Goal: Task Accomplishment & Management: Manage account settings

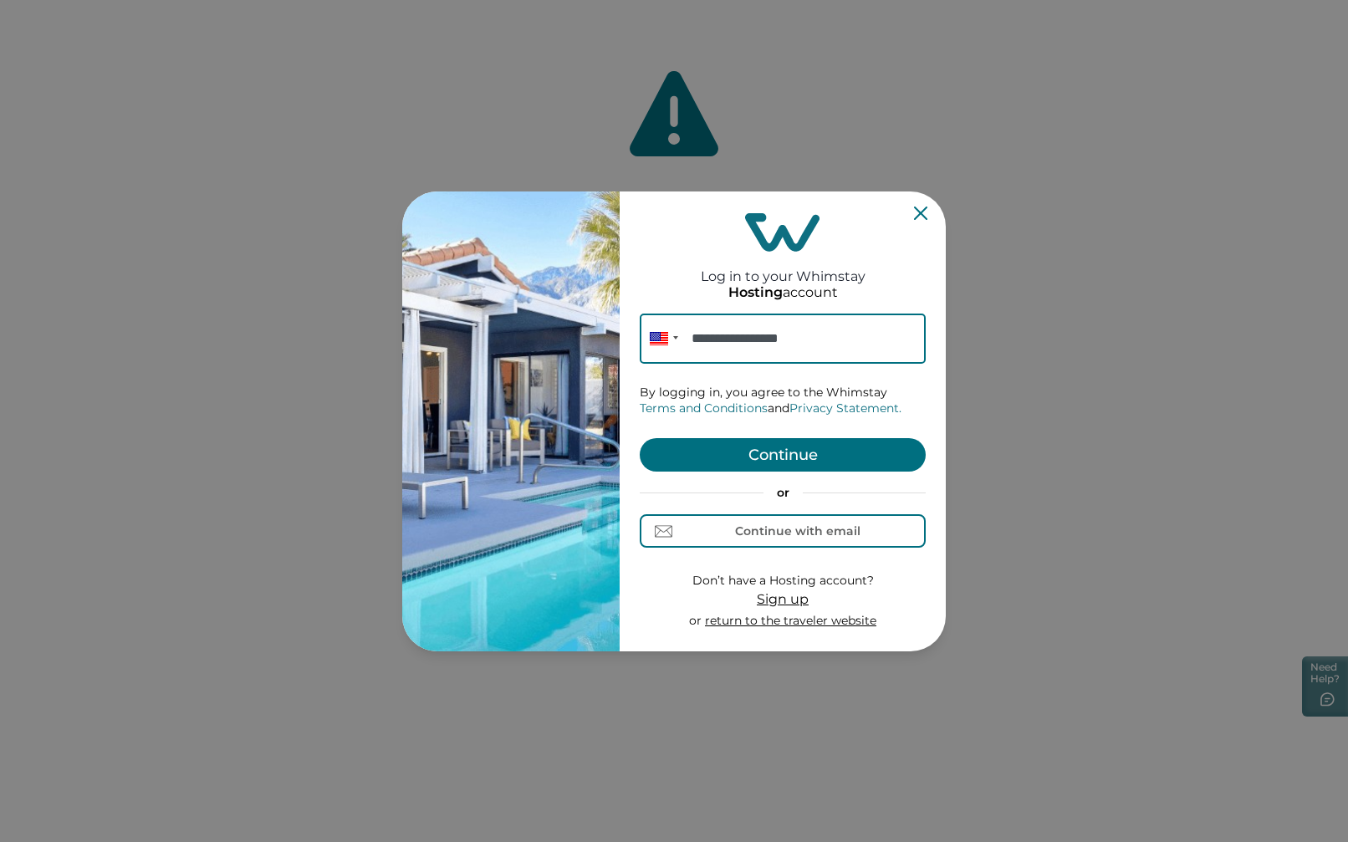
type input "**********"
click at [857, 467] on button "Continue" at bounding box center [783, 454] width 286 height 33
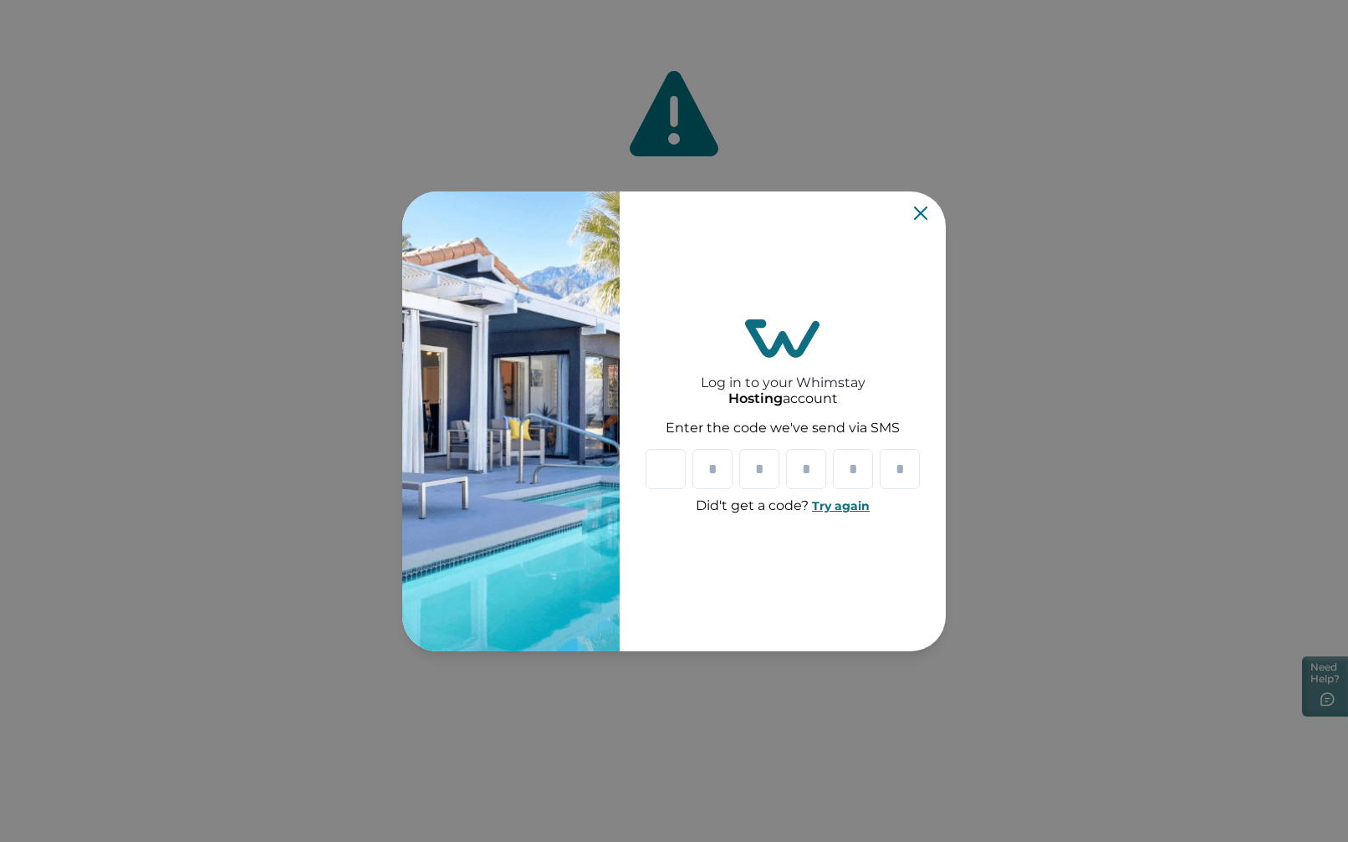
type input "*"
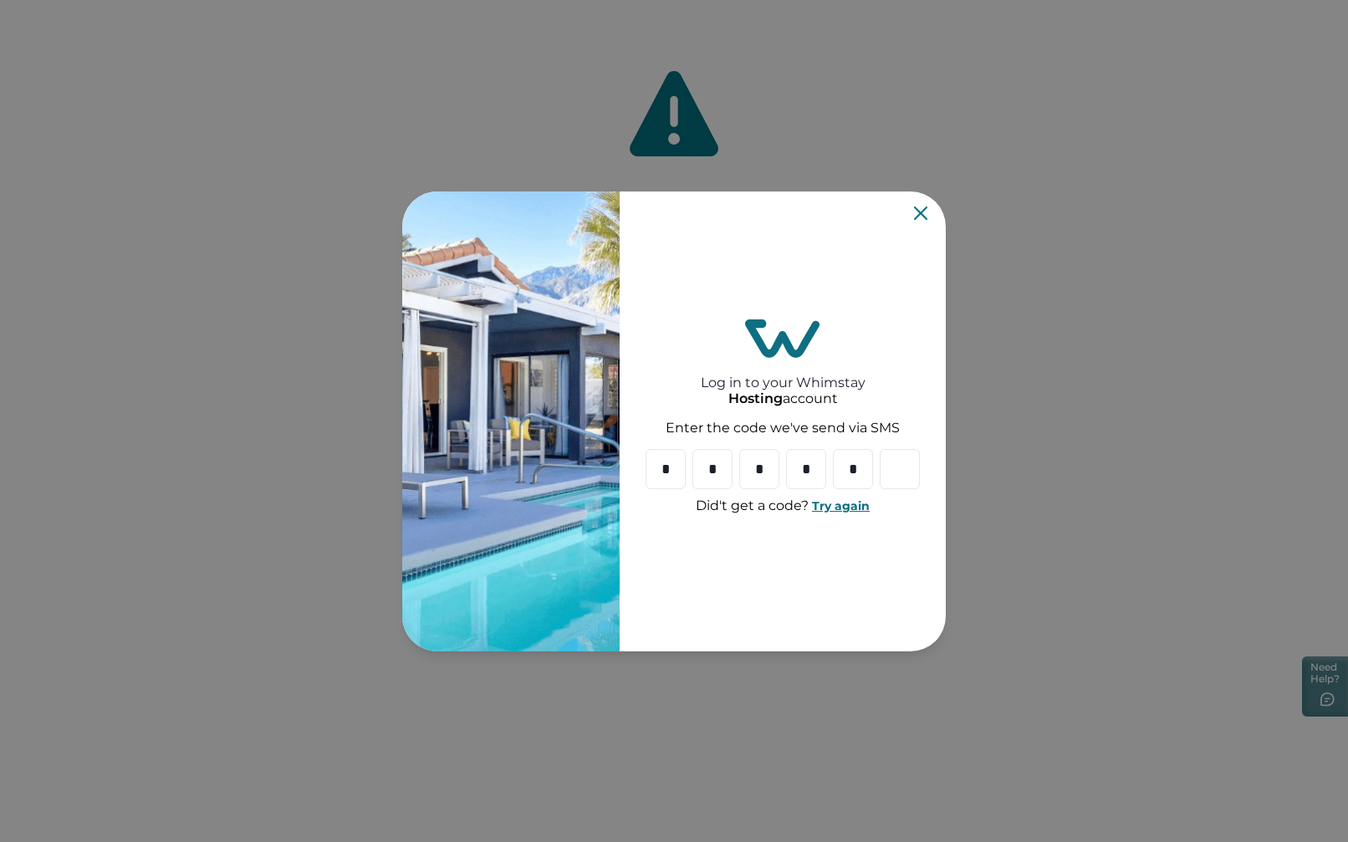
type input "*"
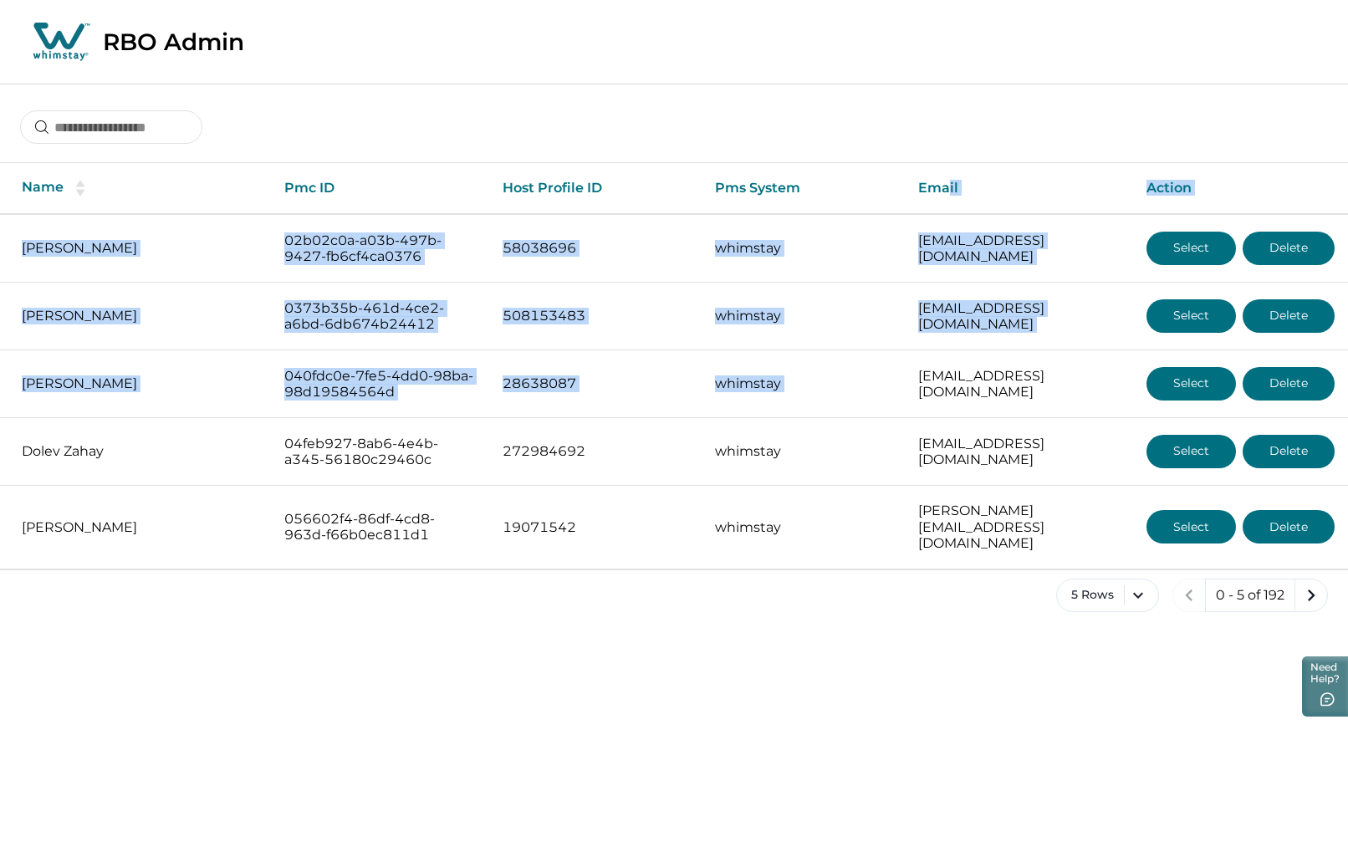
drag, startPoint x: 878, startPoint y: 284, endPoint x: 808, endPoint y: 754, distance: 476.1
click at [868, 438] on table "Name Pmc ID Host Profile ID Pms System Email Action [PERSON_NAME] 02b02c0a-a03b…" at bounding box center [674, 366] width 1348 height 406
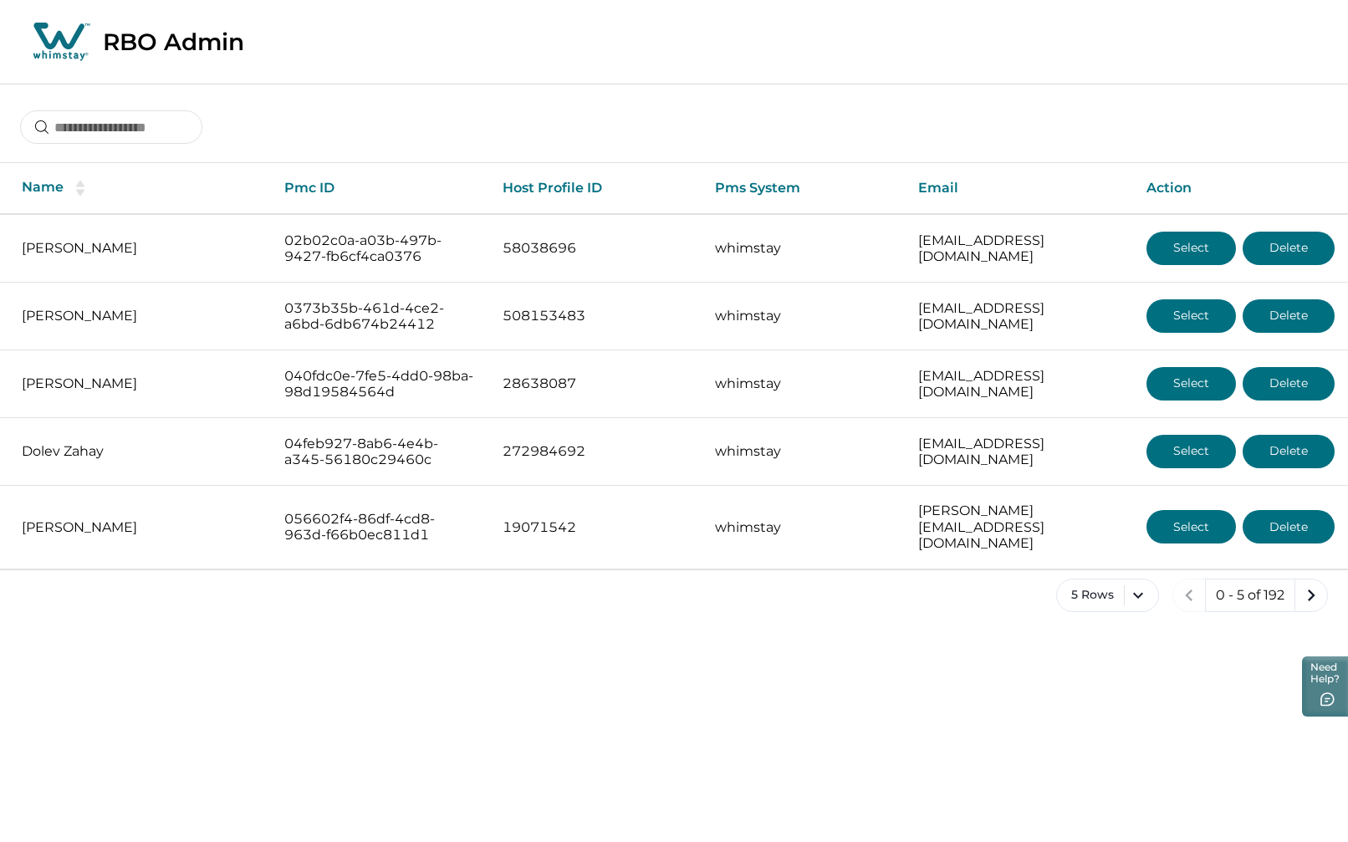
click at [854, 106] on div at bounding box center [674, 115] width 1348 height 62
click at [1136, 582] on button "5 Rows" at bounding box center [1107, 595] width 103 height 33
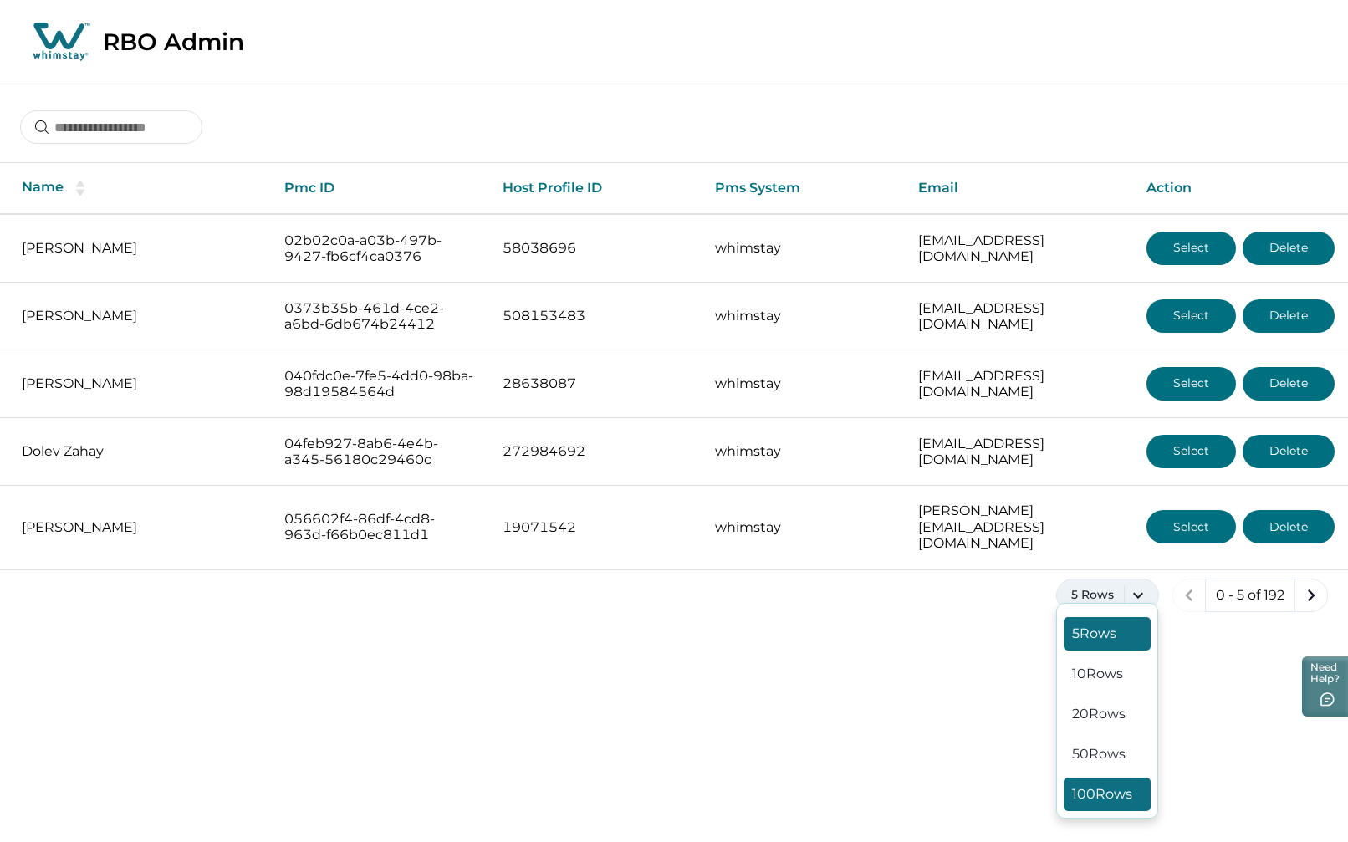
click at [1109, 796] on button "100 Rows" at bounding box center [1107, 794] width 87 height 33
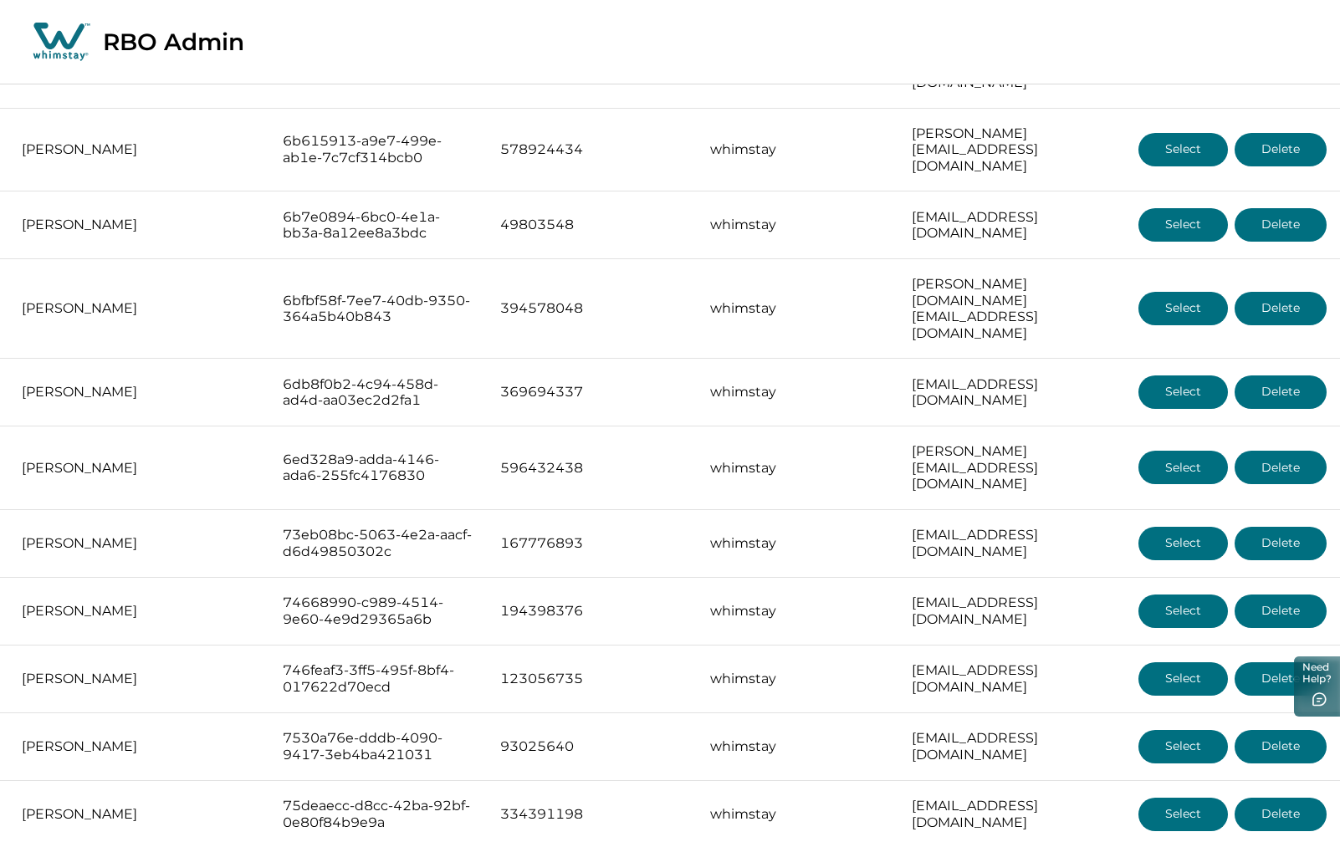
scroll to position [6216, 0]
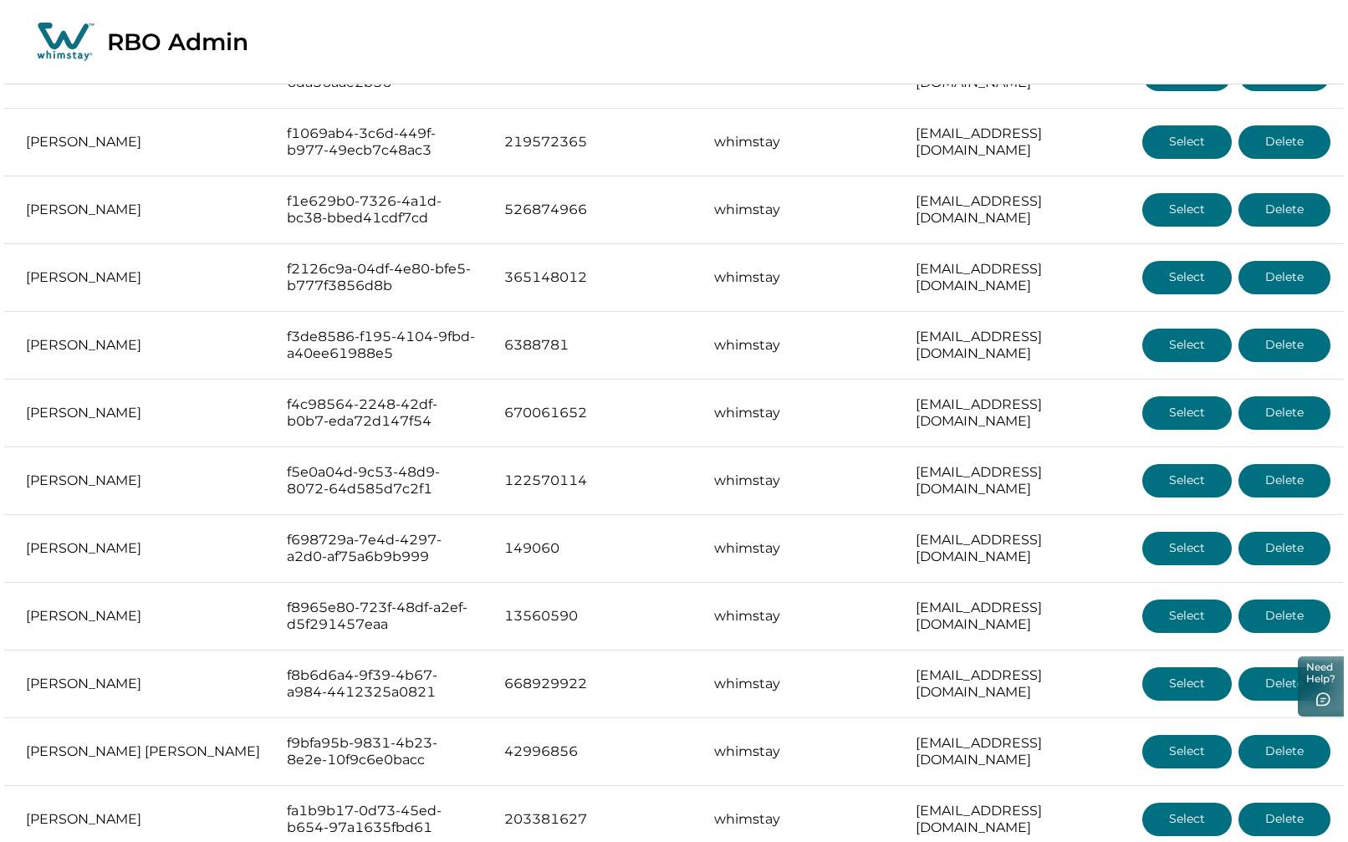
scroll to position [5674, 0]
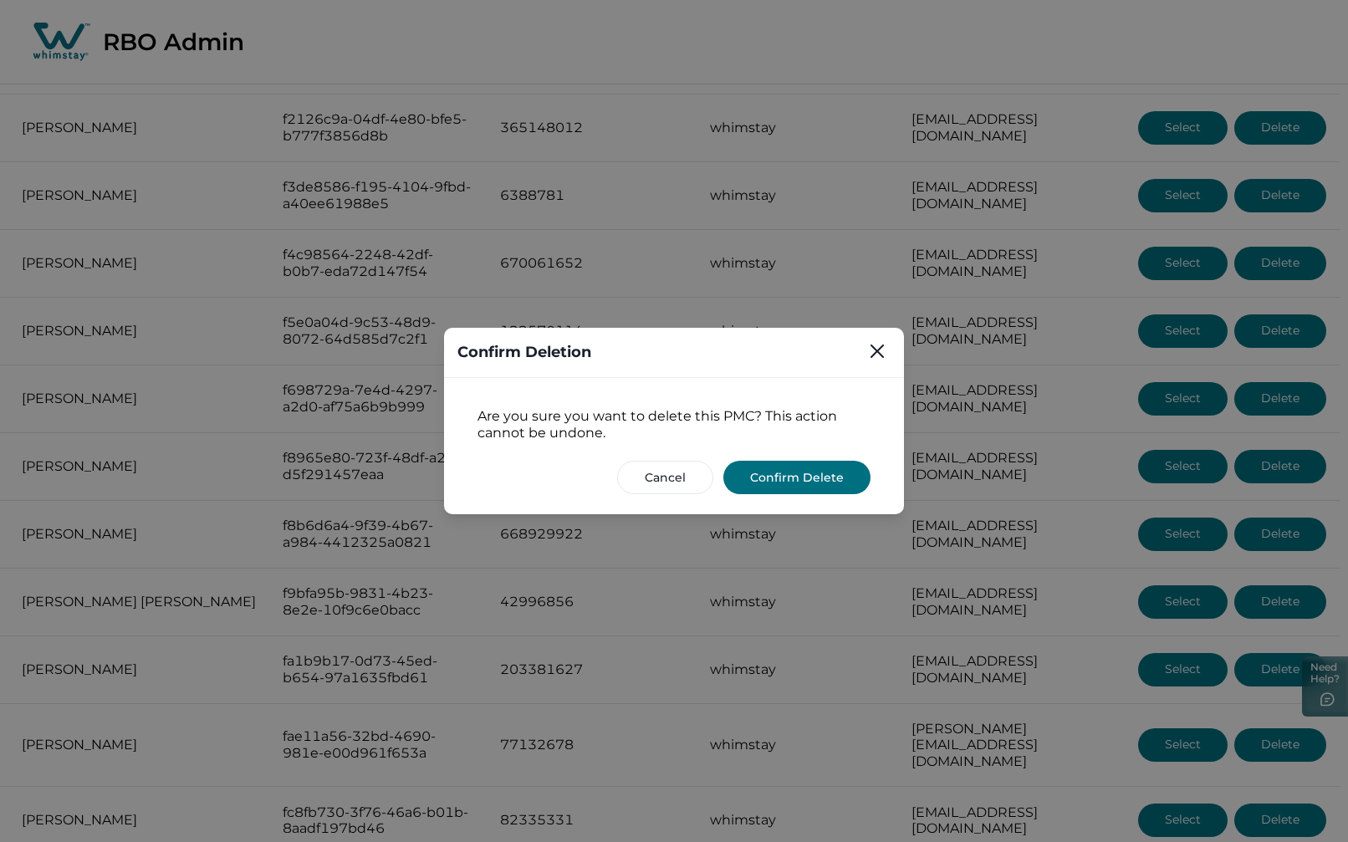
click at [785, 478] on button "Confirm Delete" at bounding box center [796, 477] width 147 height 33
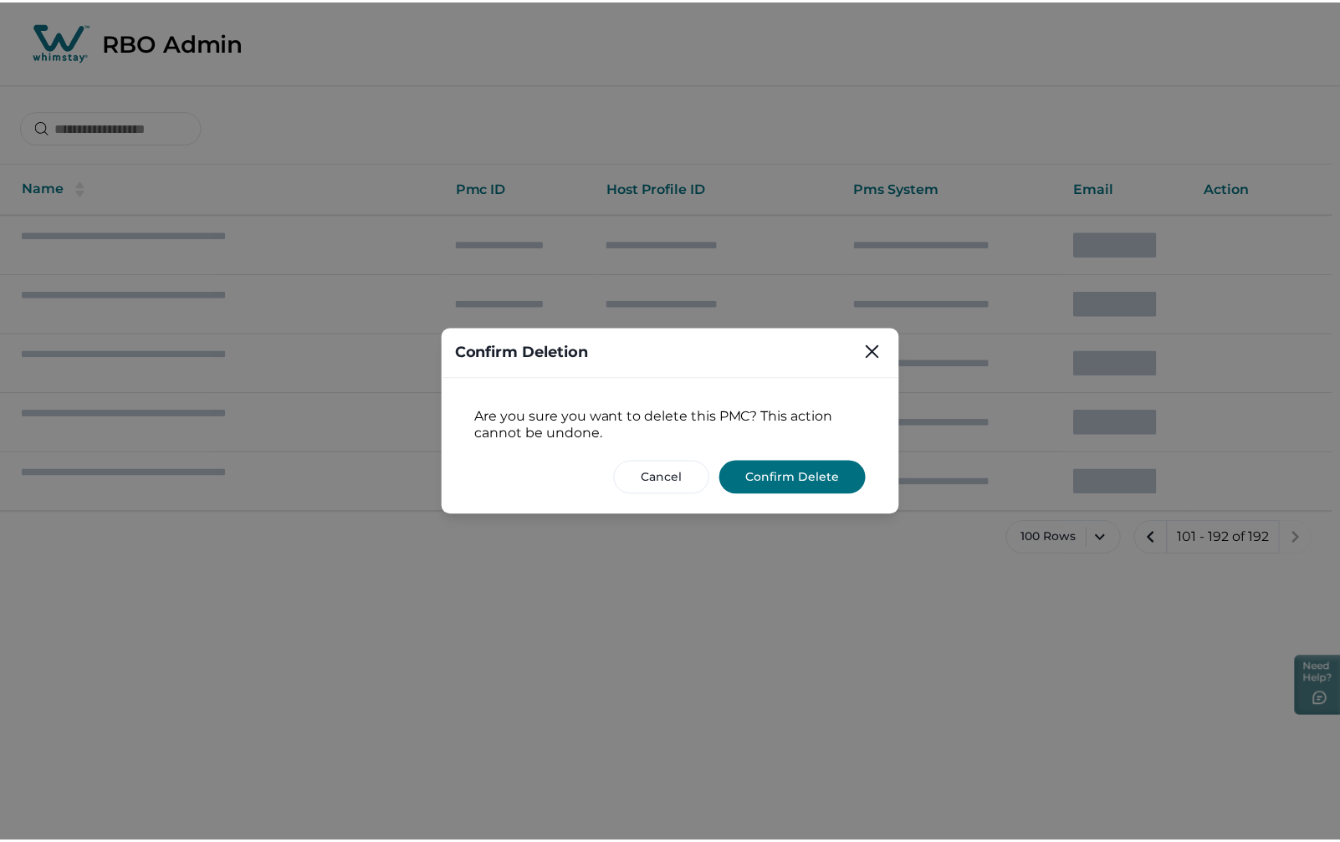
scroll to position [0, 0]
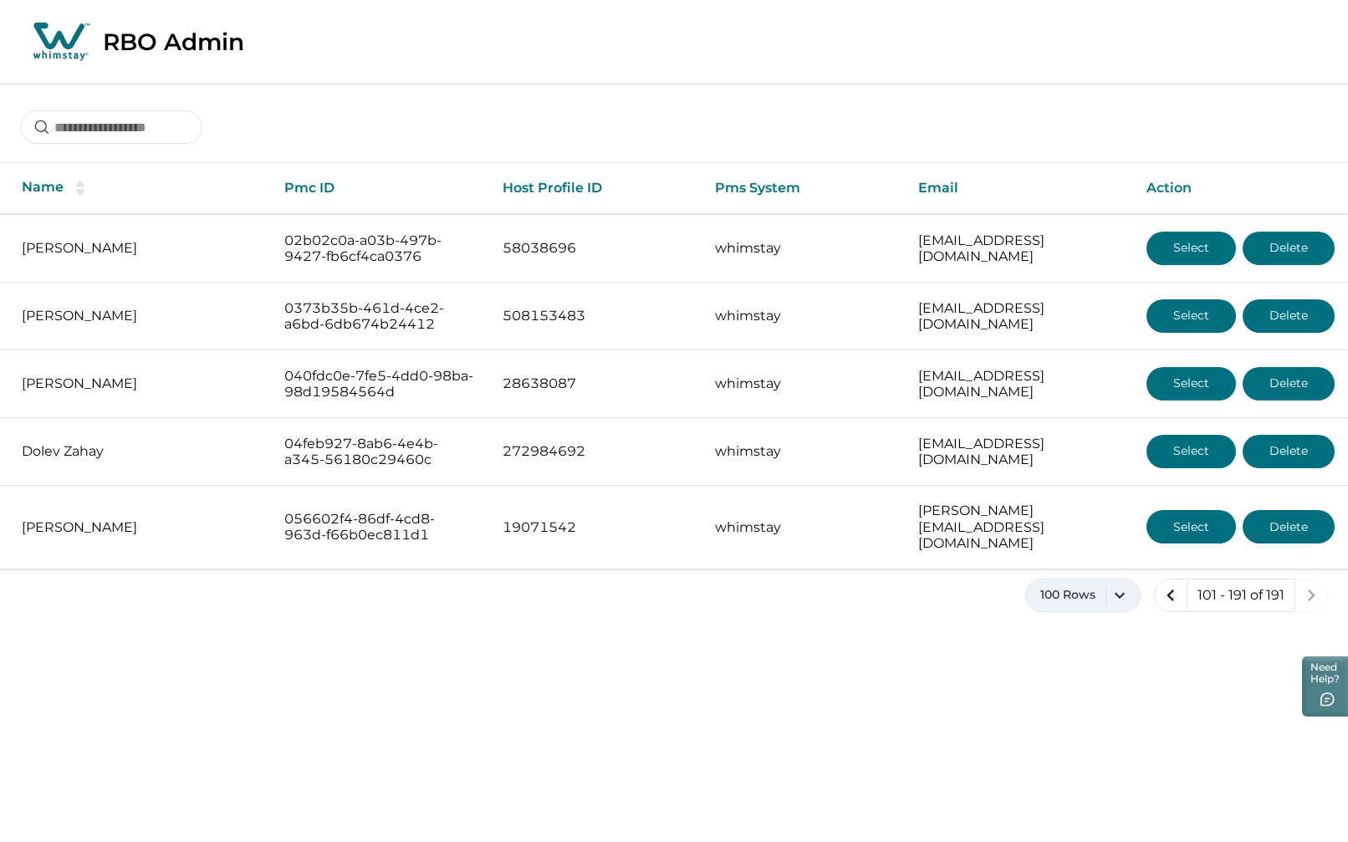
click at [1124, 586] on button "100 Rows" at bounding box center [1082, 595] width 115 height 33
click at [1078, 763] on button "50 Rows" at bounding box center [1084, 754] width 100 height 33
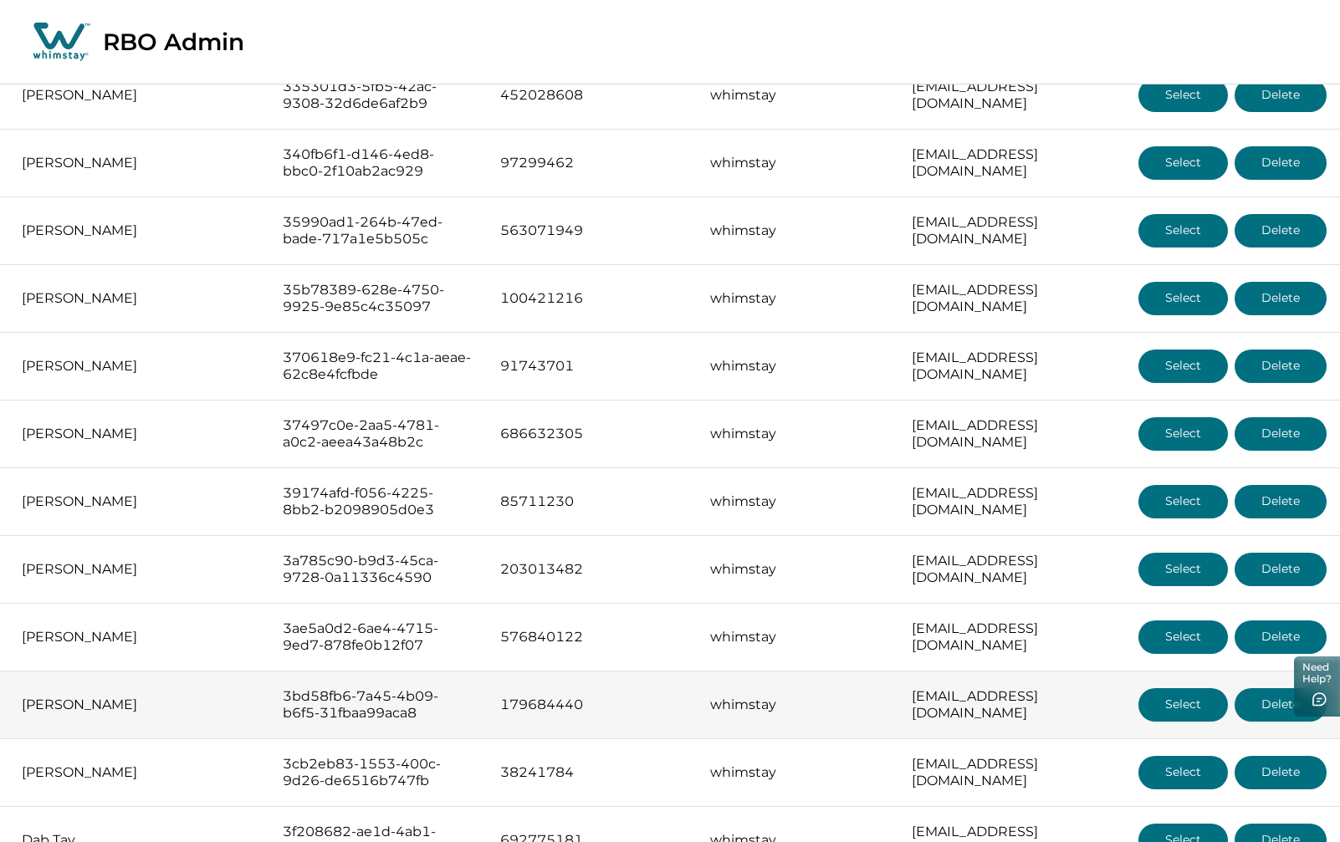
scroll to position [2829, 0]
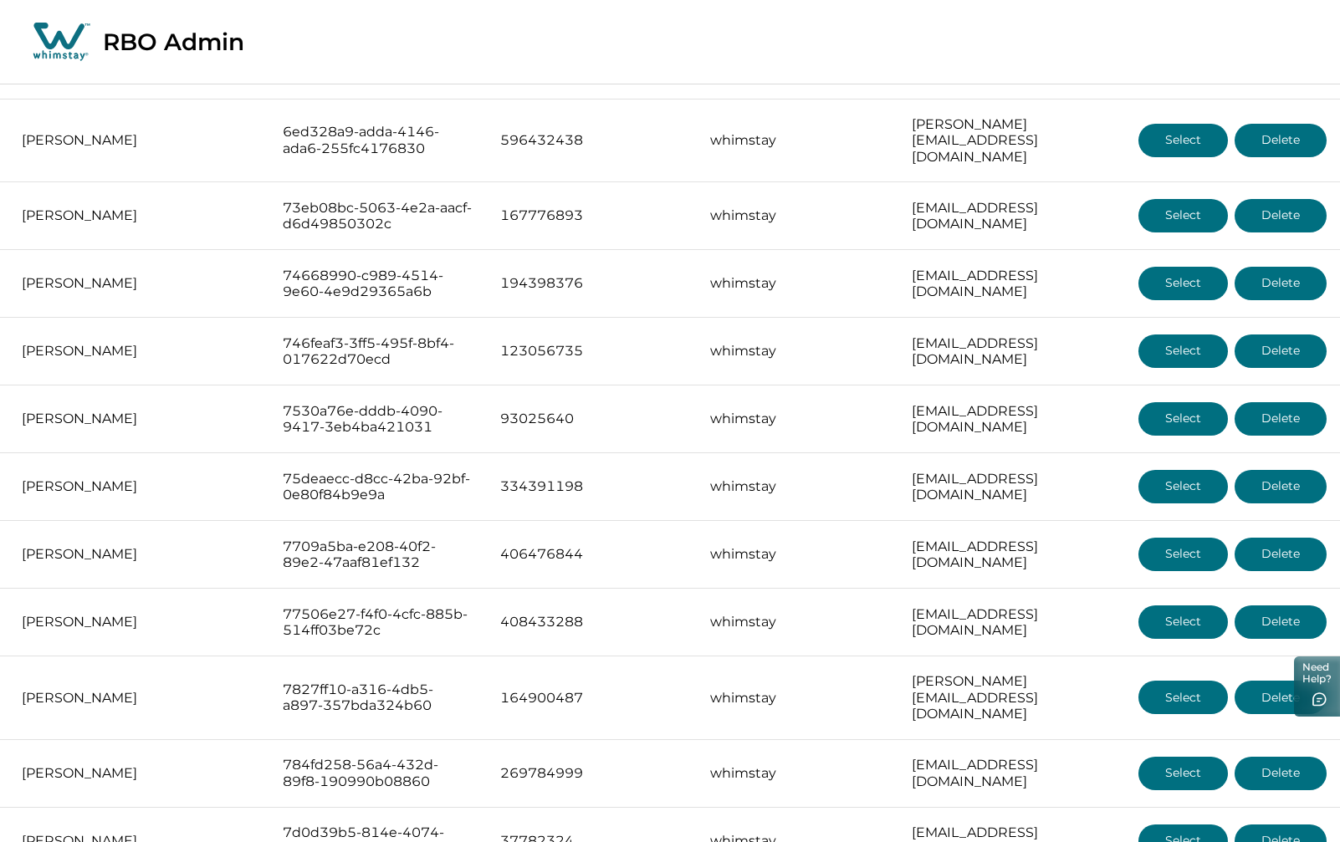
scroll to position [2829, 0]
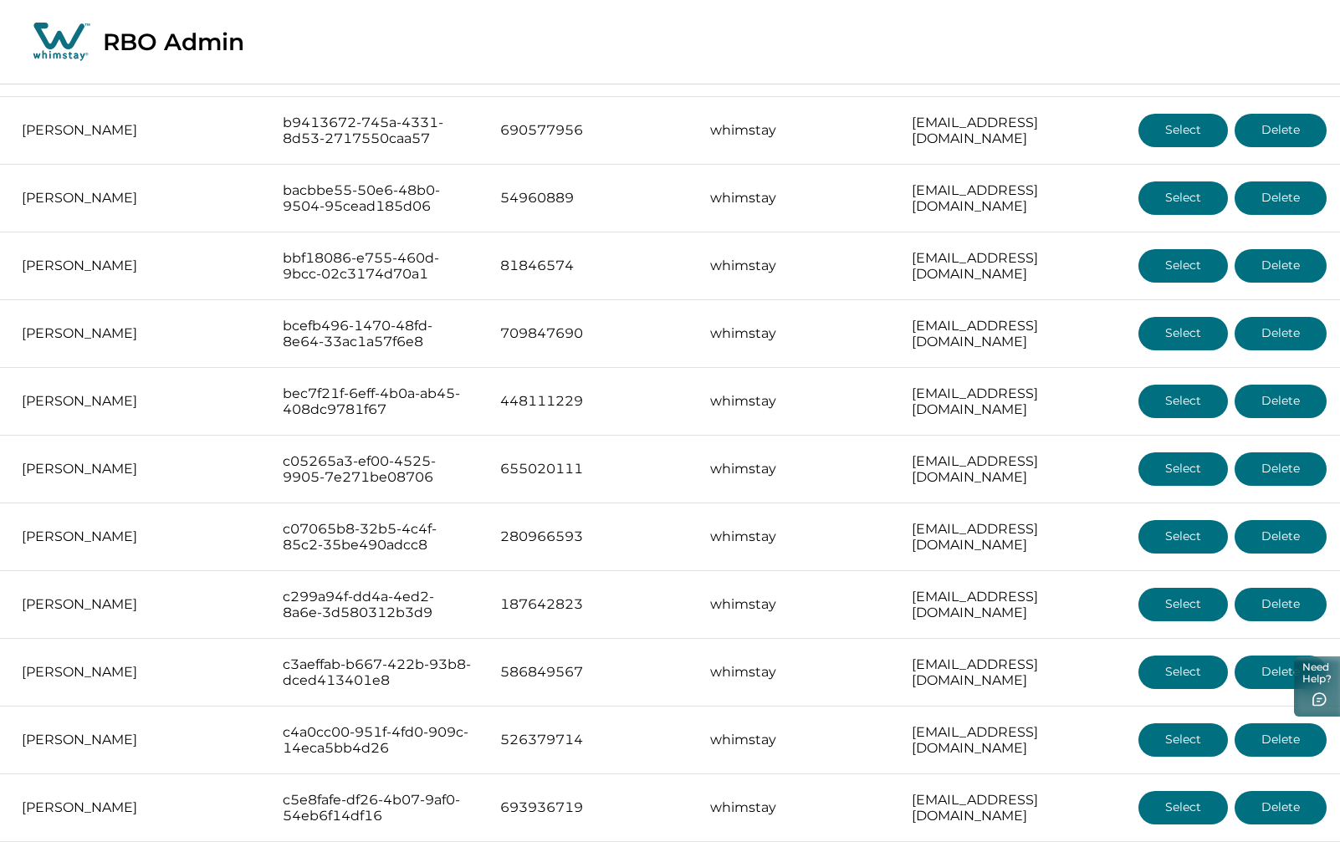
scroll to position [2829, 0]
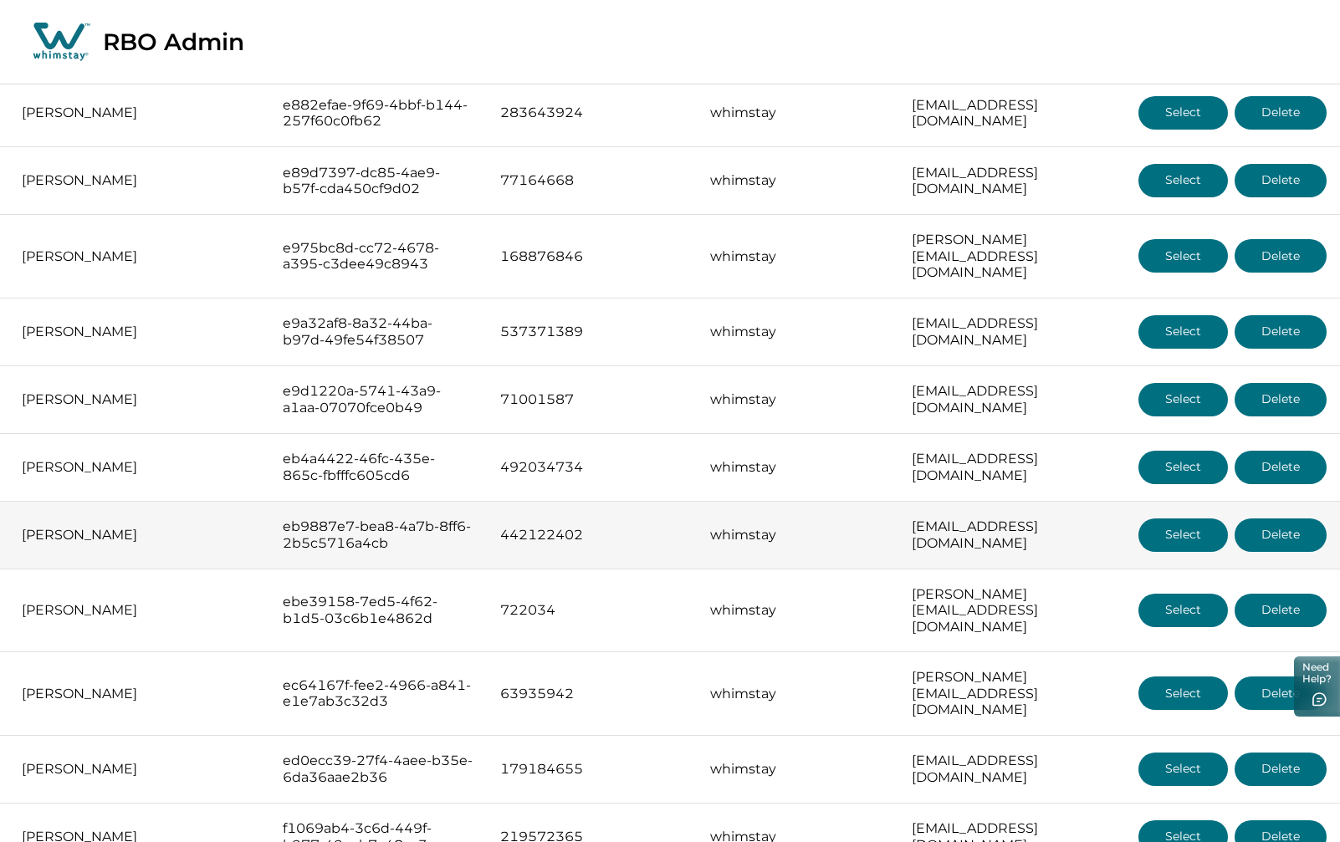
scroll to position [1338, 0]
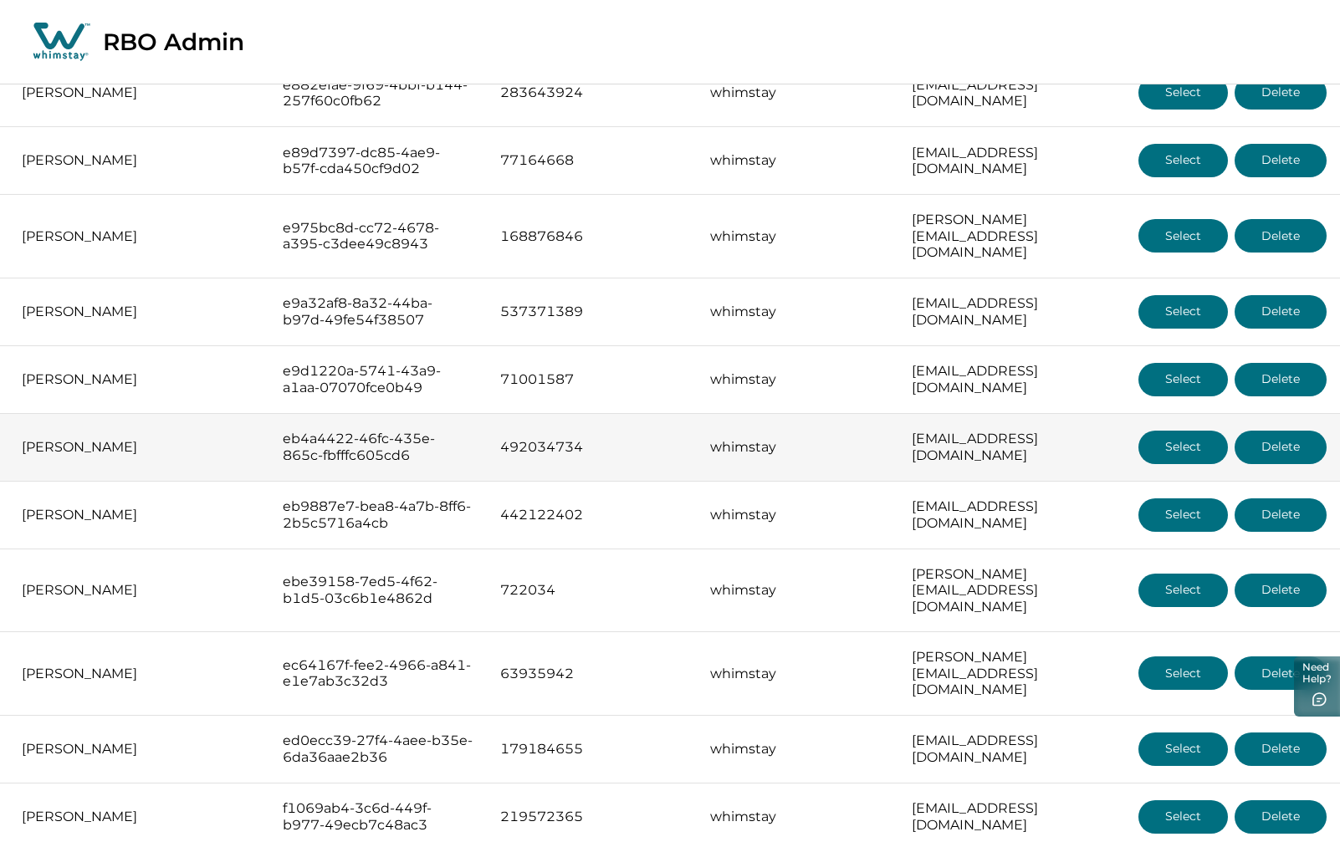
click at [1186, 431] on button "Select" at bounding box center [1182, 447] width 89 height 33
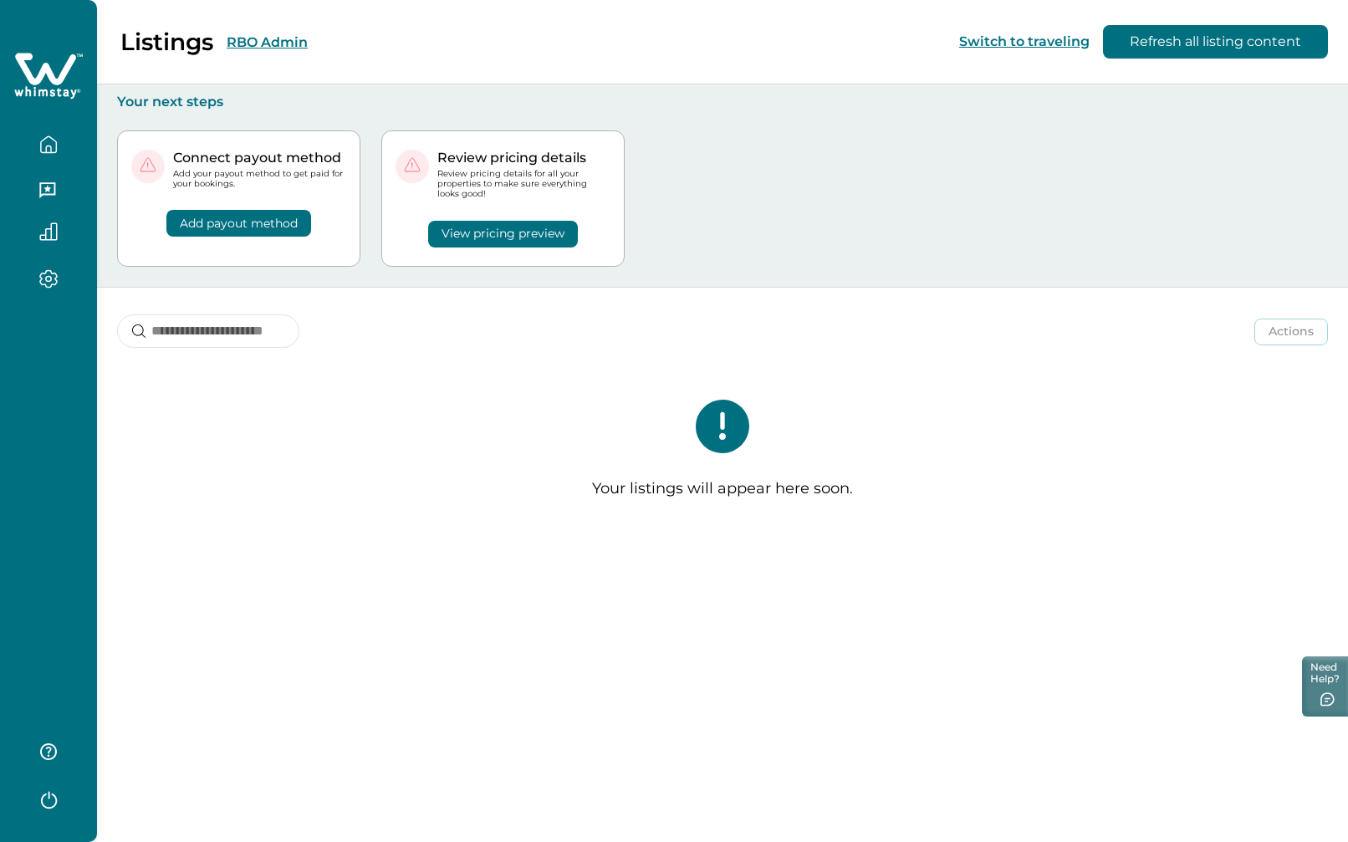
click at [283, 37] on button "RBO Admin" at bounding box center [267, 42] width 81 height 16
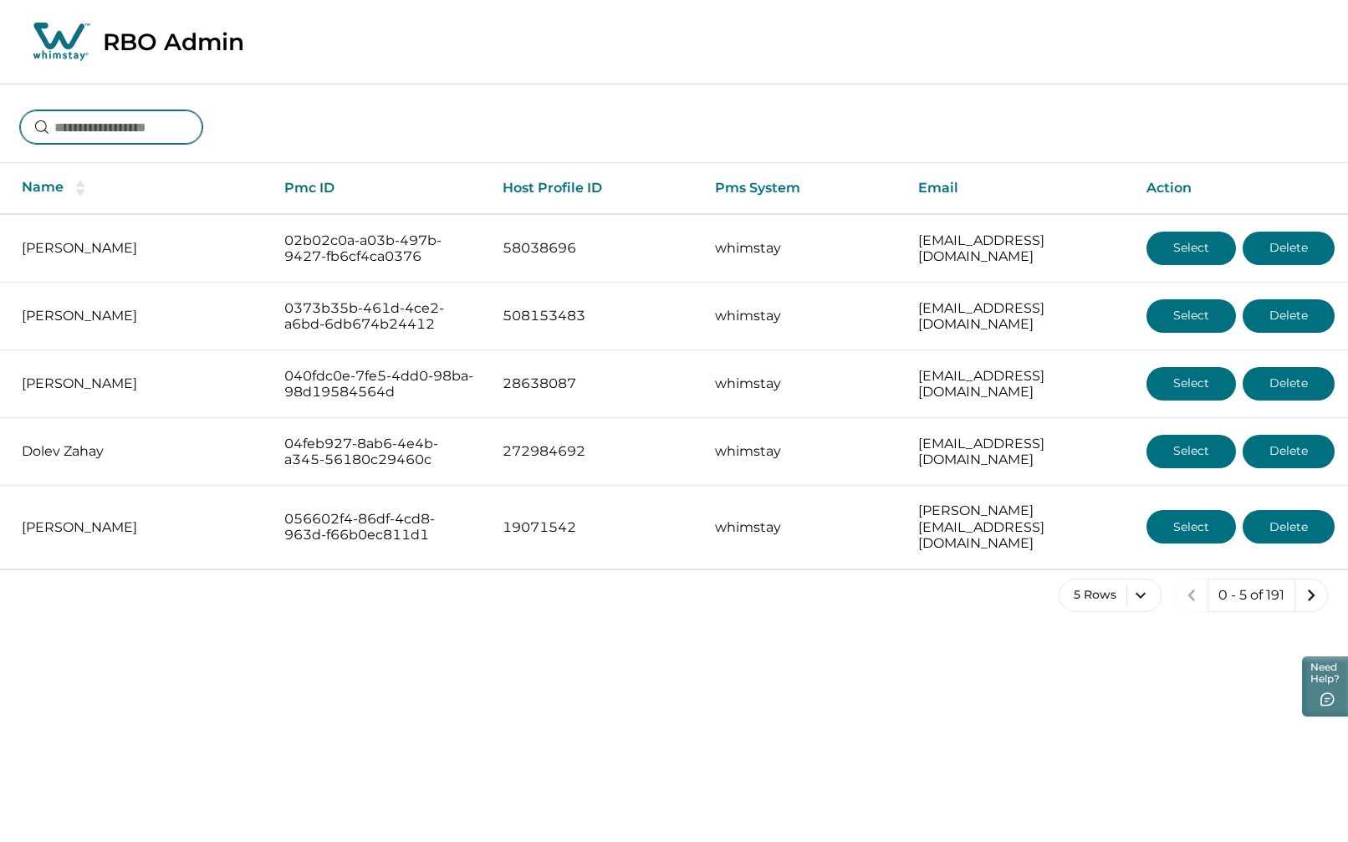
click at [183, 131] on input at bounding box center [111, 126] width 182 height 33
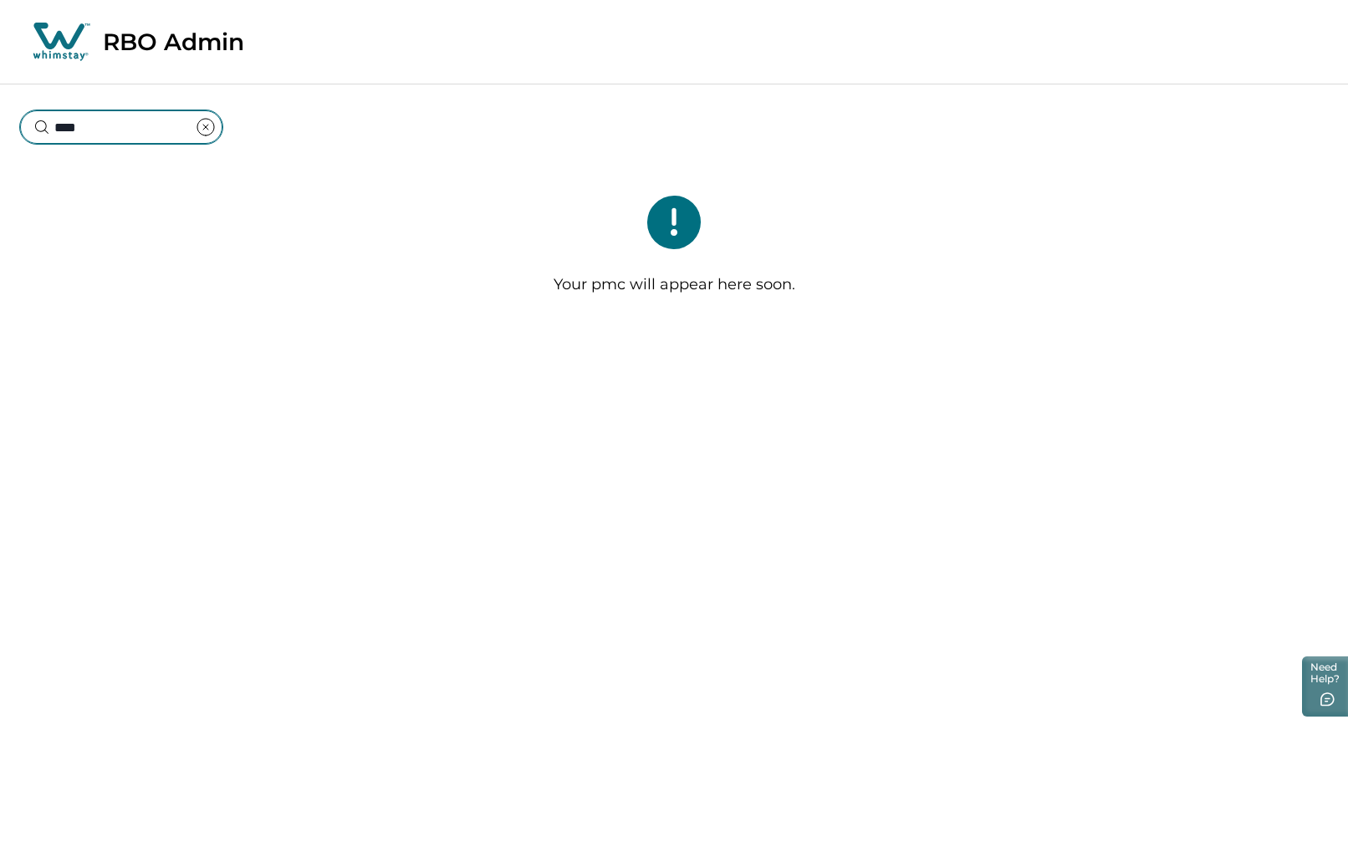
drag, startPoint x: 204, startPoint y: 133, endPoint x: 13, endPoint y: 125, distance: 190.8
click at [13, 125] on div "****" at bounding box center [674, 115] width 1348 height 62
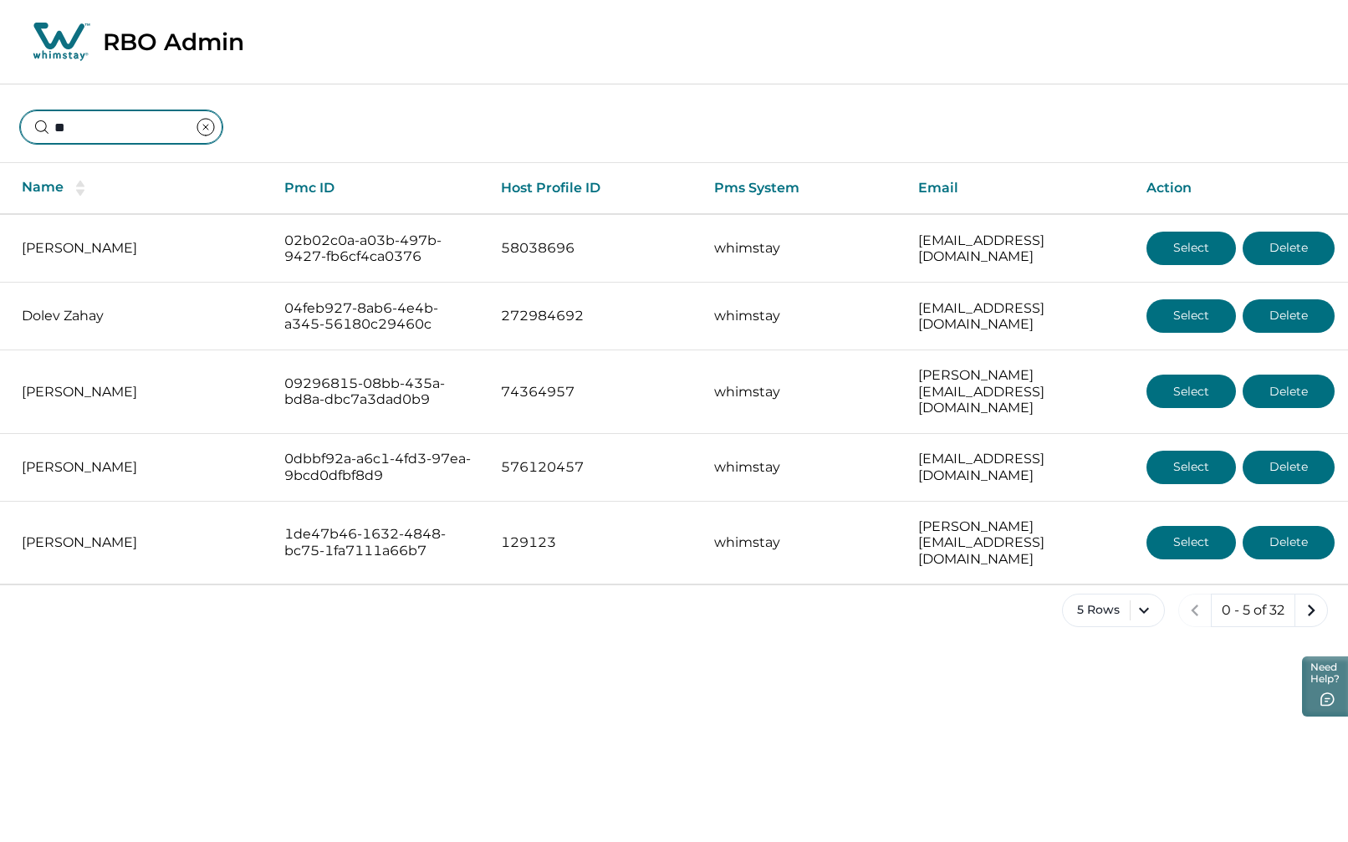
type input "**"
click at [208, 130] on icon "clear input" at bounding box center [205, 127] width 5 height 5
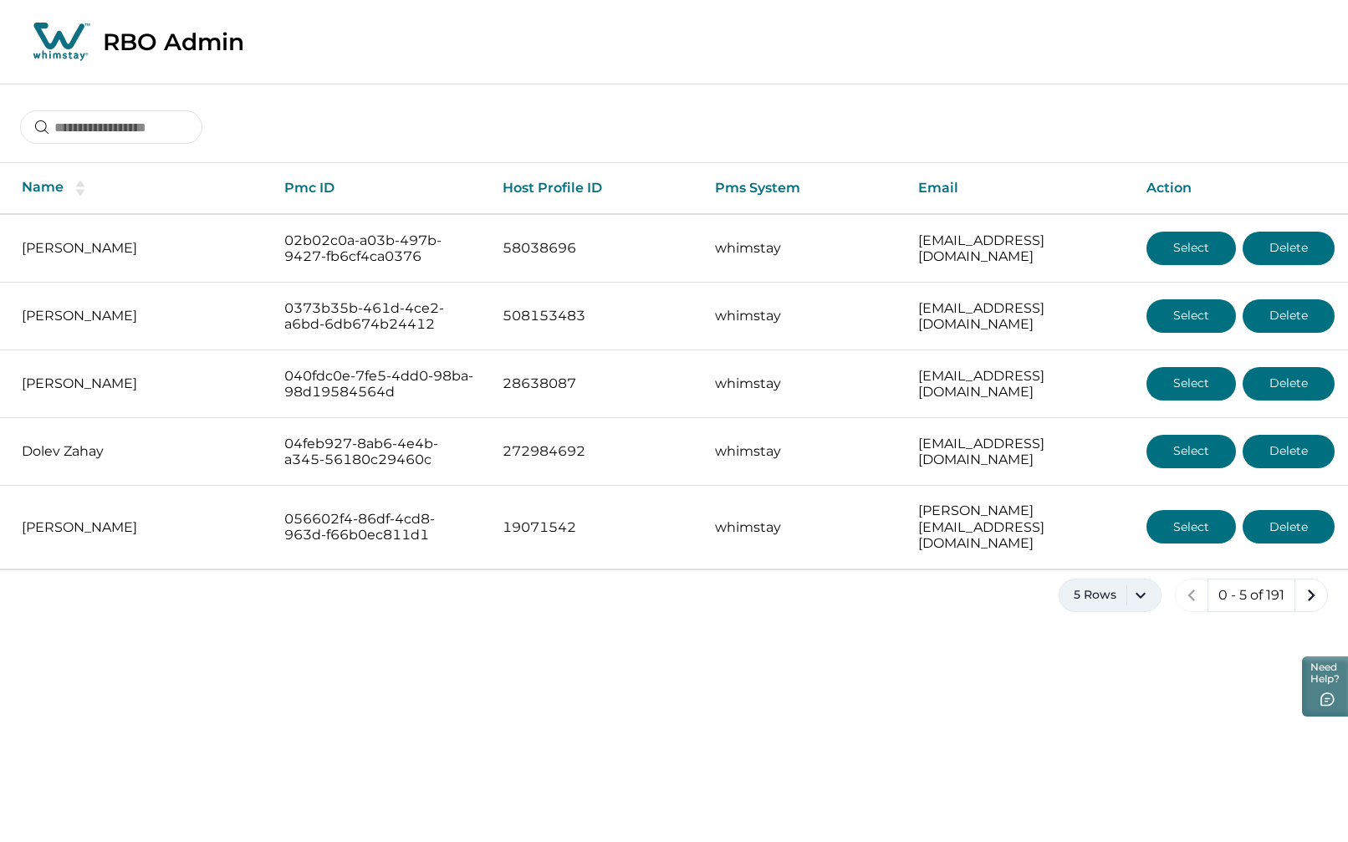
click at [1139, 579] on button "5 Rows" at bounding box center [1110, 595] width 103 height 33
click at [1106, 789] on button "100 Rows" at bounding box center [1110, 794] width 87 height 33
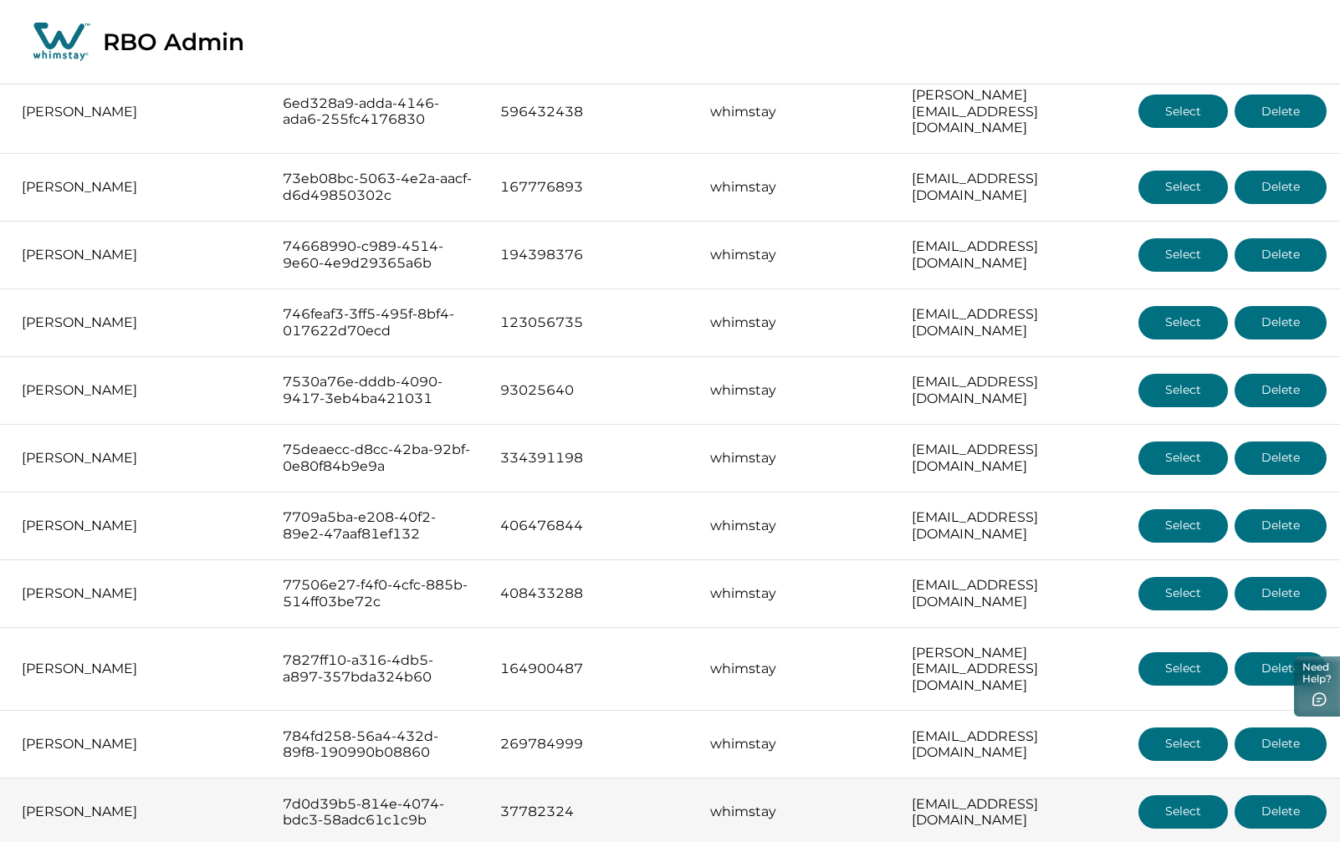
scroll to position [6216, 0]
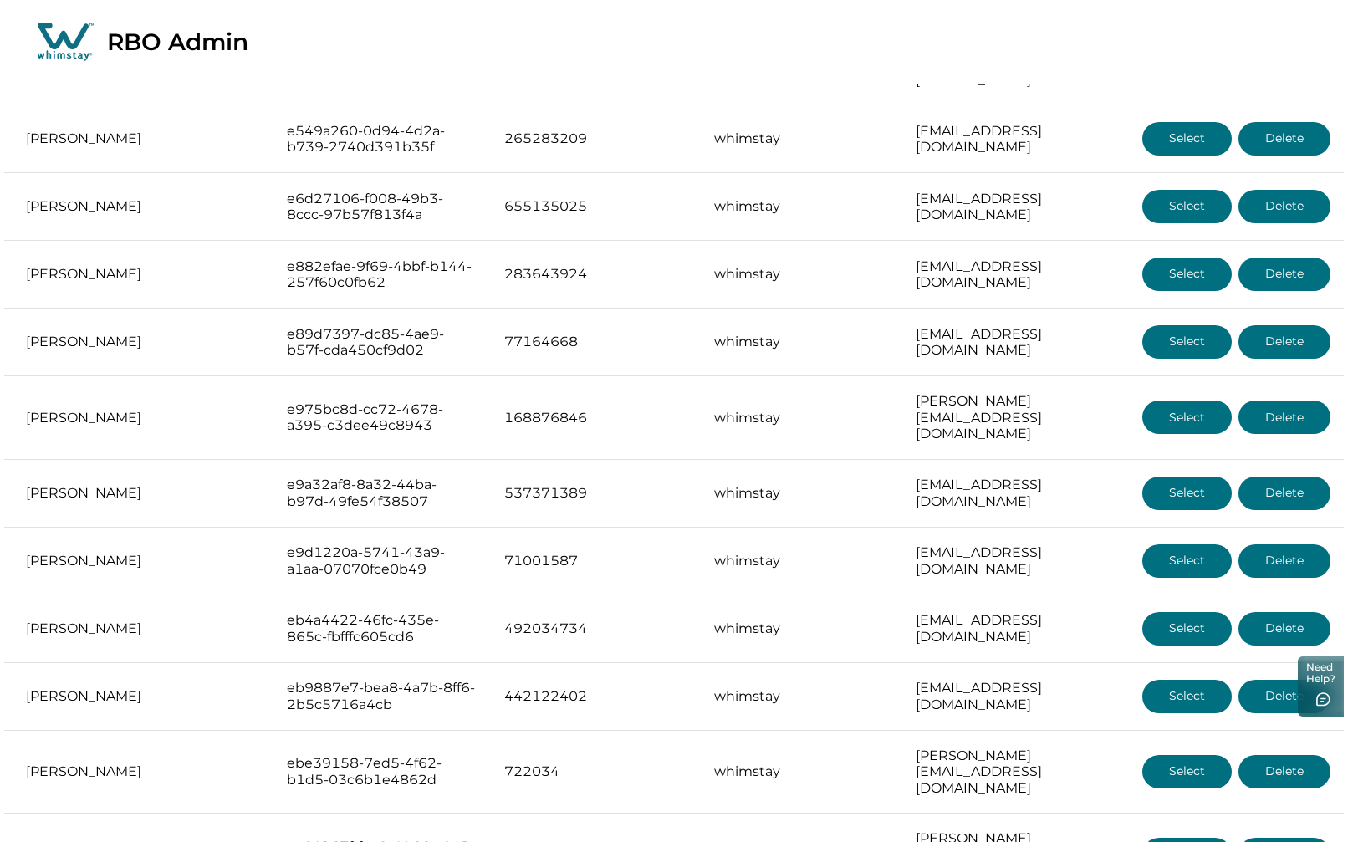
scroll to position [4683, 0]
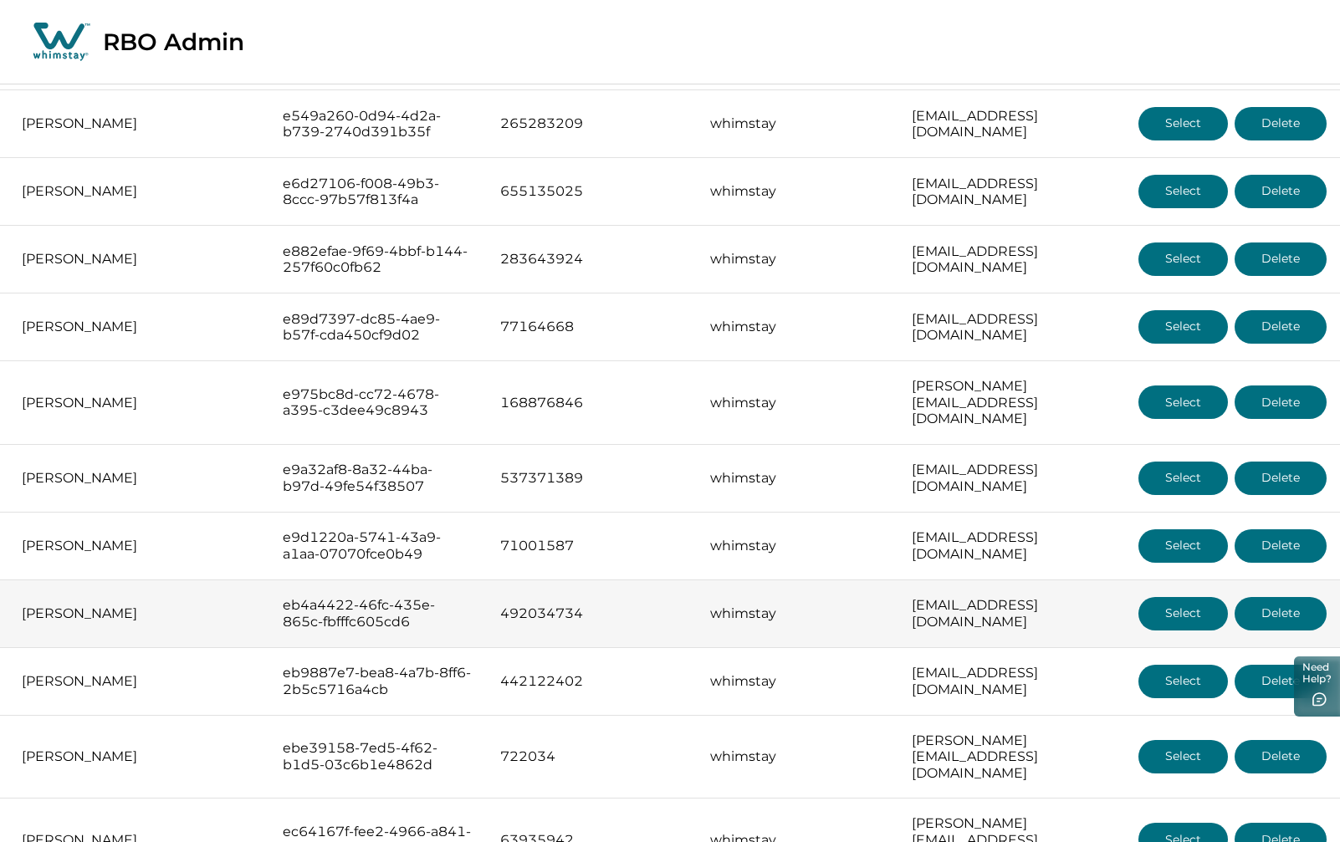
click at [1259, 597] on button "Delete" at bounding box center [1280, 613] width 92 height 33
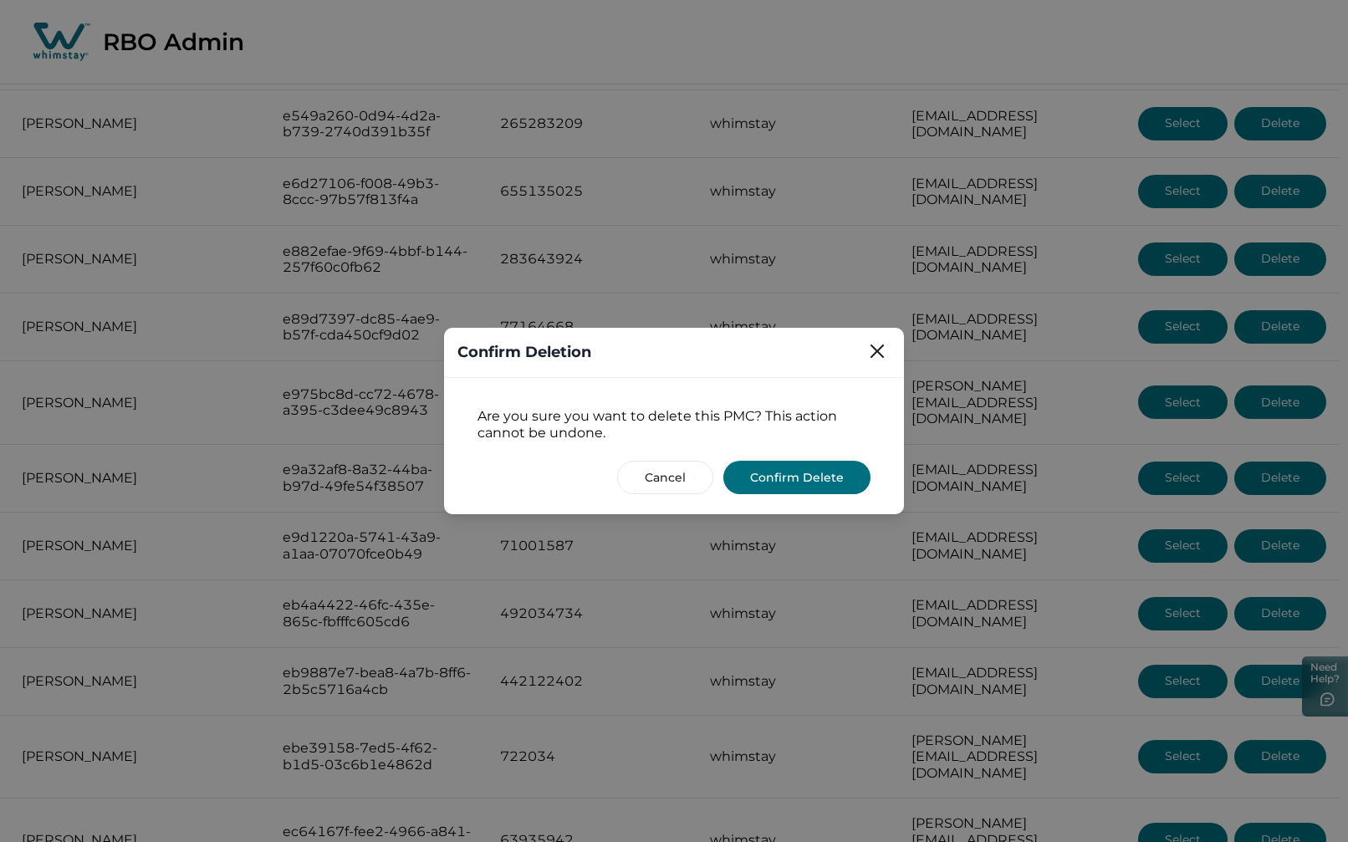
click at [825, 479] on button "Confirm Delete" at bounding box center [796, 477] width 147 height 33
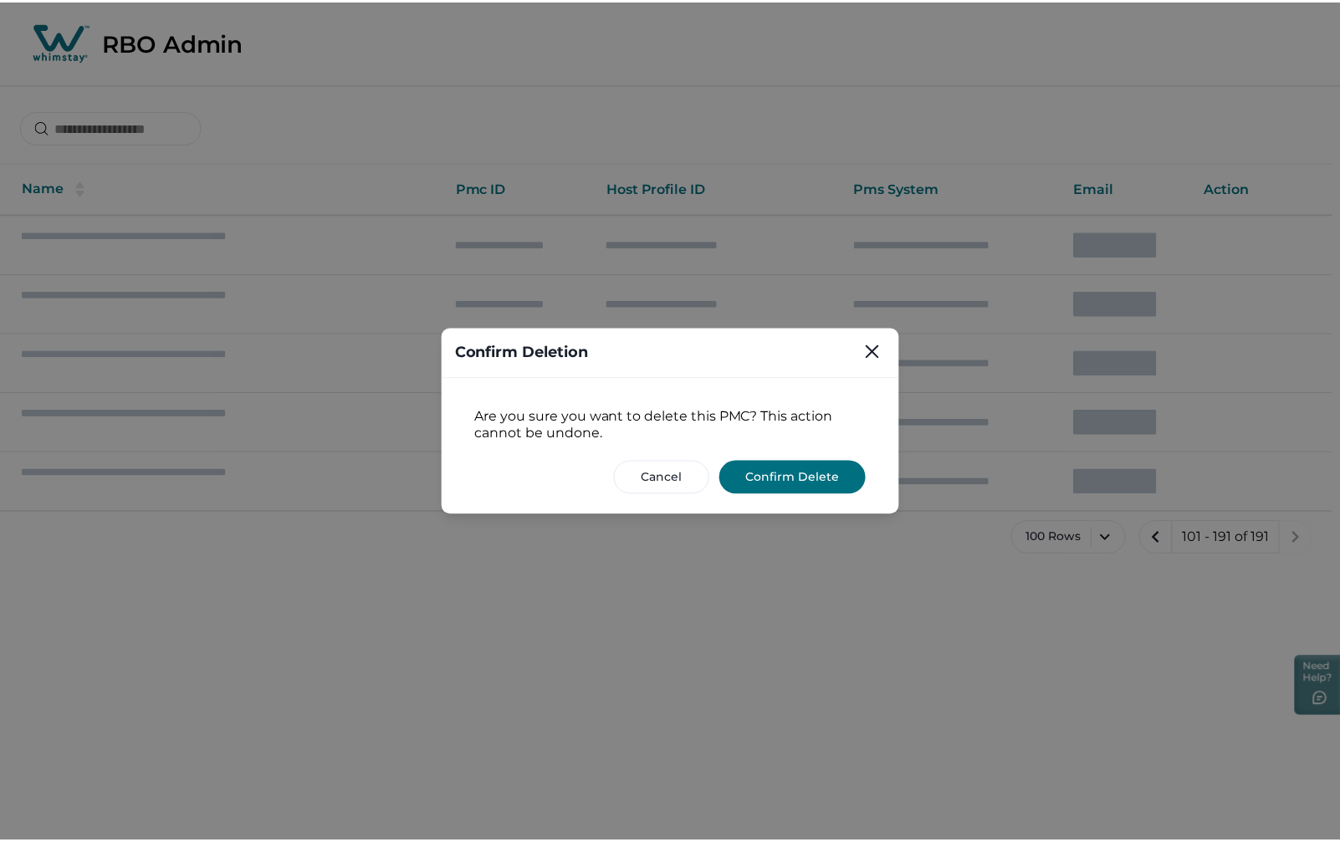
scroll to position [0, 0]
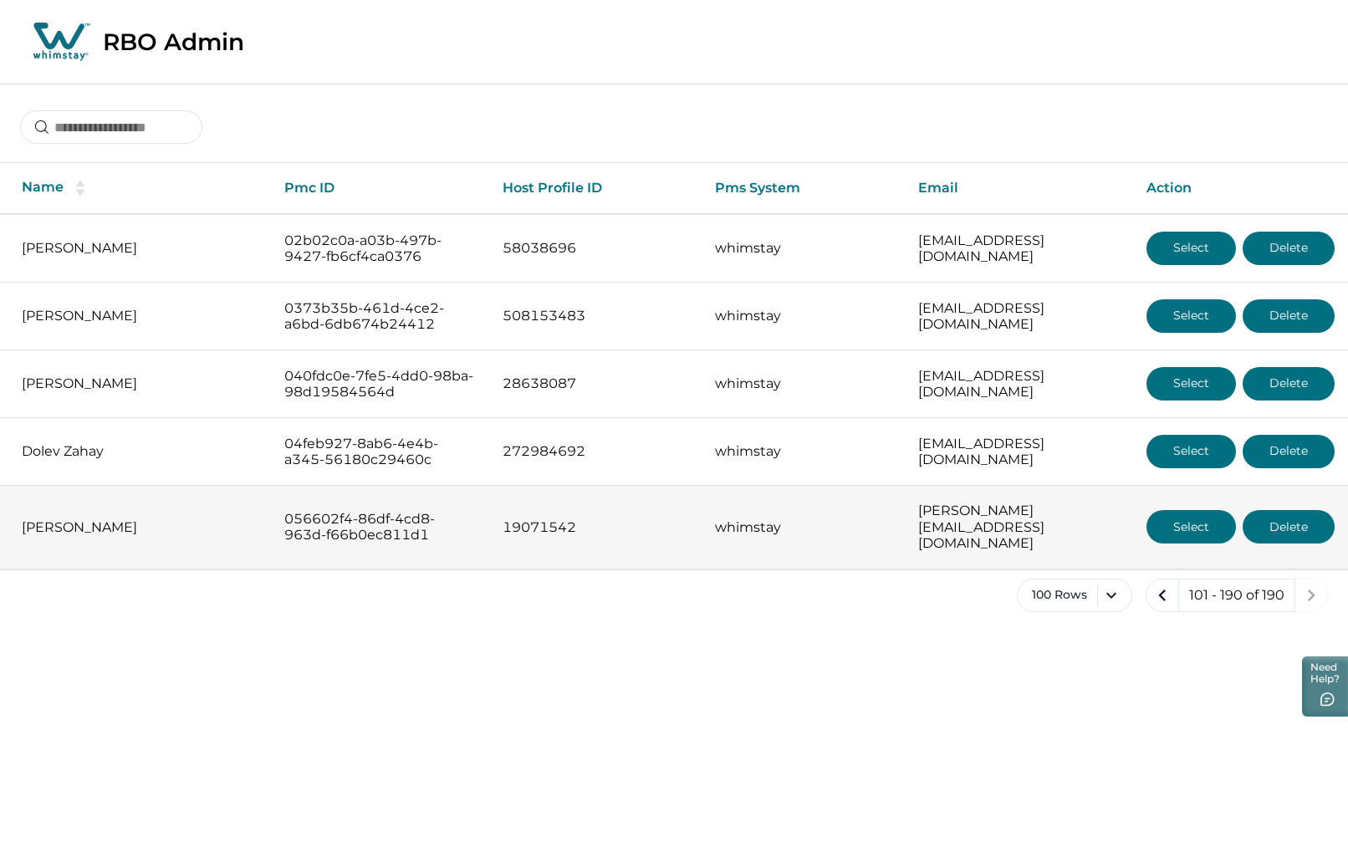
click at [1178, 519] on button "Select" at bounding box center [1191, 526] width 89 height 33
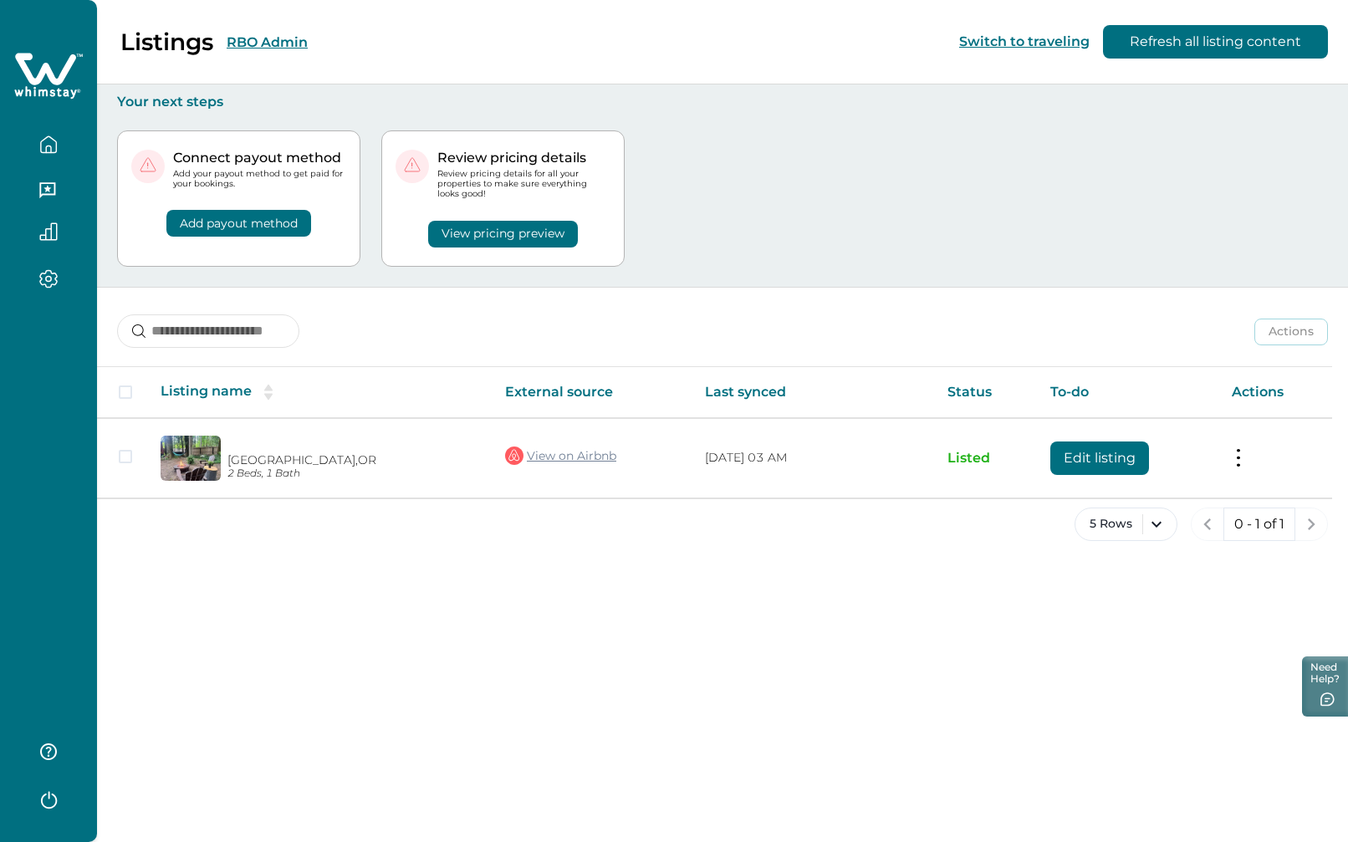
click at [264, 49] on button "RBO Admin" at bounding box center [267, 42] width 81 height 16
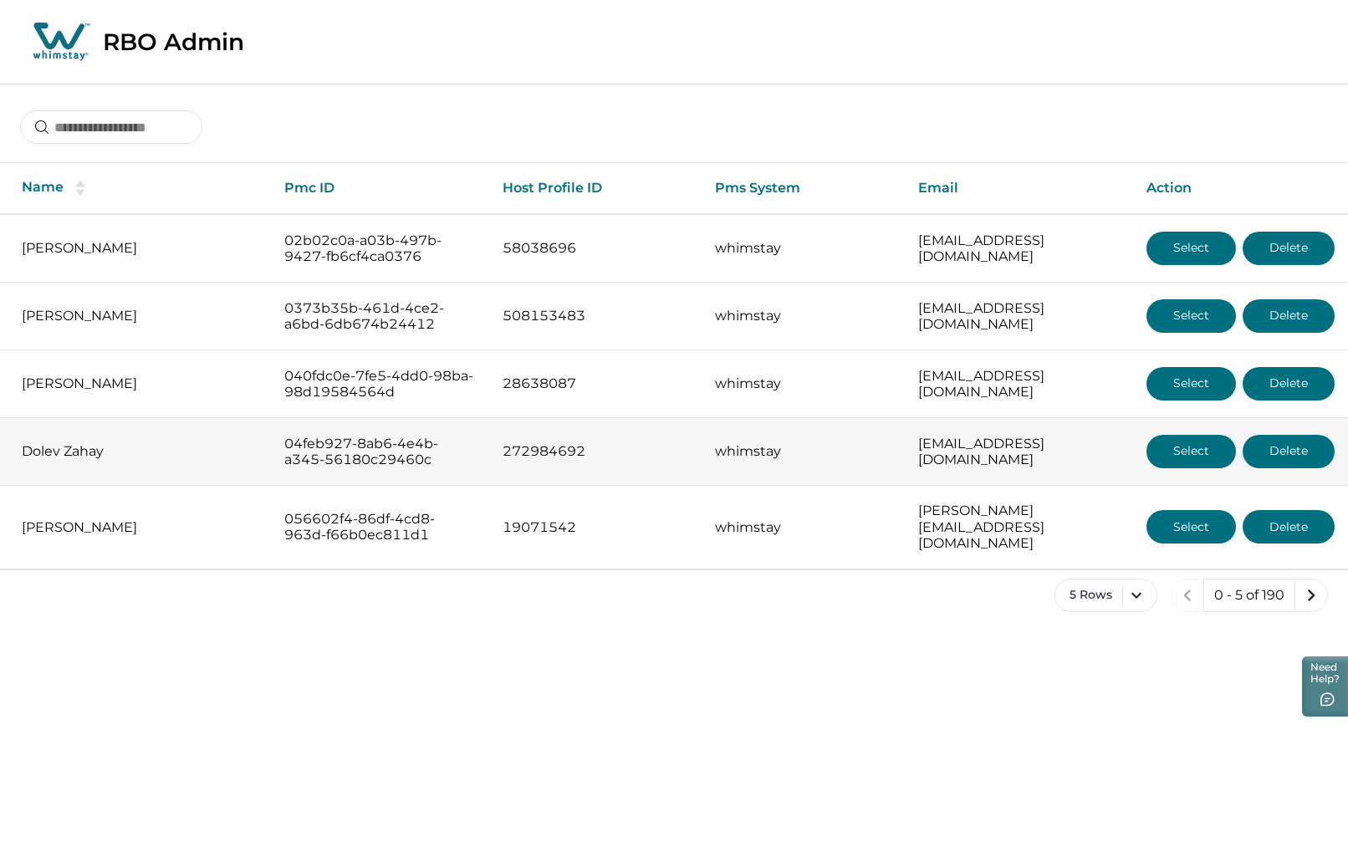
click at [1176, 446] on button "Select" at bounding box center [1191, 451] width 89 height 33
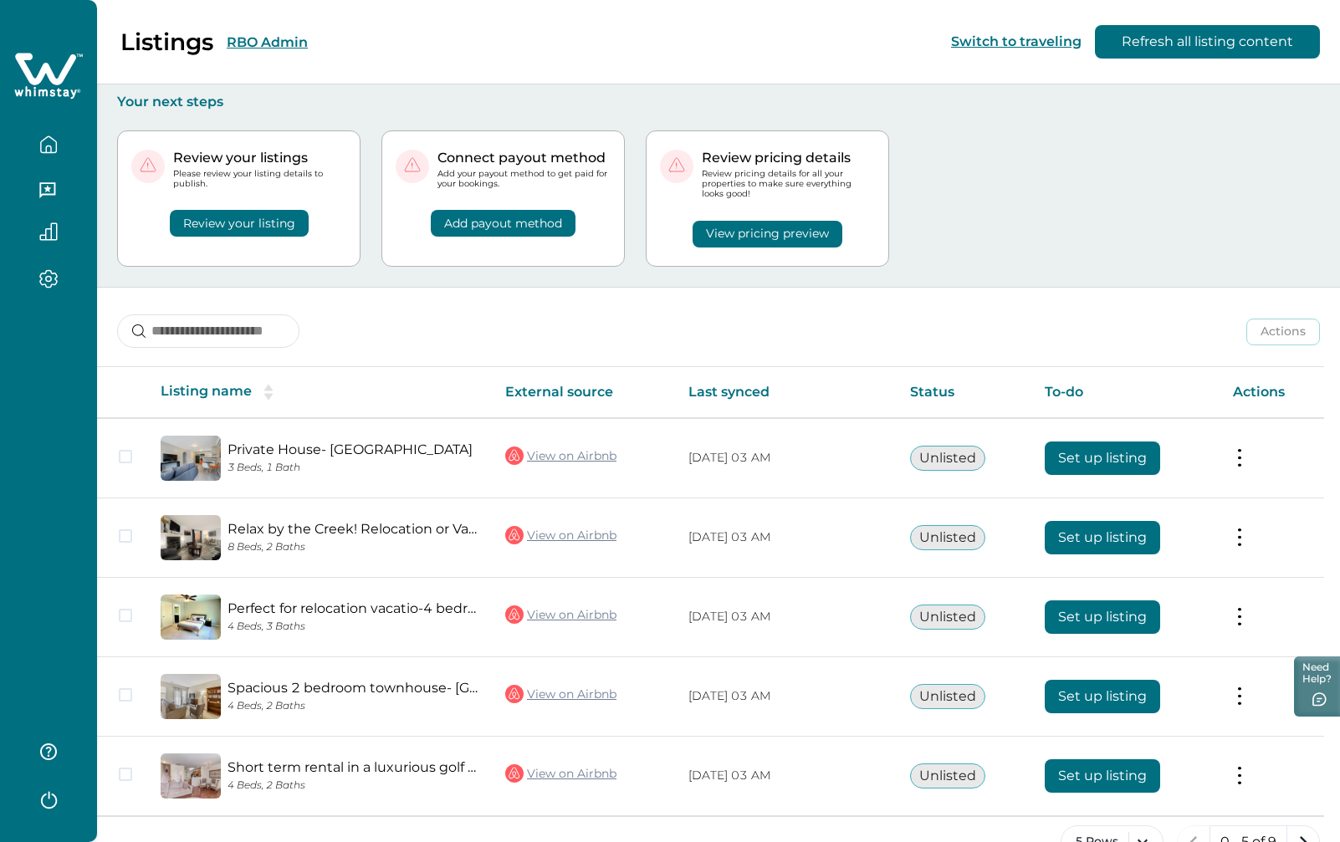
click at [276, 38] on button "RBO Admin" at bounding box center [267, 42] width 81 height 16
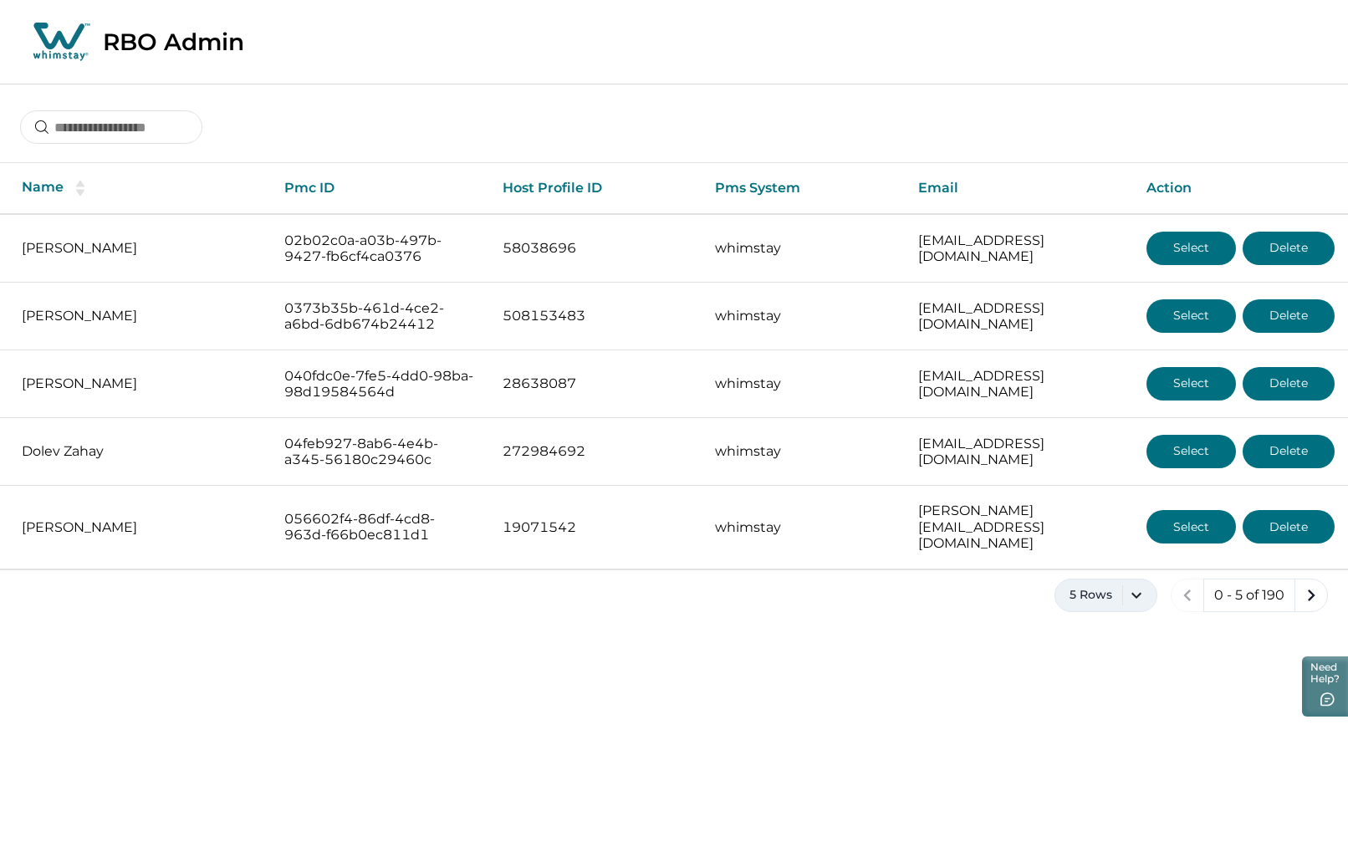
click at [1129, 585] on button "5 Rows" at bounding box center [1106, 595] width 103 height 33
click at [1093, 781] on button "100 Rows" at bounding box center [1106, 794] width 87 height 33
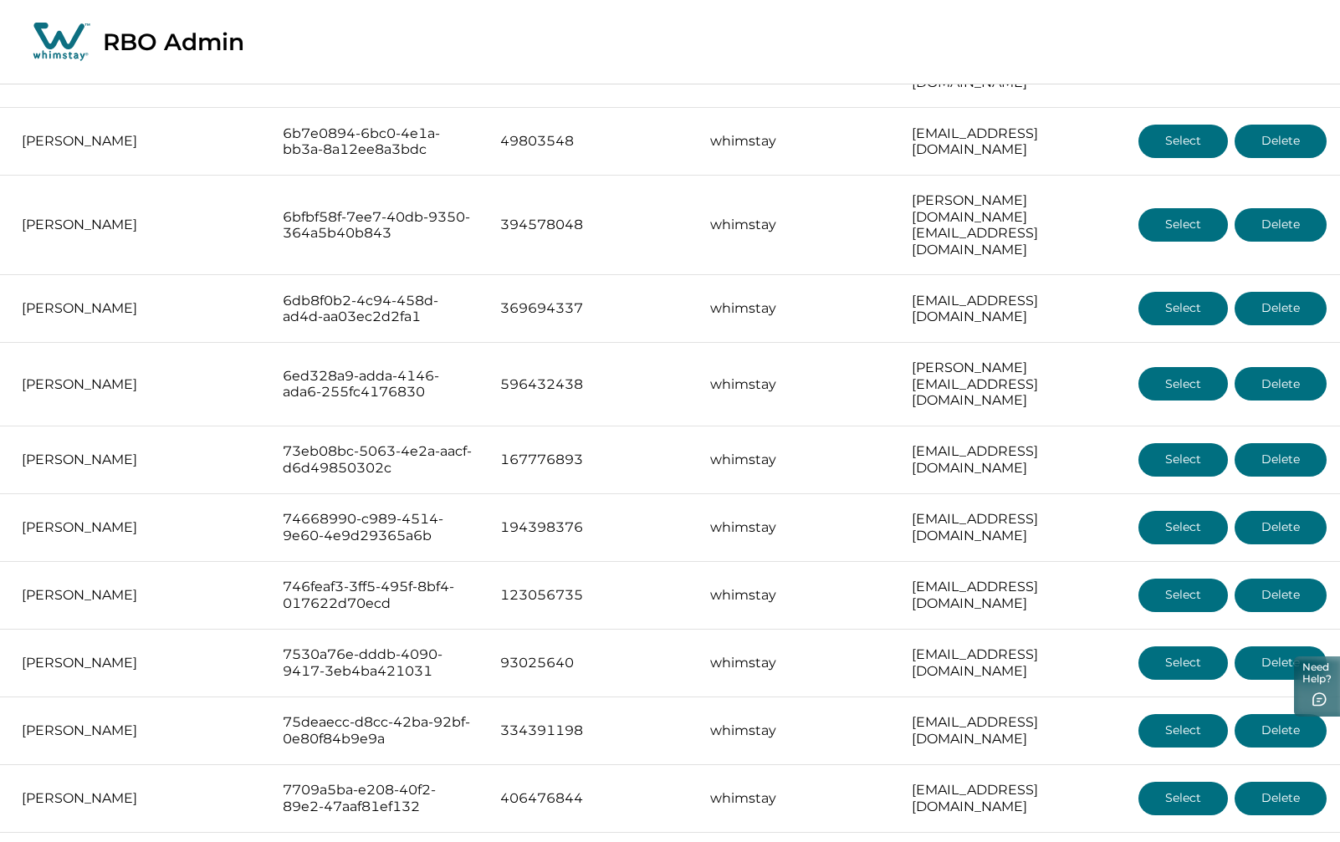
scroll to position [6216, 0]
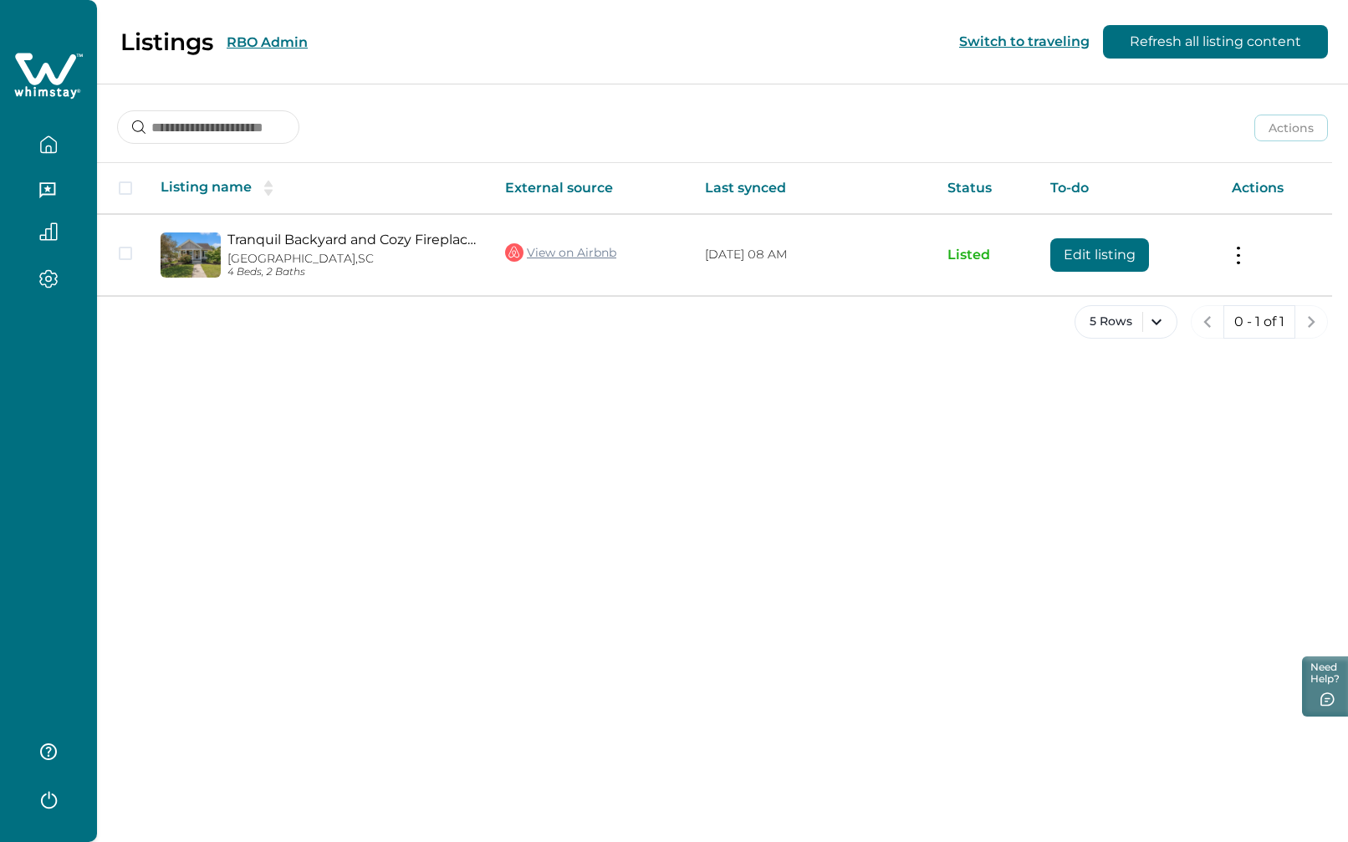
click at [247, 40] on button "RBO Admin" at bounding box center [267, 42] width 81 height 16
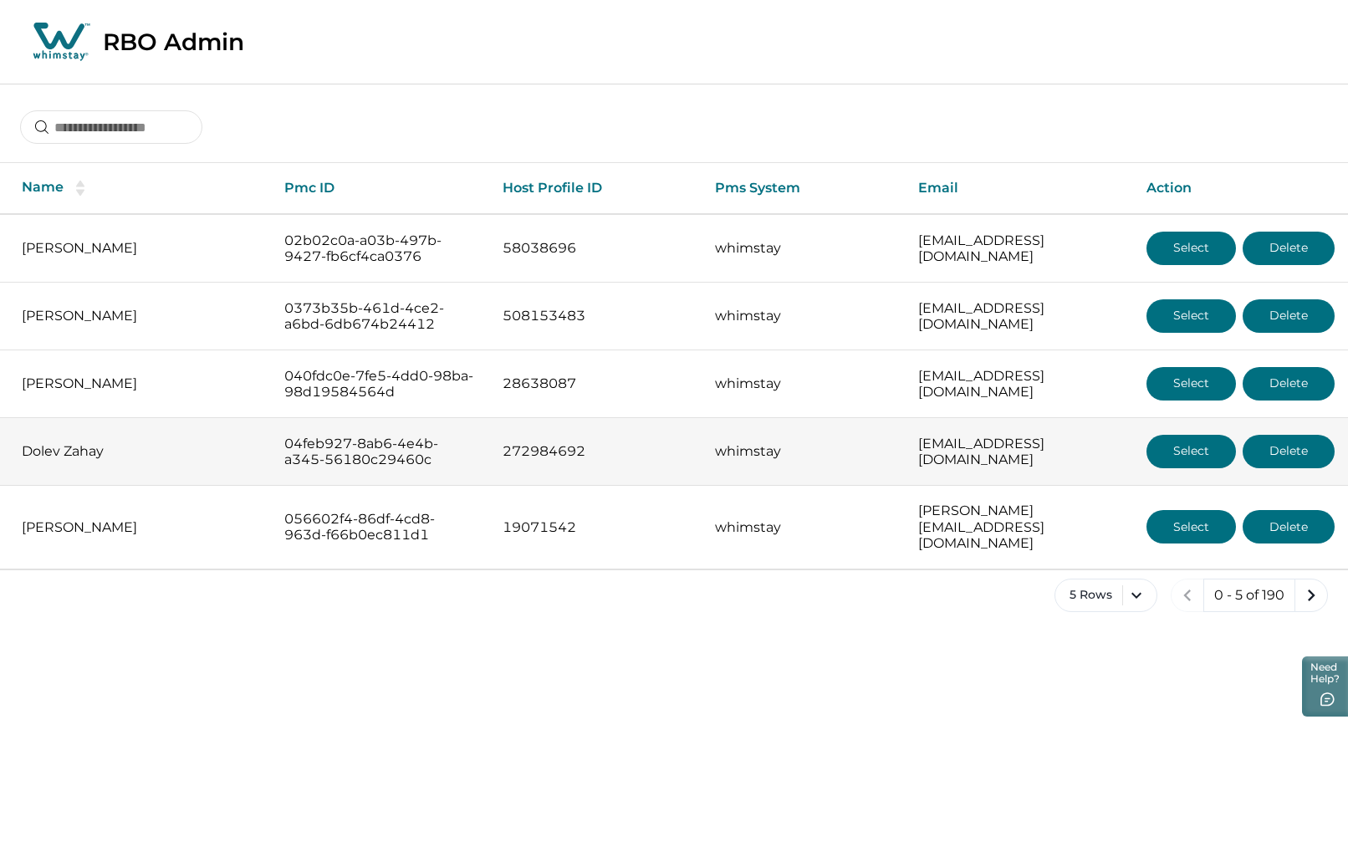
click at [1170, 444] on button "Select" at bounding box center [1191, 451] width 89 height 33
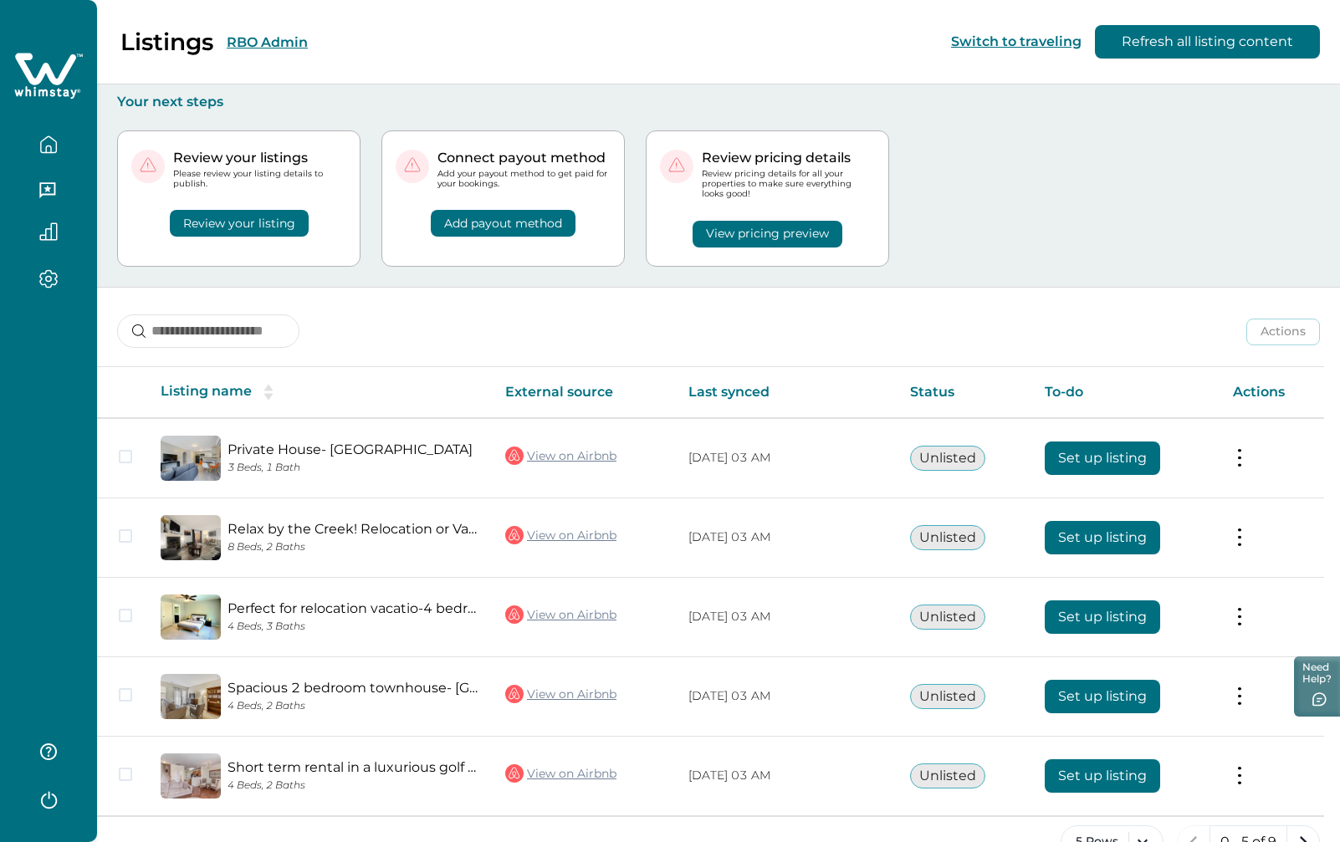
click at [265, 41] on button "RBO Admin" at bounding box center [267, 42] width 81 height 16
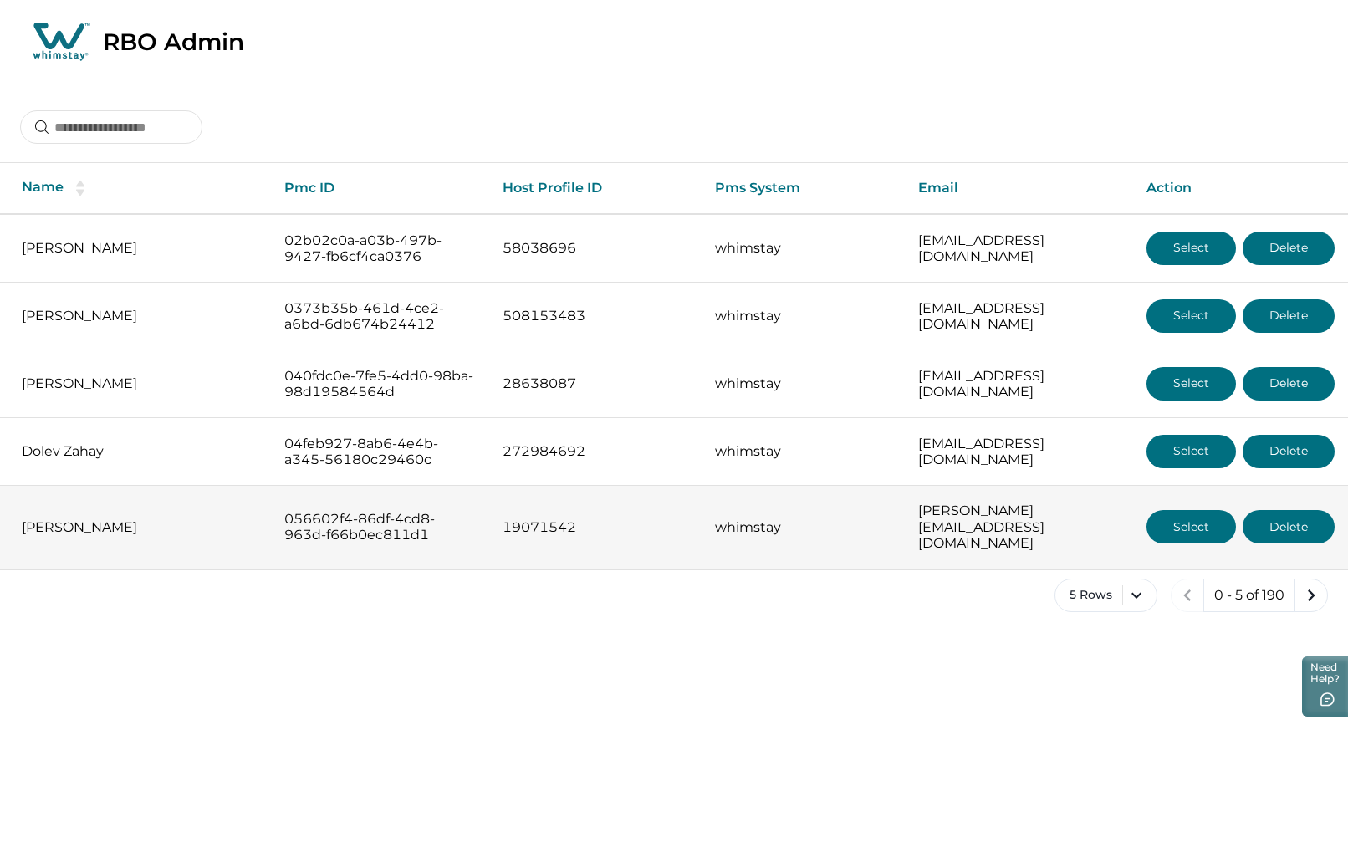
click at [1170, 518] on button "Select" at bounding box center [1191, 526] width 89 height 33
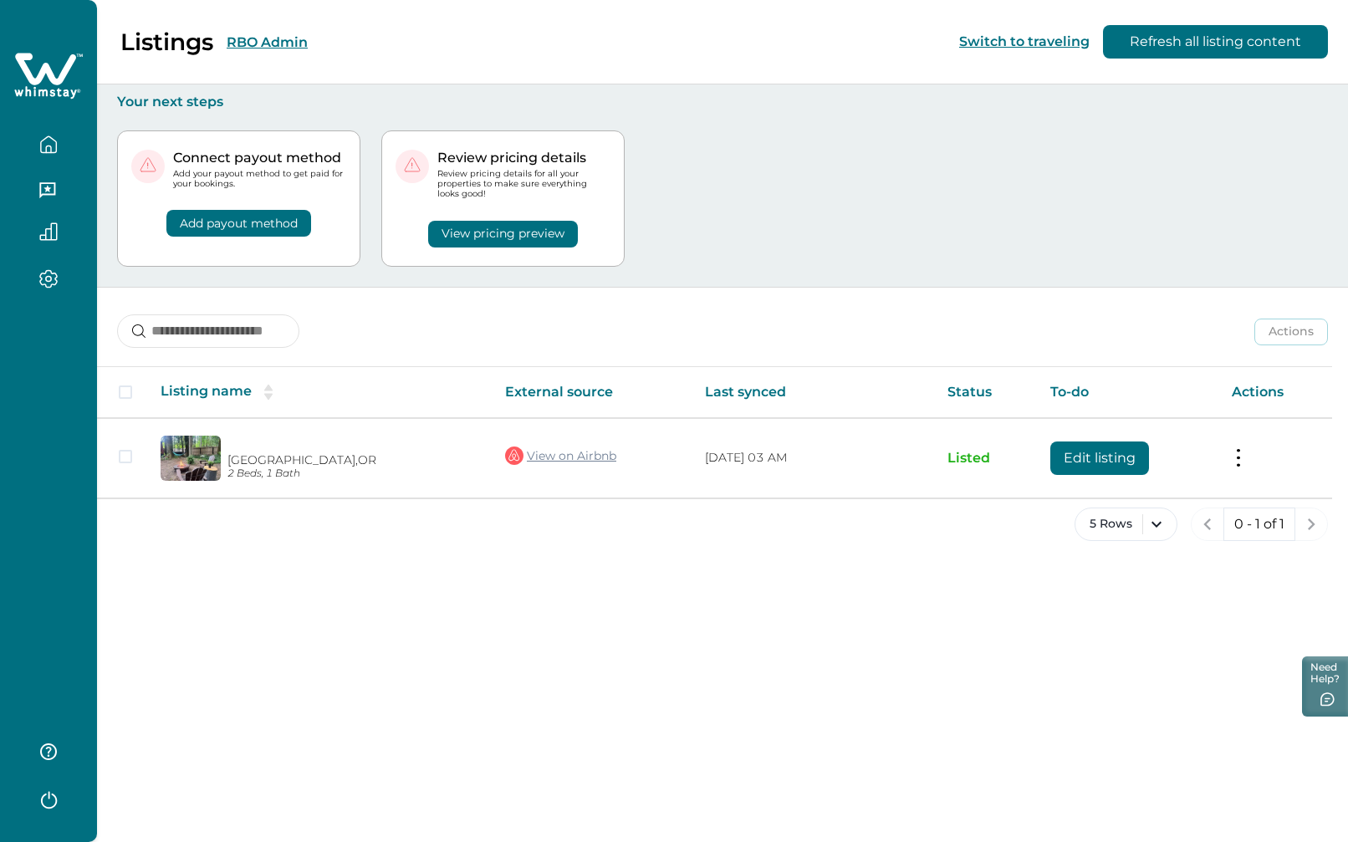
click at [271, 39] on button "RBO Admin" at bounding box center [267, 42] width 81 height 16
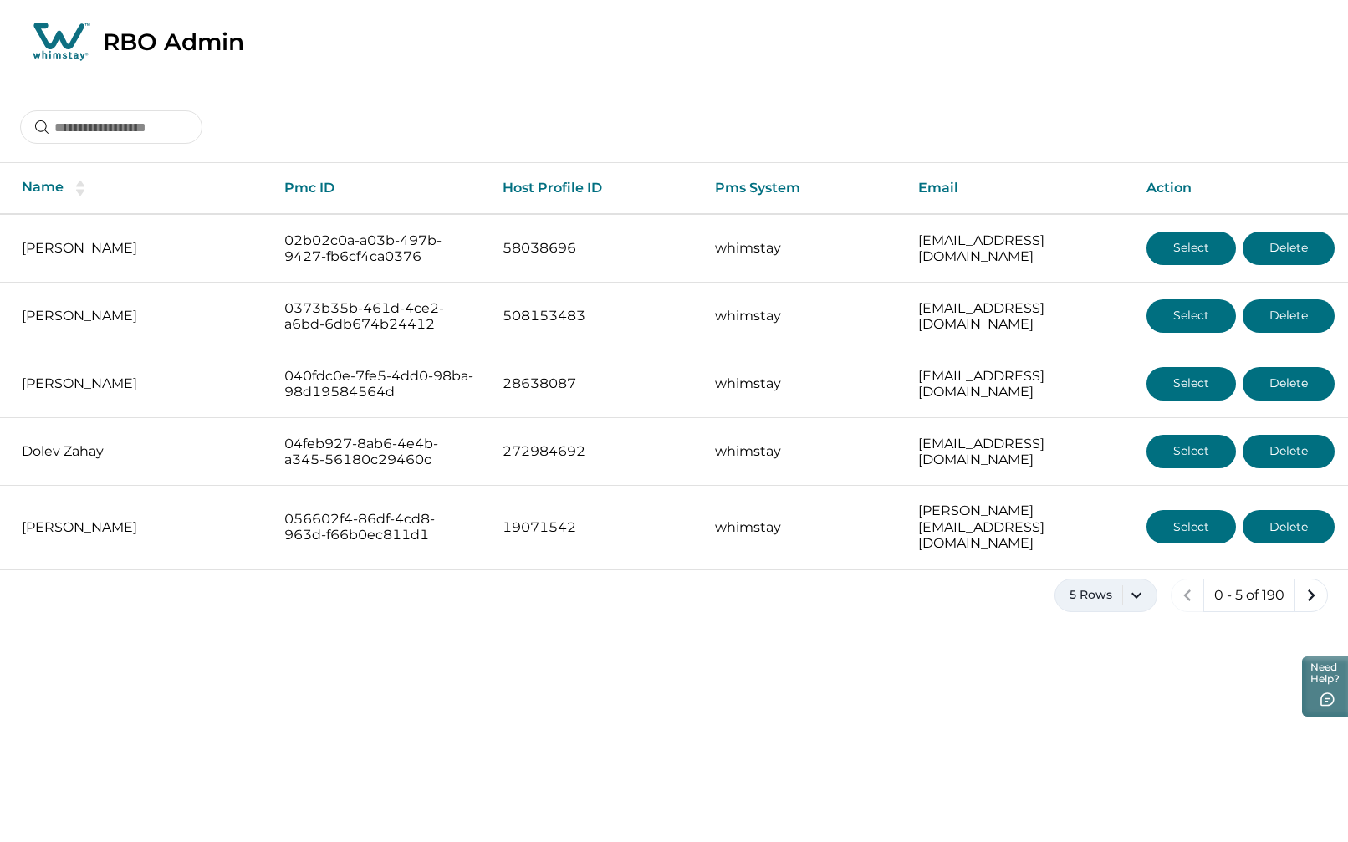
click at [1142, 582] on button "5 Rows" at bounding box center [1106, 595] width 103 height 33
click at [1106, 672] on button "10 Rows" at bounding box center [1106, 673] width 87 height 33
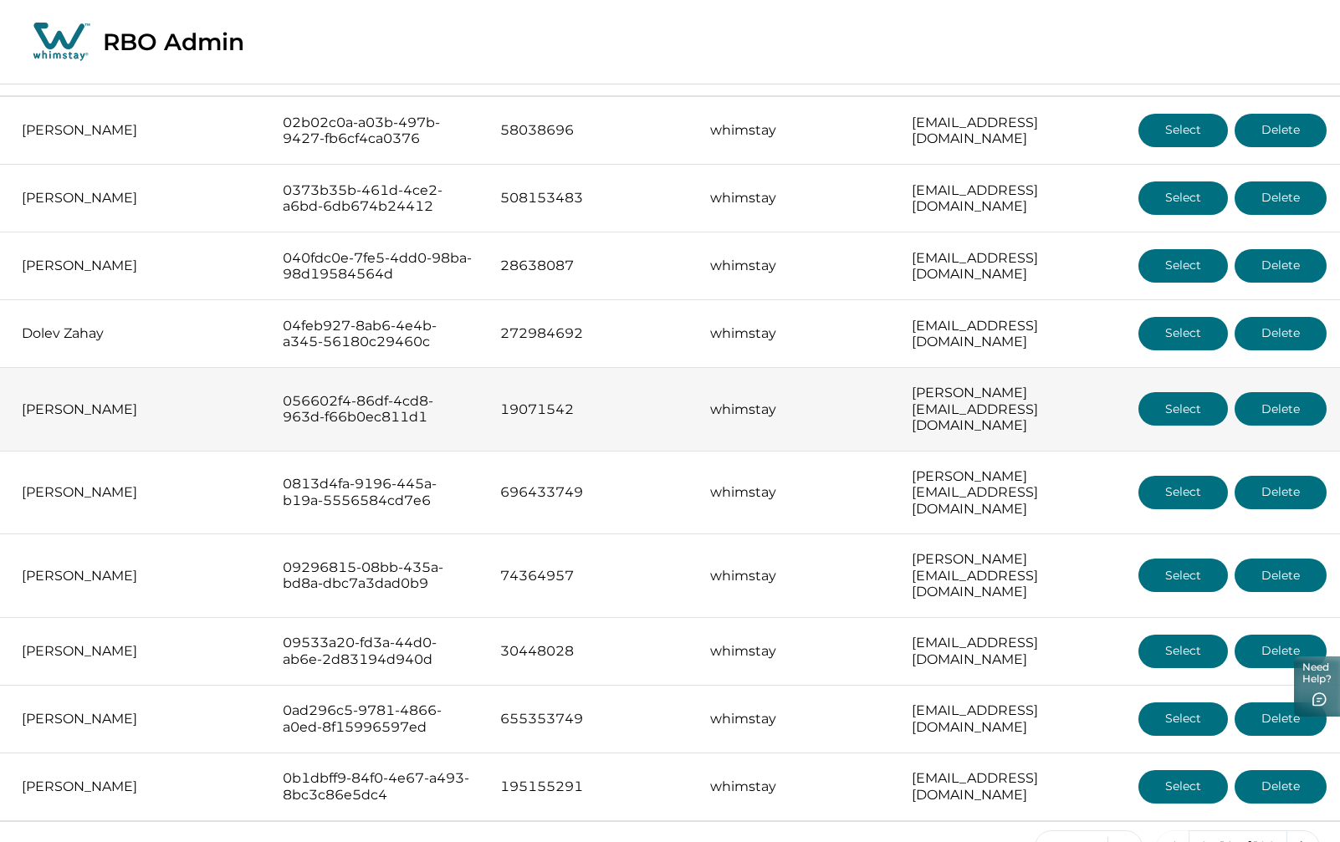
scroll to position [120, 0]
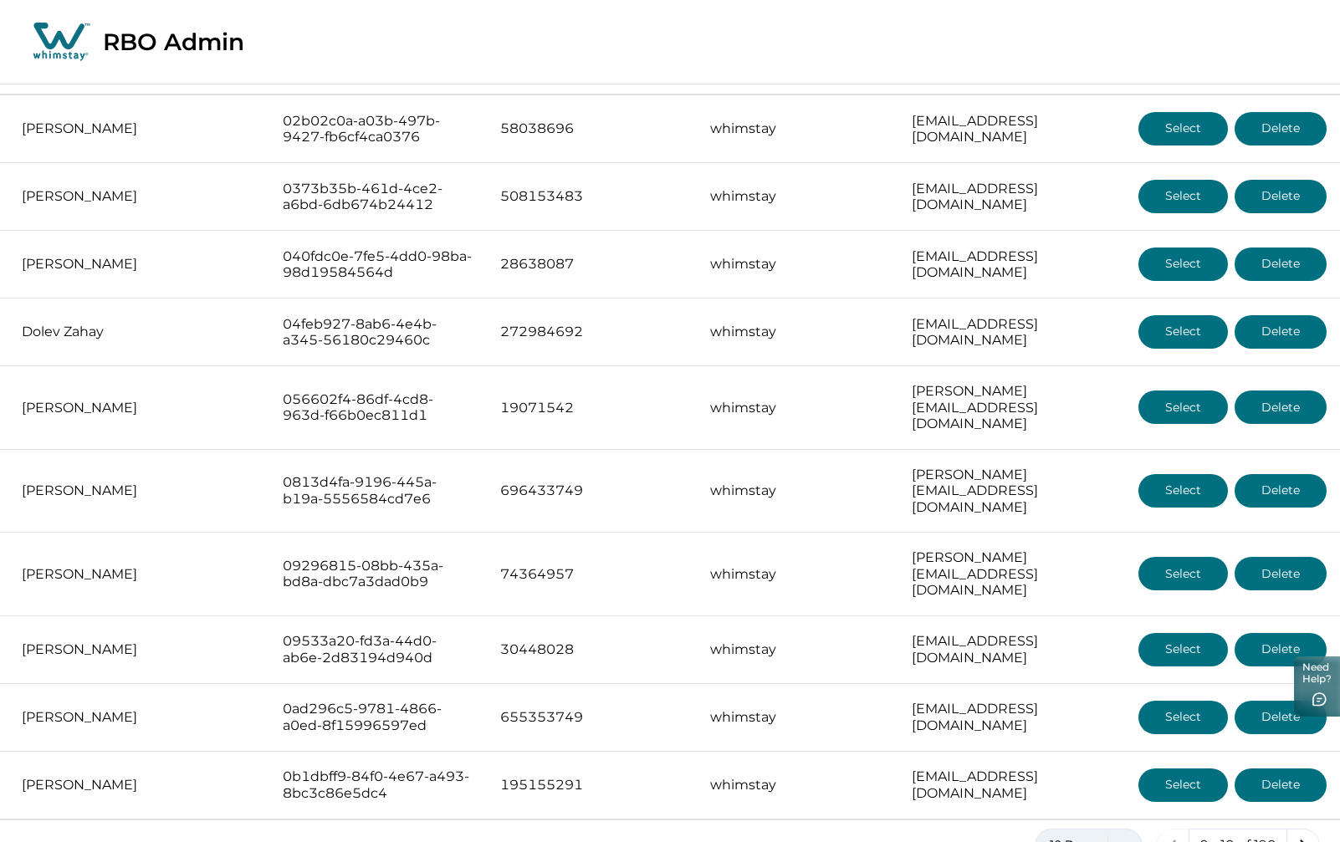
click at [1134, 829] on button "10 Rows" at bounding box center [1089, 845] width 108 height 33
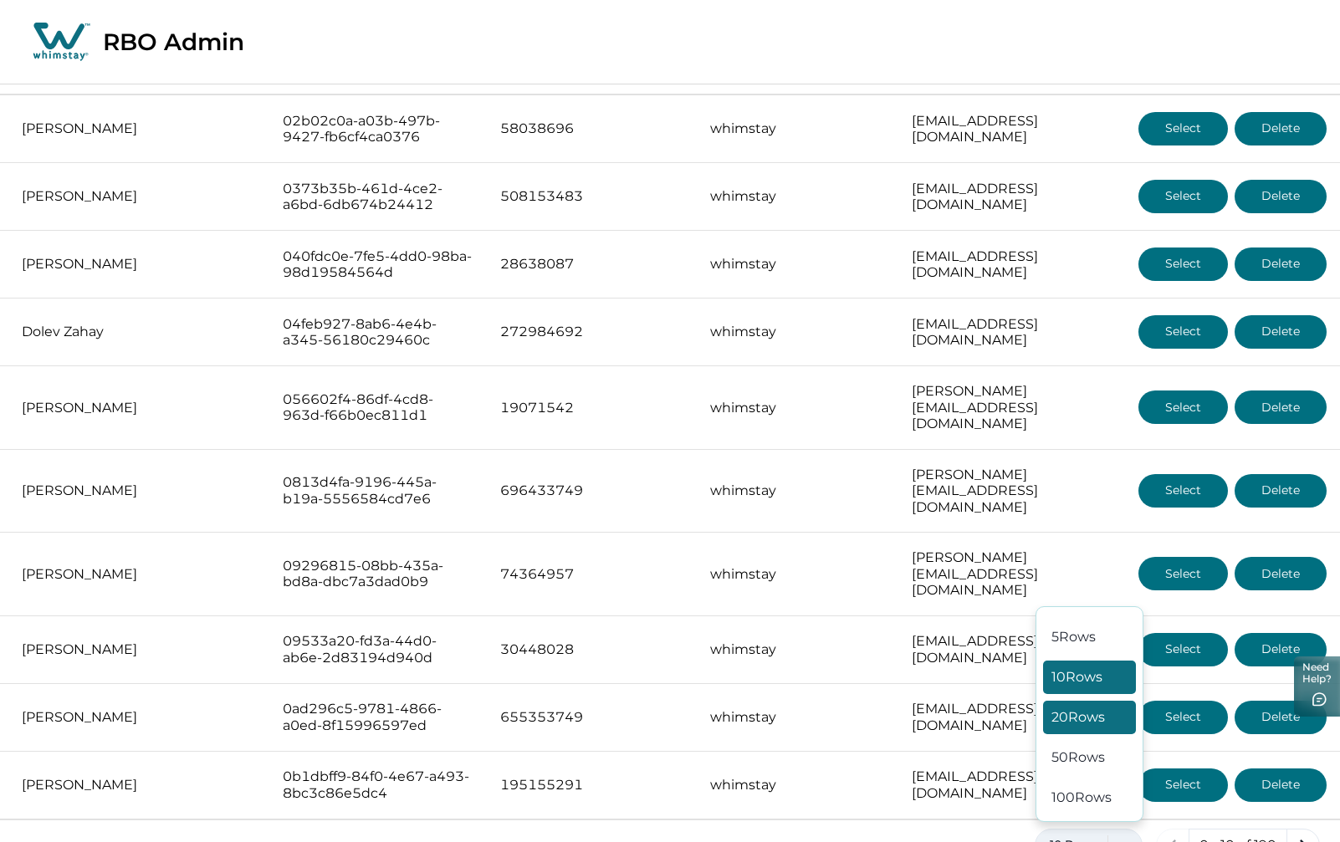
click at [1068, 701] on button "20 Rows" at bounding box center [1089, 717] width 93 height 33
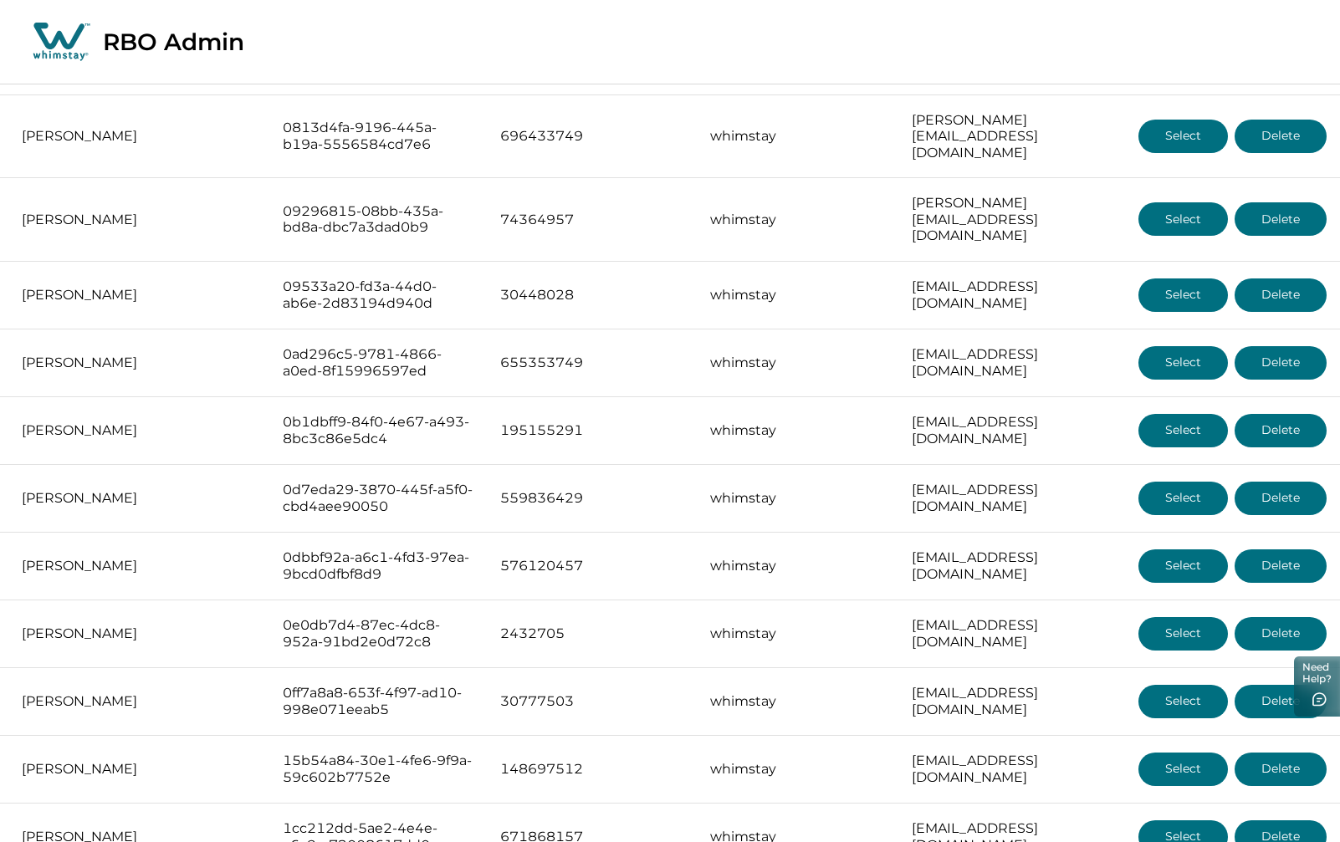
scroll to position [502, 0]
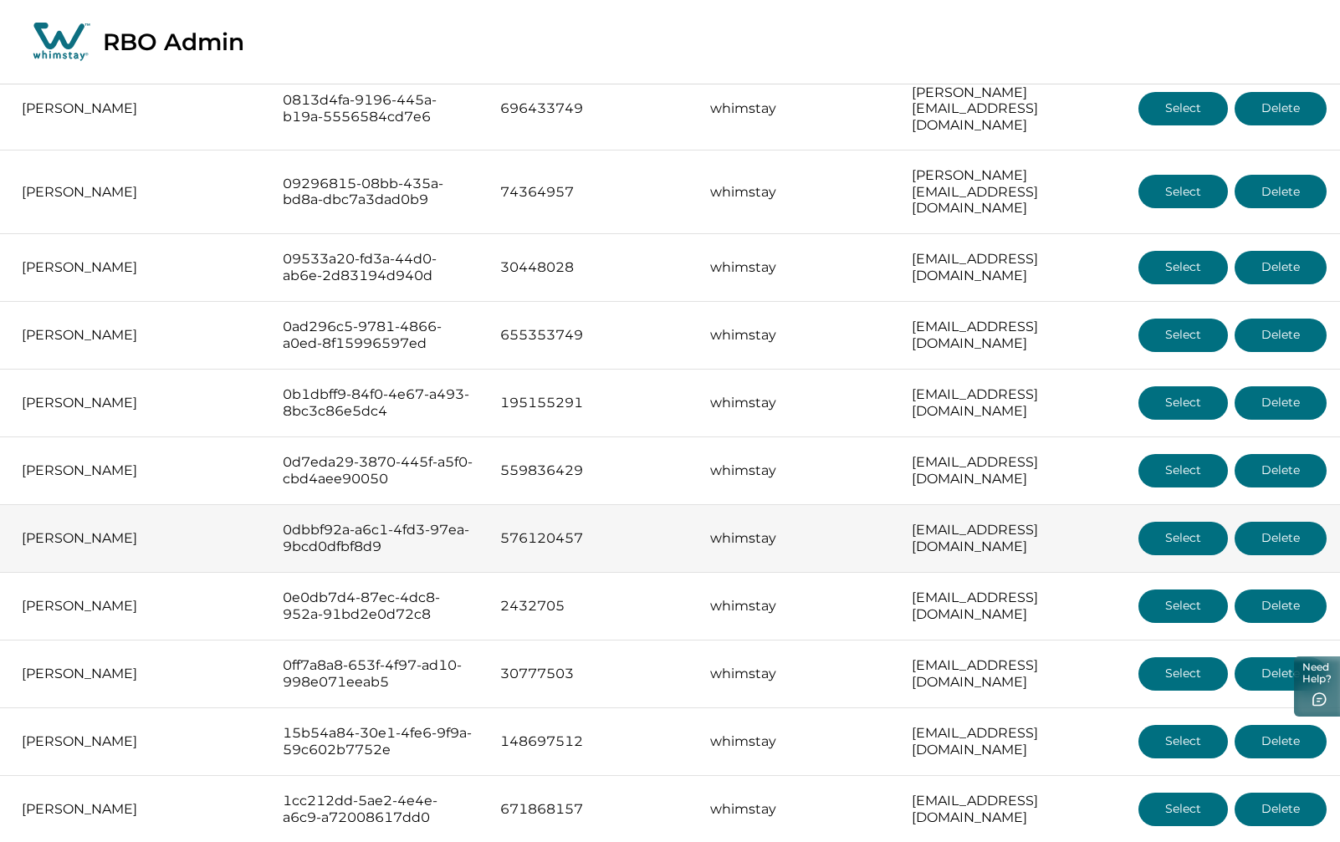
click at [1160, 522] on button "Select" at bounding box center [1182, 538] width 89 height 33
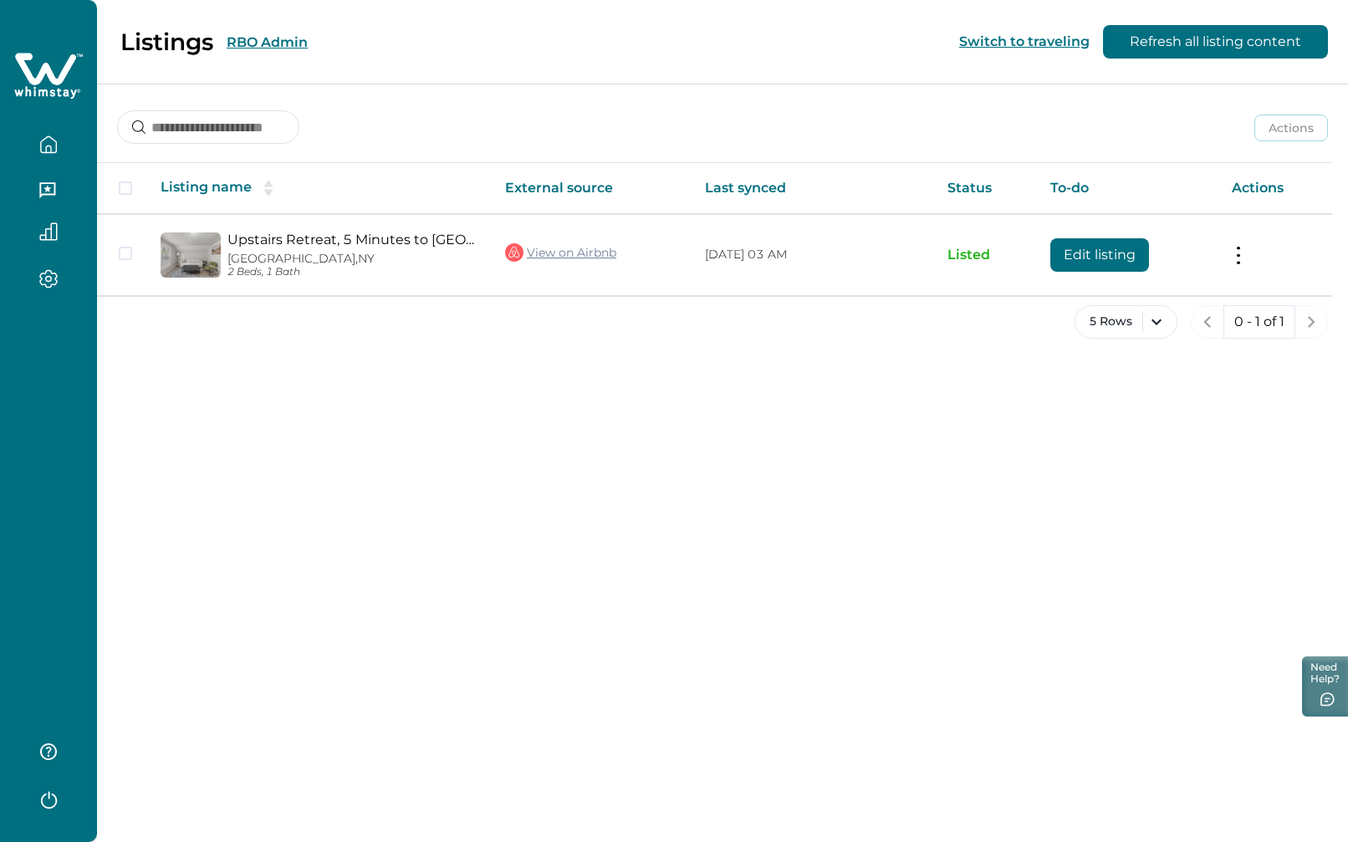
click at [288, 42] on button "RBO Admin" at bounding box center [267, 42] width 81 height 16
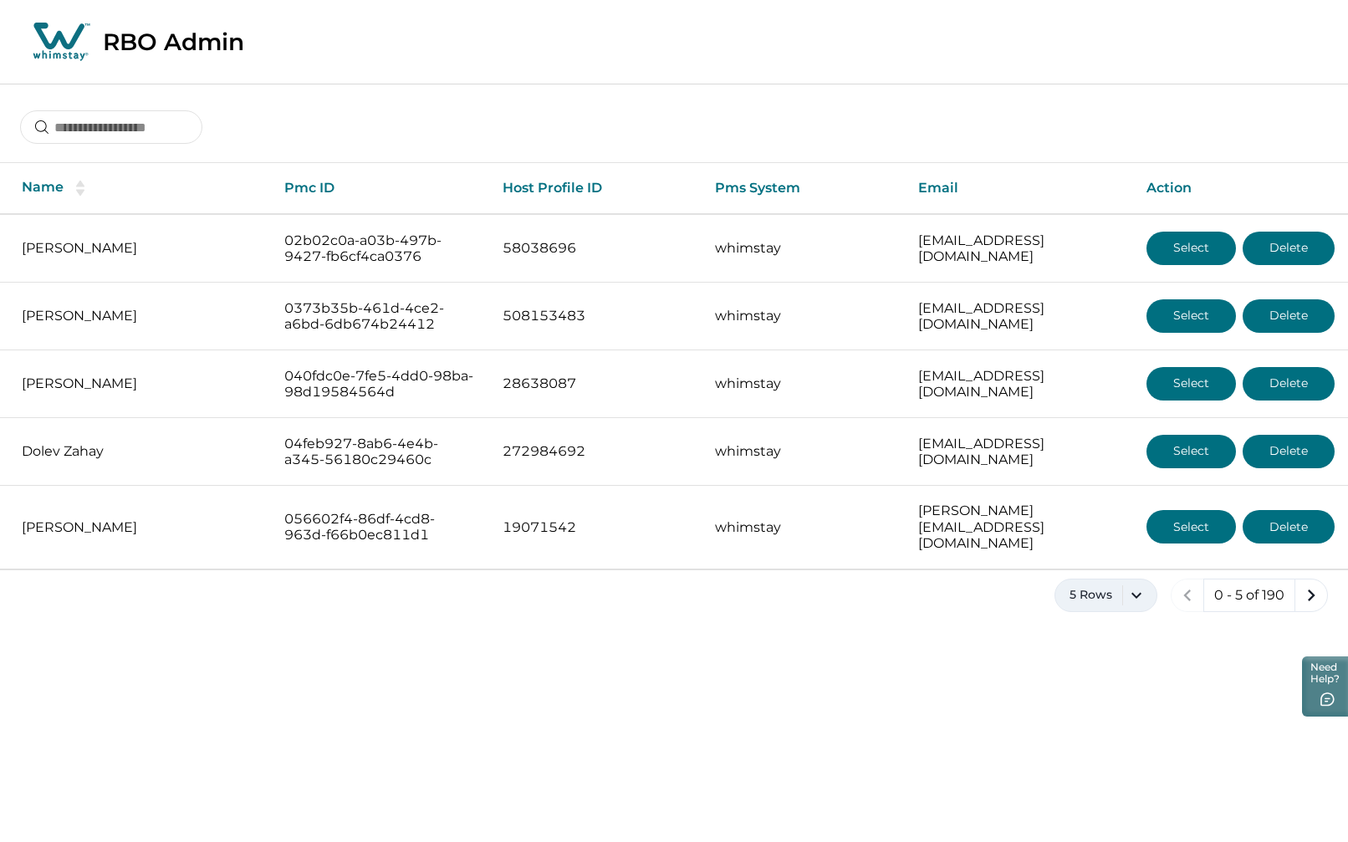
click at [1137, 581] on button "5 Rows" at bounding box center [1106, 595] width 103 height 33
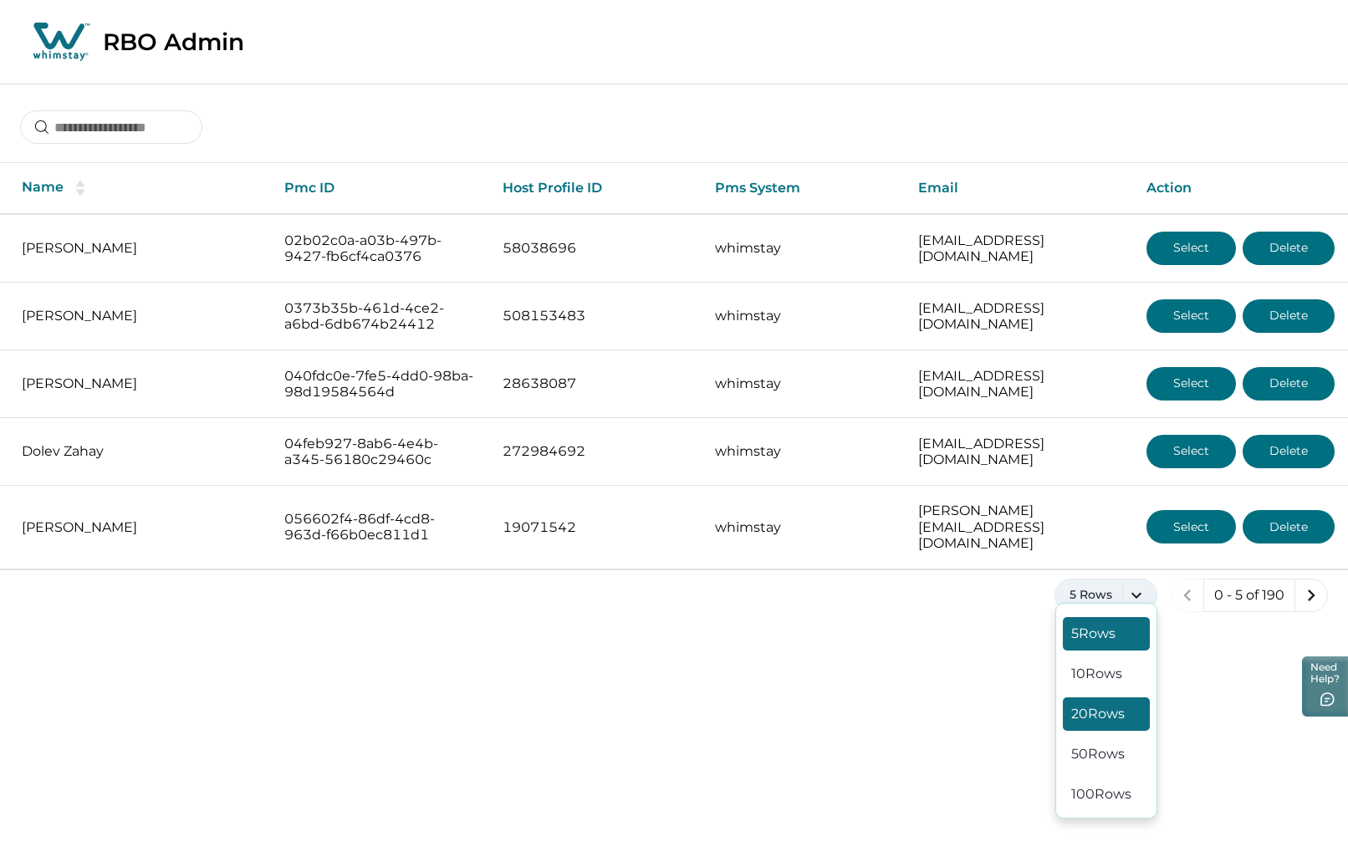
click at [1106, 709] on button "20 Rows" at bounding box center [1106, 713] width 87 height 33
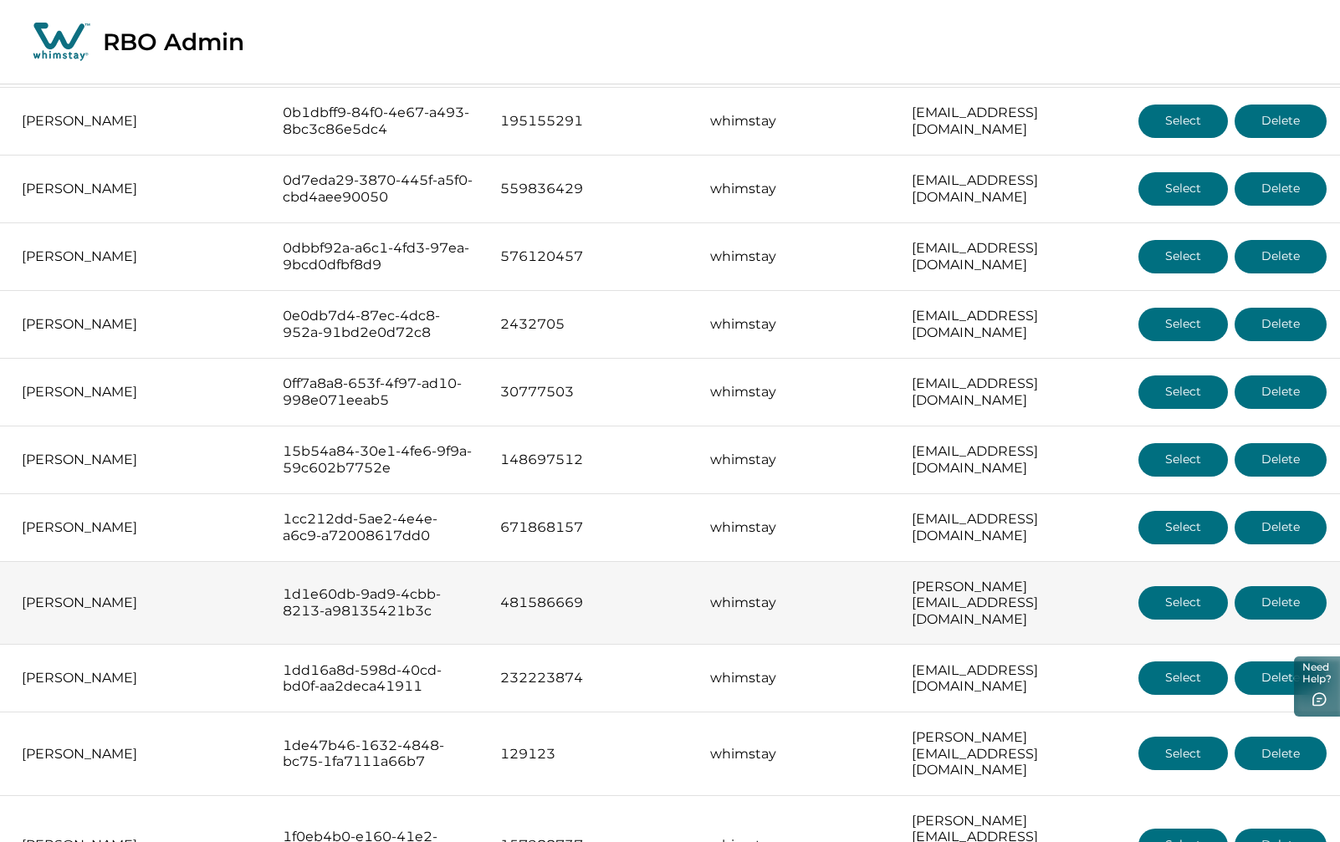
scroll to position [797, 0]
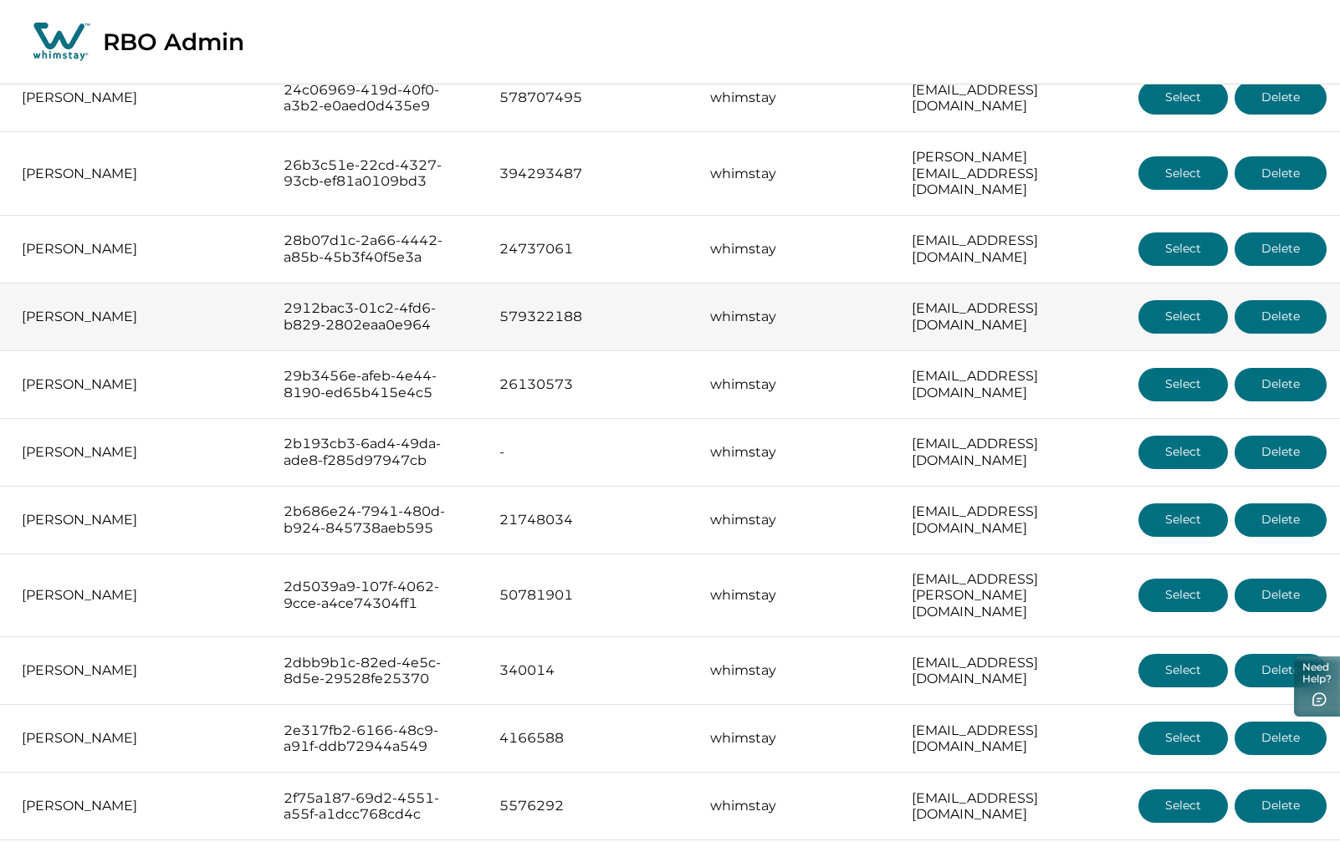
scroll to position [251, 0]
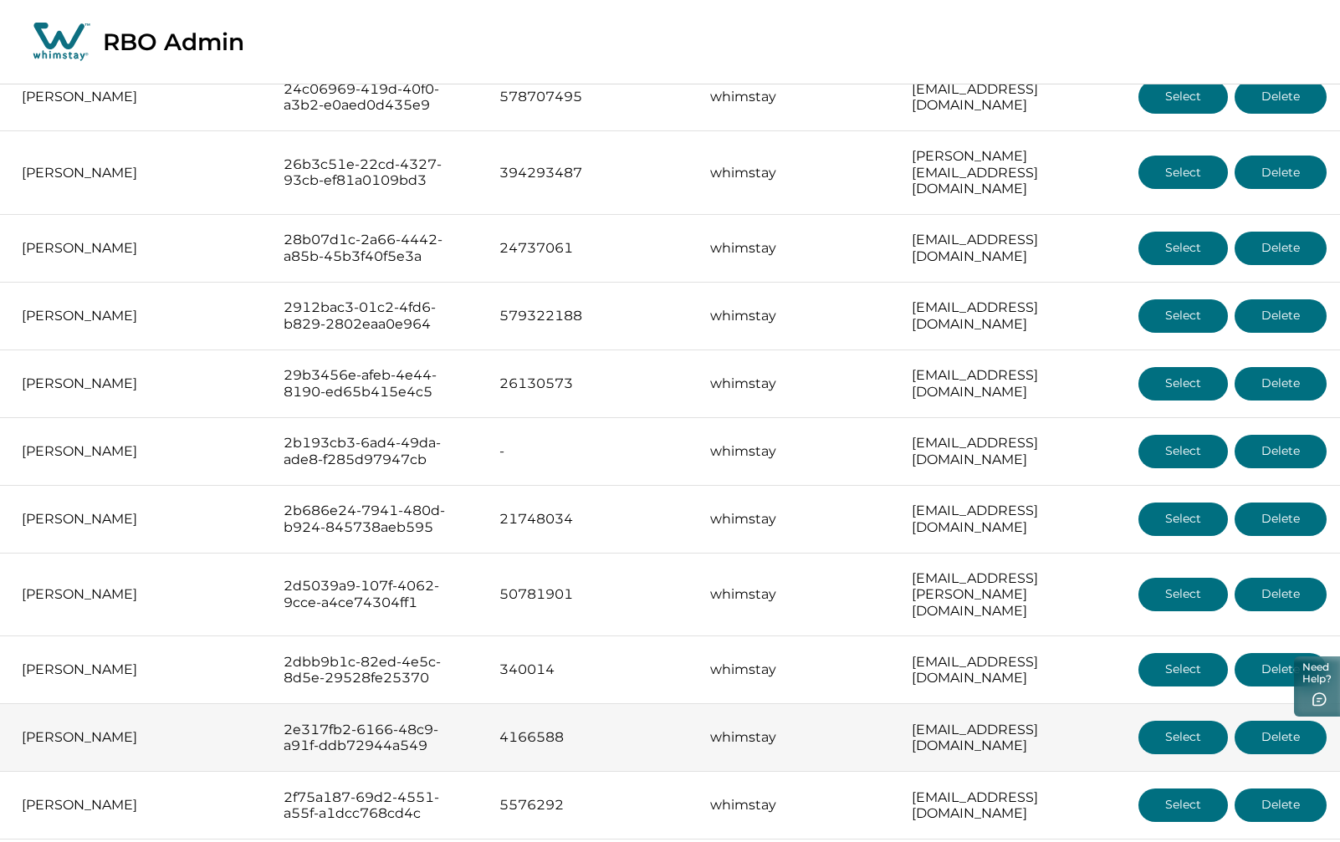
click at [1183, 721] on button "Select" at bounding box center [1182, 737] width 89 height 33
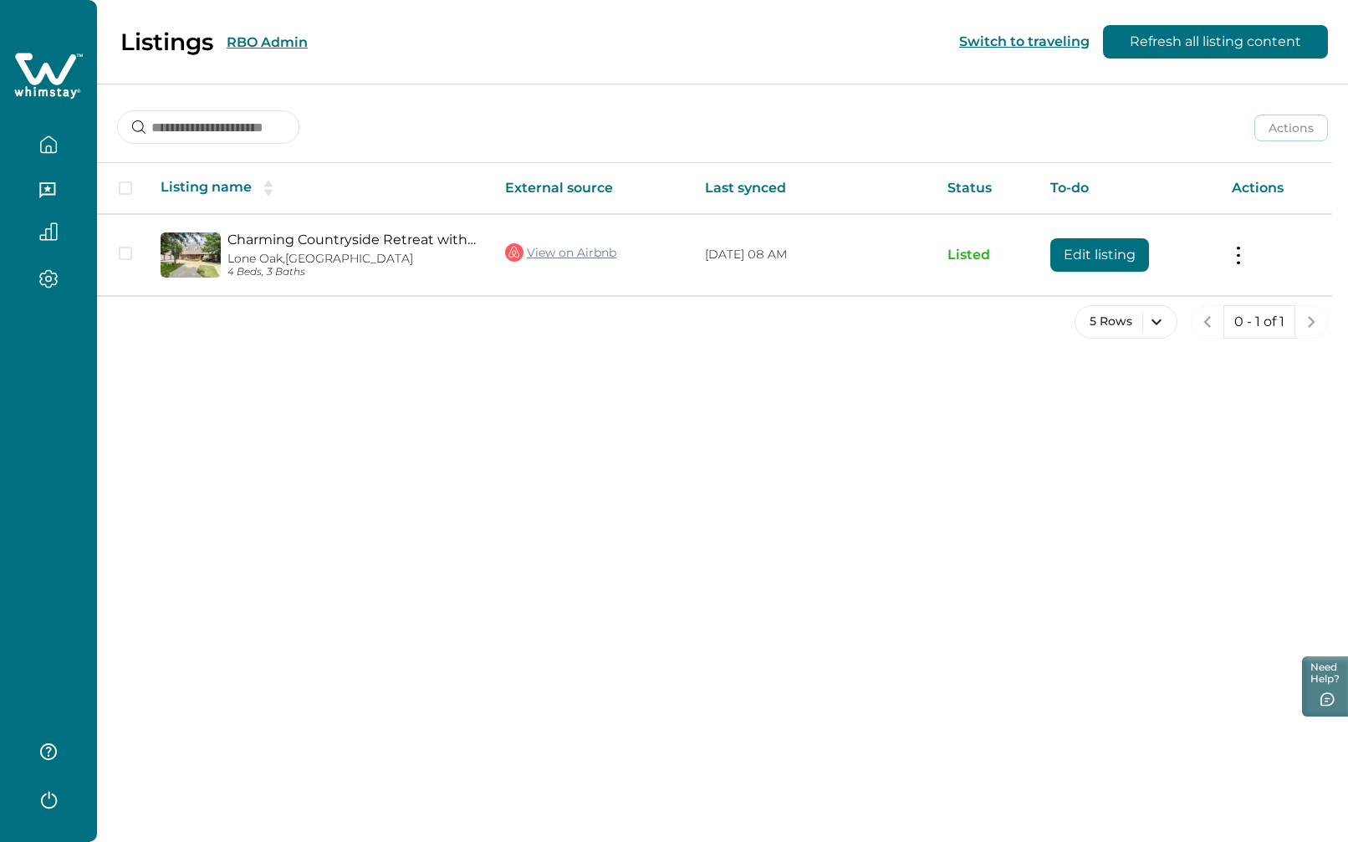
click at [273, 38] on button "RBO Admin" at bounding box center [267, 42] width 81 height 16
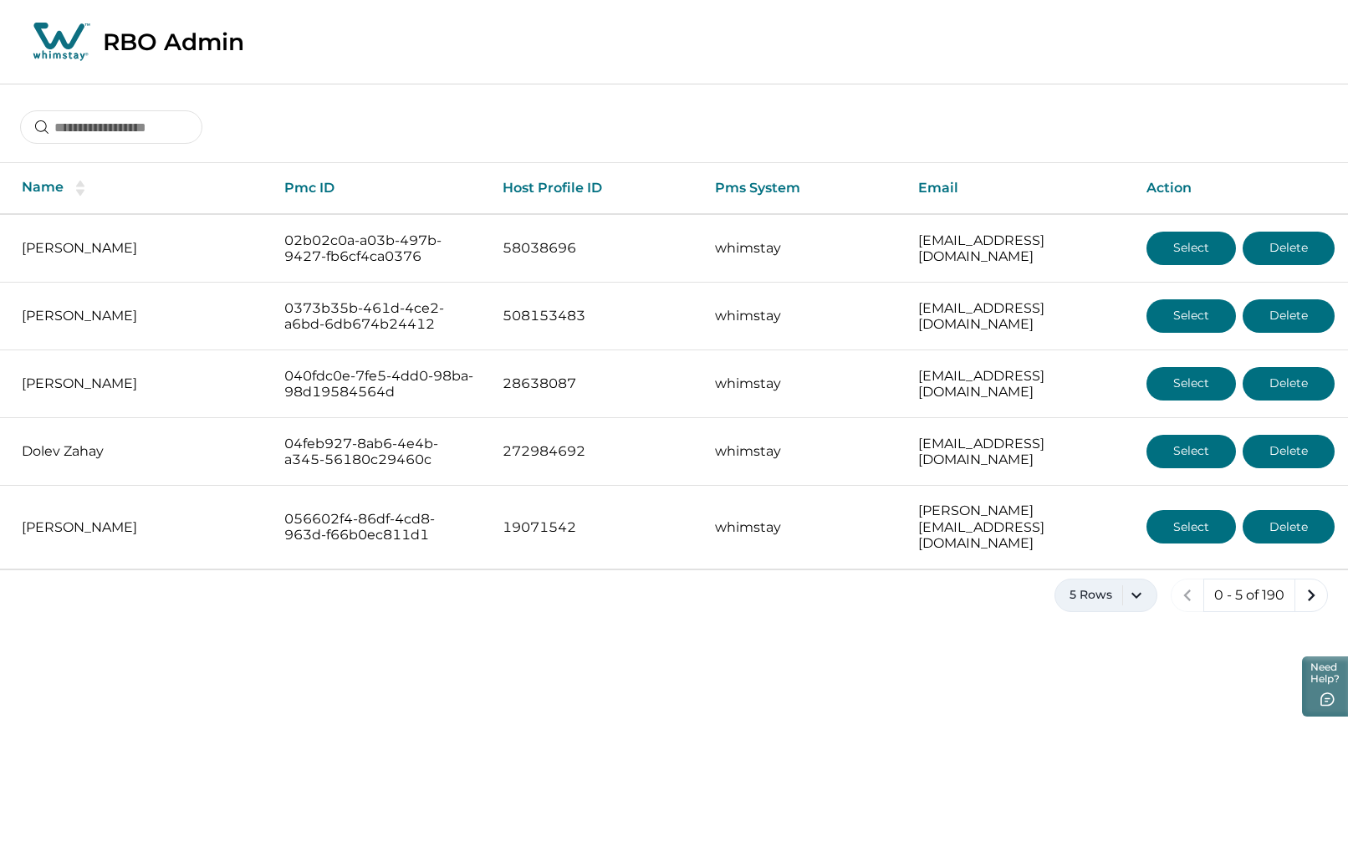
click at [1148, 579] on button "5 Rows" at bounding box center [1106, 595] width 103 height 33
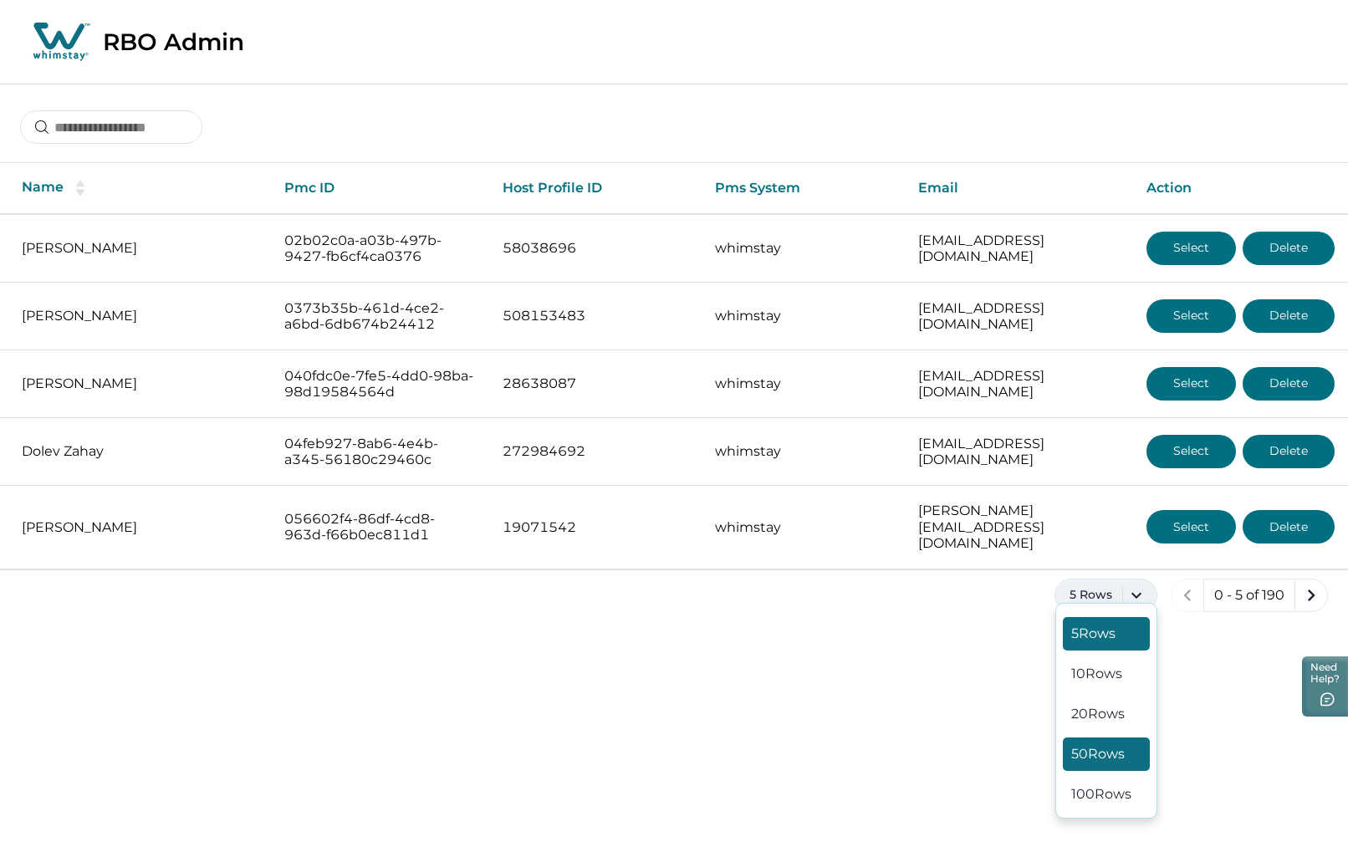
click at [1112, 748] on button "50 Rows" at bounding box center [1106, 754] width 87 height 33
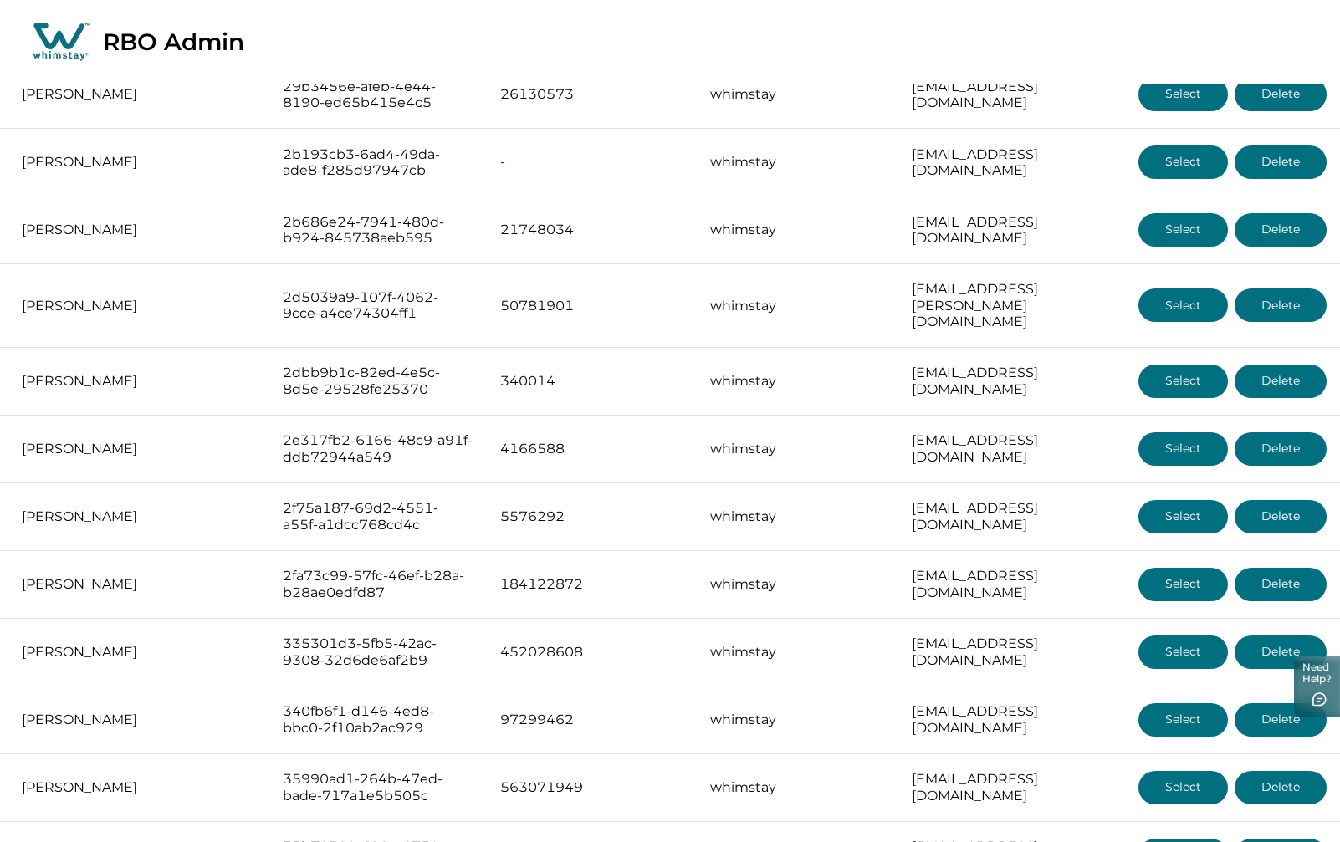
scroll to position [2007, 0]
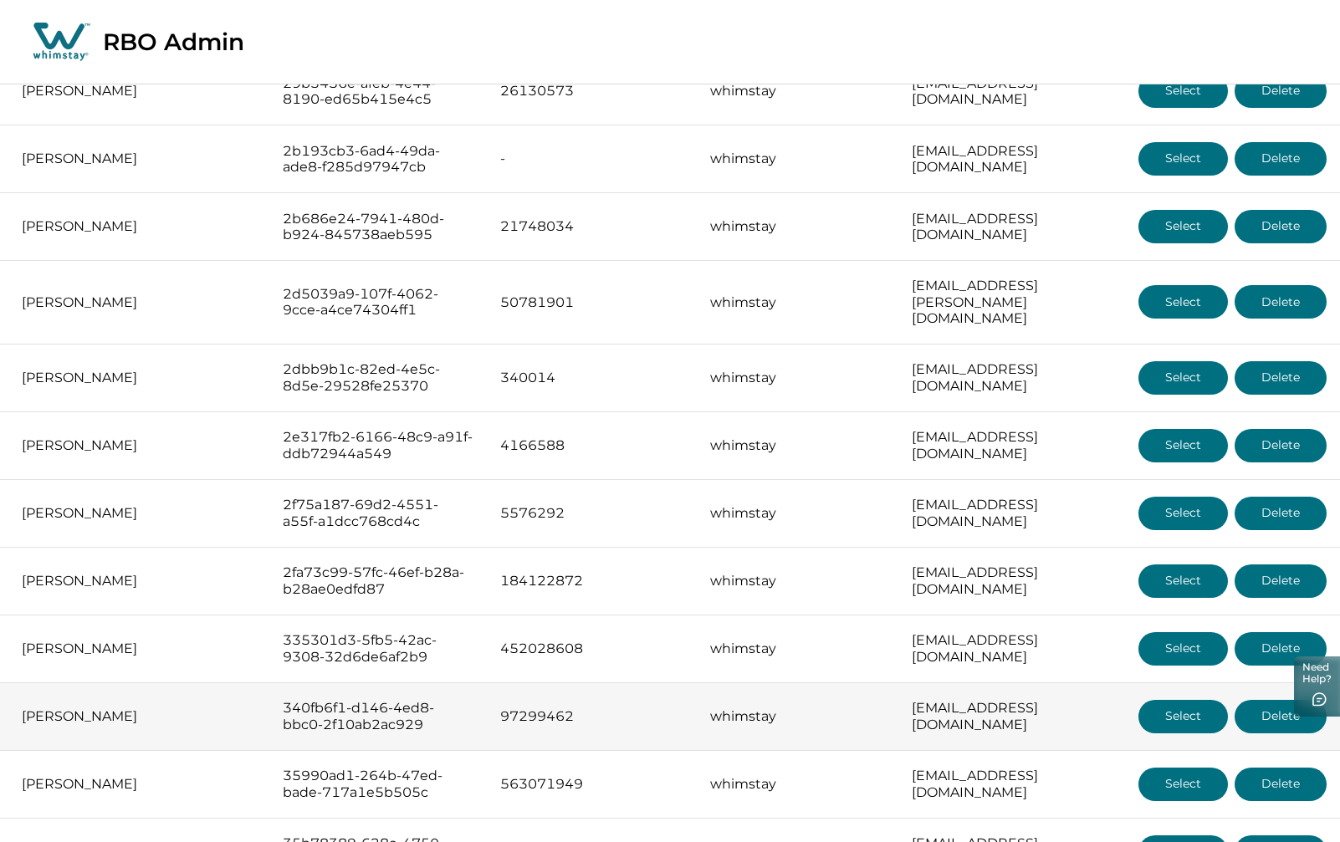
click at [1171, 700] on button "Select" at bounding box center [1182, 716] width 89 height 33
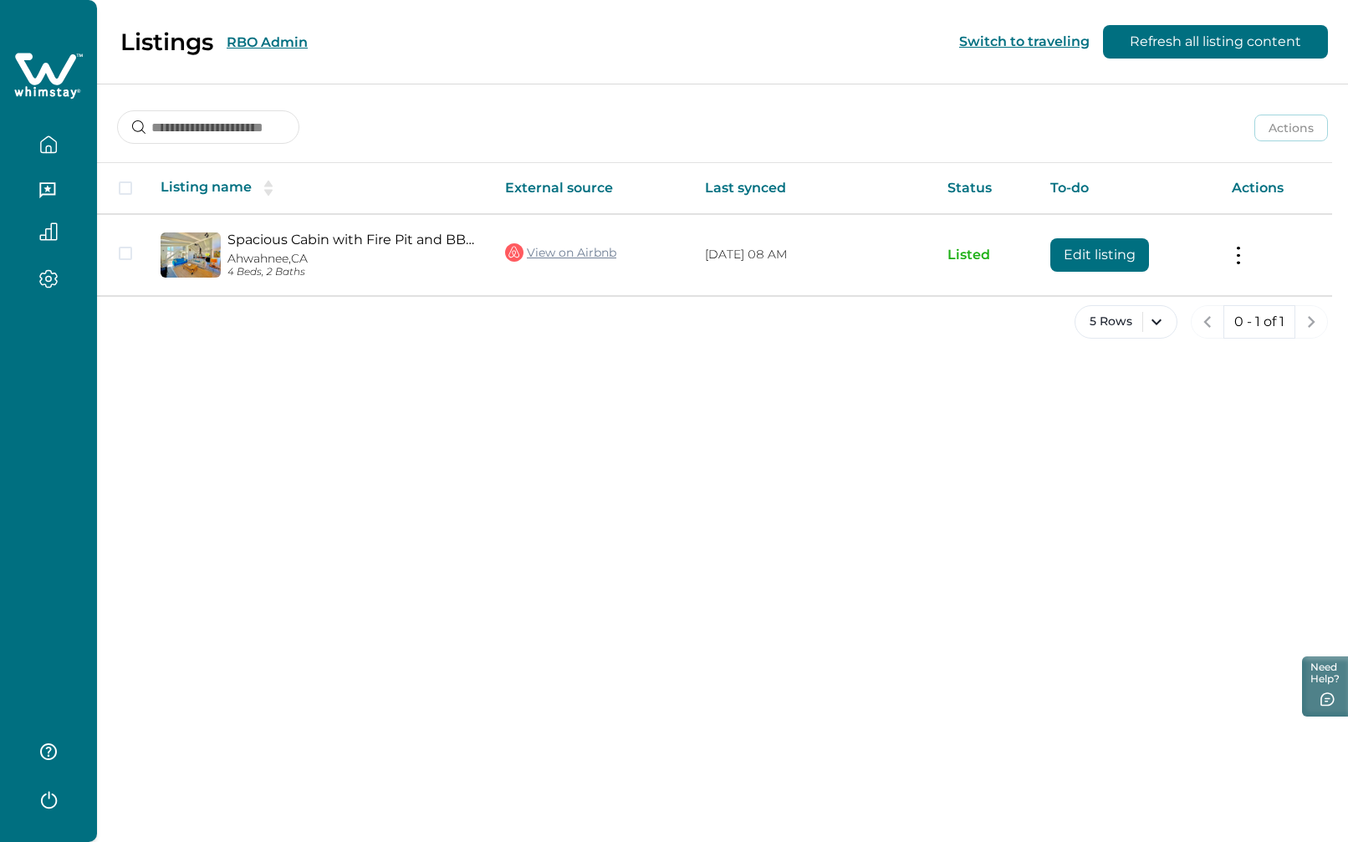
click at [291, 41] on button "RBO Admin" at bounding box center [267, 42] width 81 height 16
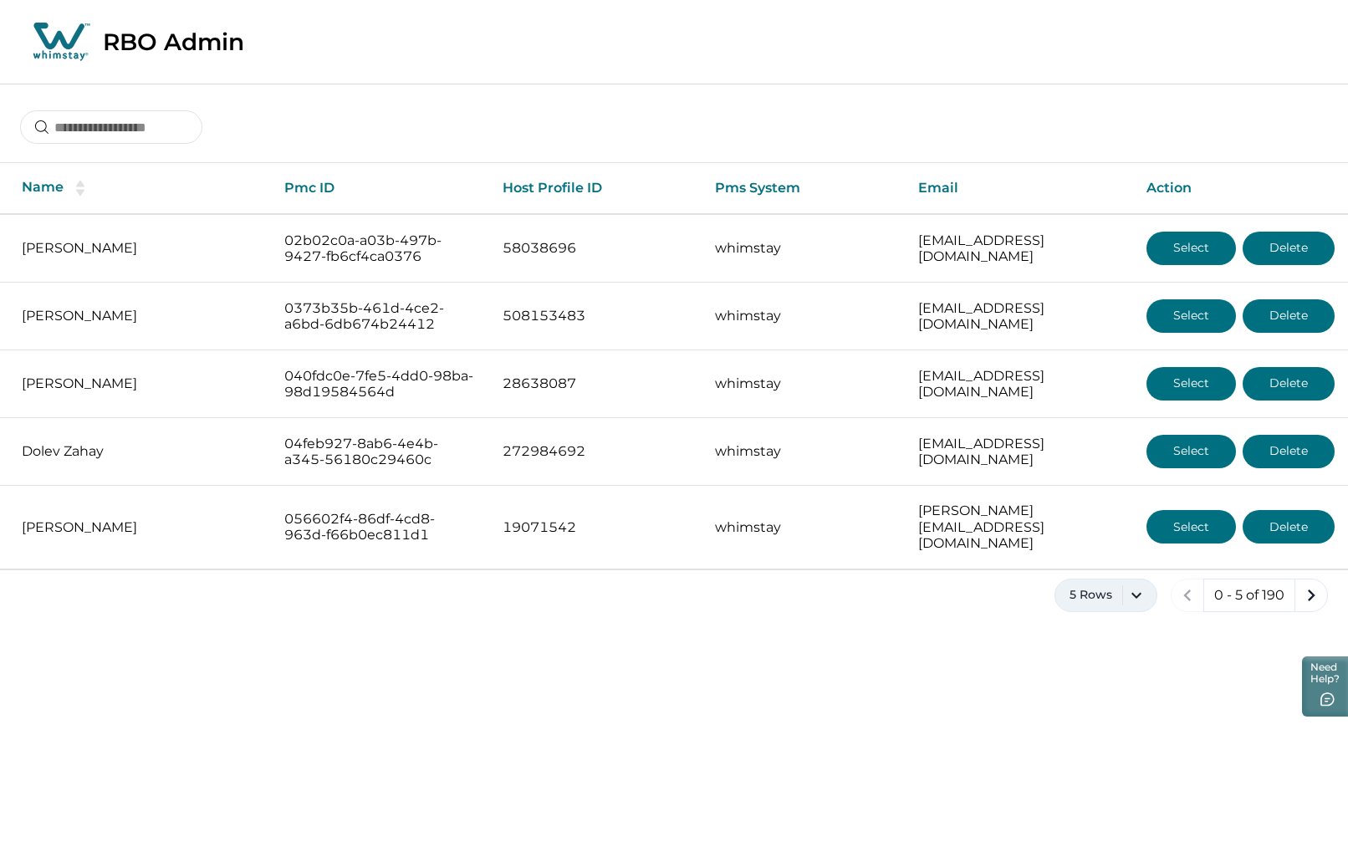
click at [1125, 580] on button "5 Rows" at bounding box center [1106, 595] width 103 height 33
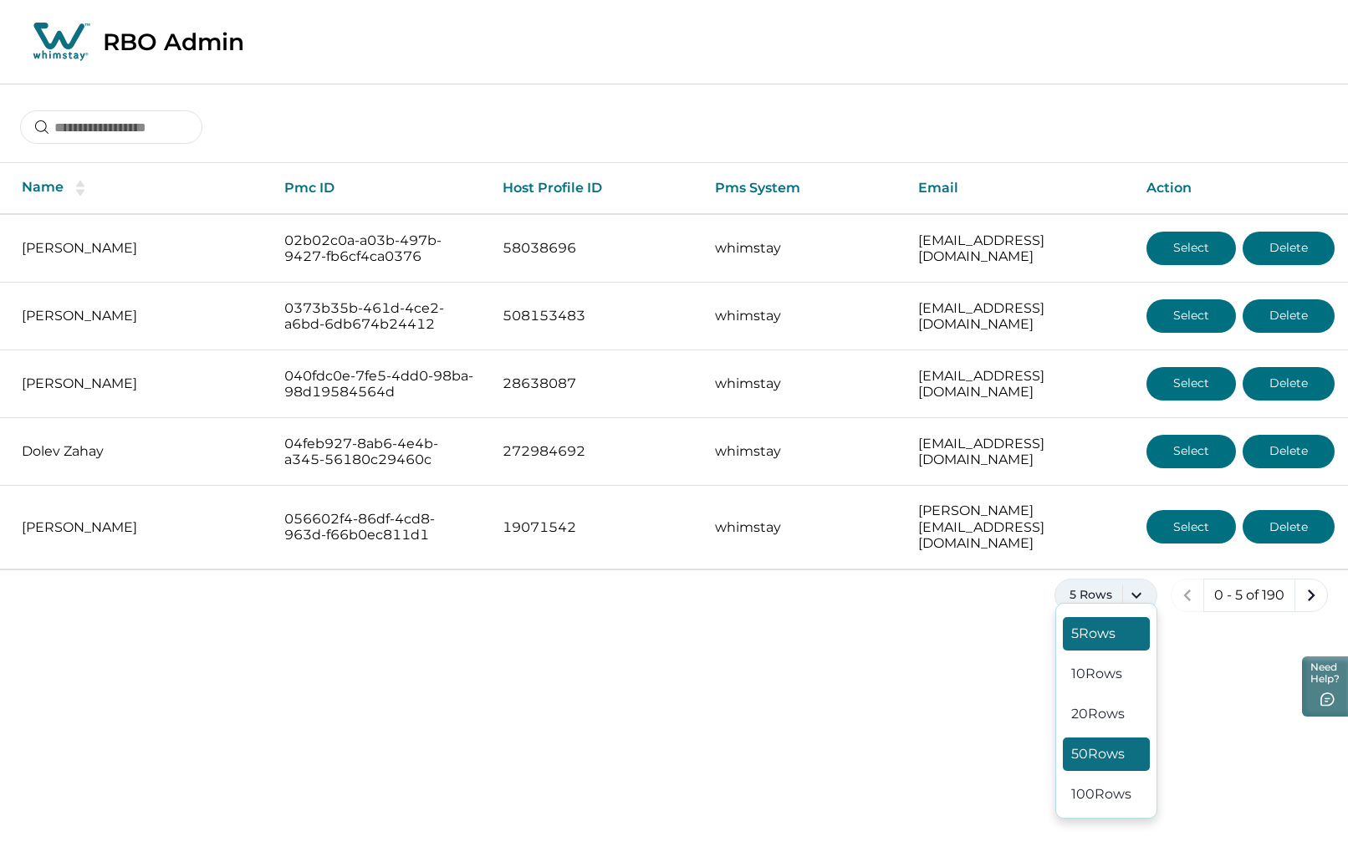
click at [1111, 743] on button "50 Rows" at bounding box center [1106, 754] width 87 height 33
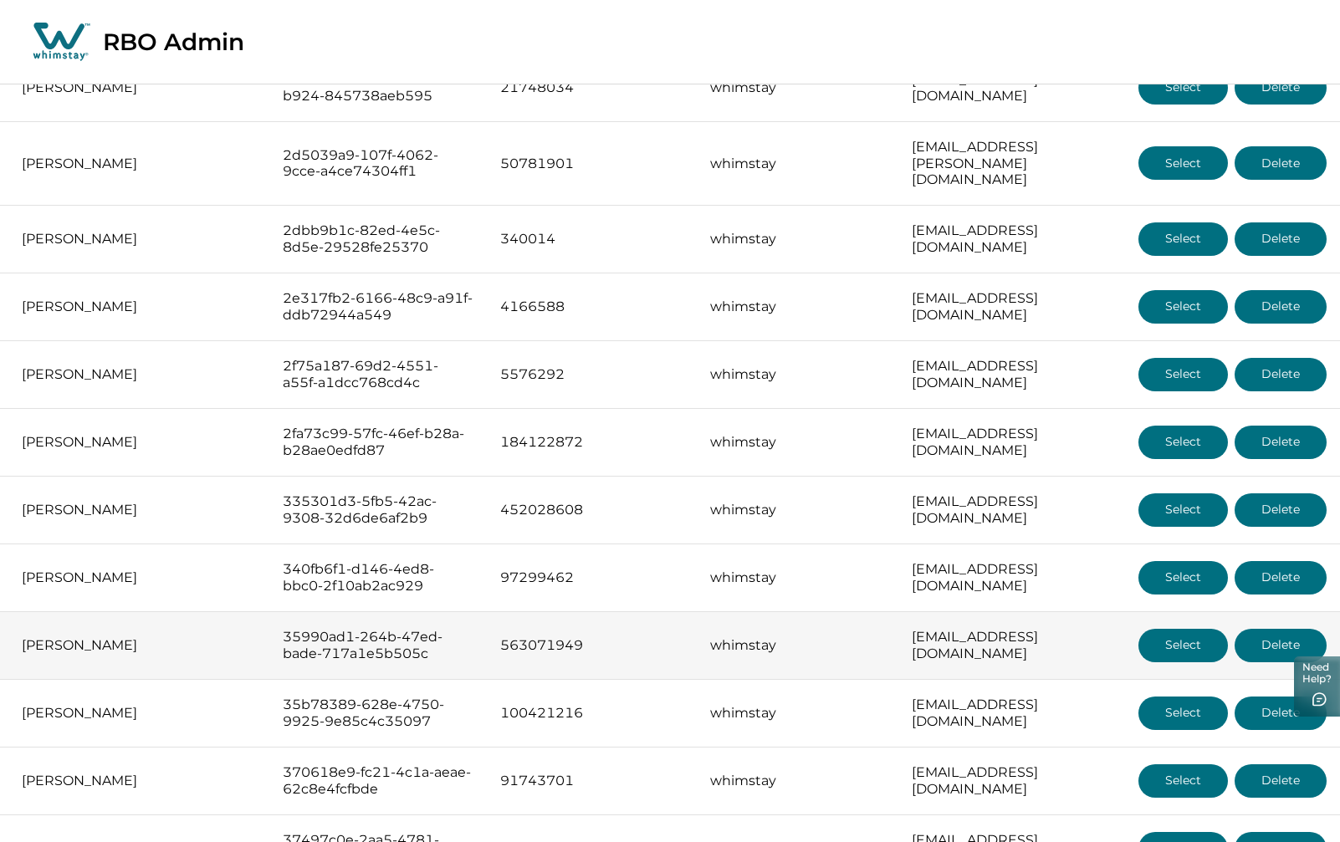
scroll to position [2174, 0]
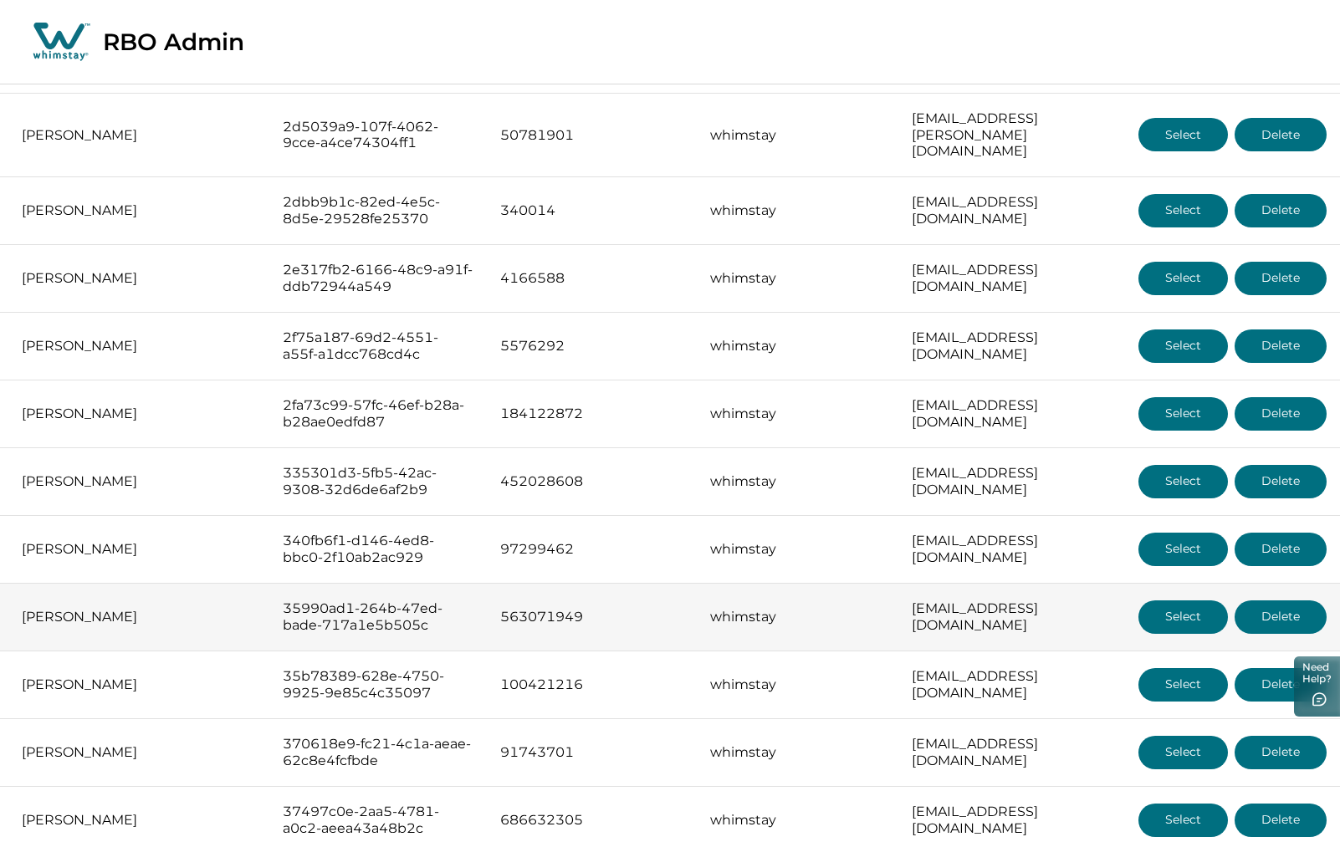
click at [1172, 600] on button "Select" at bounding box center [1182, 616] width 89 height 33
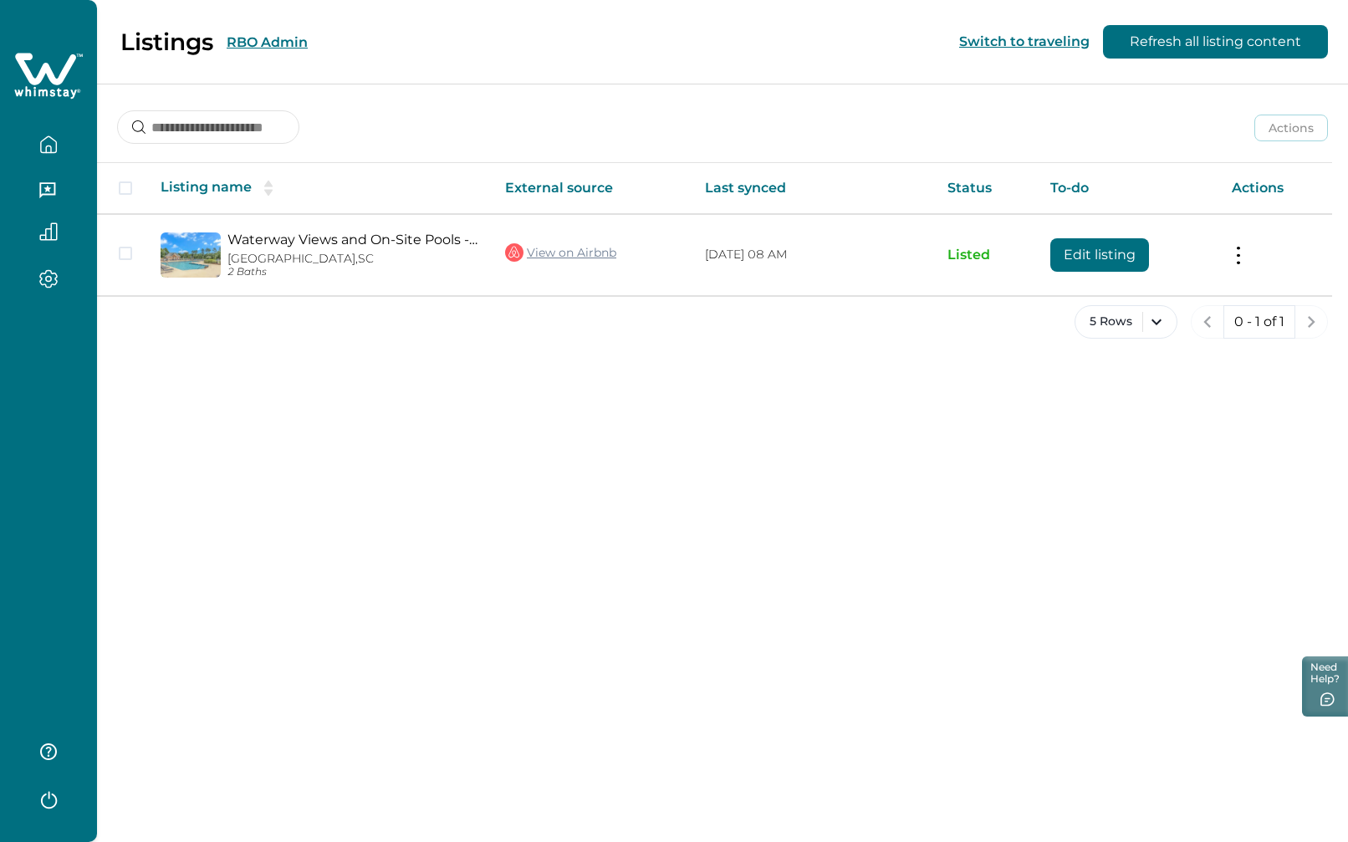
click at [258, 45] on button "RBO Admin" at bounding box center [267, 42] width 81 height 16
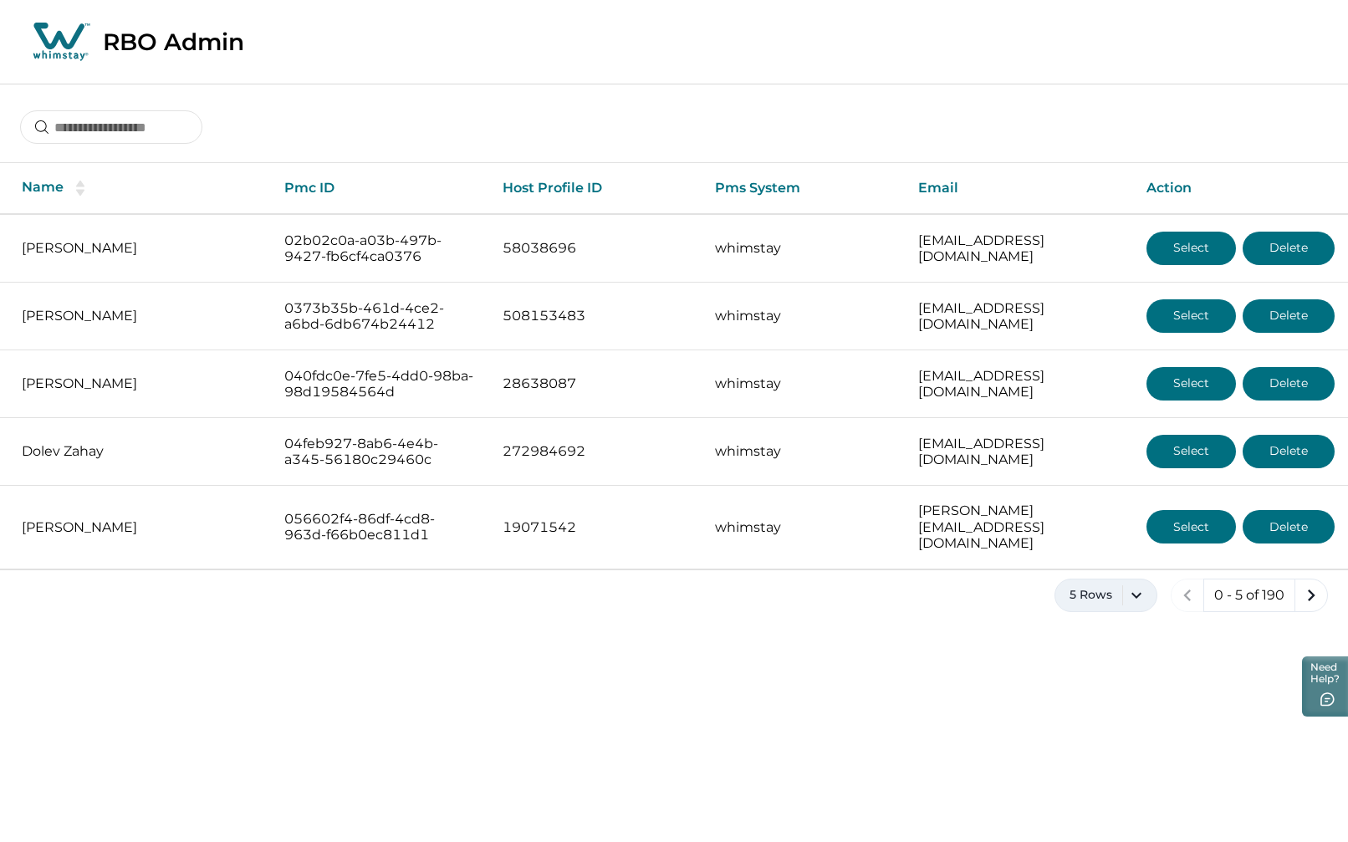
click at [1138, 580] on button "5 Rows" at bounding box center [1106, 595] width 103 height 33
drag, startPoint x: 1082, startPoint y: 788, endPoint x: 1062, endPoint y: 774, distance: 24.6
click at [1083, 786] on button "100 Rows" at bounding box center [1106, 794] width 87 height 33
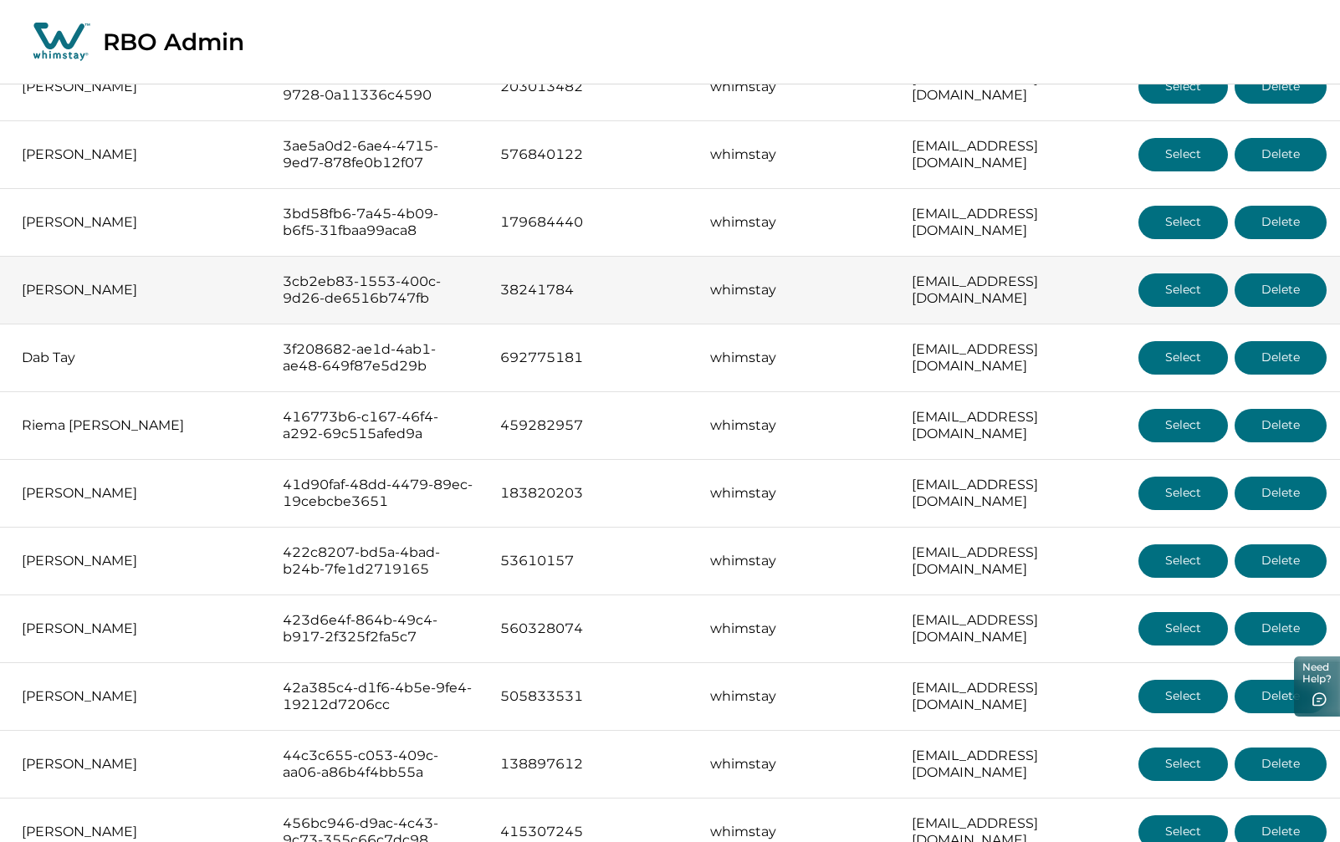
scroll to position [3094, 0]
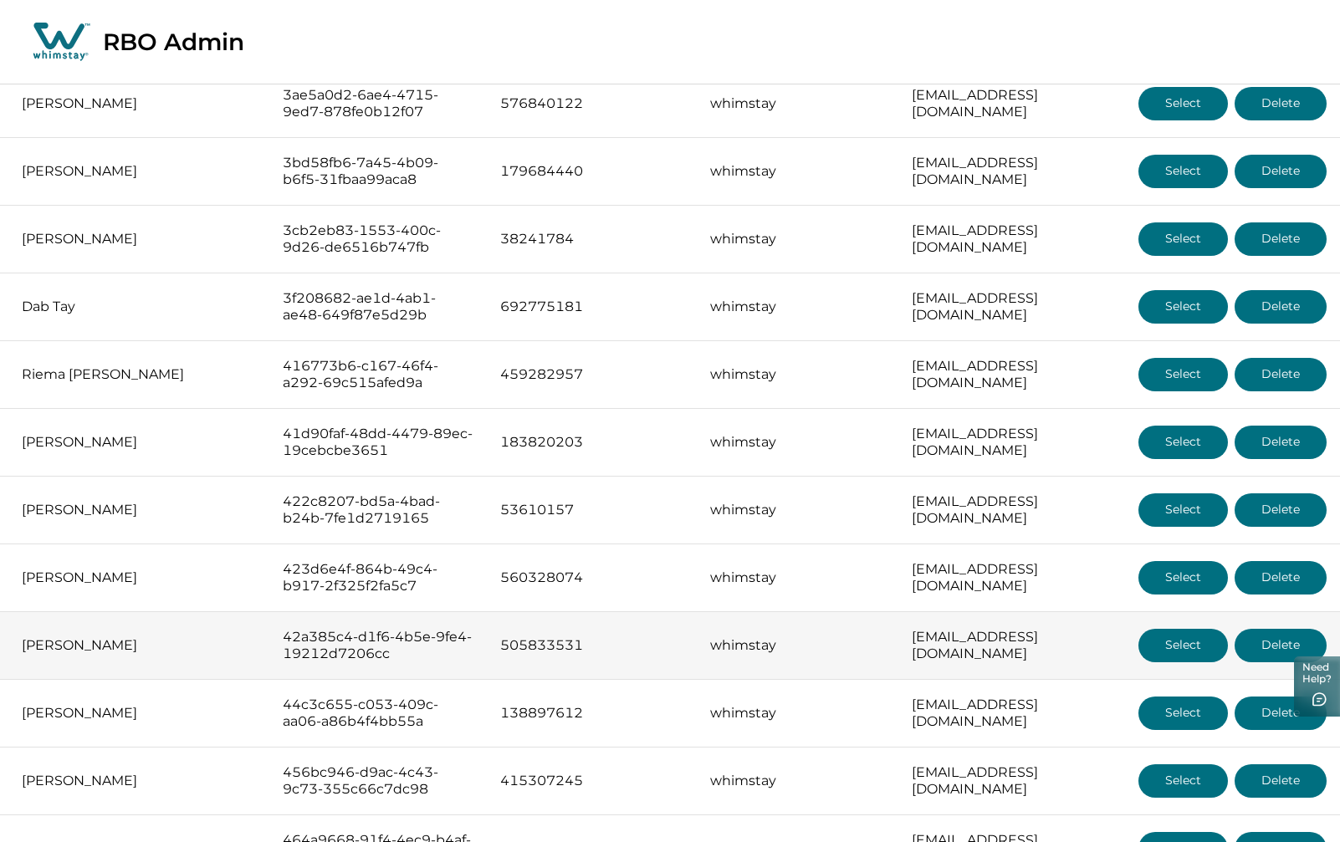
click at [1184, 629] on button "Select" at bounding box center [1182, 645] width 89 height 33
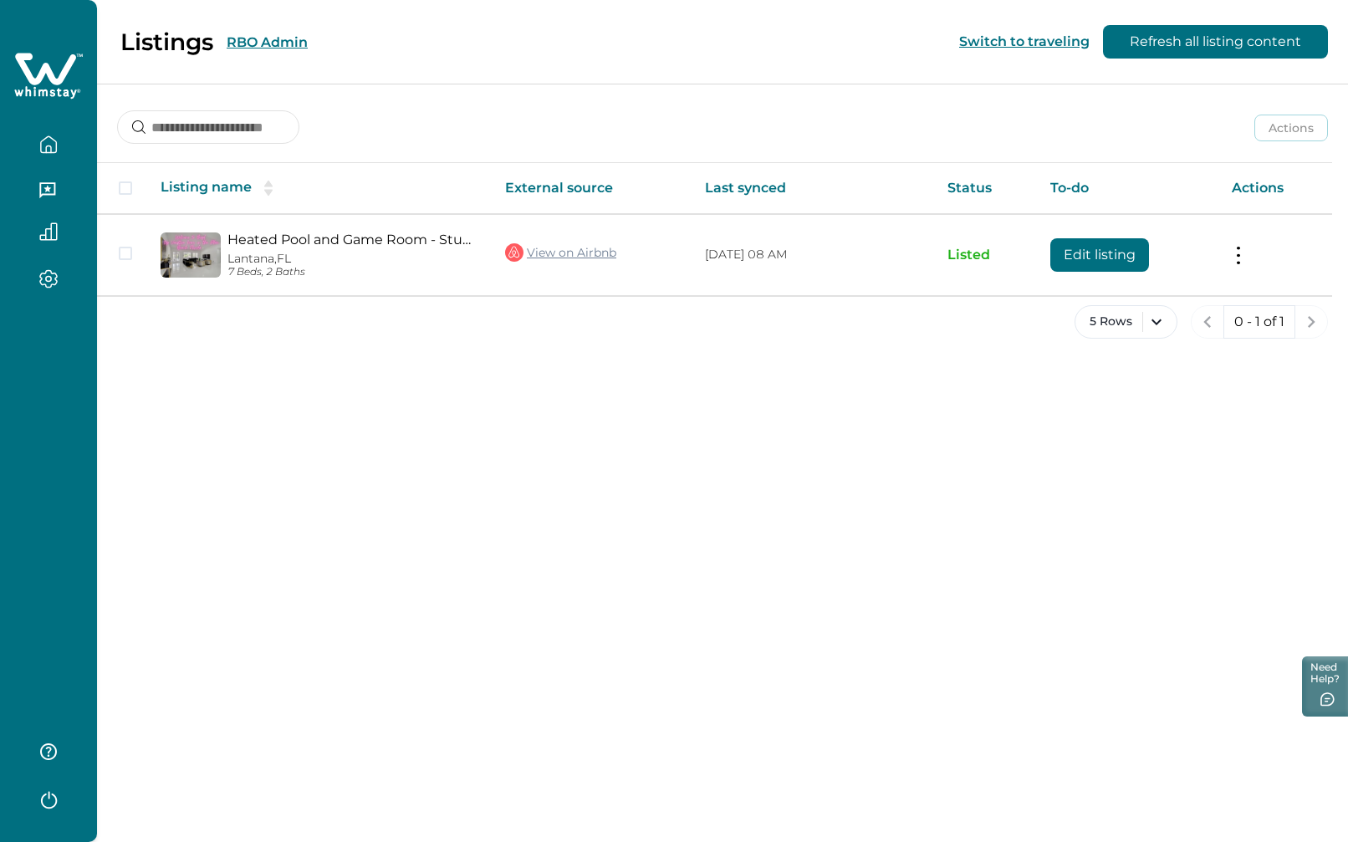
click at [268, 43] on button "RBO Admin" at bounding box center [267, 42] width 81 height 16
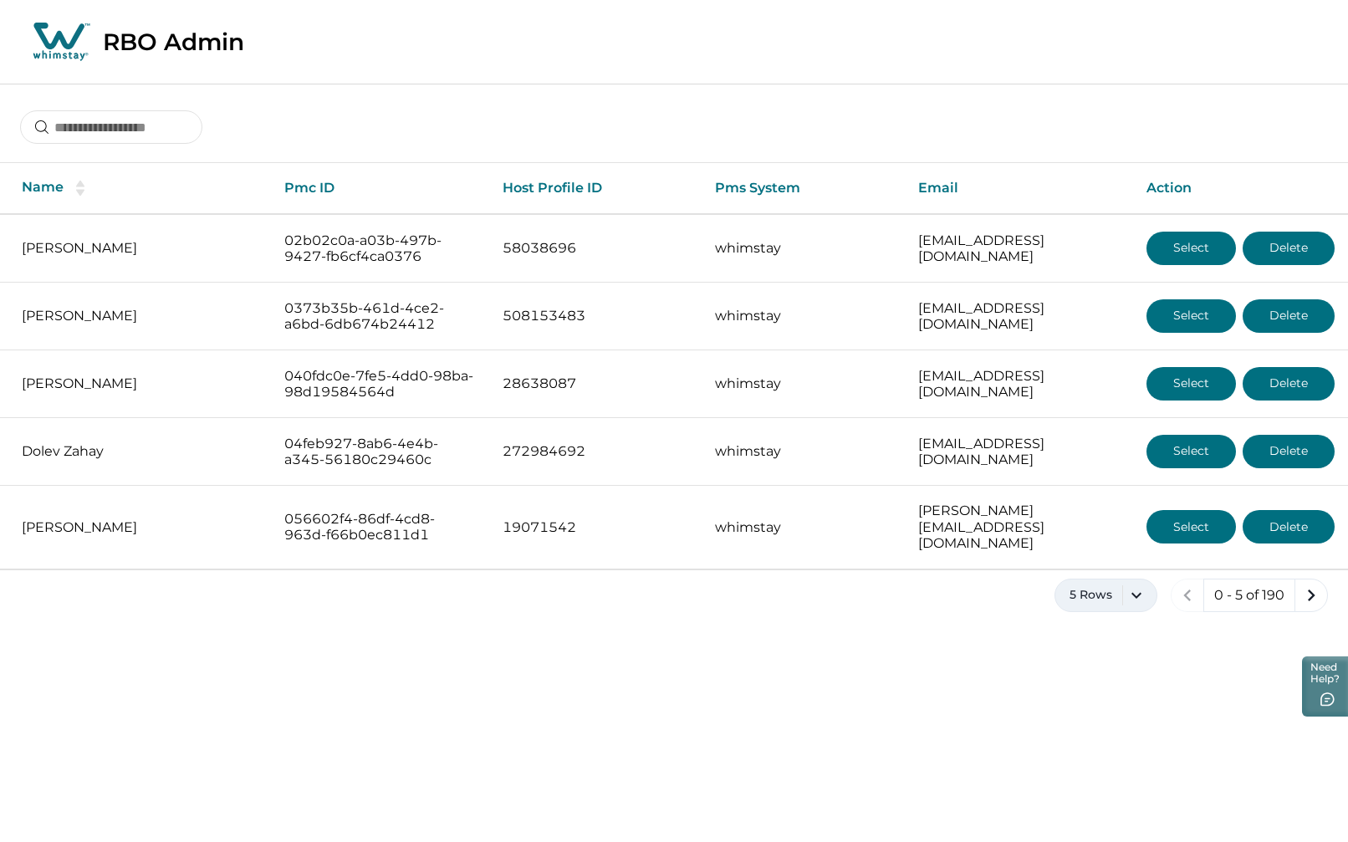
click at [1135, 579] on button "5 Rows" at bounding box center [1106, 595] width 103 height 33
click at [1081, 793] on button "100 Rows" at bounding box center [1106, 794] width 87 height 33
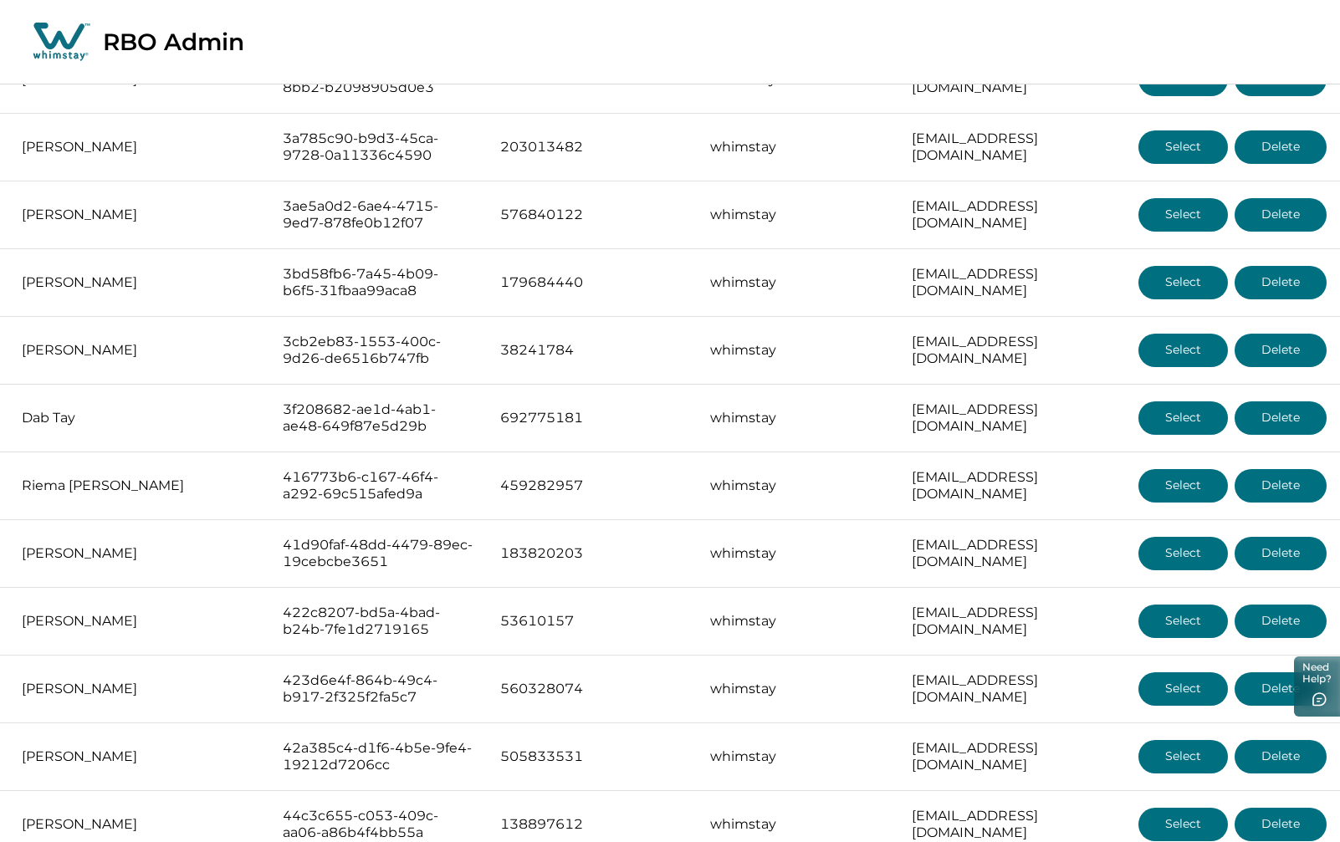
scroll to position [3011, 0]
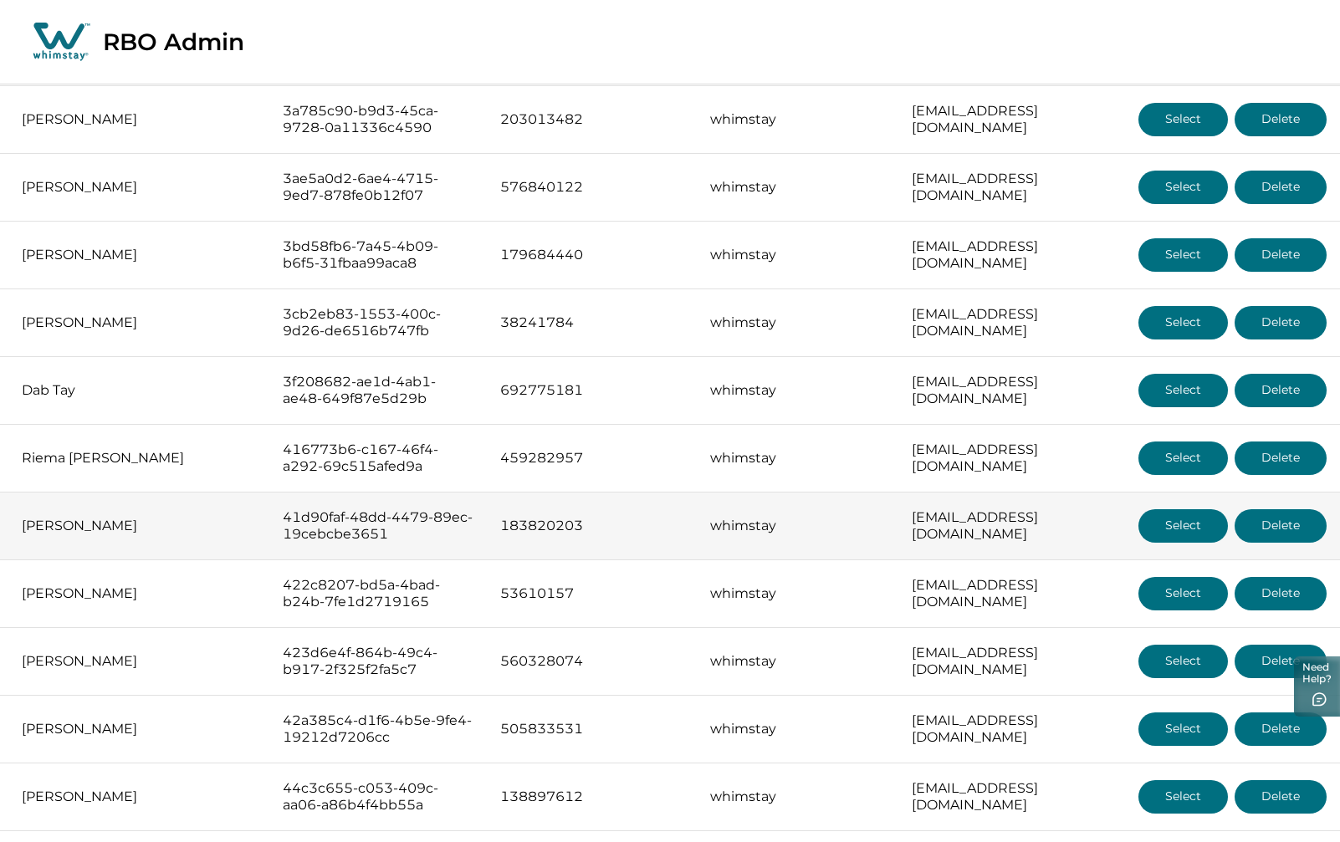
click at [1172, 509] on button "Select" at bounding box center [1182, 525] width 89 height 33
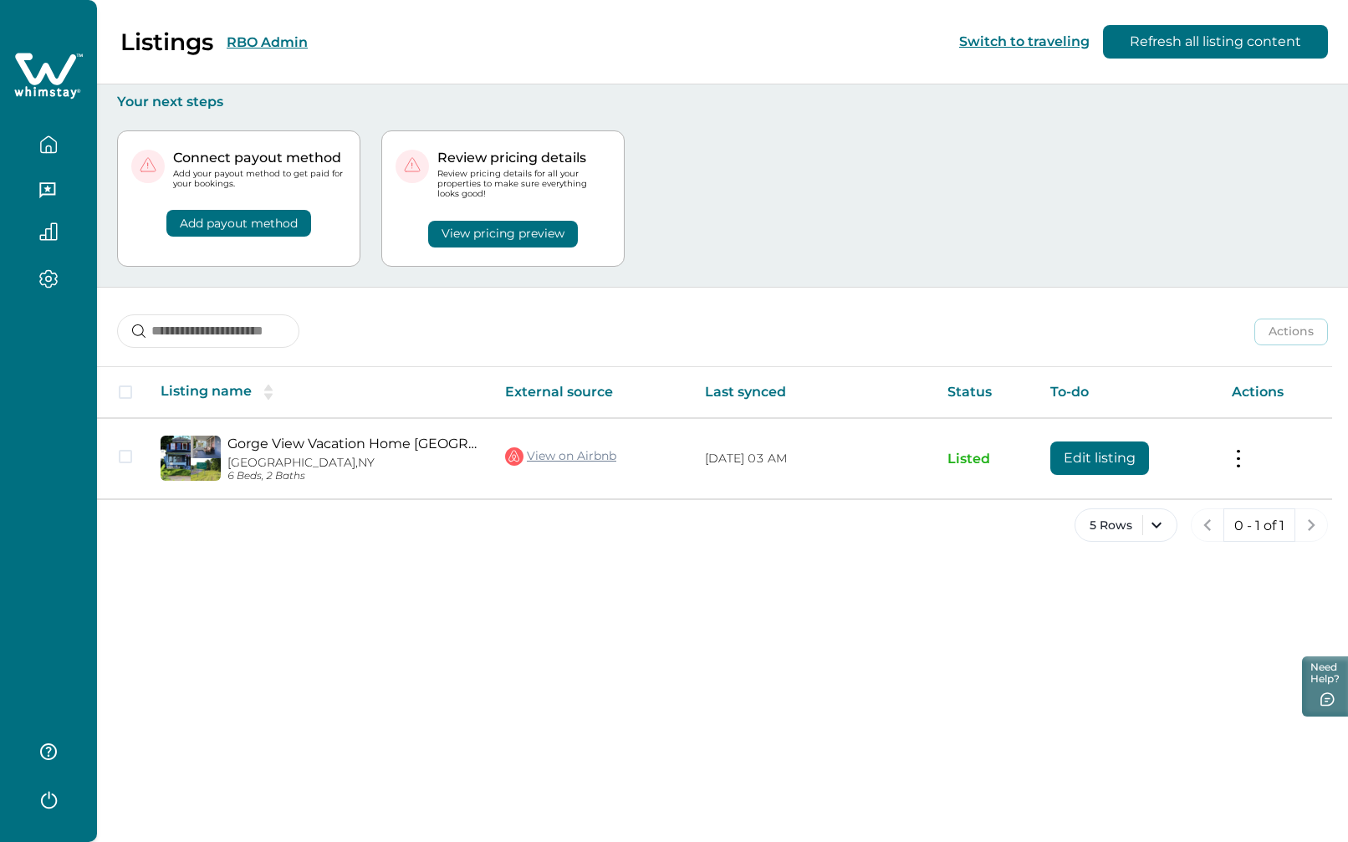
click at [288, 41] on button "RBO Admin" at bounding box center [267, 42] width 81 height 16
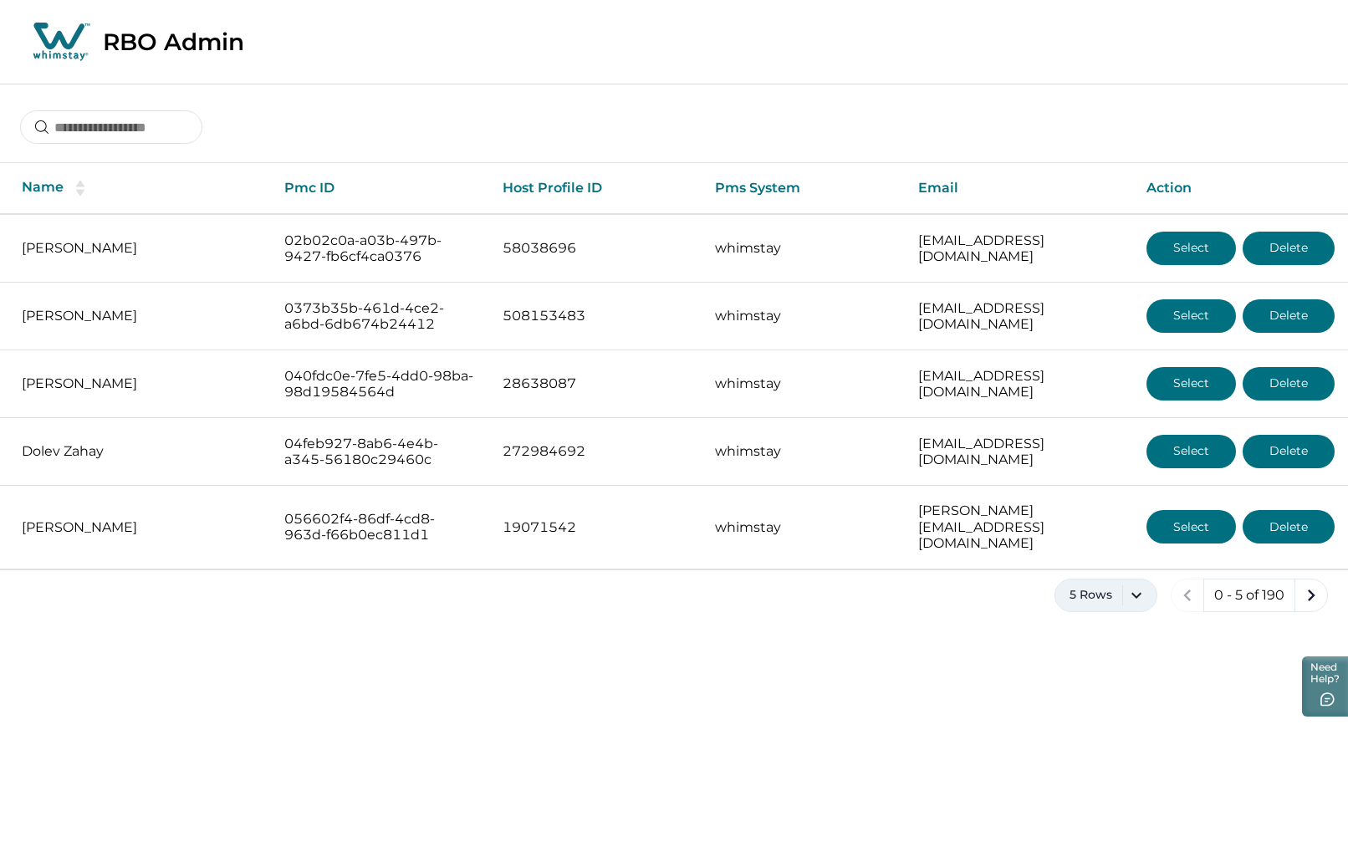
click at [1137, 579] on button "5 Rows" at bounding box center [1106, 595] width 103 height 33
drag, startPoint x: 1091, startPoint y: 784, endPoint x: 1041, endPoint y: 764, distance: 54.0
click at [1092, 784] on button "100 Rows" at bounding box center [1106, 794] width 87 height 33
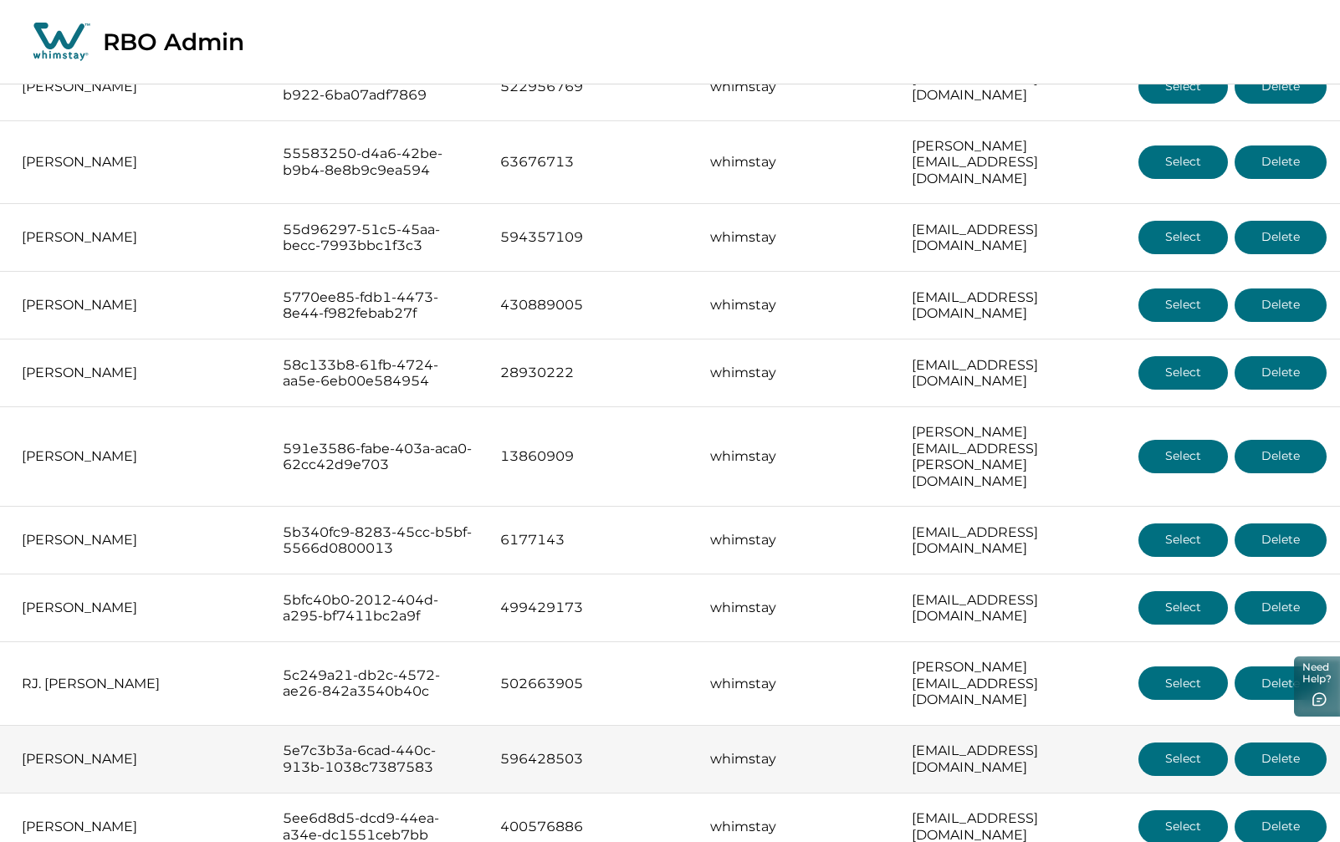
scroll to position [4432, 0]
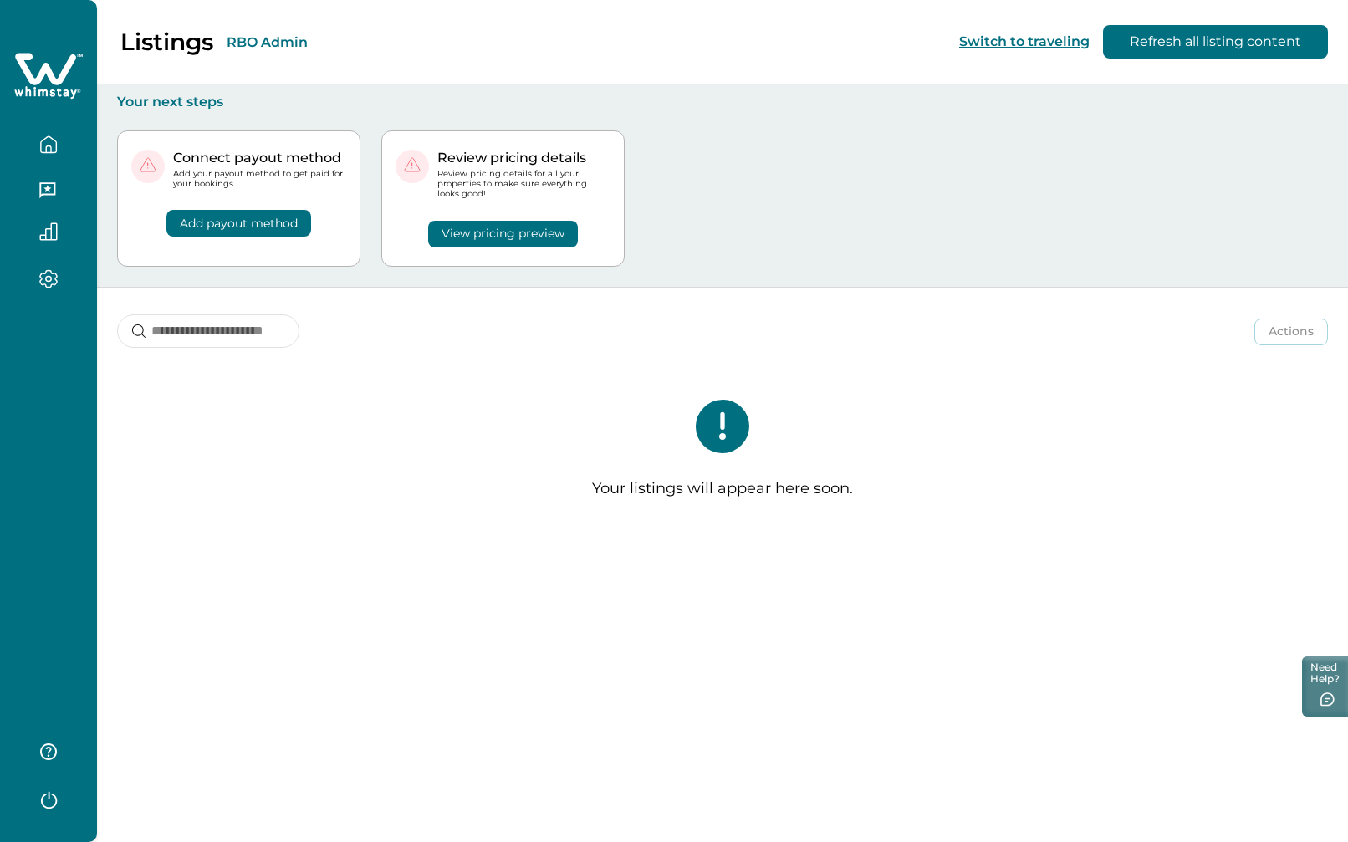
click at [246, 41] on button "RBO Admin" at bounding box center [267, 42] width 81 height 16
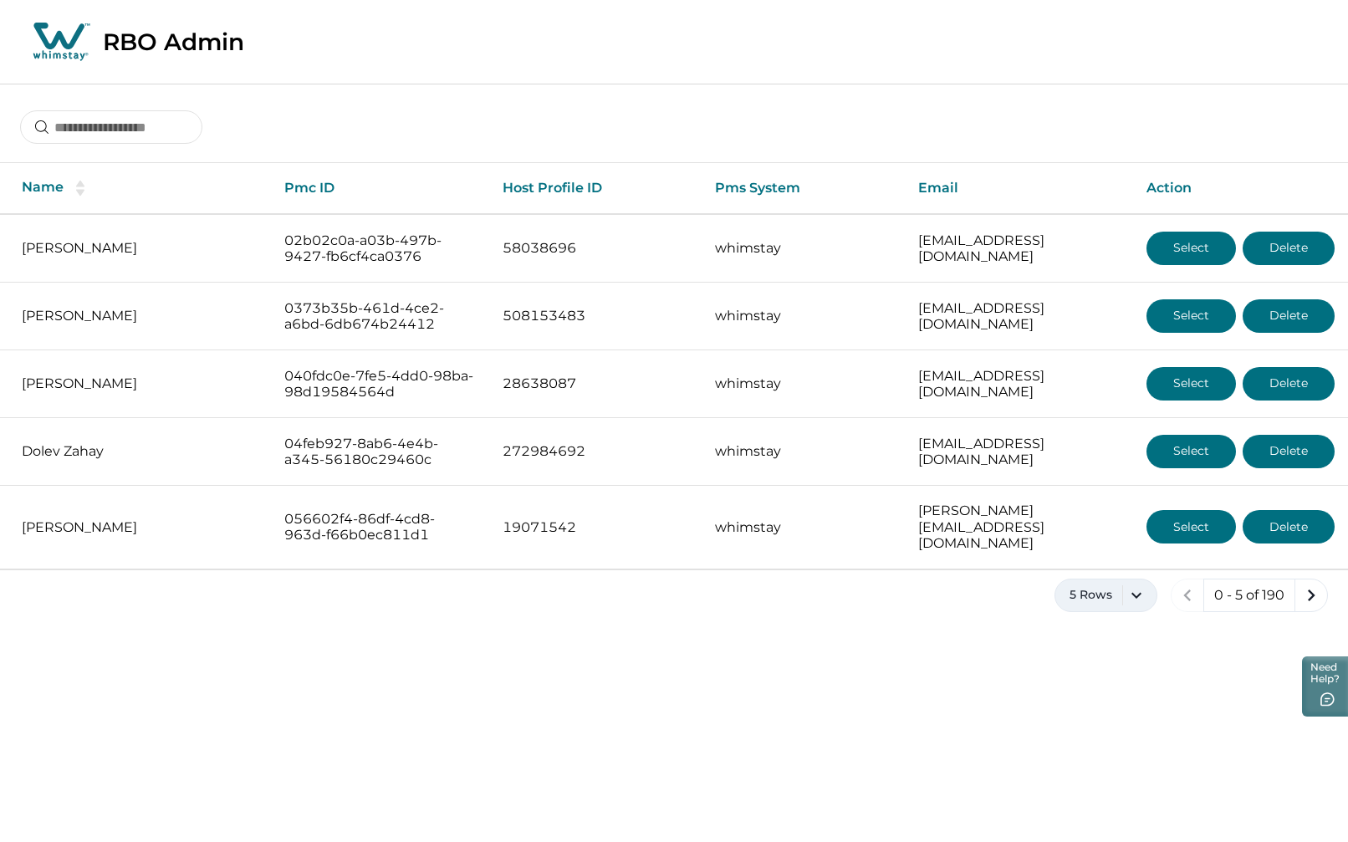
click at [1139, 579] on button "5 Rows" at bounding box center [1106, 595] width 103 height 33
click at [1105, 795] on button "100 Rows" at bounding box center [1106, 794] width 87 height 33
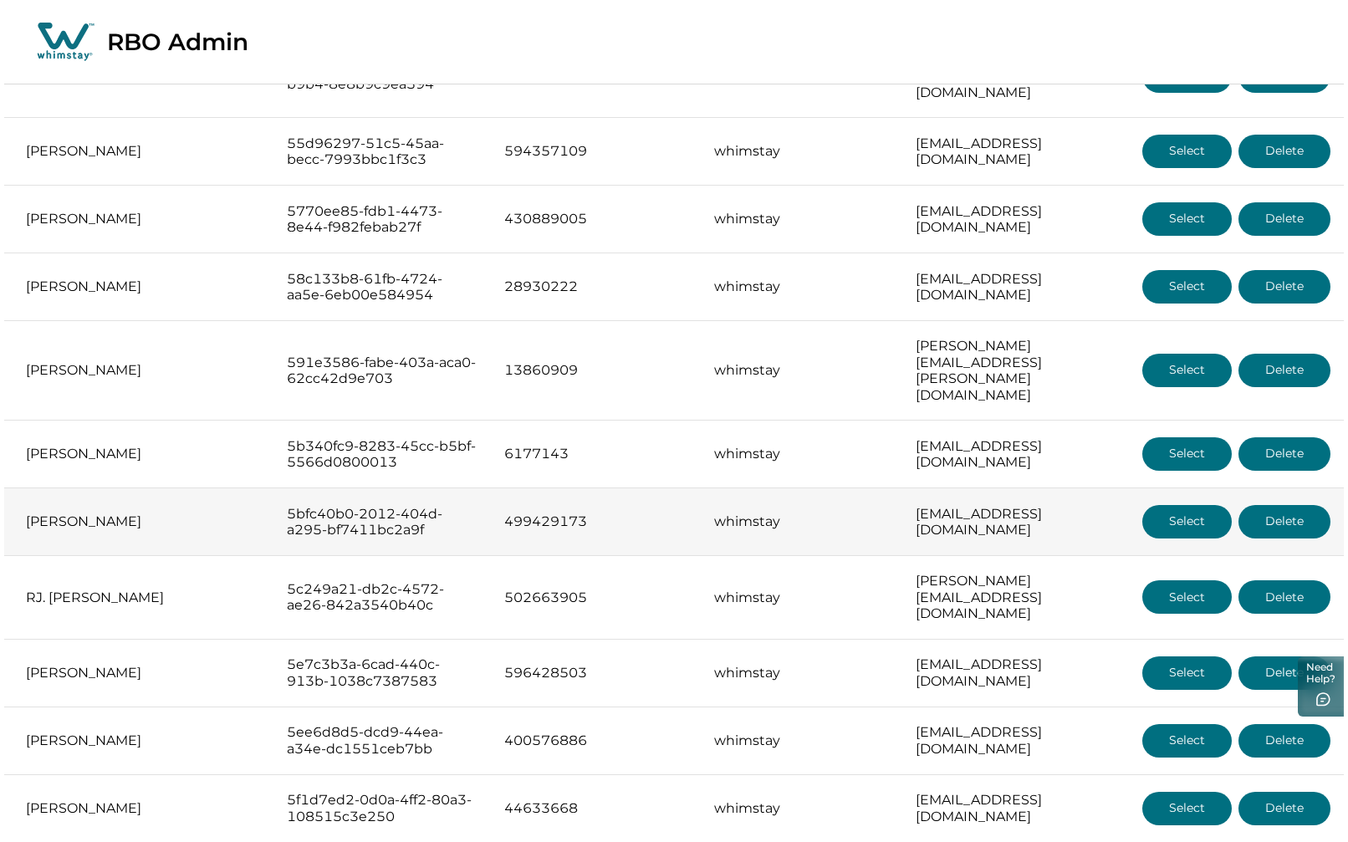
scroll to position [4516, 0]
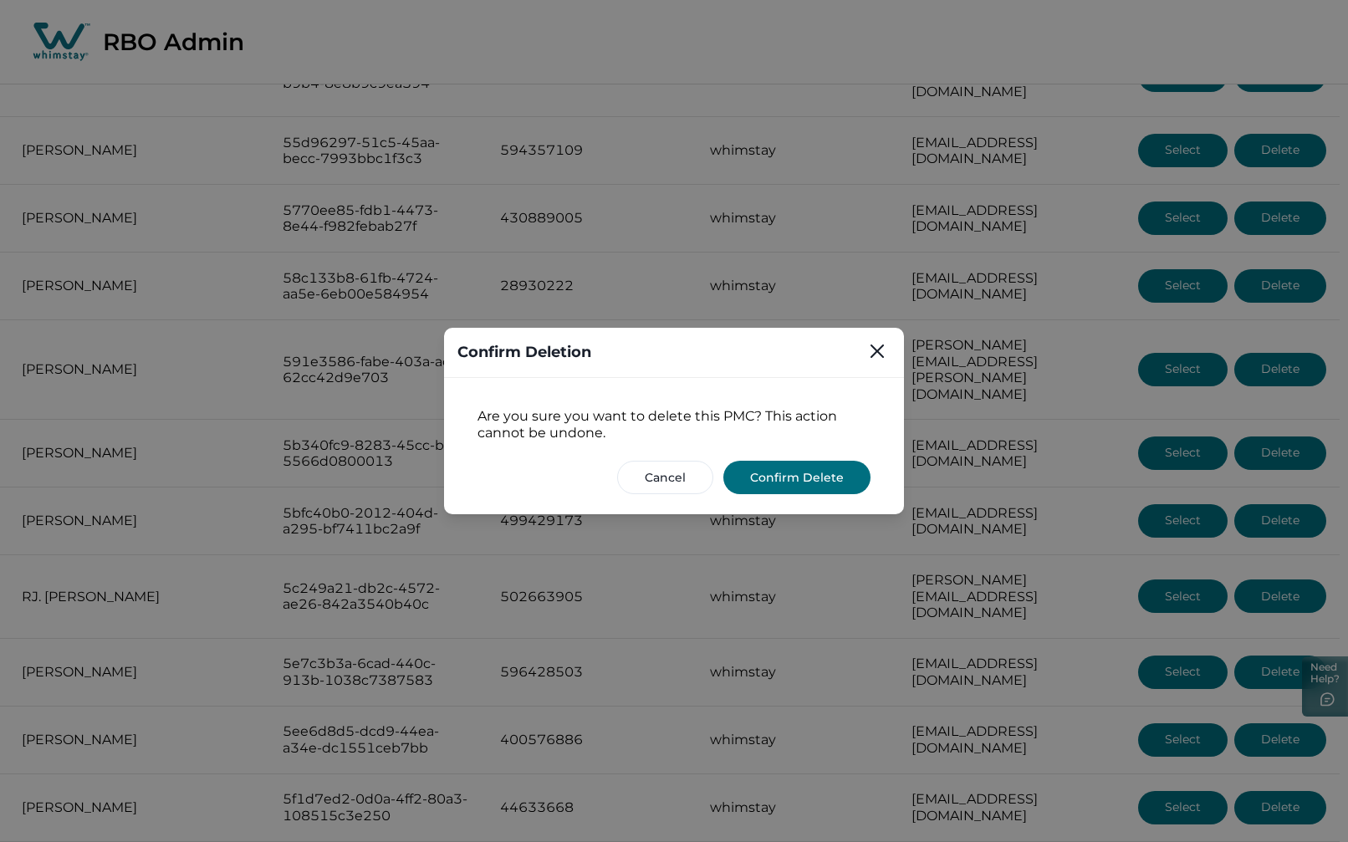
click at [831, 478] on button "Confirm Delete" at bounding box center [796, 477] width 147 height 33
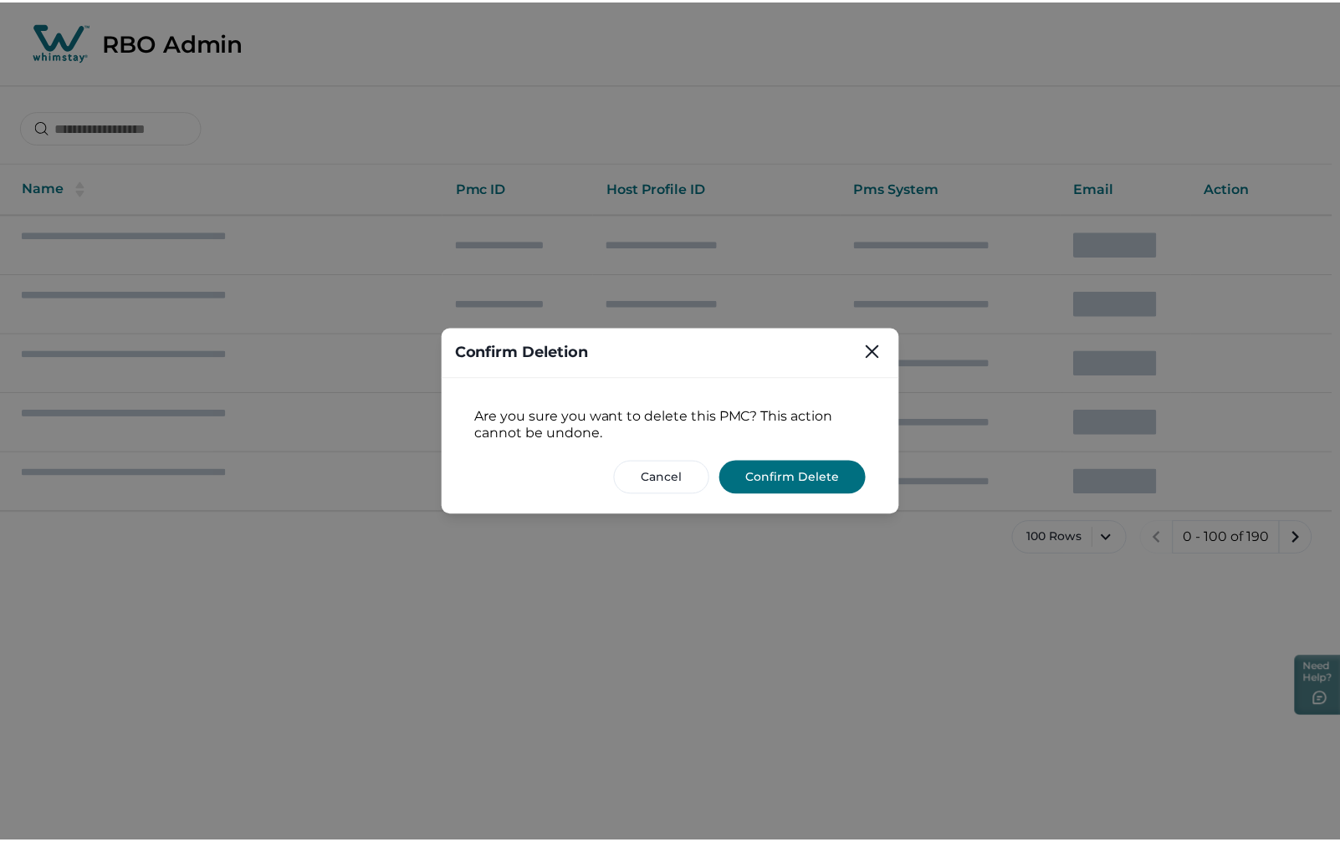
scroll to position [0, 0]
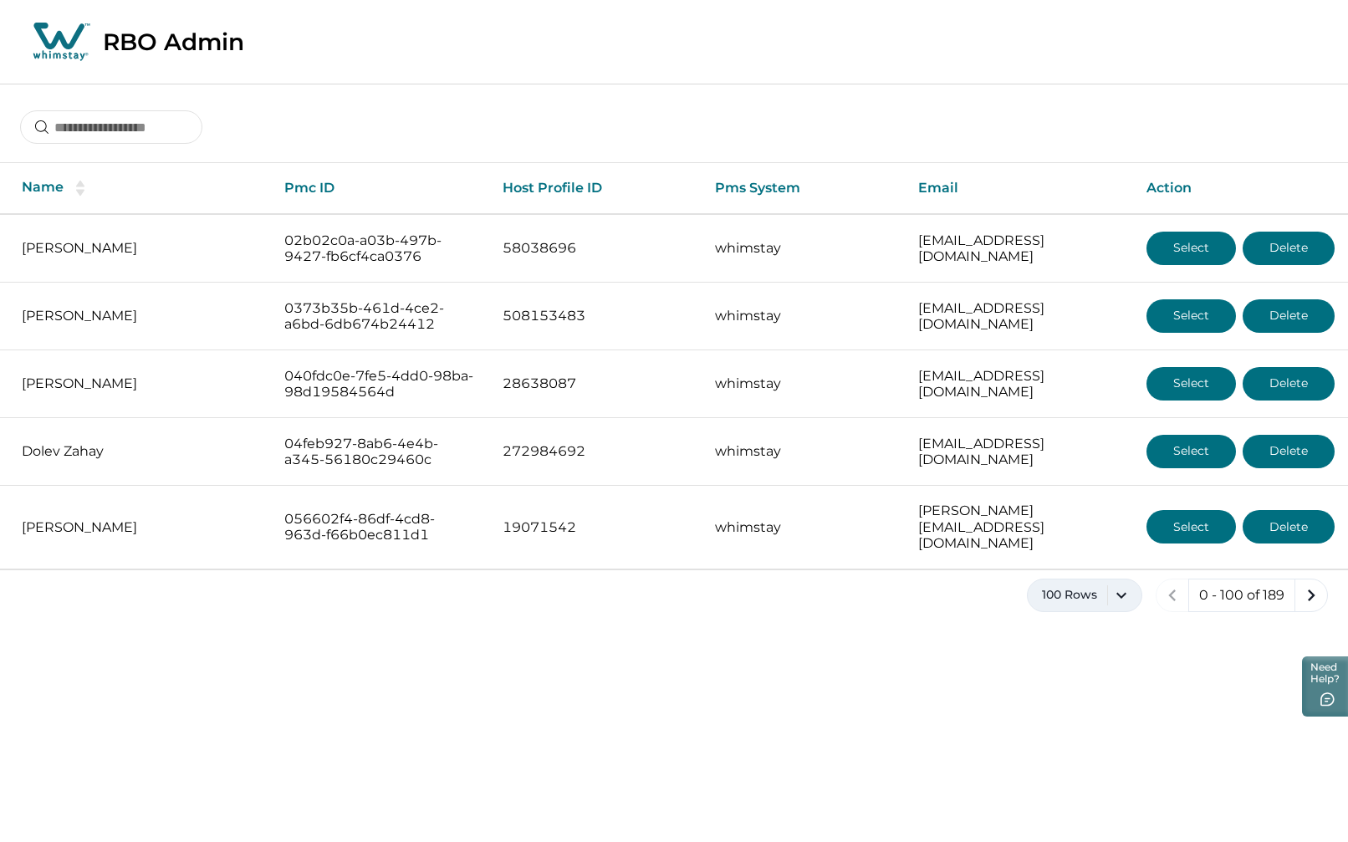
click at [1133, 580] on button "100 Rows" at bounding box center [1084, 595] width 115 height 33
click at [1086, 748] on button "50 Rows" at bounding box center [1085, 754] width 100 height 33
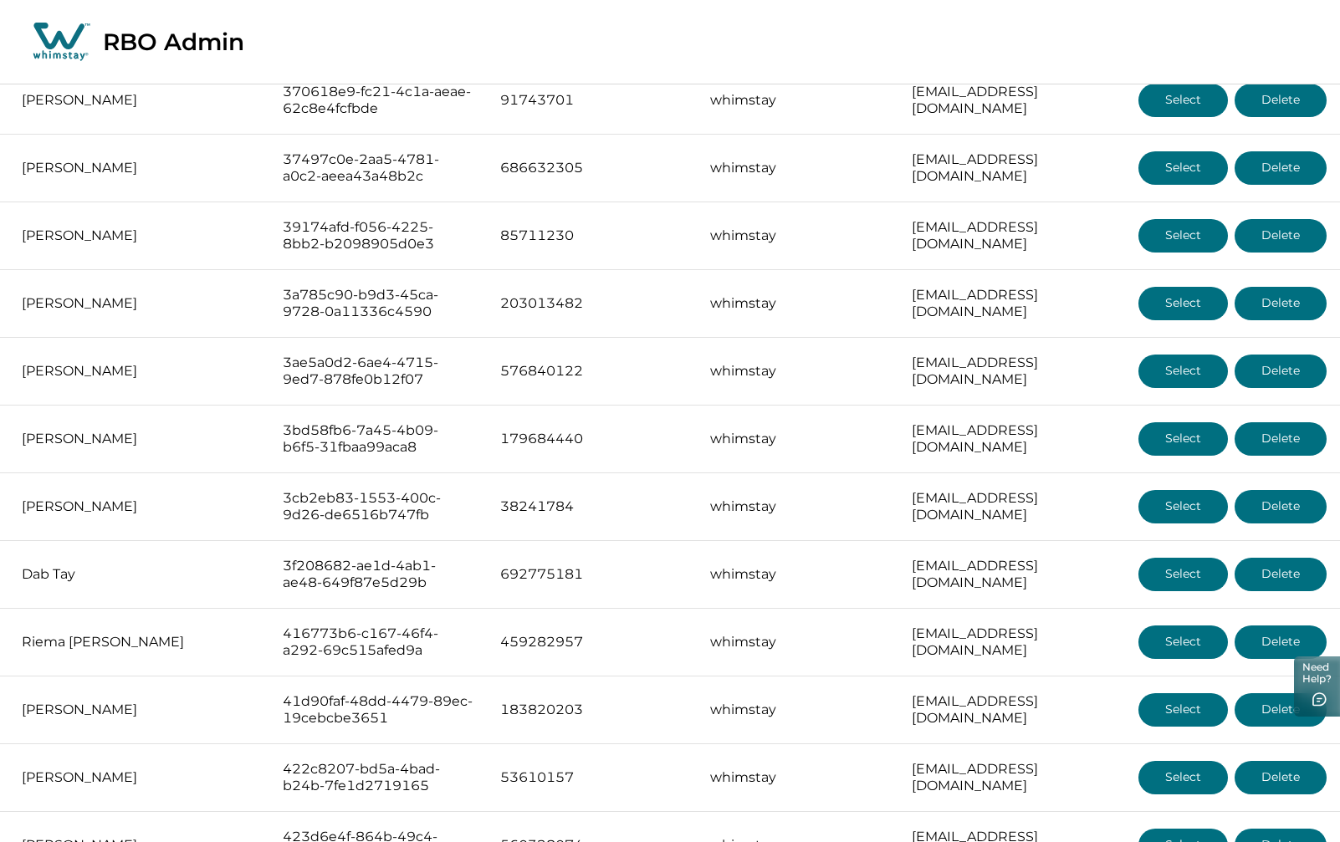
scroll to position [2829, 0]
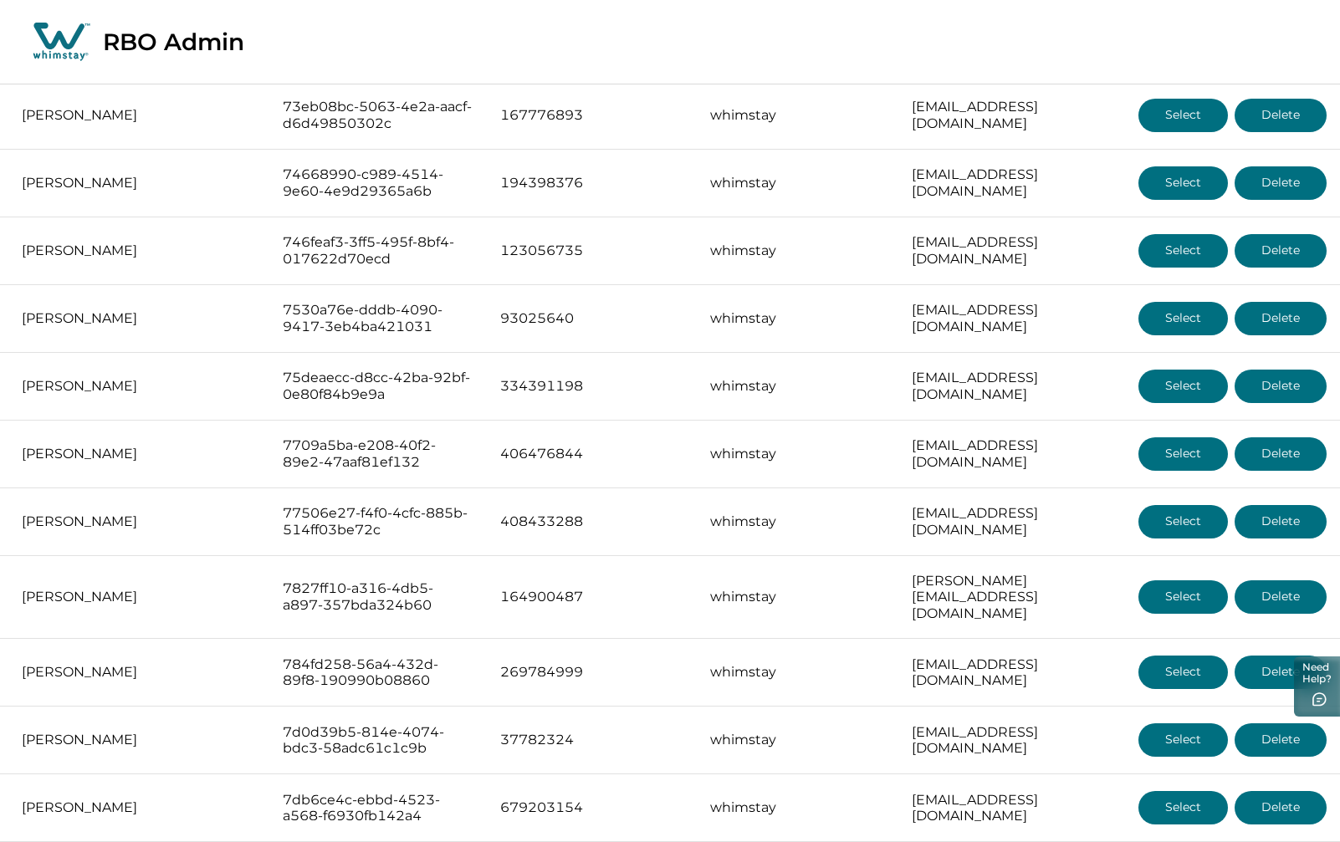
scroll to position [6216, 0]
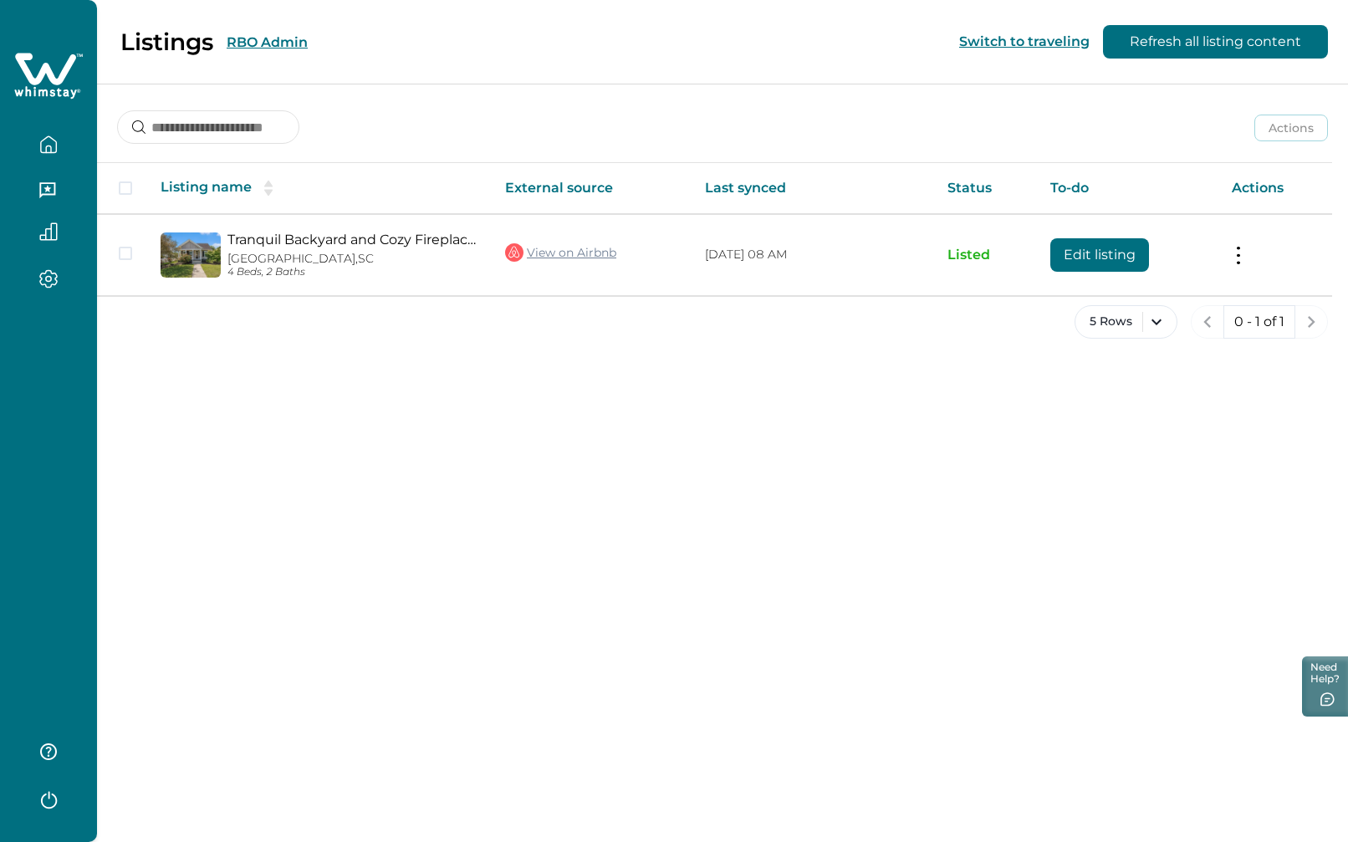
click at [282, 43] on button "RBO Admin" at bounding box center [267, 42] width 81 height 16
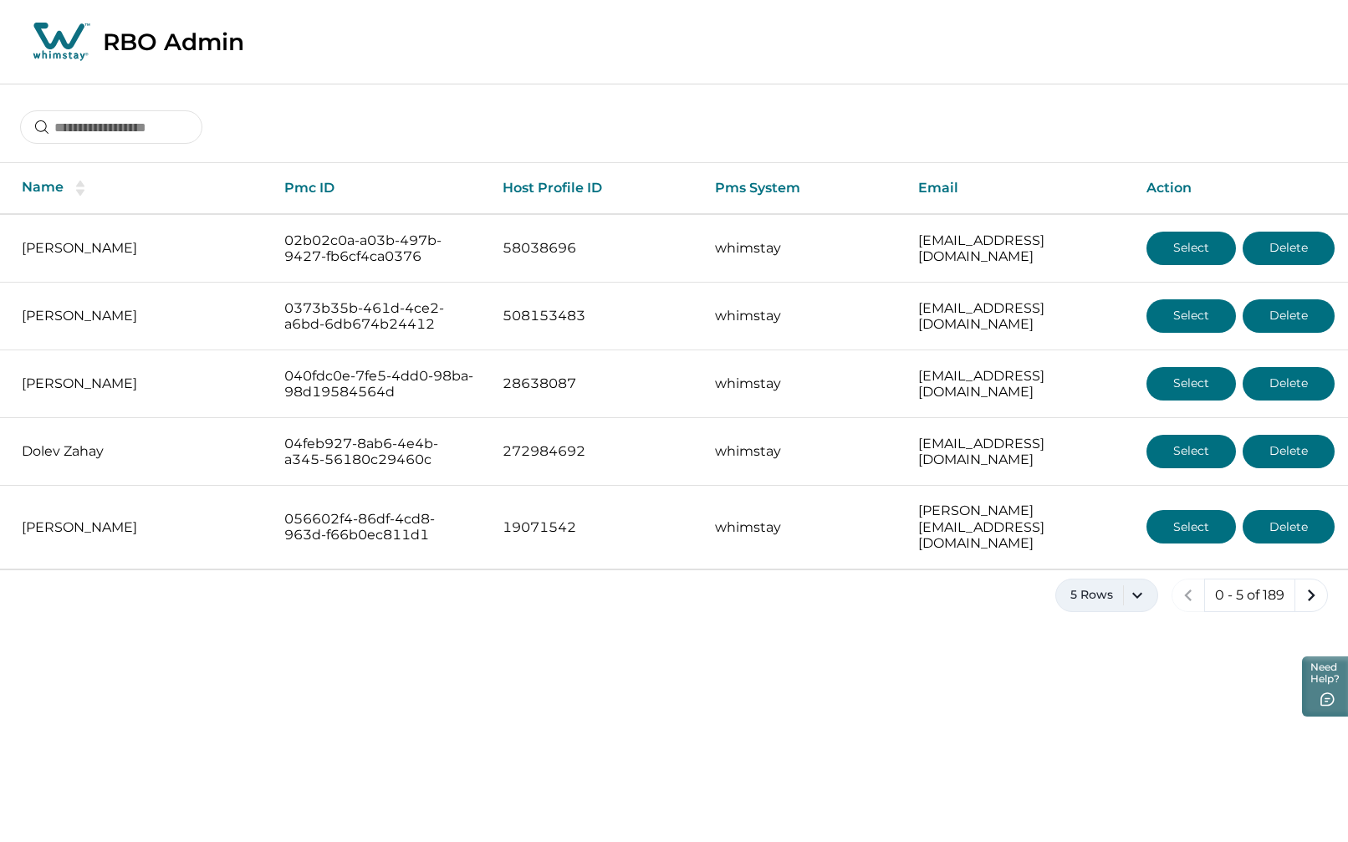
click at [1141, 579] on button "5 Rows" at bounding box center [1106, 595] width 103 height 33
click at [1110, 805] on button "100 Rows" at bounding box center [1106, 794] width 87 height 33
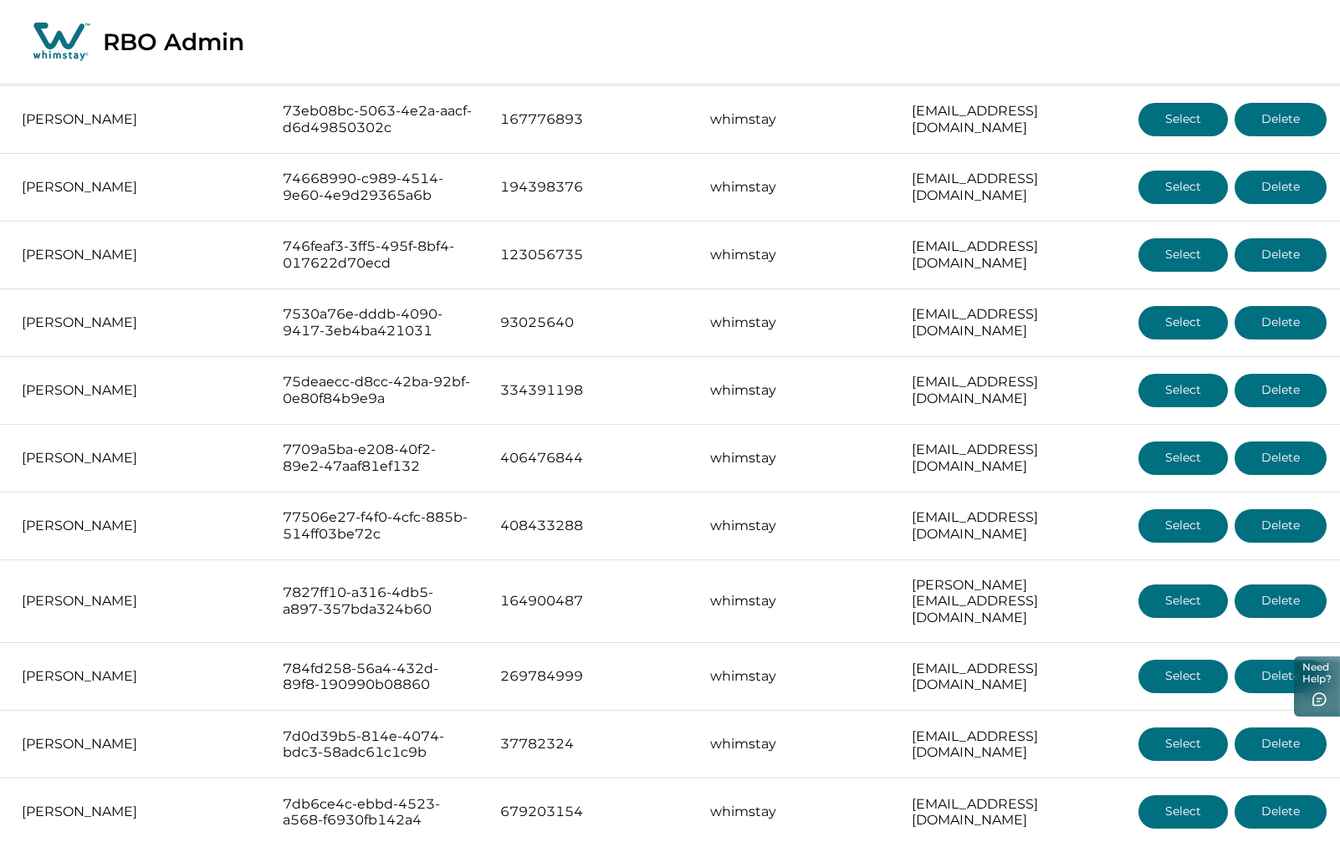
scroll to position [6216, 0]
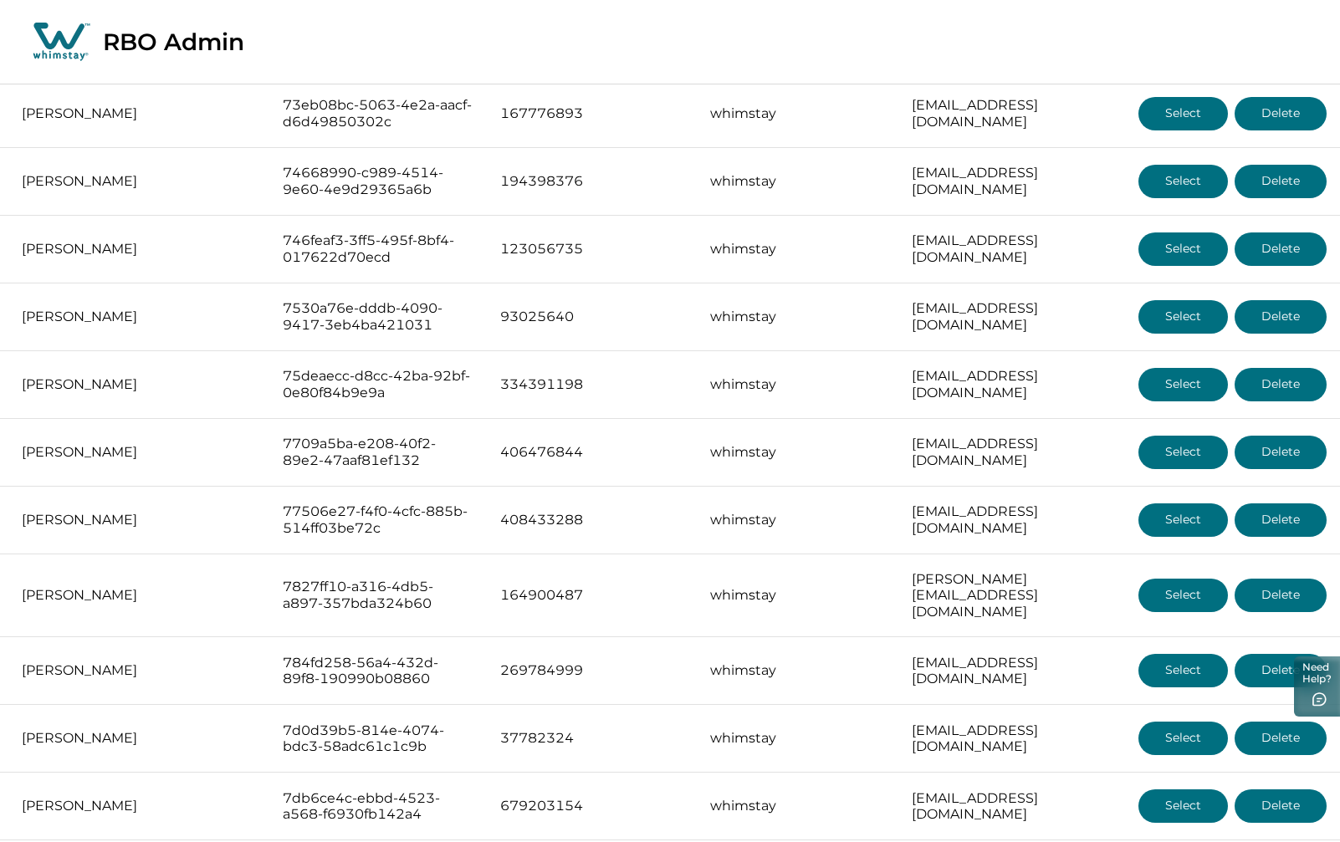
drag, startPoint x: 1302, startPoint y: 795, endPoint x: 1280, endPoint y: 797, distance: 22.6
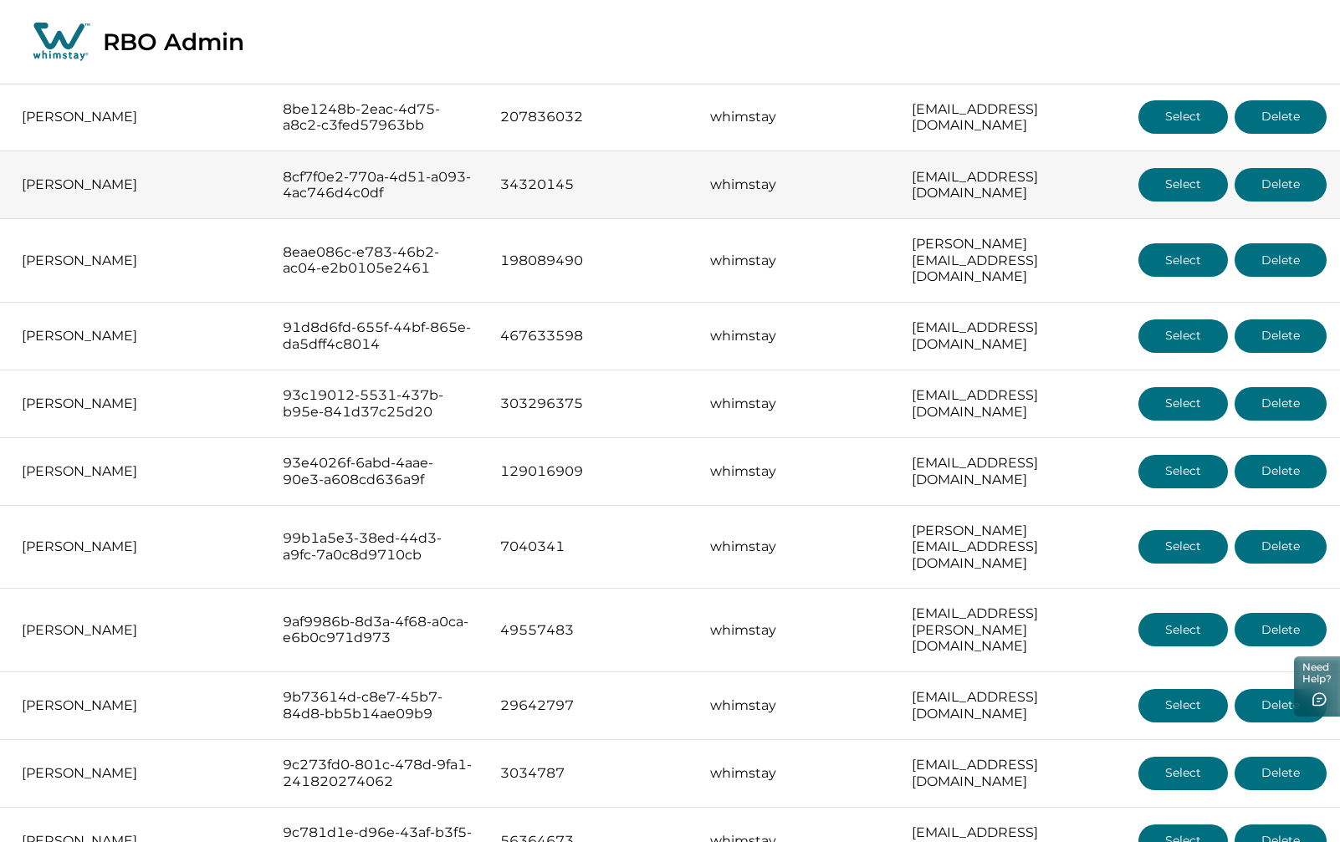
scroll to position [418, 0]
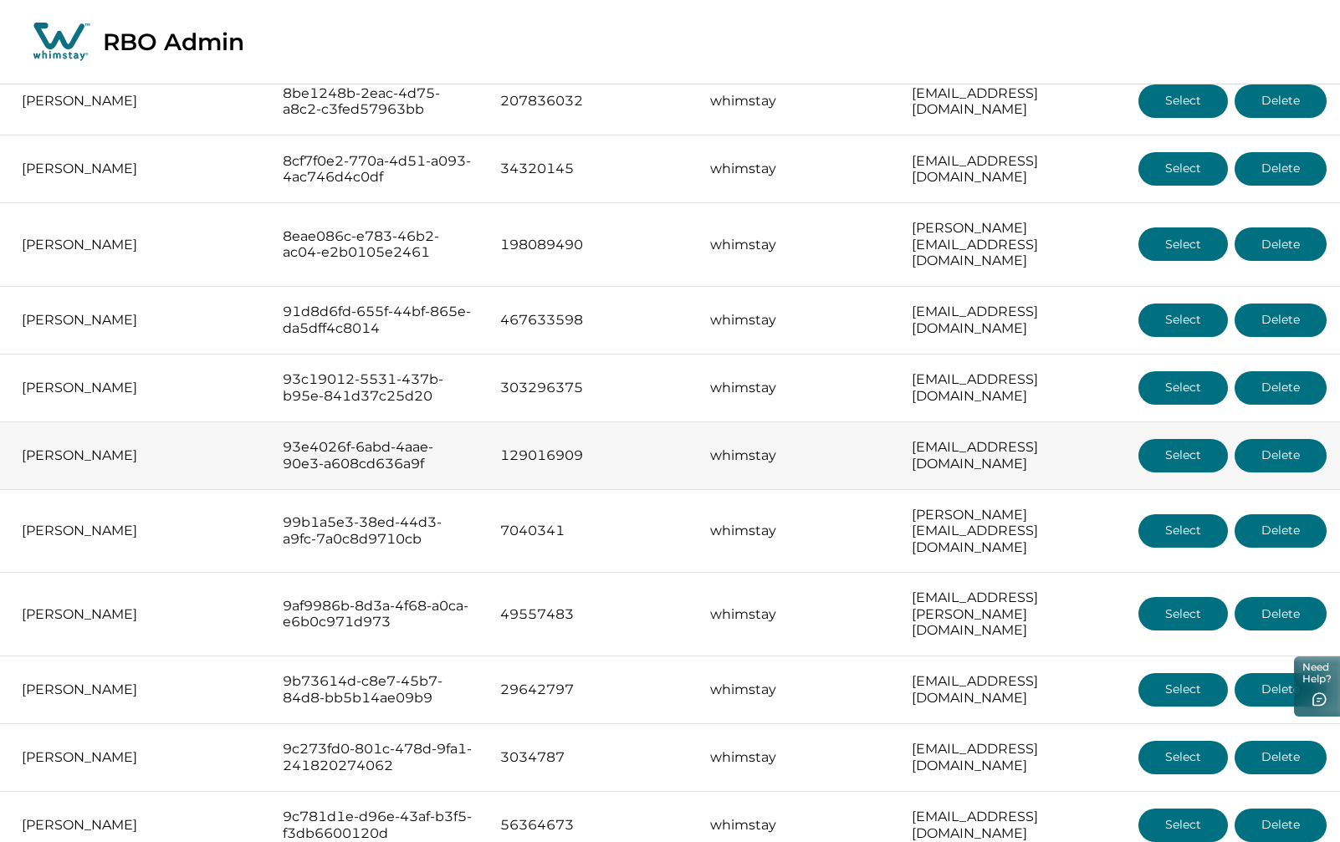
click at [1167, 442] on button "Select" at bounding box center [1182, 455] width 89 height 33
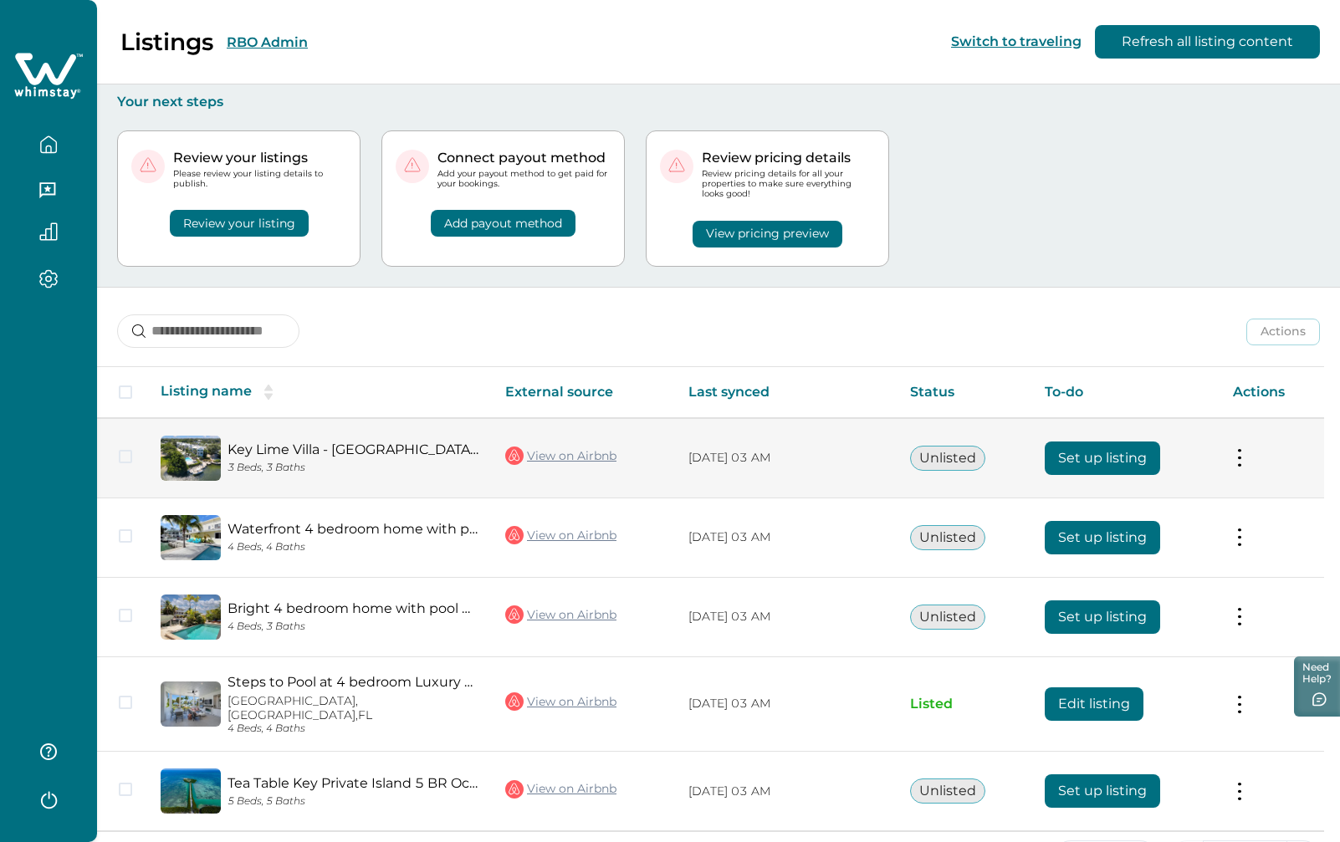
scroll to position [44, 0]
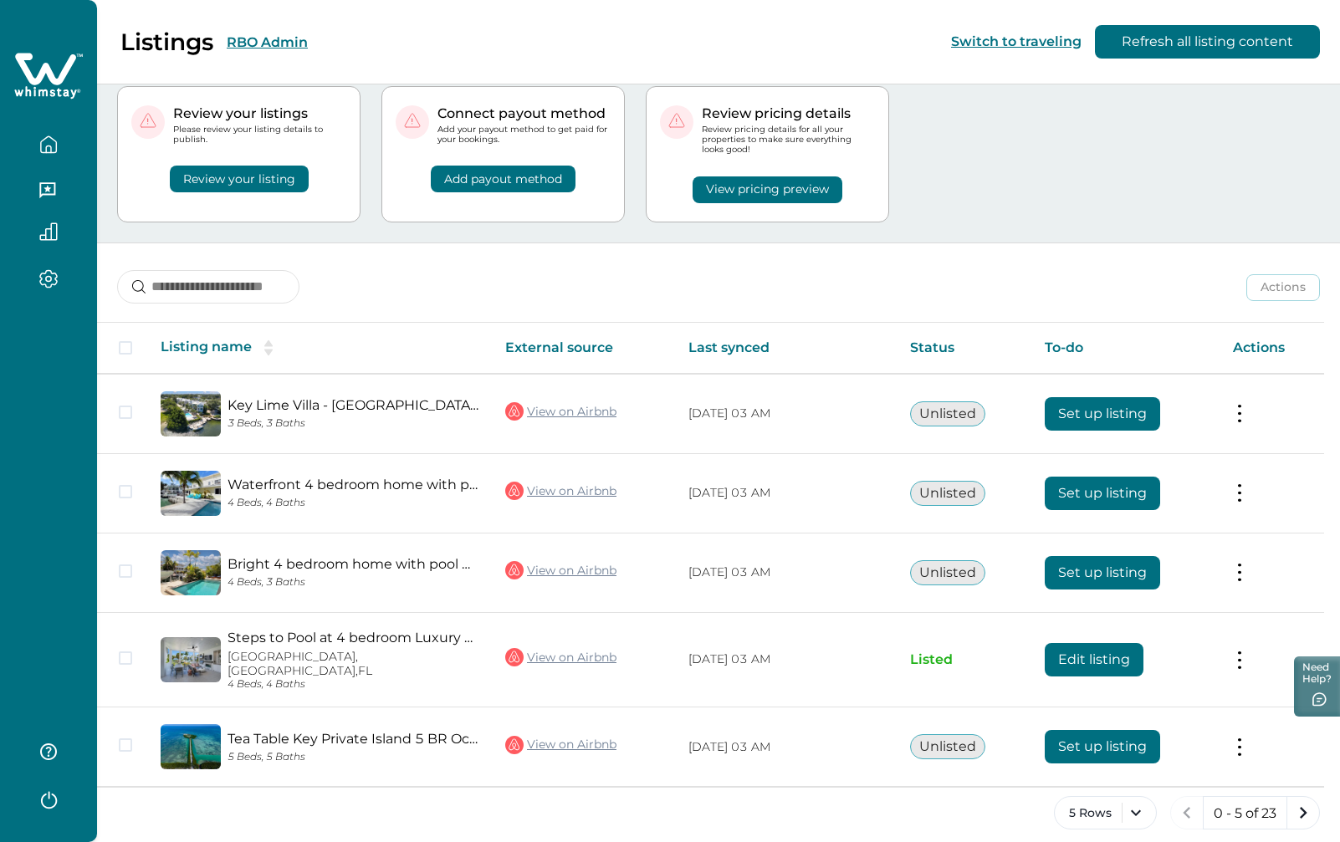
click at [276, 40] on button "RBO Admin" at bounding box center [267, 42] width 81 height 16
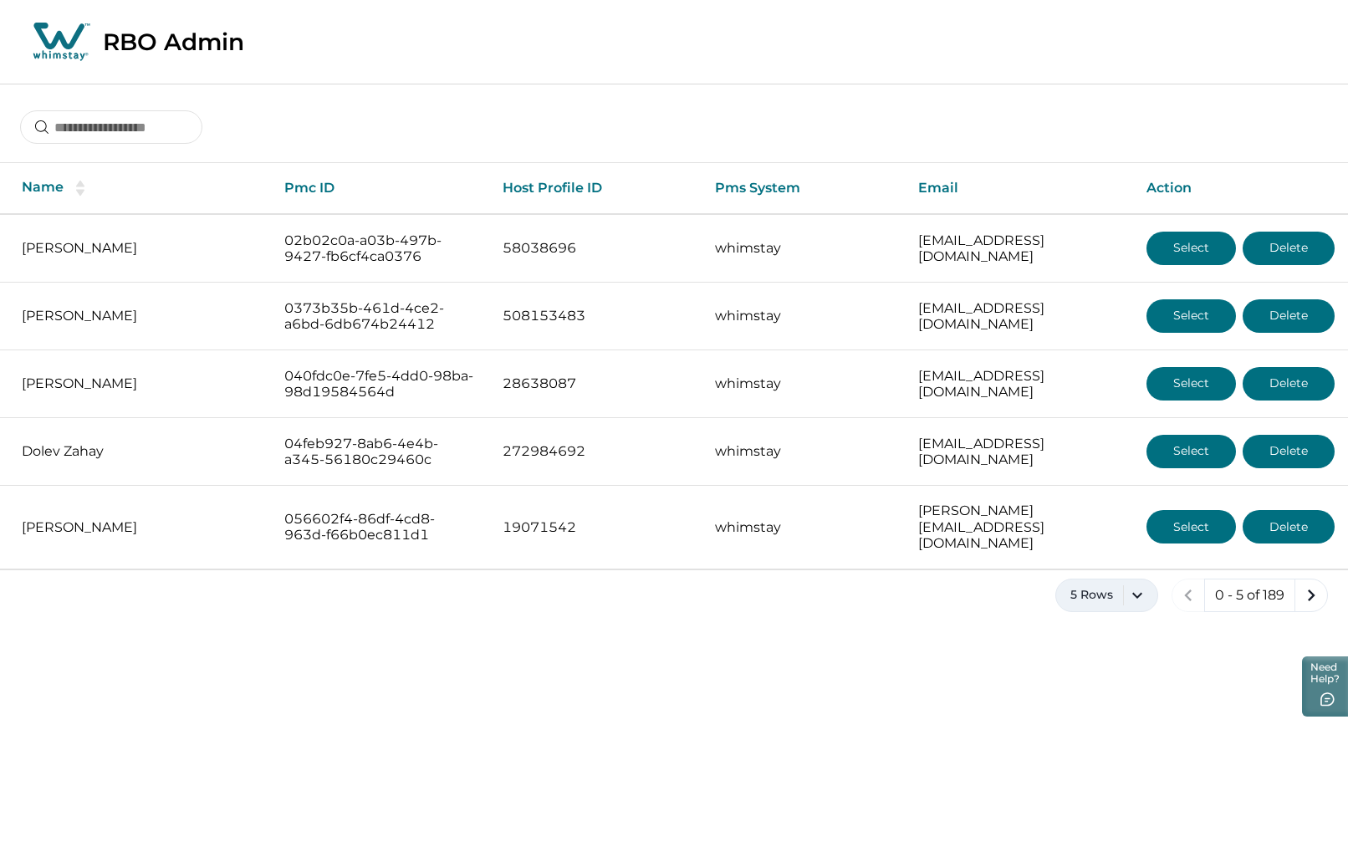
click at [1147, 579] on button "5 Rows" at bounding box center [1106, 595] width 103 height 33
click at [1113, 799] on button "100 Rows" at bounding box center [1106, 794] width 87 height 33
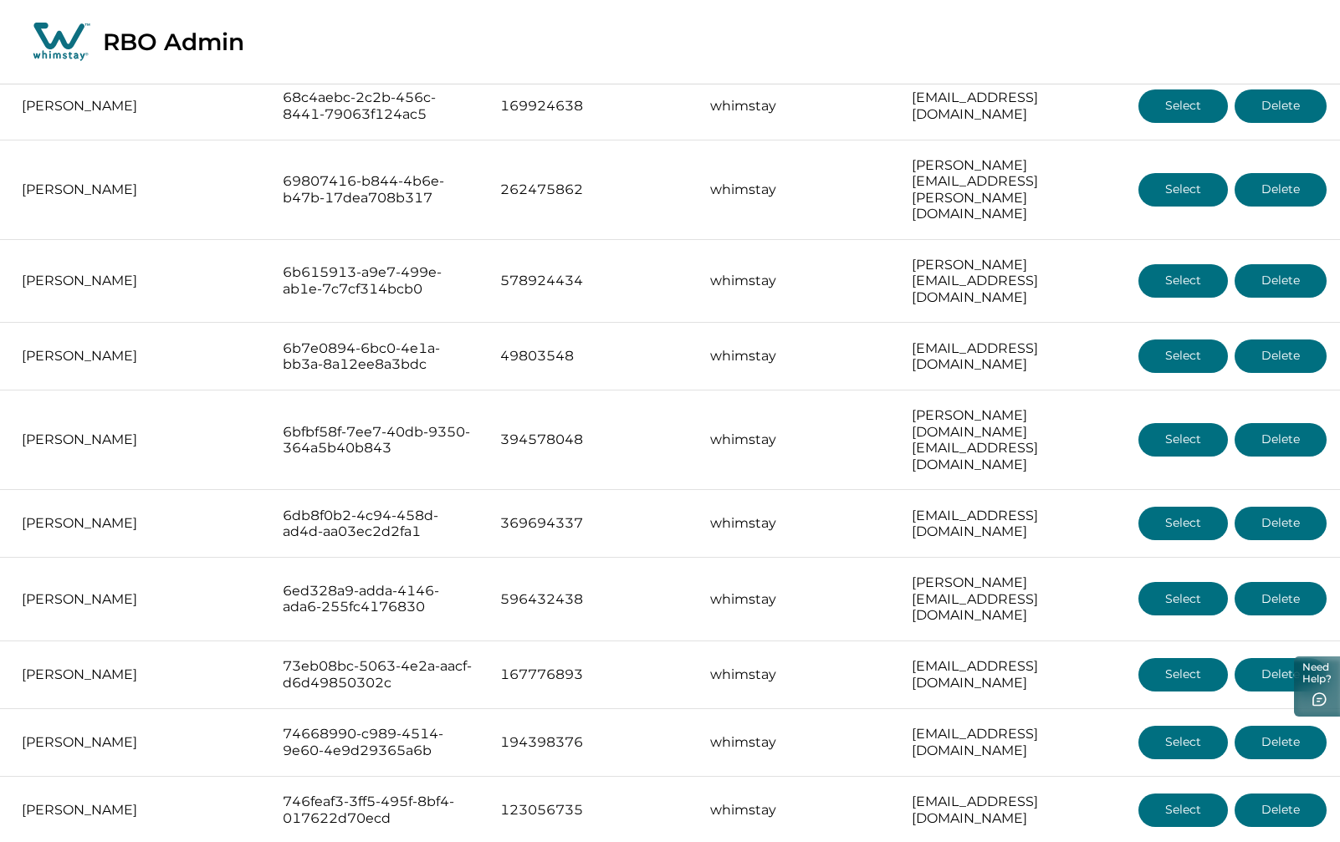
scroll to position [6216, 0]
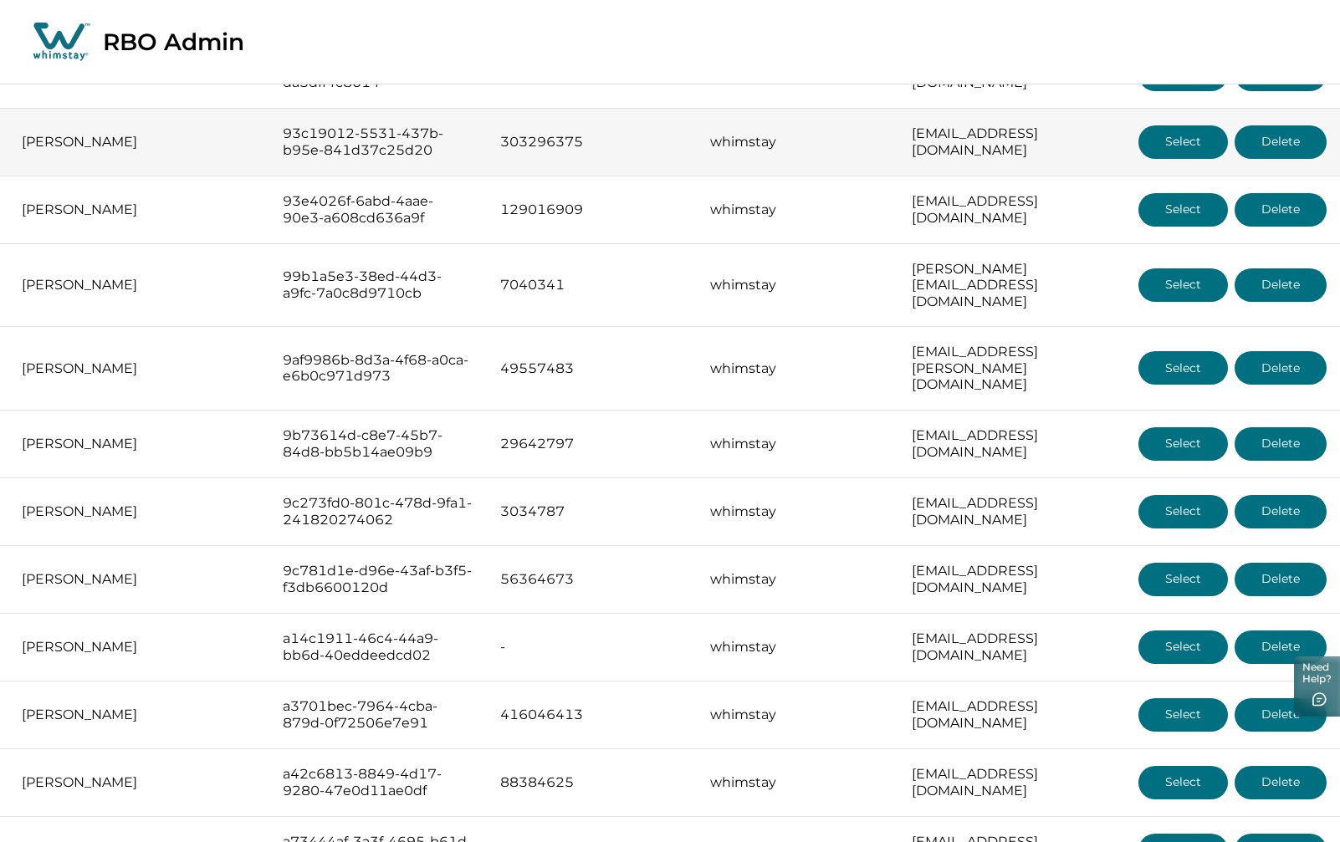
scroll to position [669, 0]
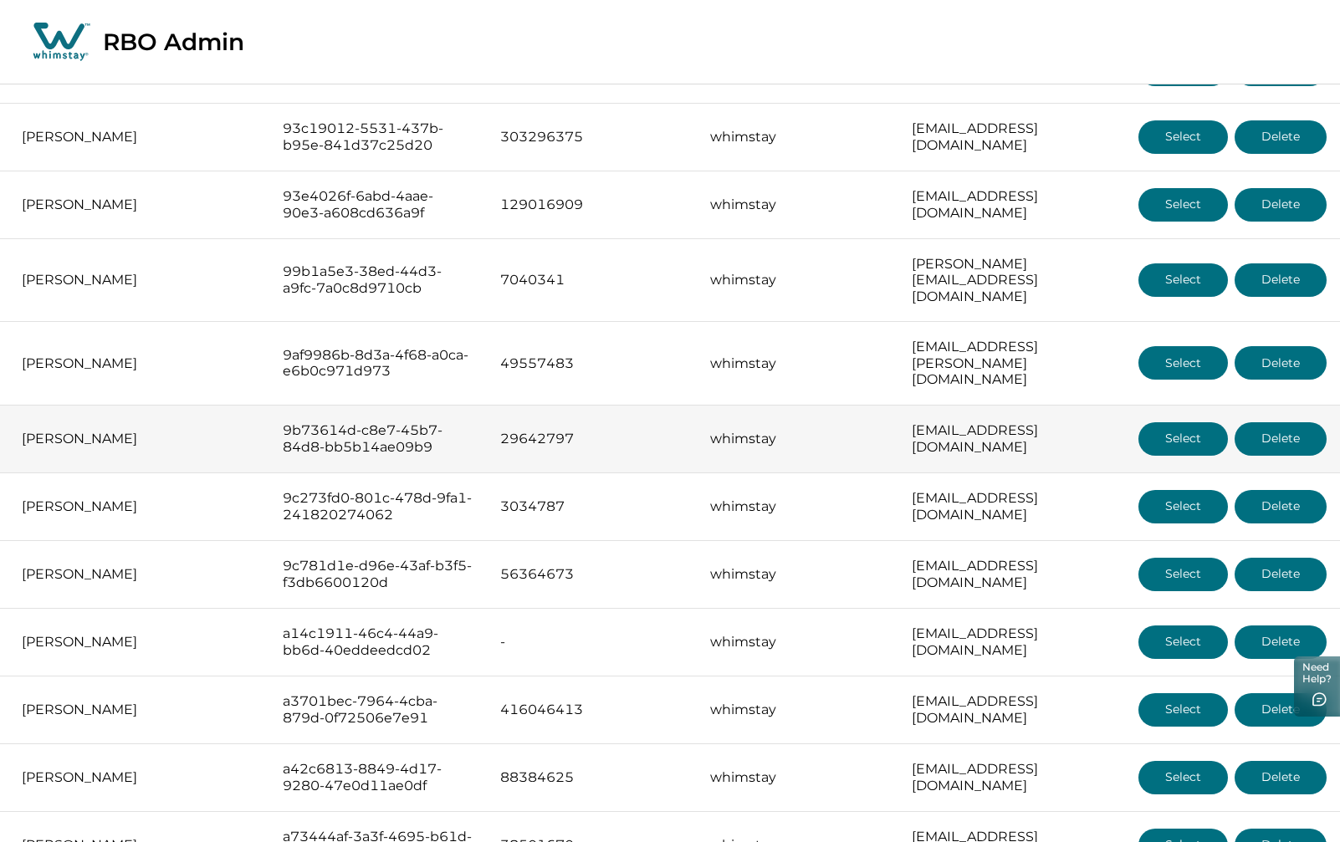
click at [1198, 422] on button "Select" at bounding box center [1182, 438] width 89 height 33
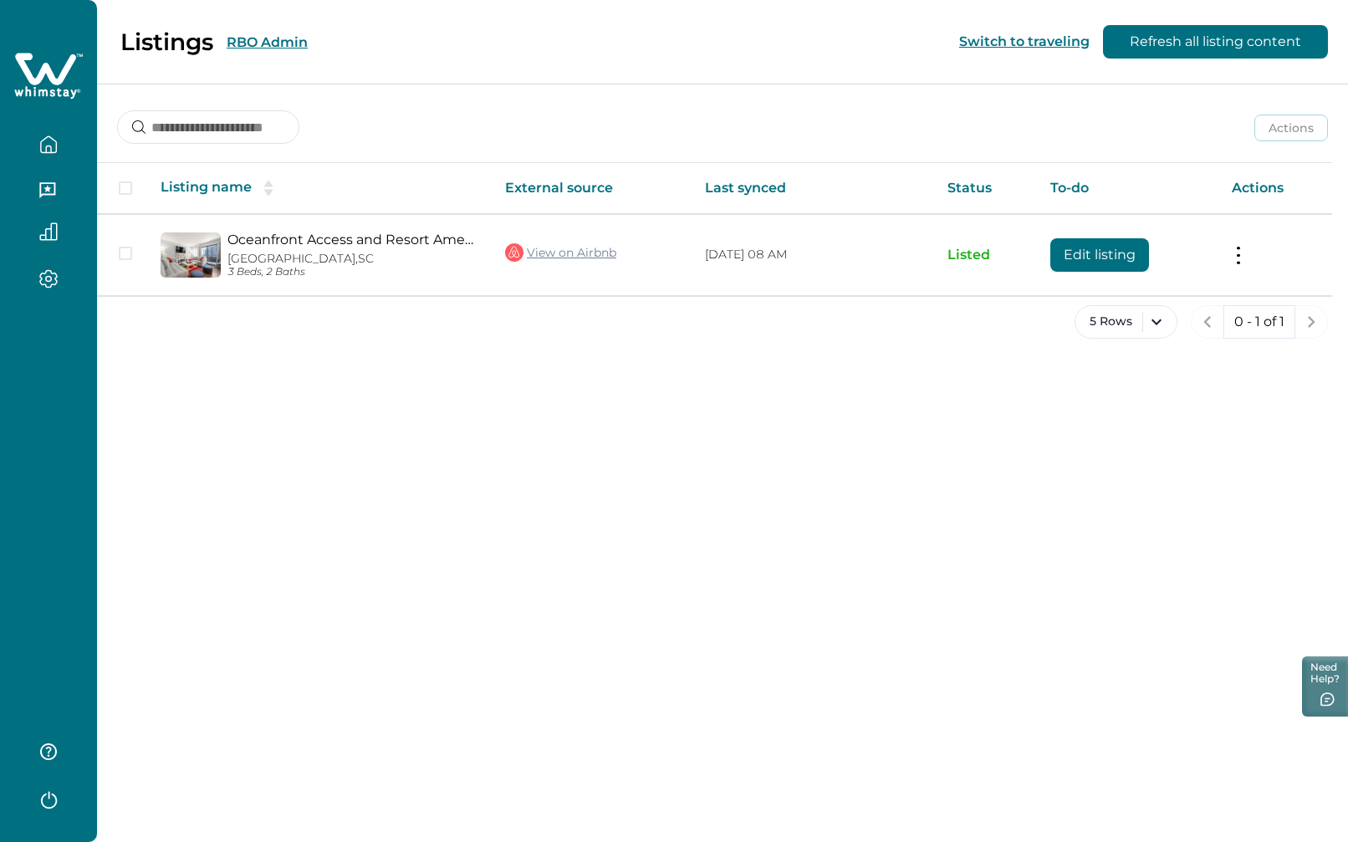
click at [287, 37] on button "RBO Admin" at bounding box center [267, 42] width 81 height 16
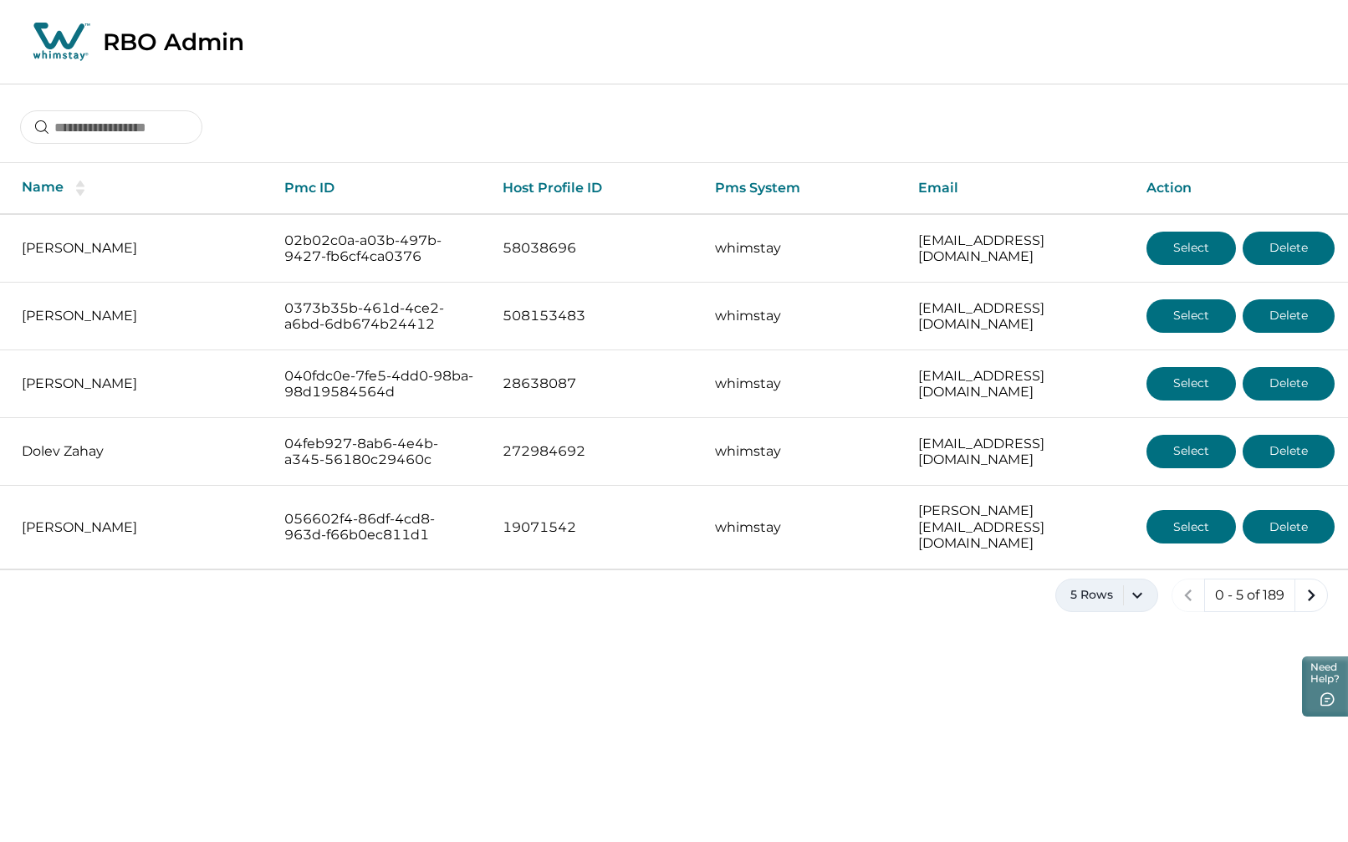
click at [1136, 585] on button "5 Rows" at bounding box center [1106, 595] width 103 height 33
click at [1105, 805] on button "100 Rows" at bounding box center [1106, 794] width 87 height 33
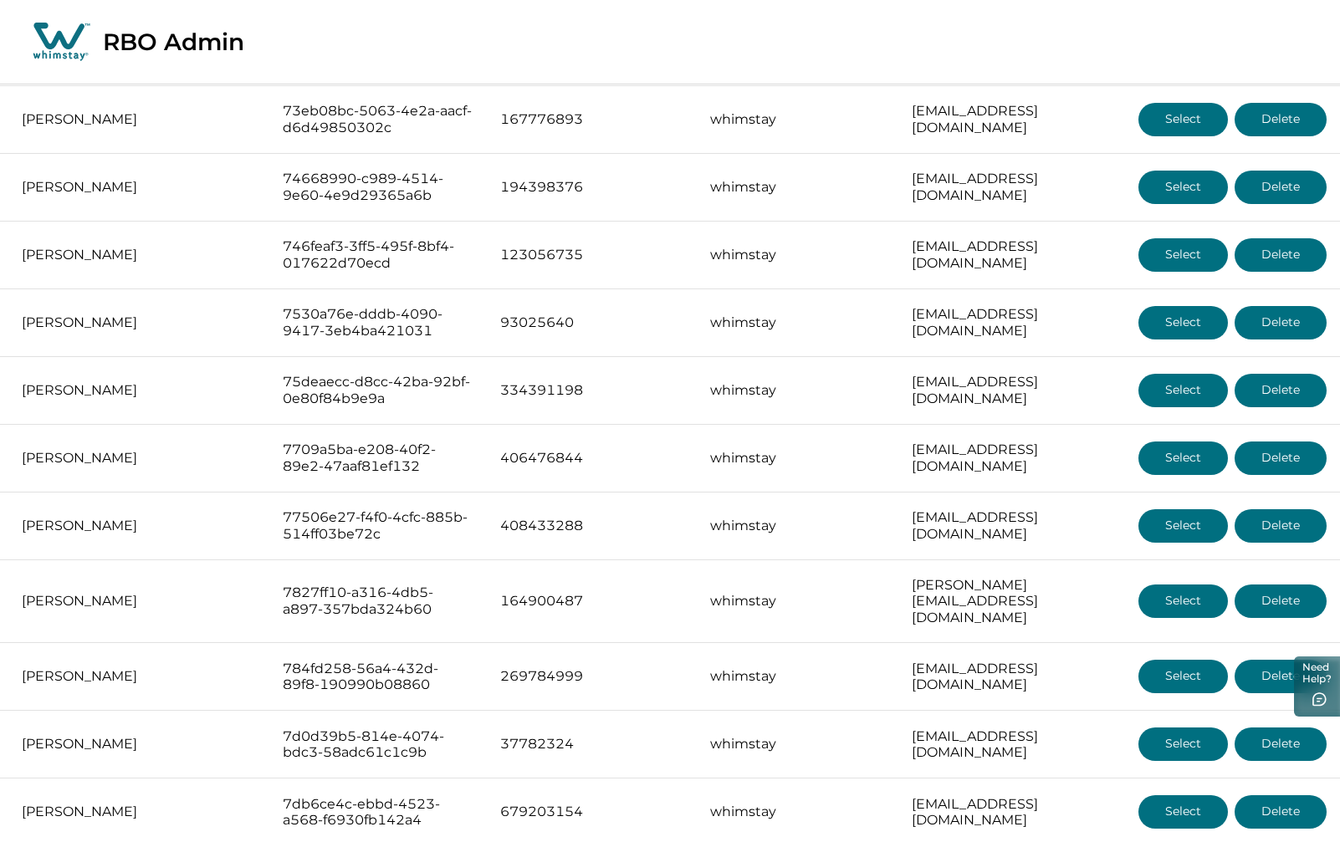
scroll to position [6216, 0]
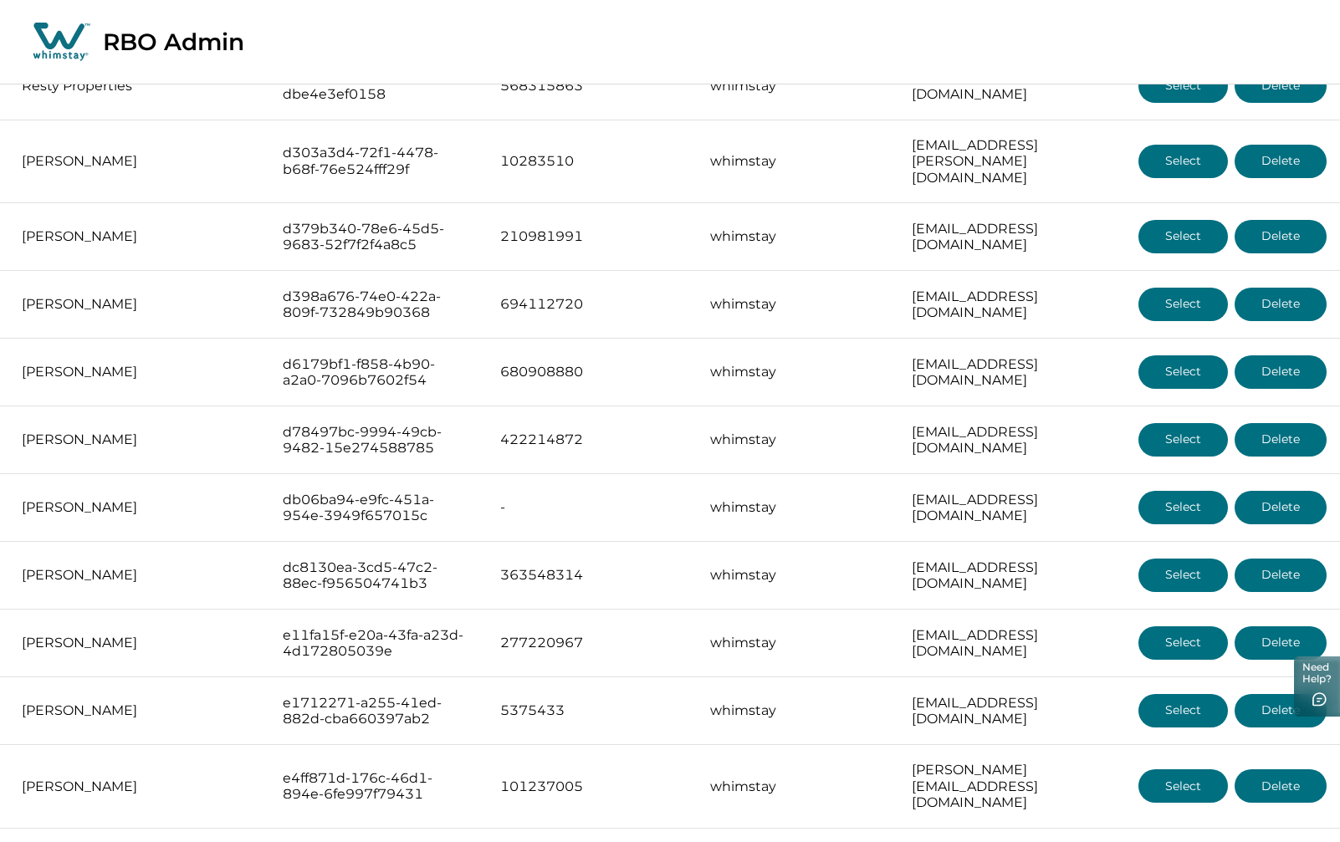
scroll to position [3931, 0]
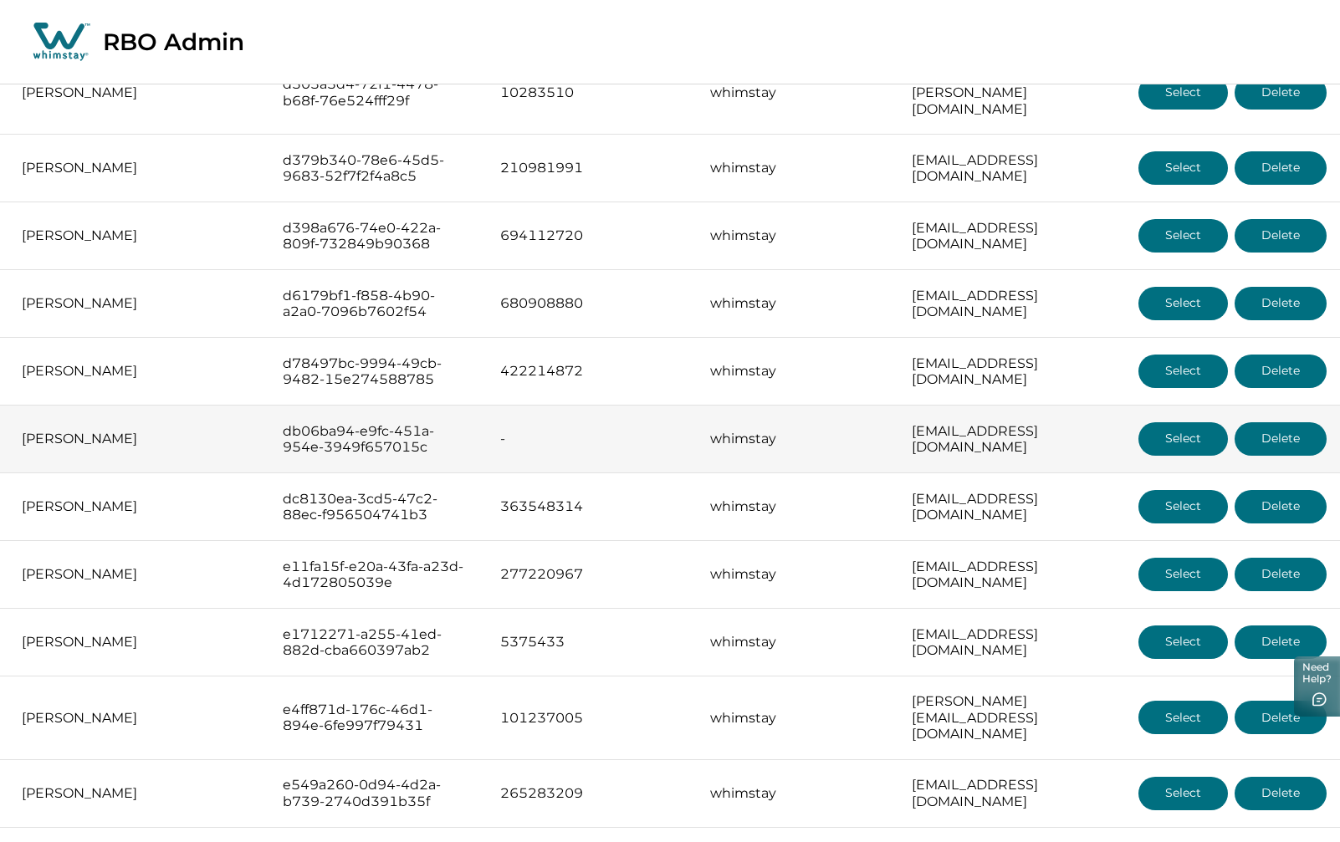
click at [1174, 422] on button "Select" at bounding box center [1182, 438] width 89 height 33
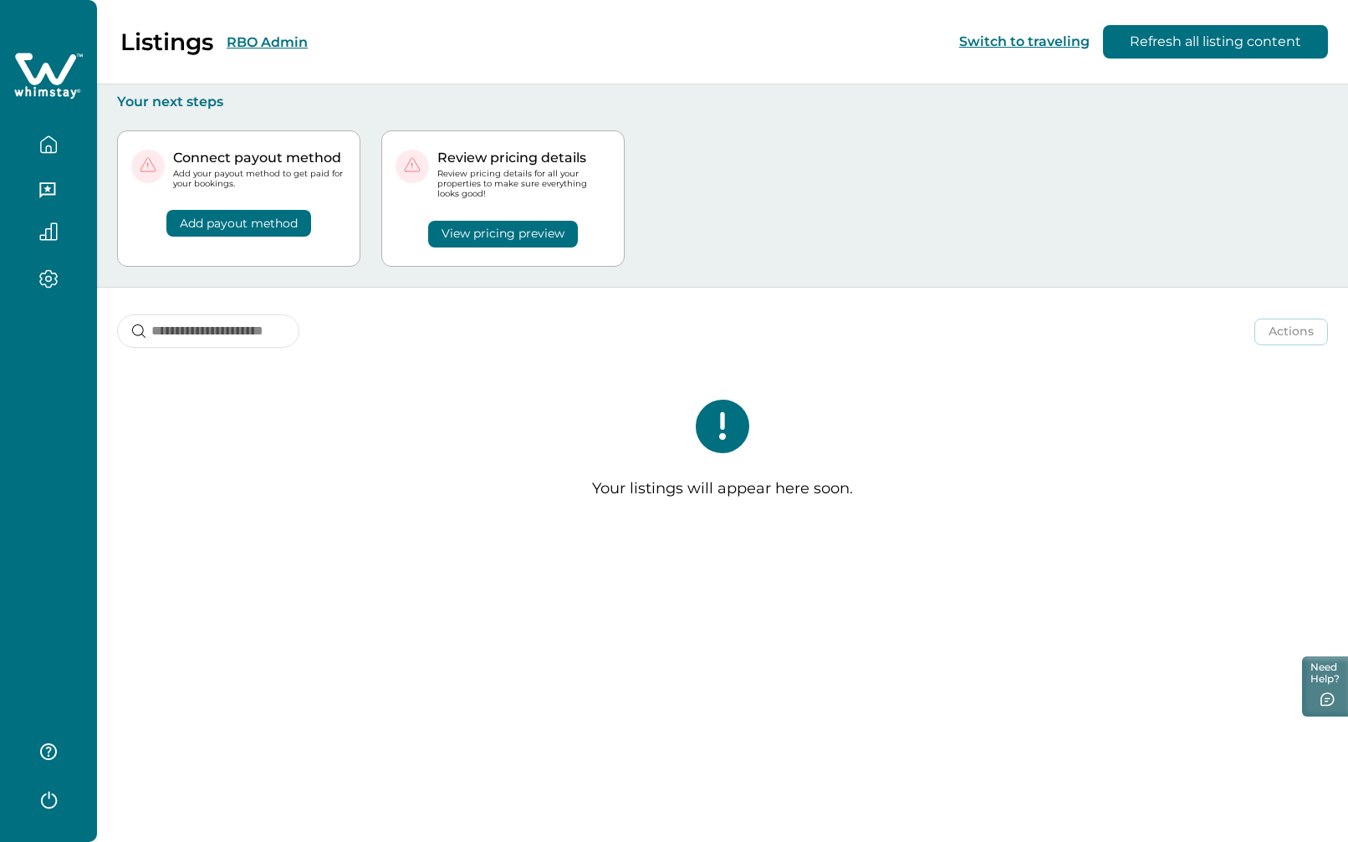
click at [250, 44] on button "RBO Admin" at bounding box center [267, 42] width 81 height 16
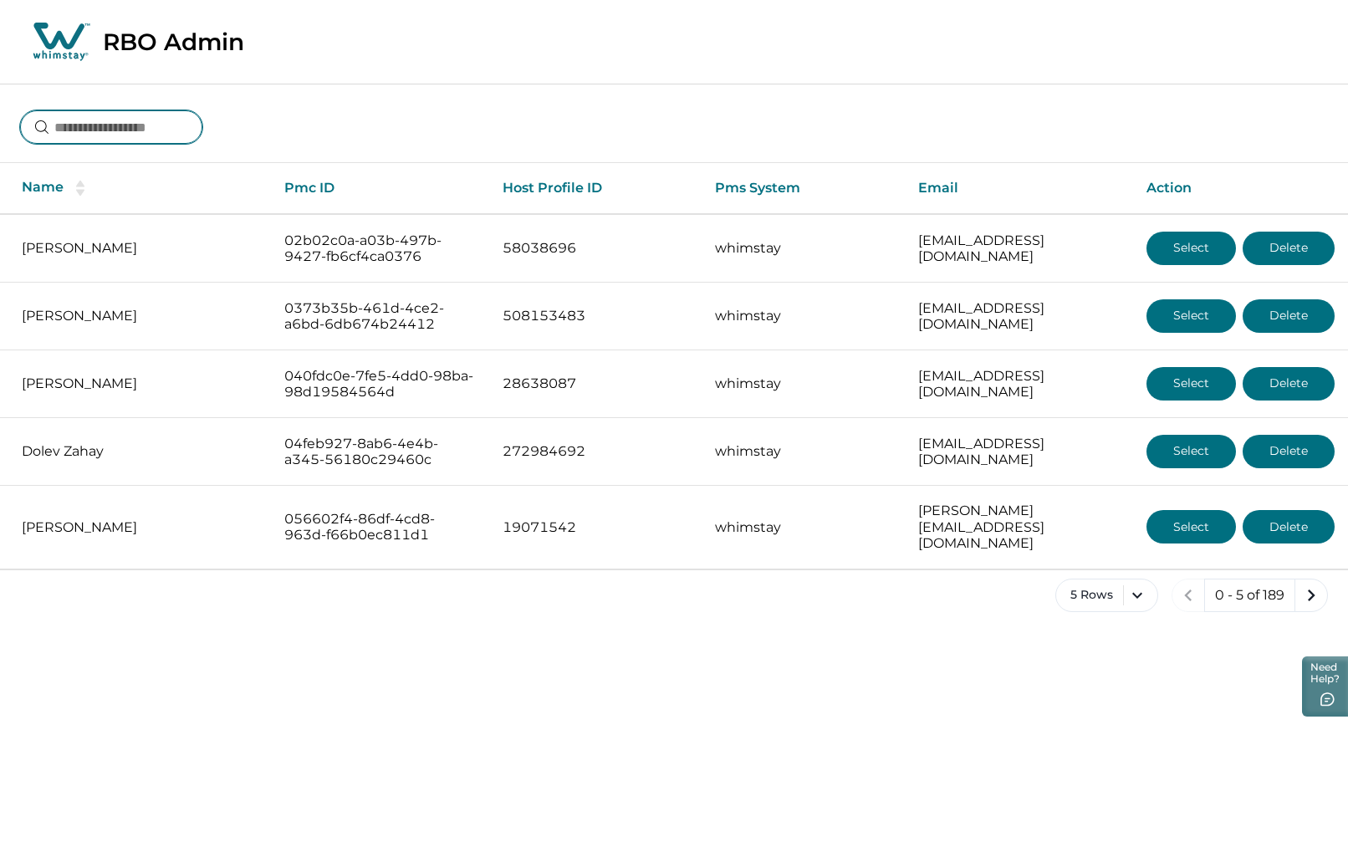
click at [176, 133] on input at bounding box center [111, 126] width 182 height 33
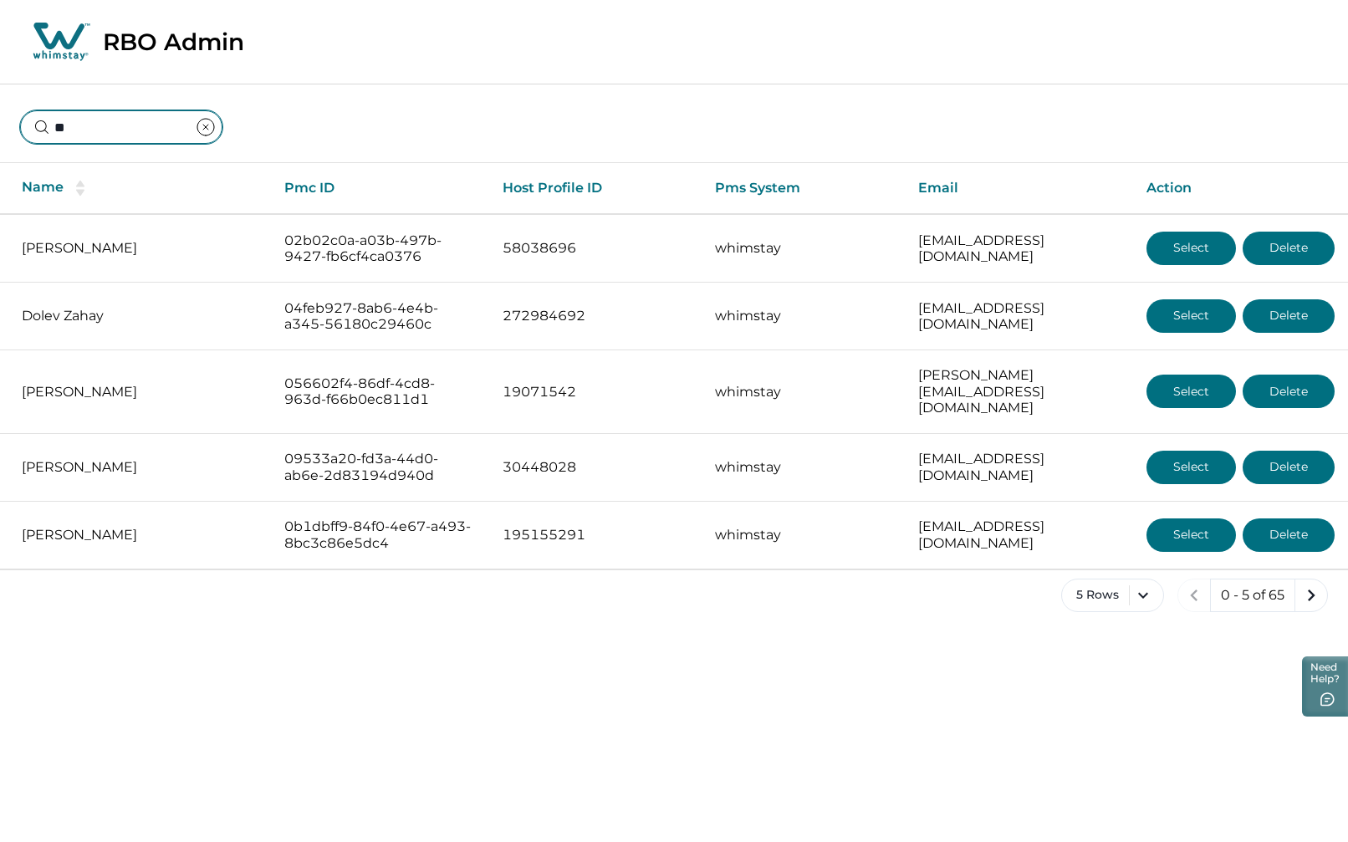
type input "*"
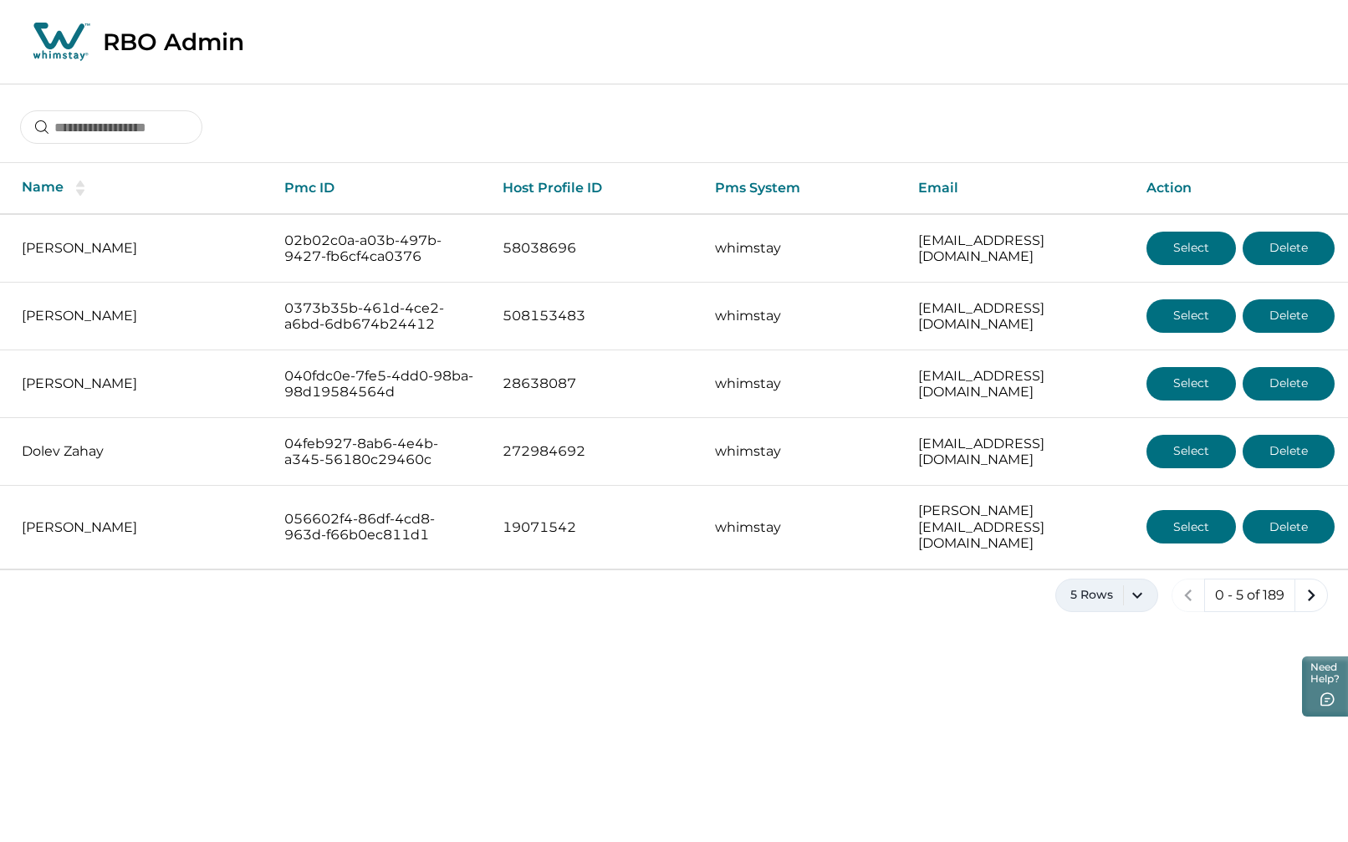
click at [1139, 579] on button "5 Rows" at bounding box center [1106, 595] width 103 height 33
click at [1116, 792] on button "100 Rows" at bounding box center [1106, 794] width 87 height 33
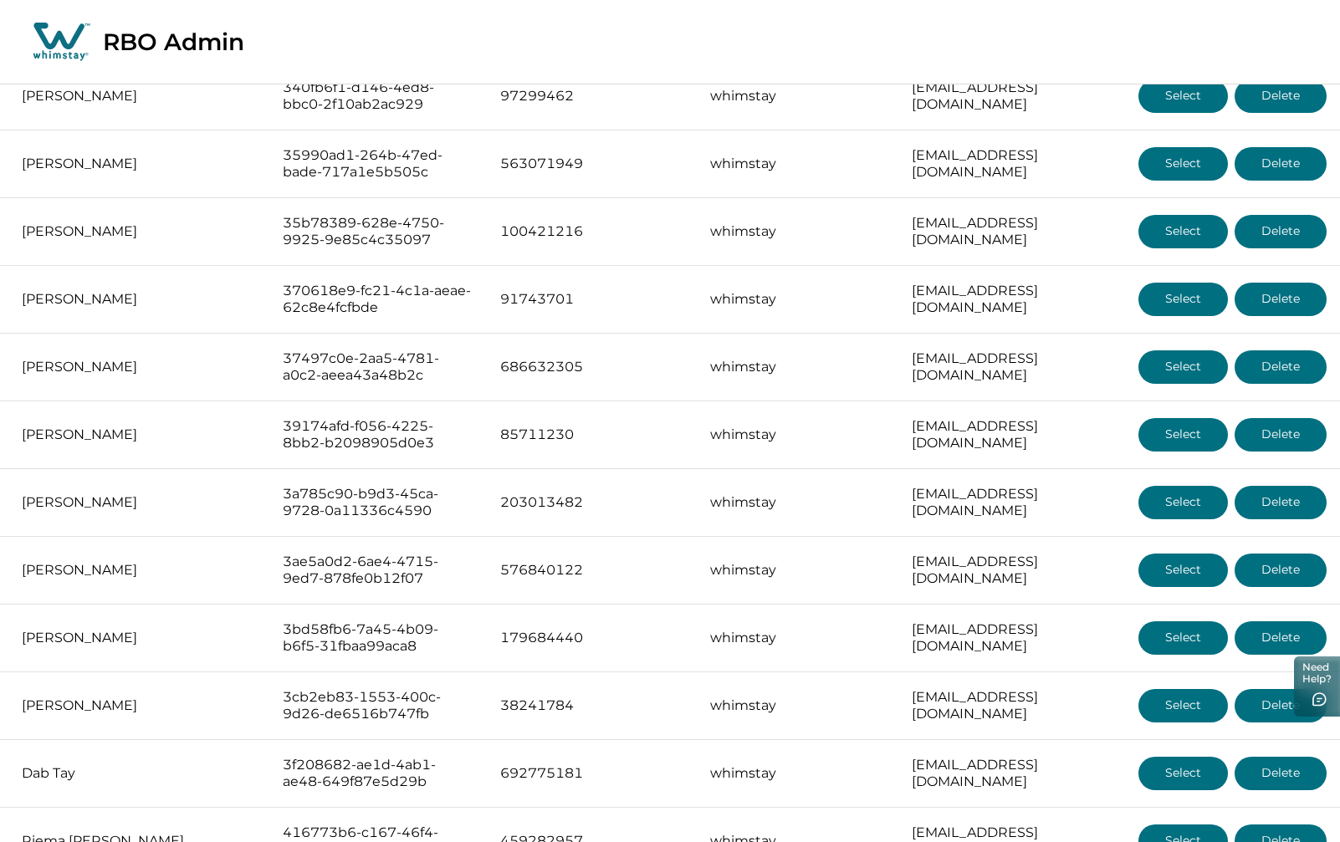
scroll to position [6216, 0]
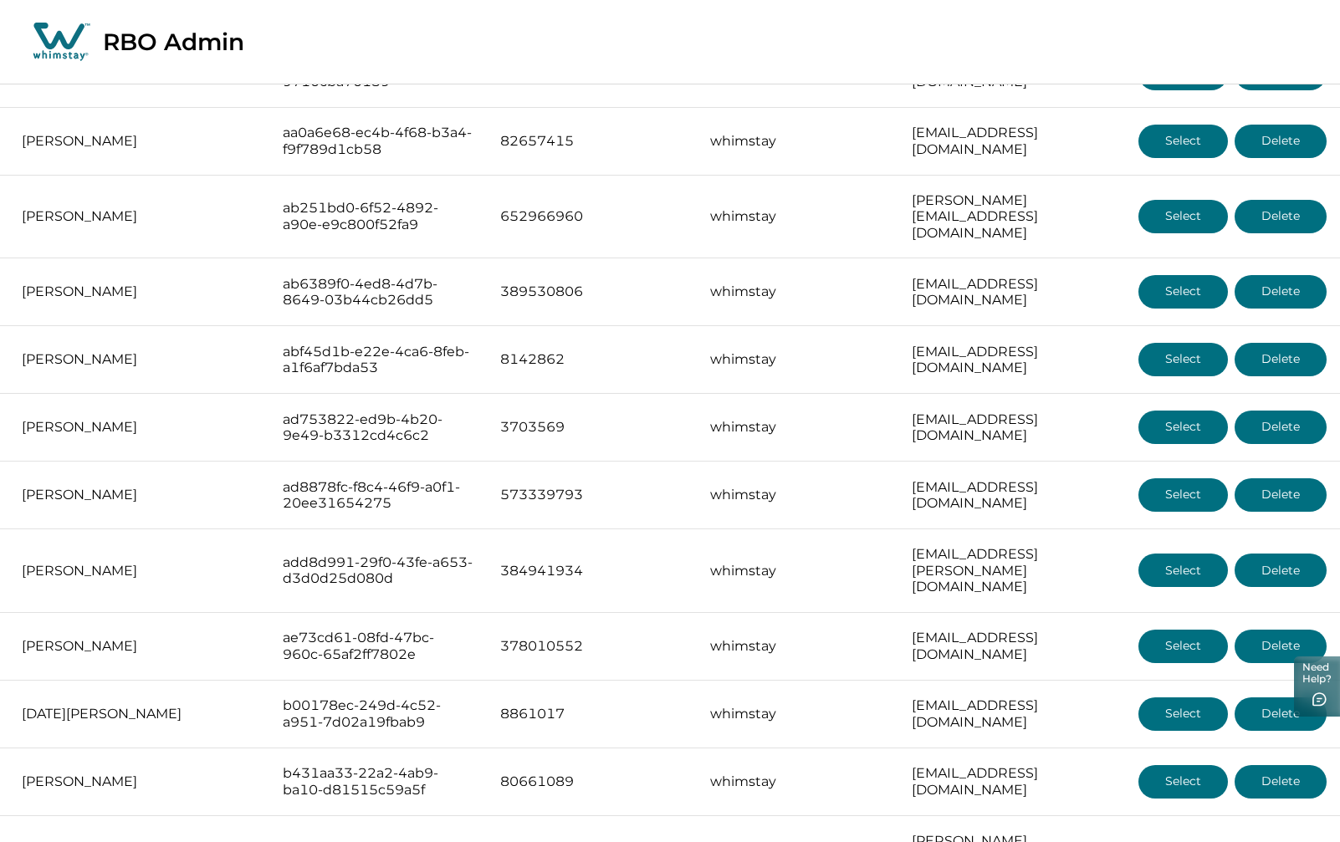
scroll to position [1673, 0]
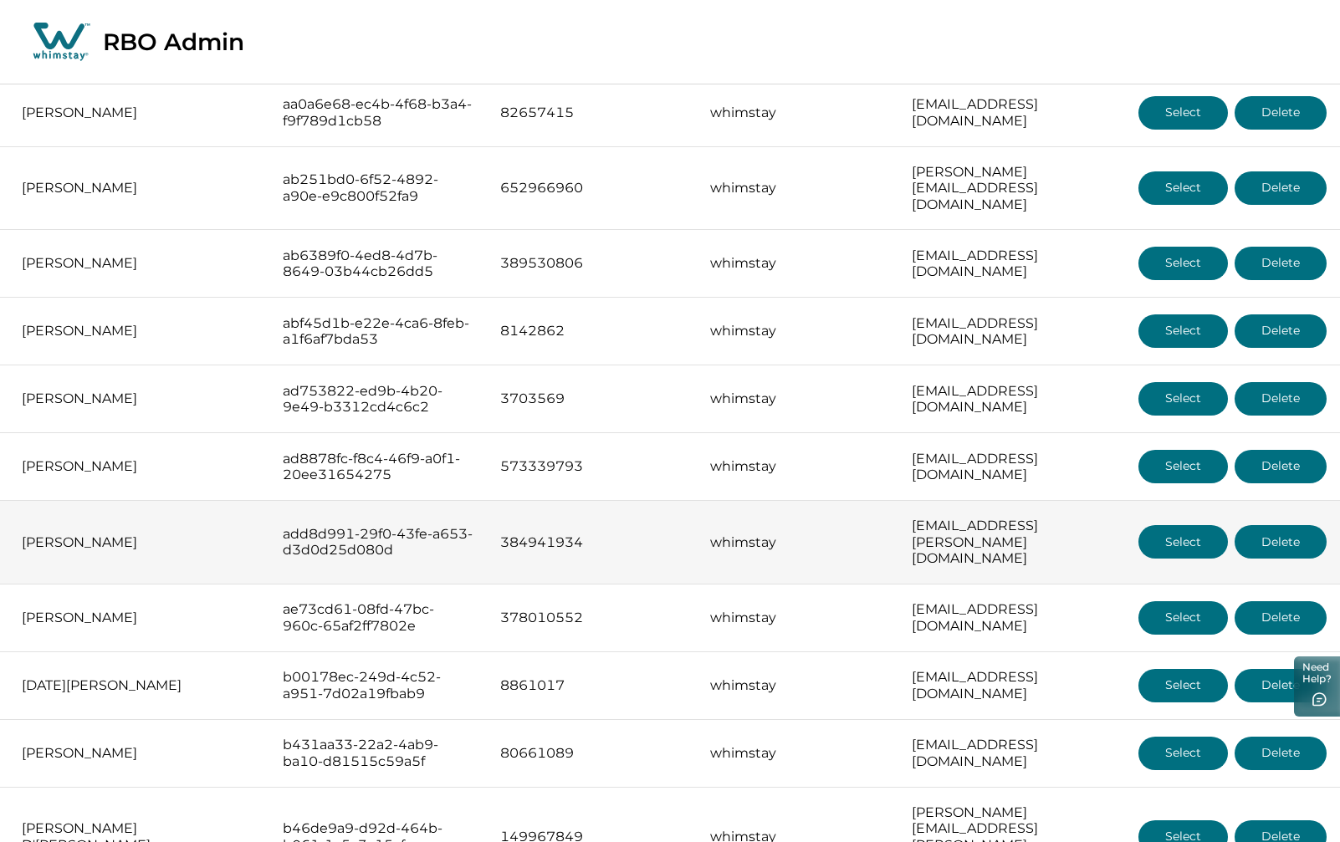
click at [1172, 525] on button "Select" at bounding box center [1182, 541] width 89 height 33
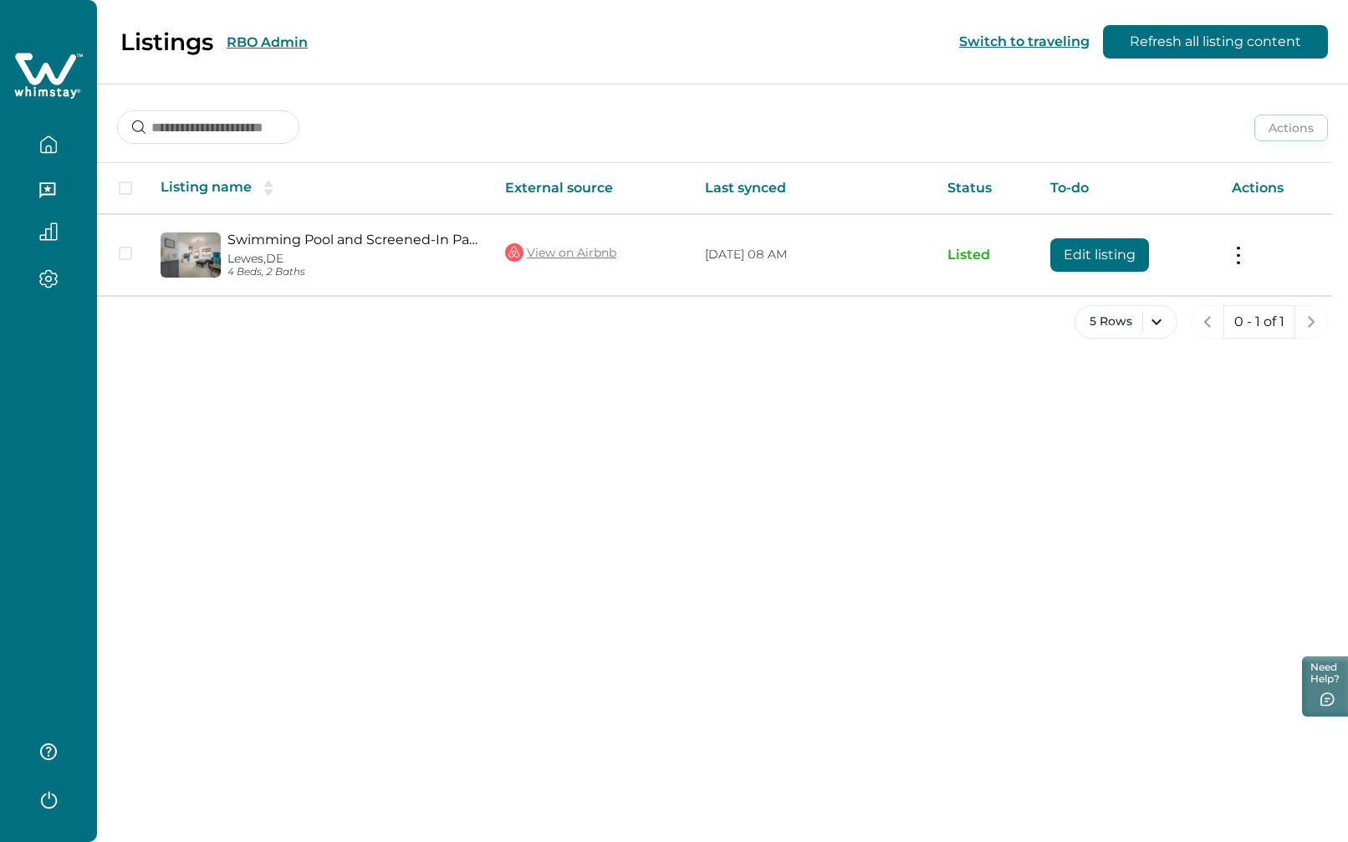
click at [263, 37] on button "RBO Admin" at bounding box center [267, 42] width 81 height 16
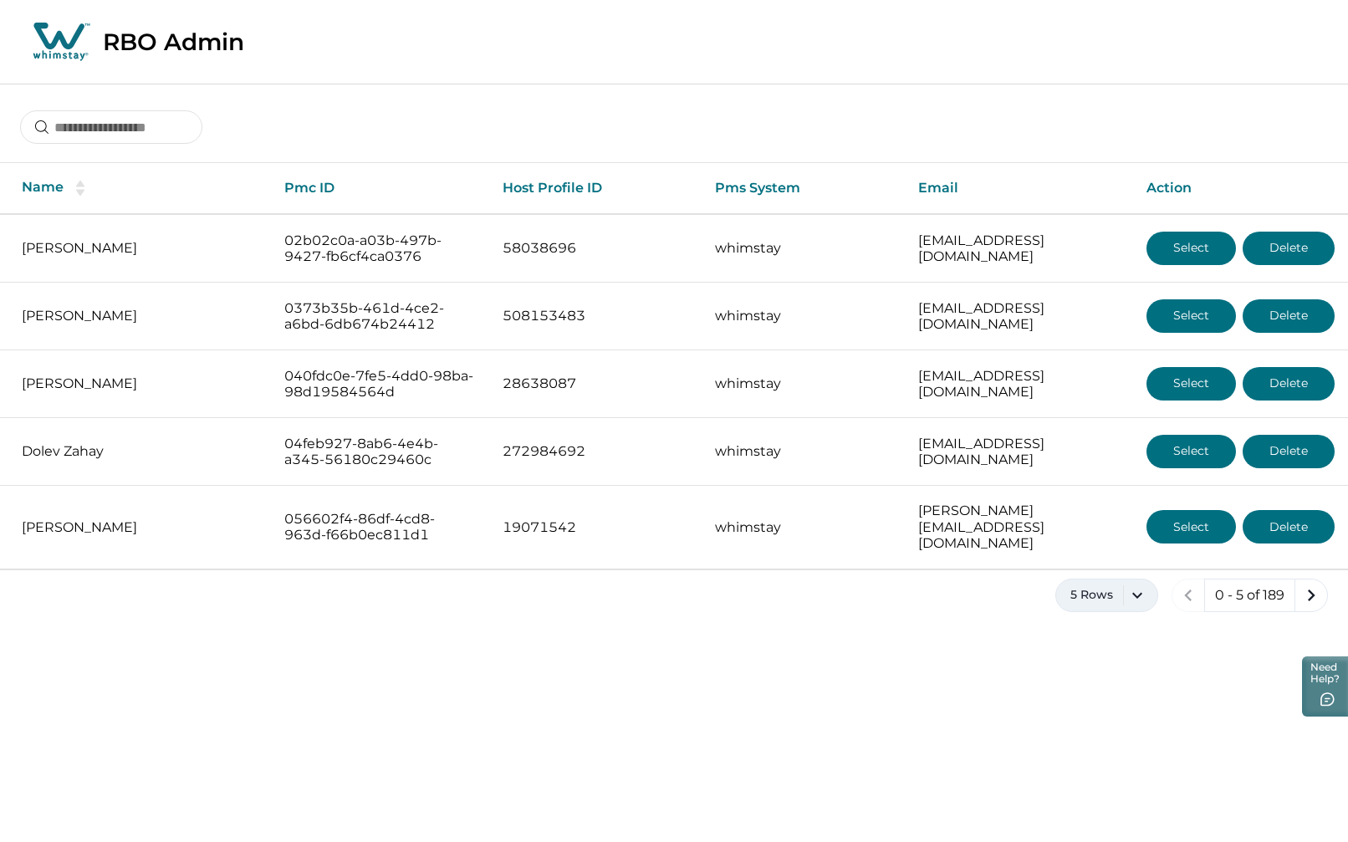
click at [1149, 584] on button "5 Rows" at bounding box center [1106, 595] width 103 height 33
click at [1086, 806] on button "100 Rows" at bounding box center [1106, 794] width 87 height 33
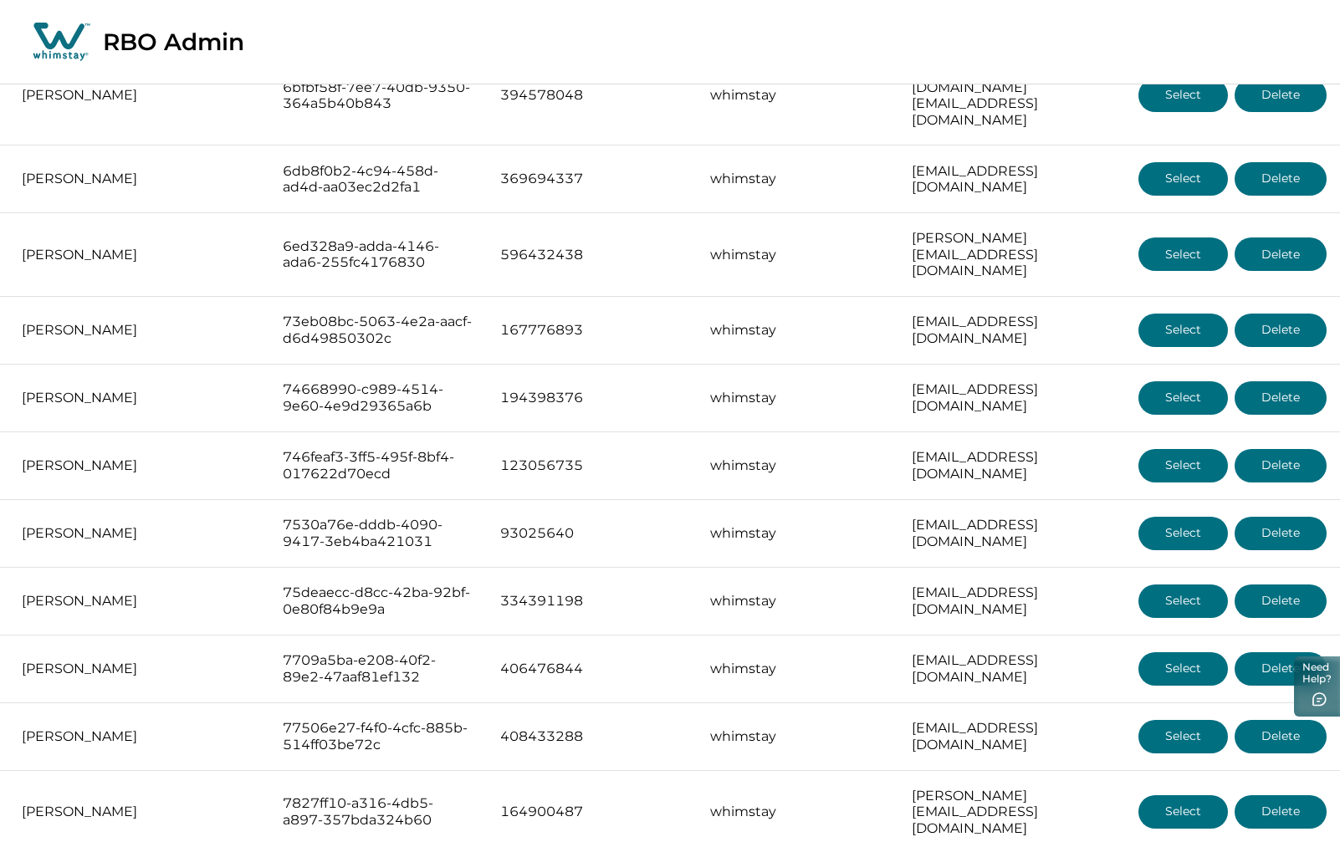
scroll to position [6216, 0]
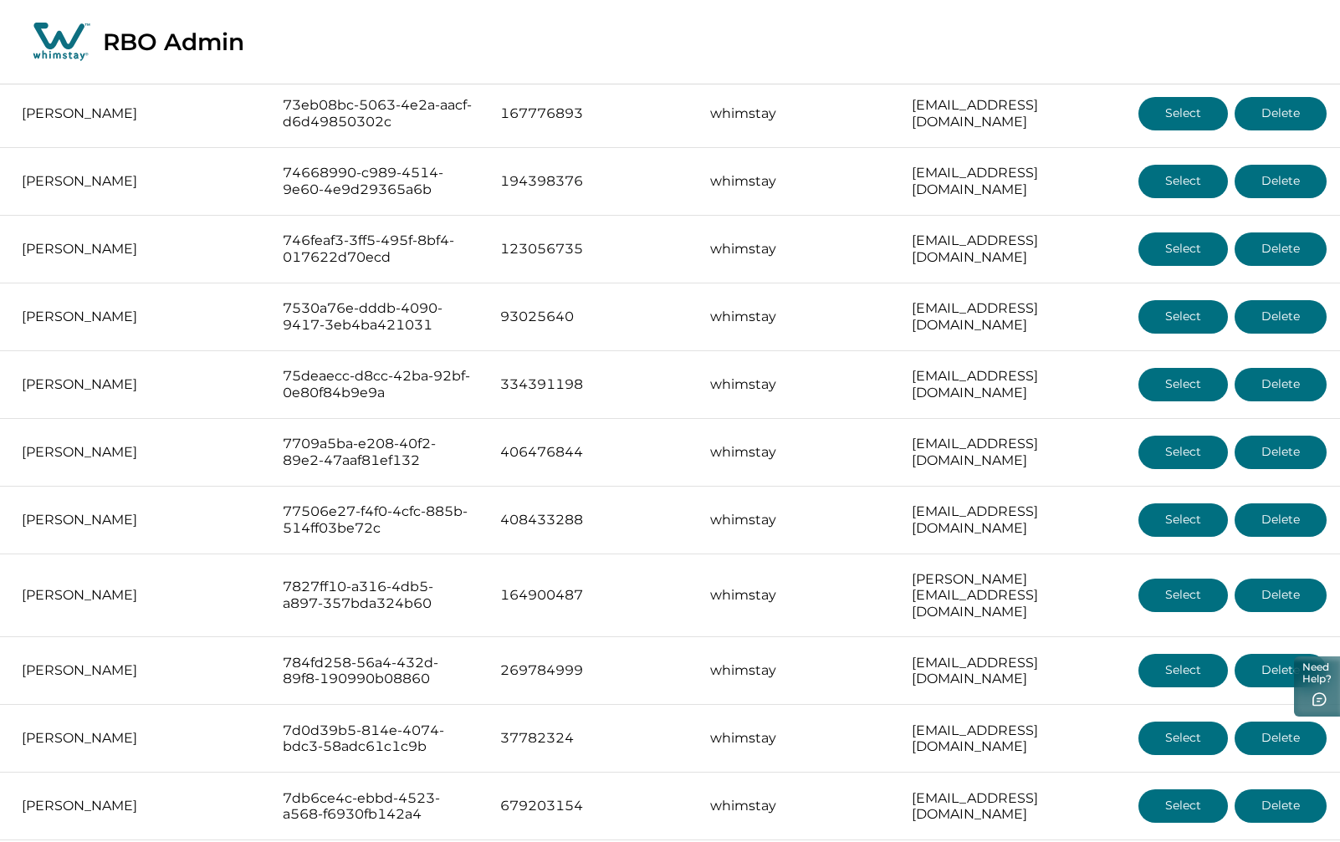
drag, startPoint x: 1305, startPoint y: 800, endPoint x: 1252, endPoint y: 762, distance: 65.4
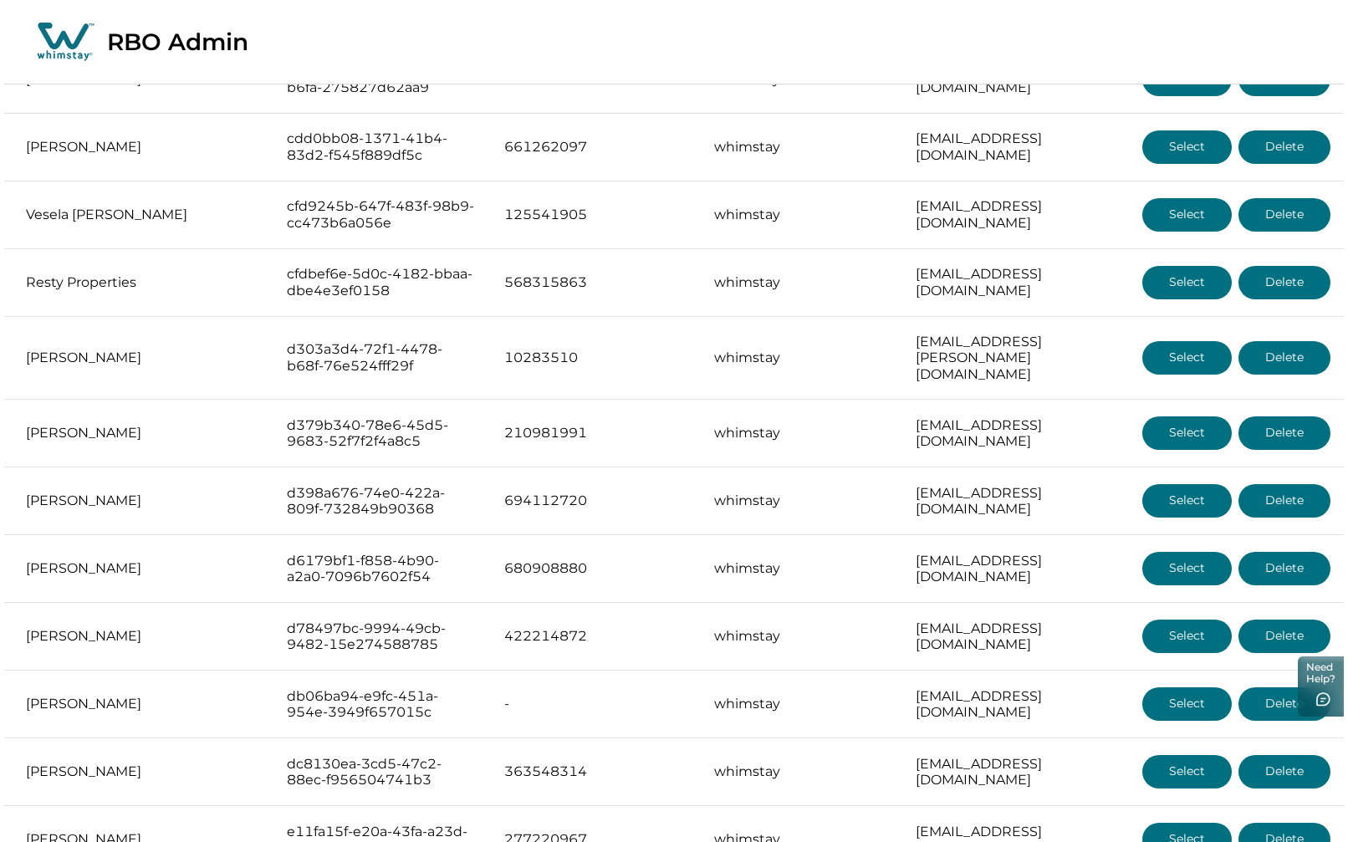
scroll to position [3680, 0]
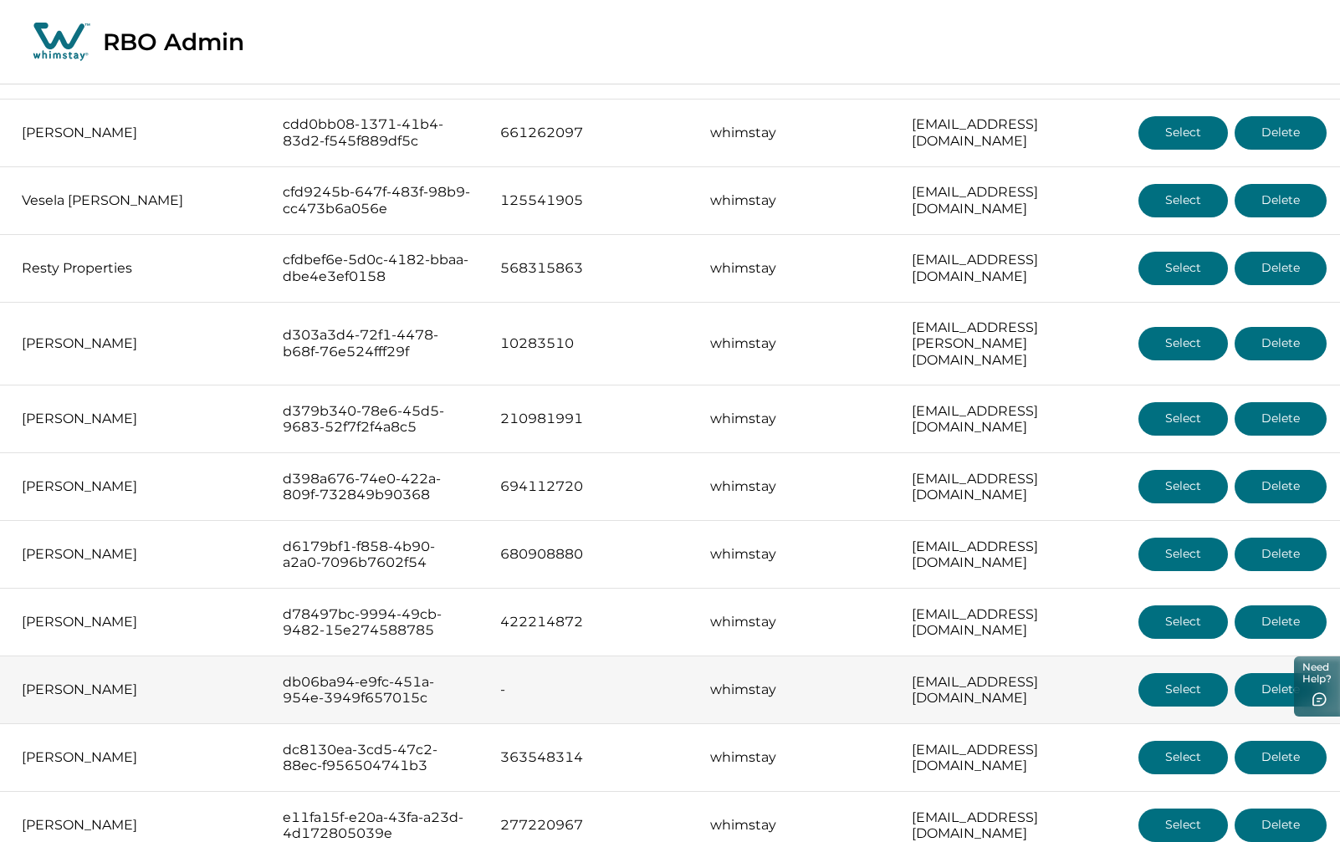
click at [1299, 673] on button "Delete" at bounding box center [1280, 689] width 92 height 33
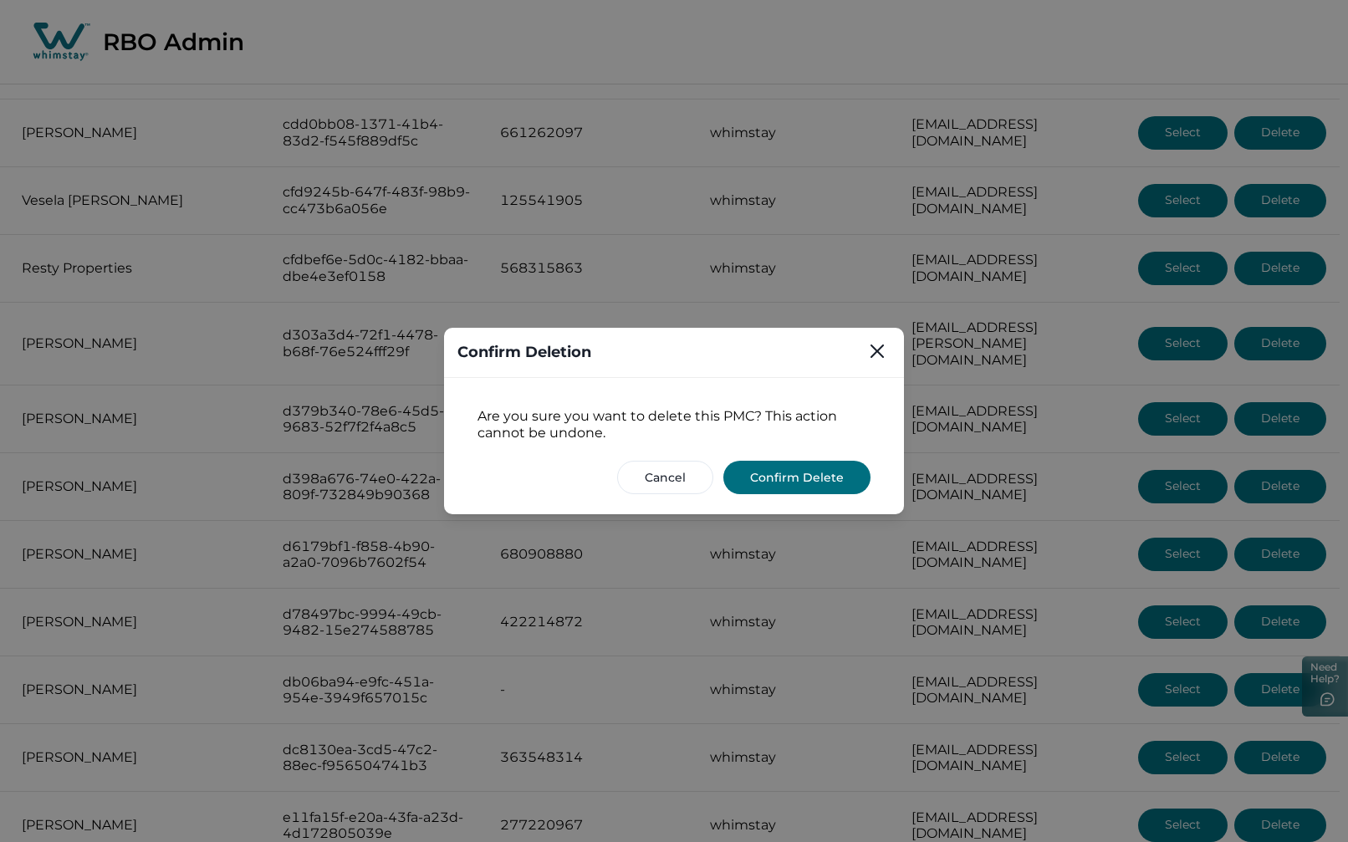
click at [827, 478] on button "Confirm Delete" at bounding box center [796, 477] width 147 height 33
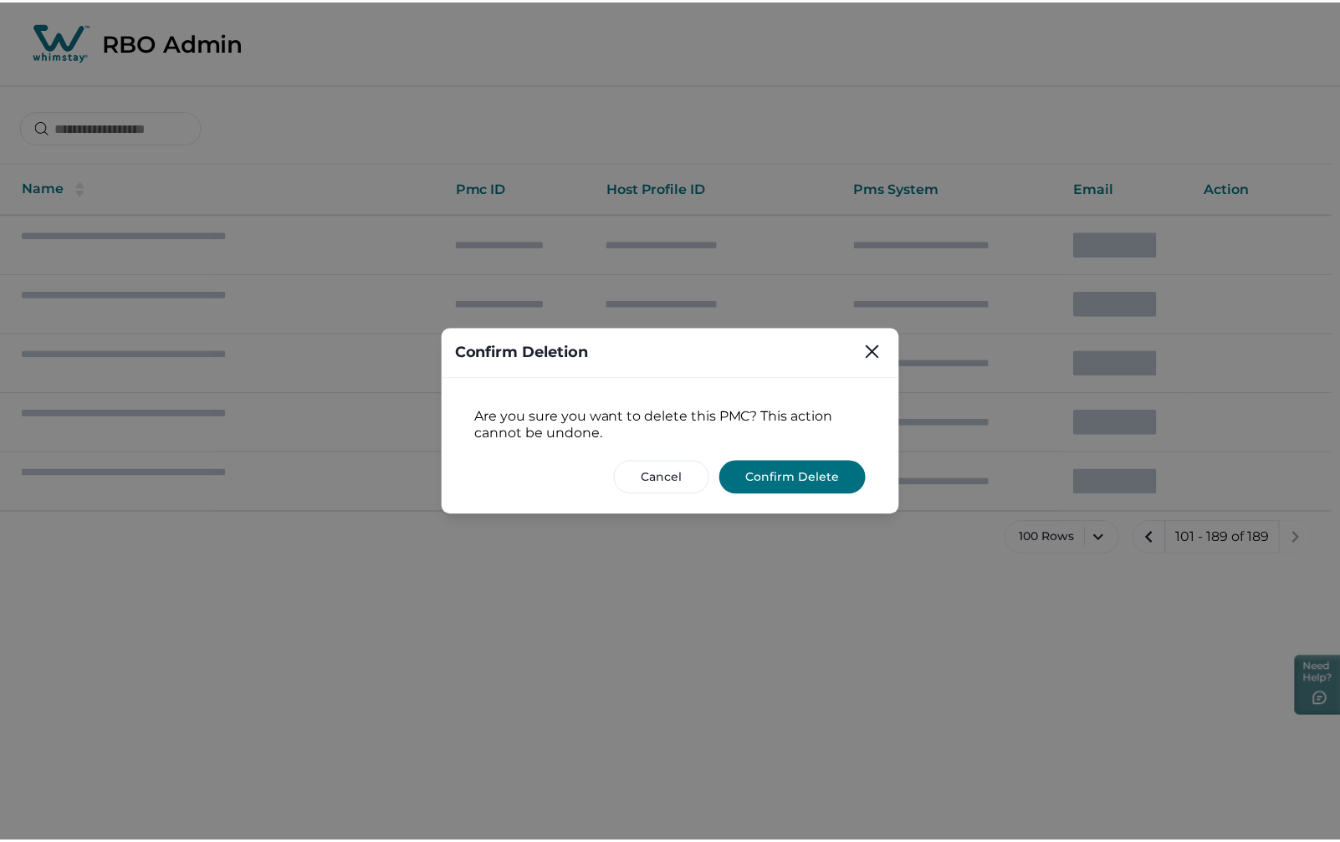
scroll to position [0, 0]
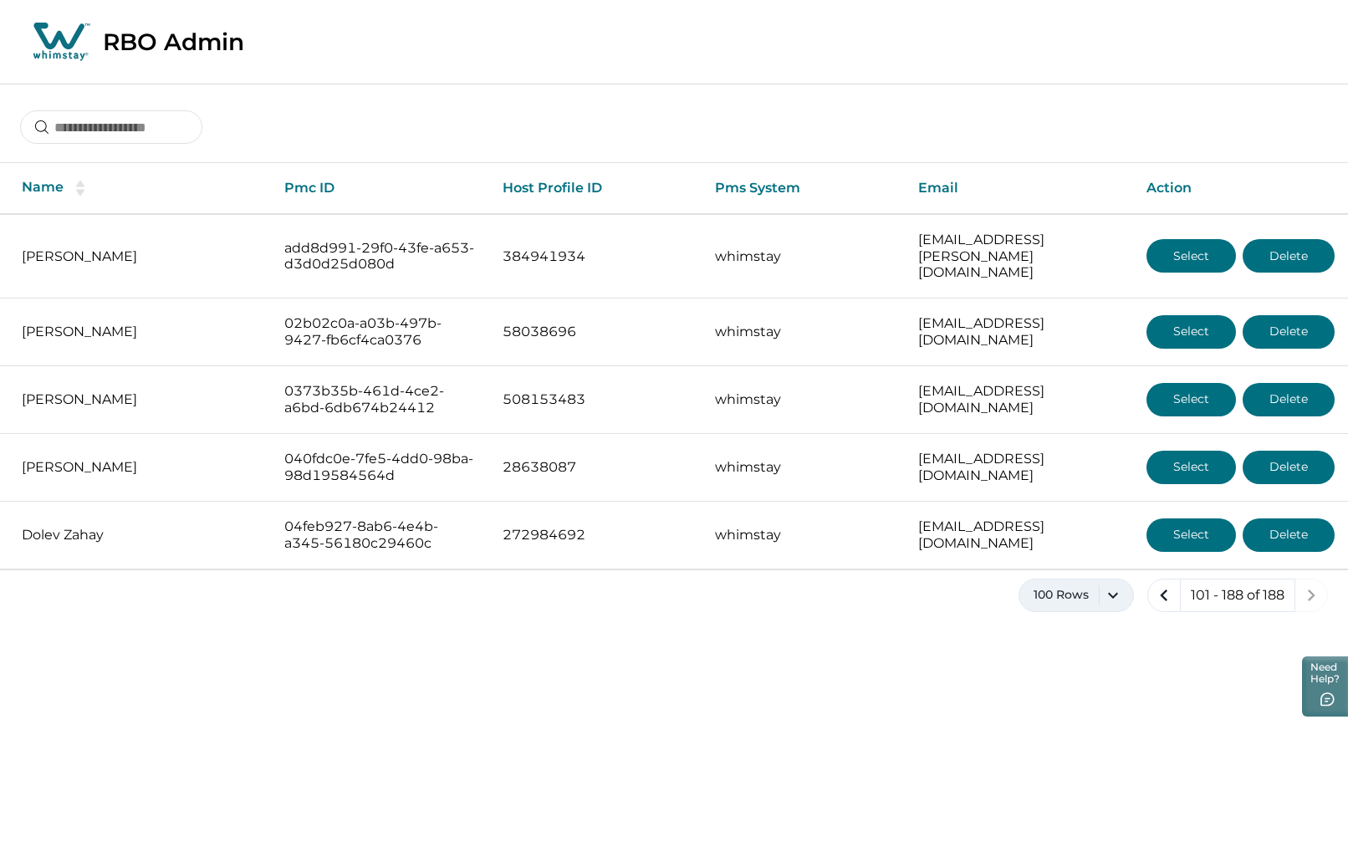
click at [1115, 579] on button "100 Rows" at bounding box center [1076, 595] width 115 height 33
click at [1080, 801] on button "100 Rows" at bounding box center [1075, 794] width 100 height 33
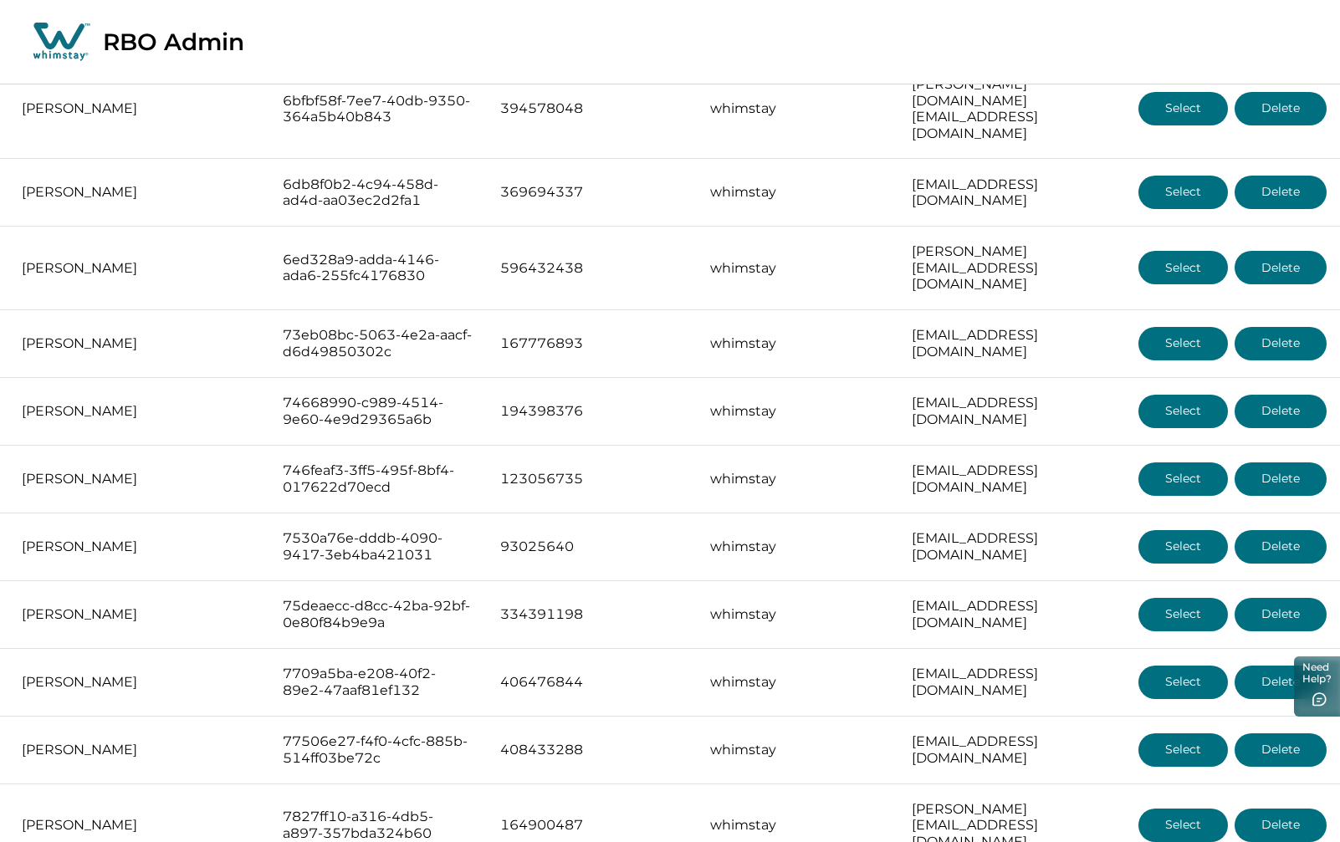
scroll to position [6216, 0]
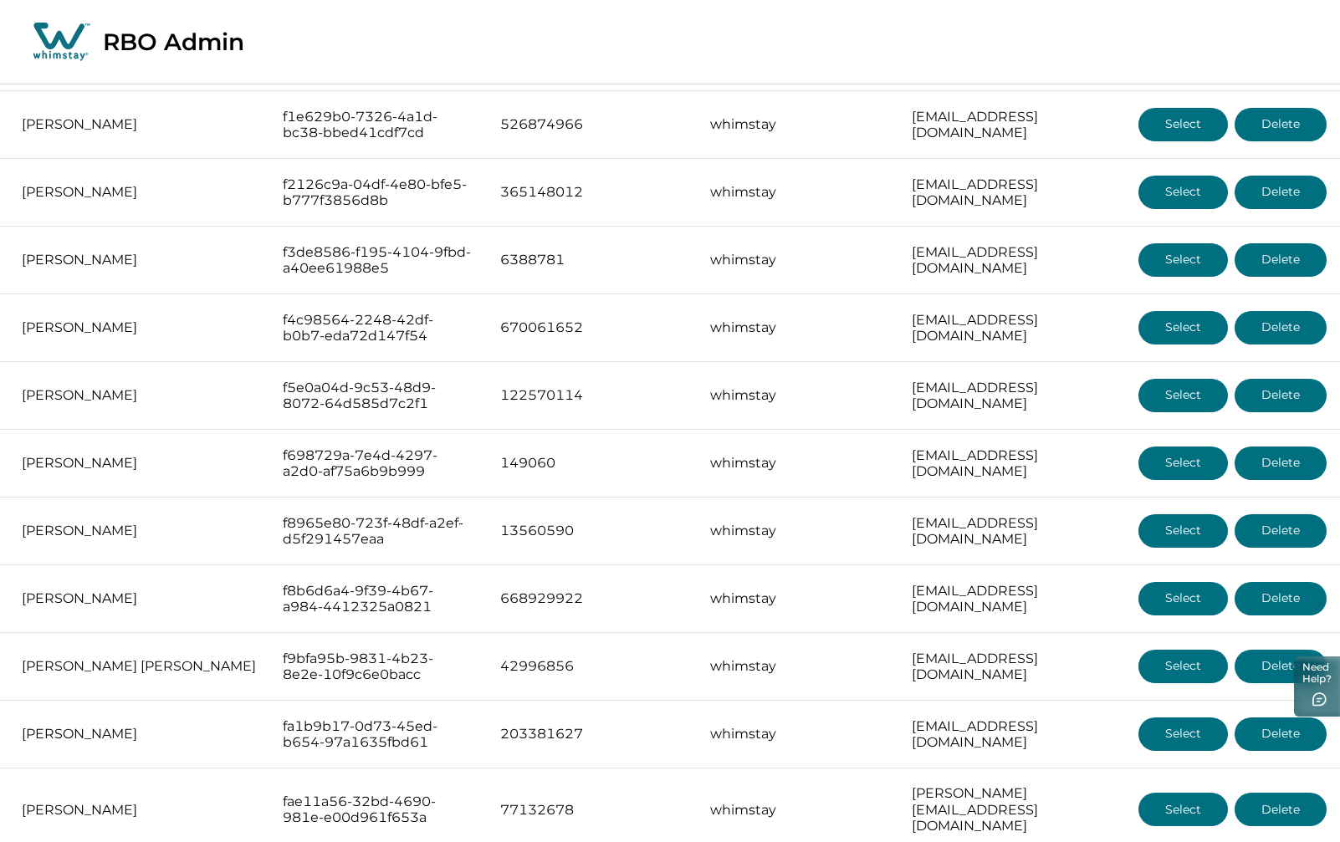
scroll to position [5403, 0]
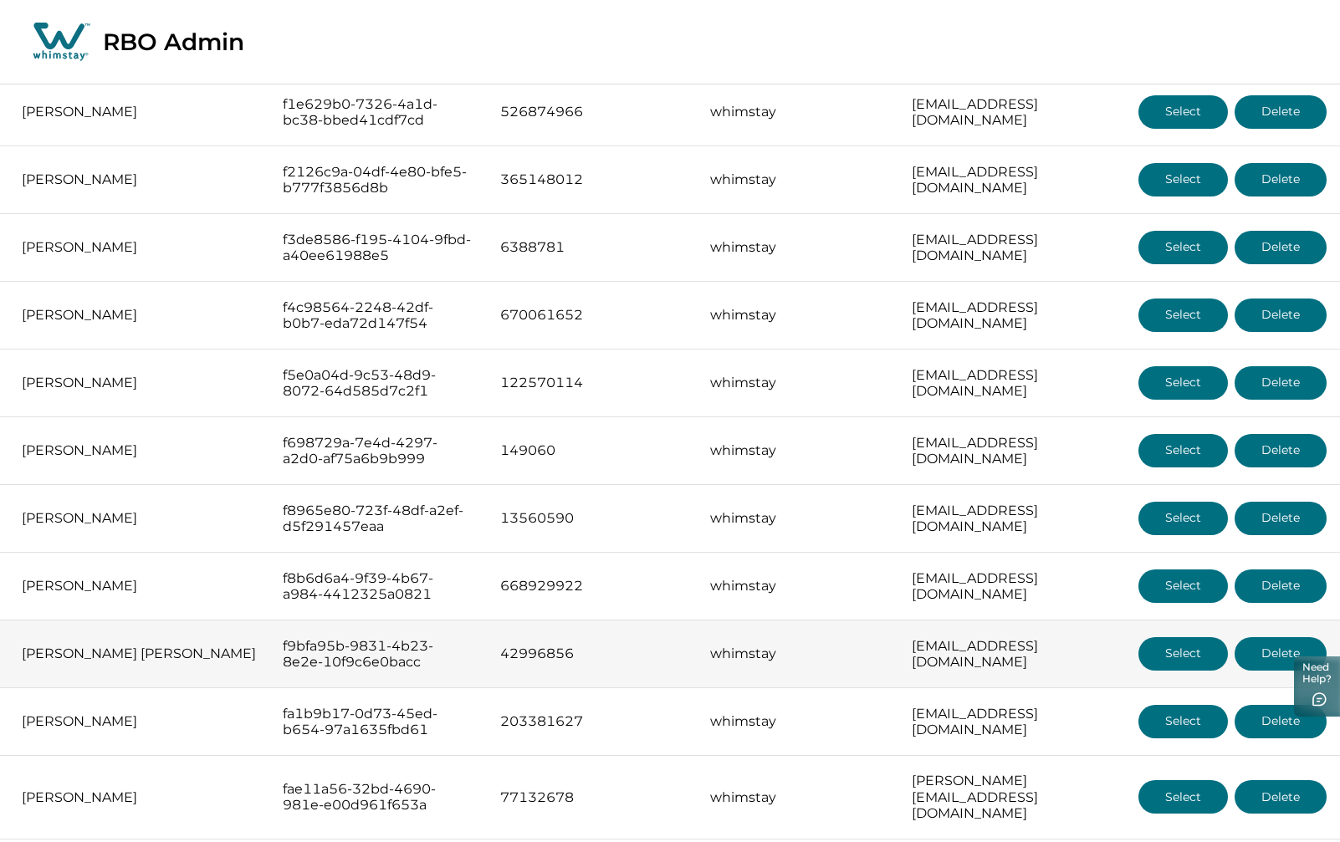
click at [1166, 637] on button "Select" at bounding box center [1182, 653] width 89 height 33
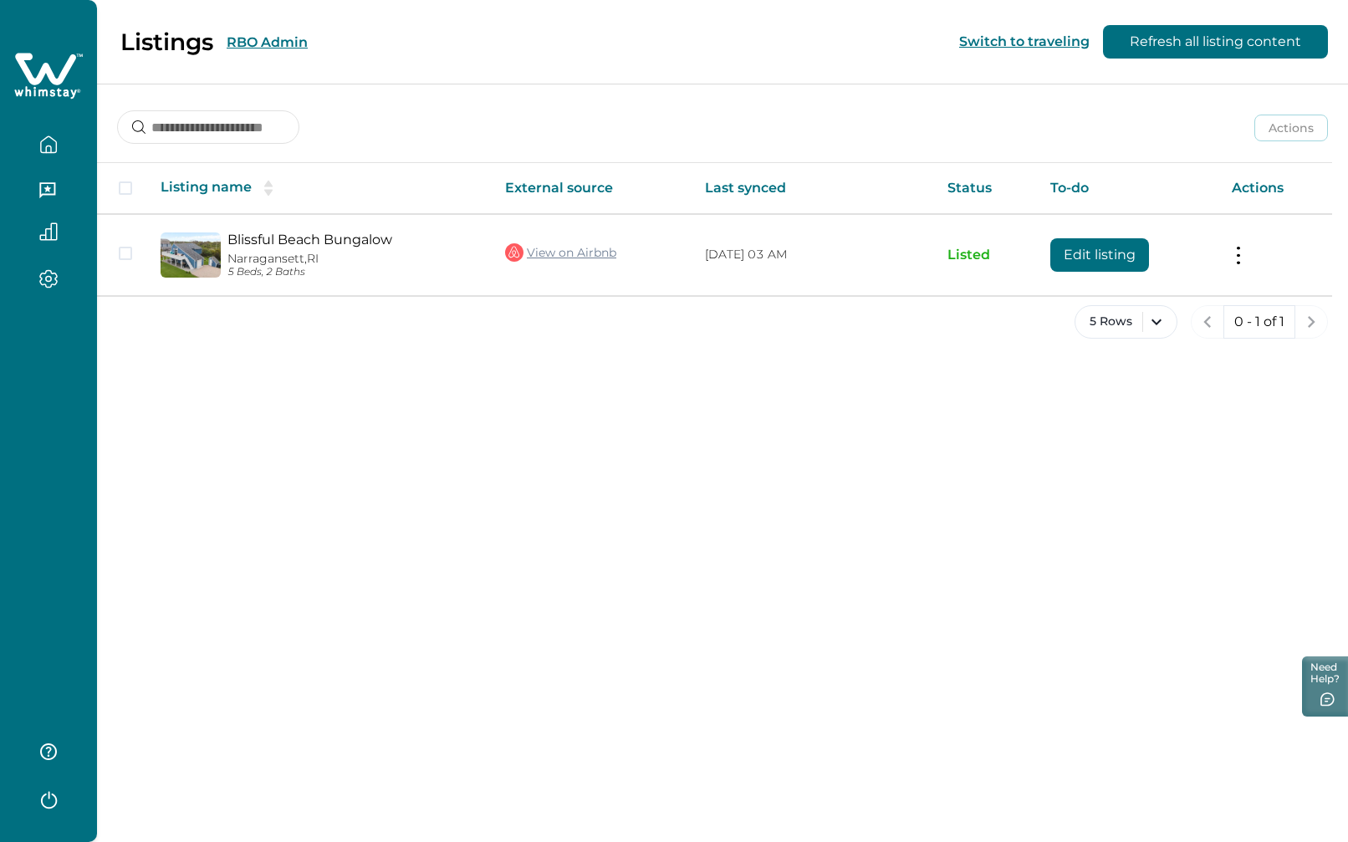
click at [263, 38] on button "RBO Admin" at bounding box center [267, 42] width 81 height 16
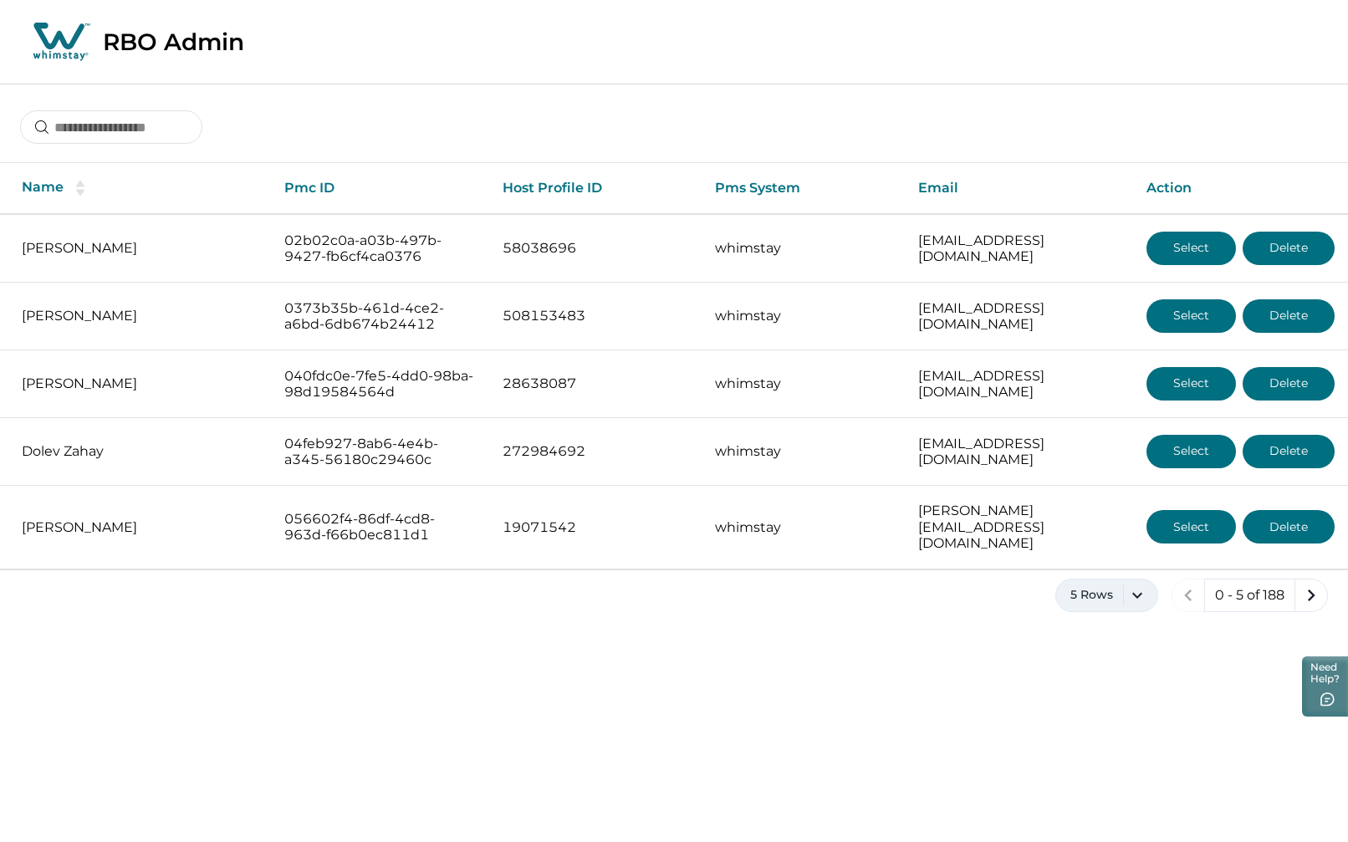
click at [1144, 580] on button "5 Rows" at bounding box center [1106, 595] width 103 height 33
click at [1085, 799] on button "100 Rows" at bounding box center [1106, 794] width 87 height 33
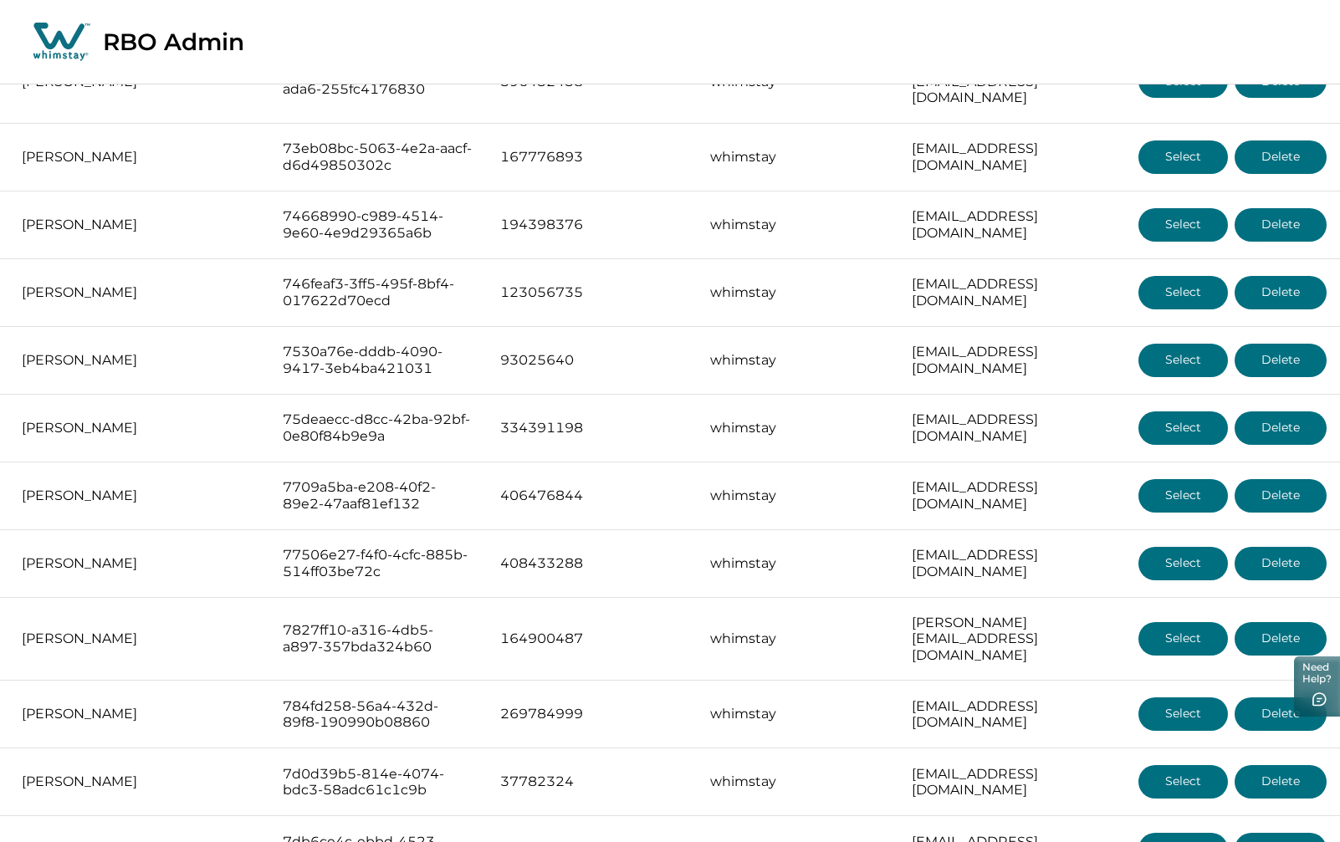
scroll to position [6216, 0]
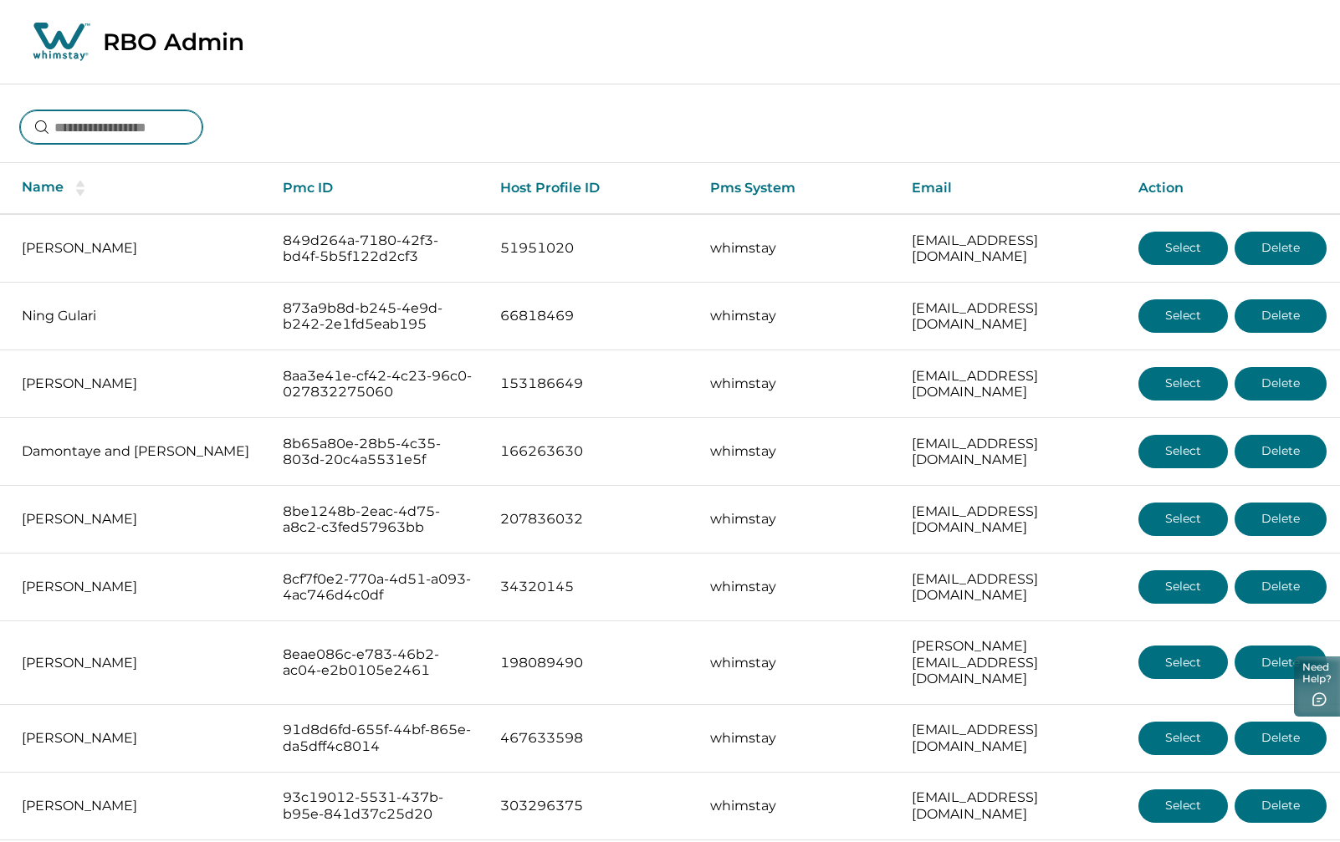
click at [126, 127] on input at bounding box center [111, 126] width 182 height 33
click at [59, 123] on input at bounding box center [111, 126] width 182 height 33
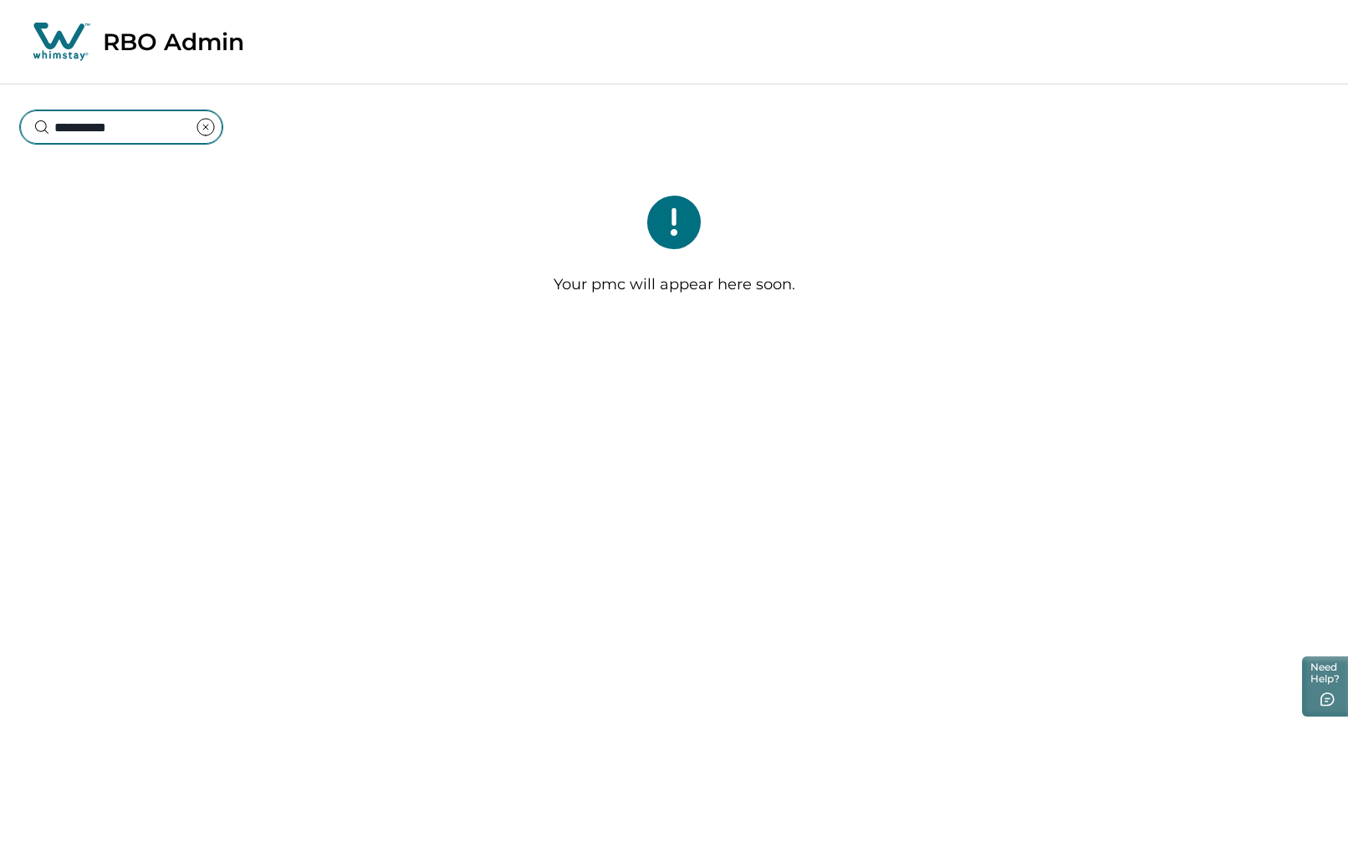
type input "**********"
click at [208, 127] on icon "clear input" at bounding box center [205, 127] width 5 height 5
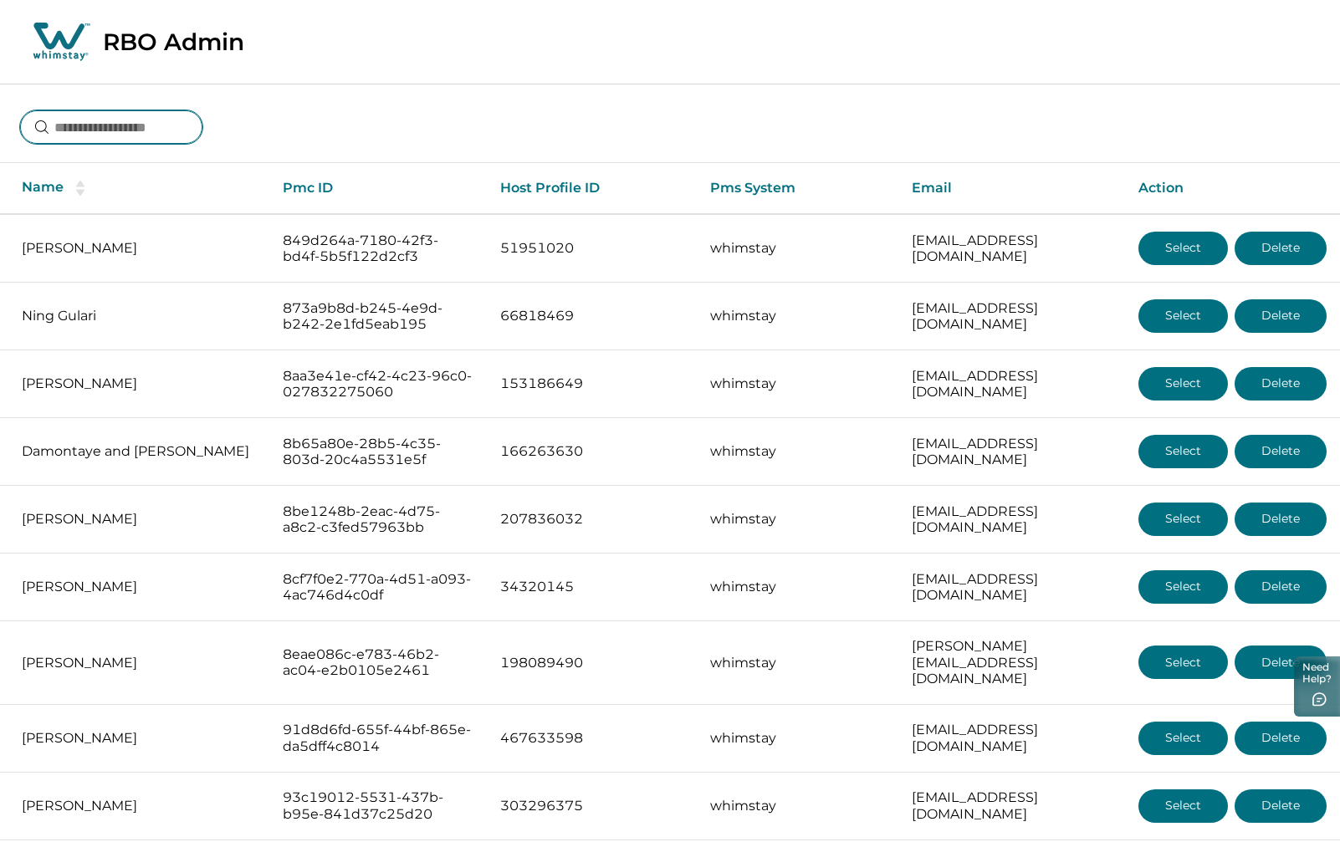
click at [143, 125] on input at bounding box center [111, 126] width 182 height 33
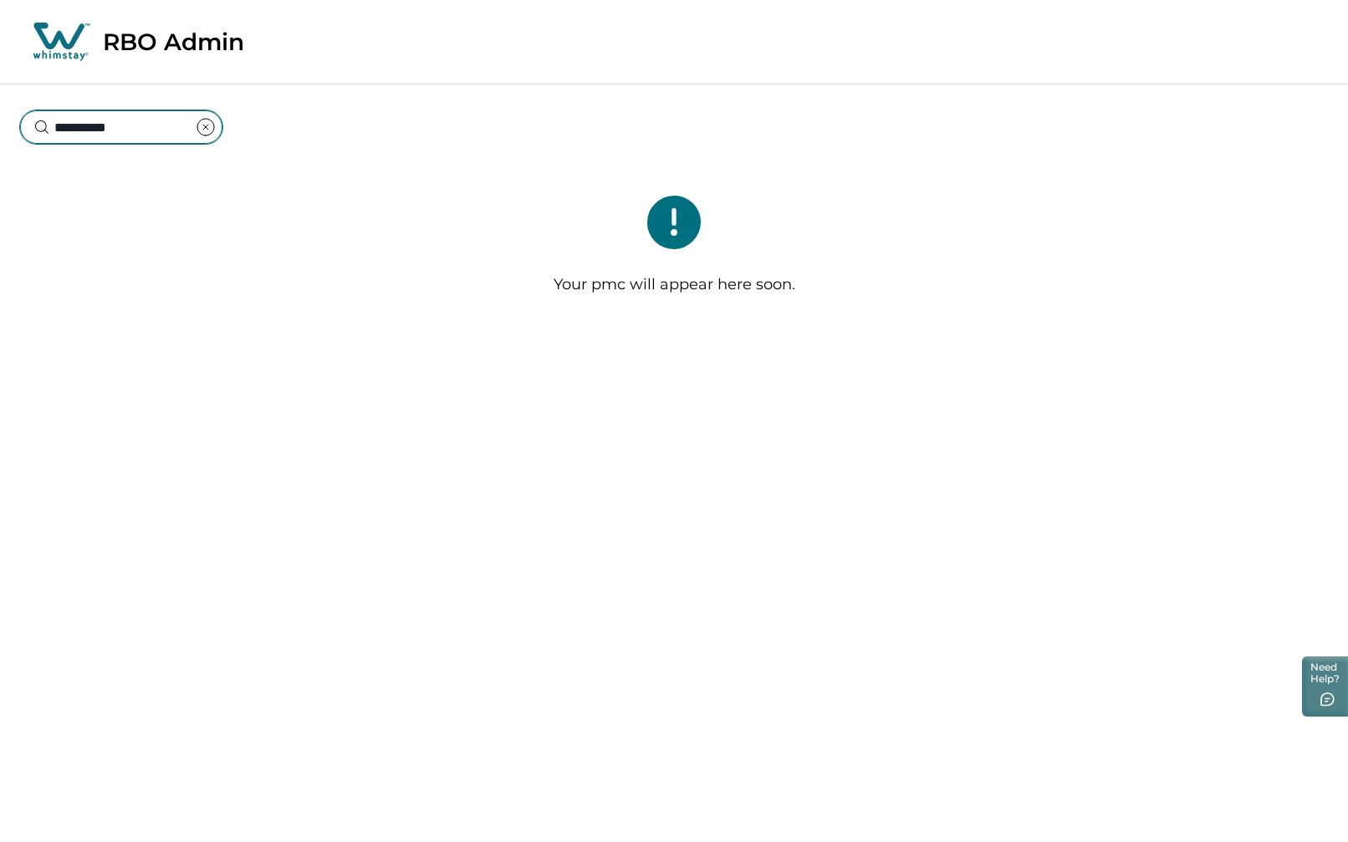
type input "**********"
click at [216, 126] on icon "clear input" at bounding box center [206, 127] width 20 height 20
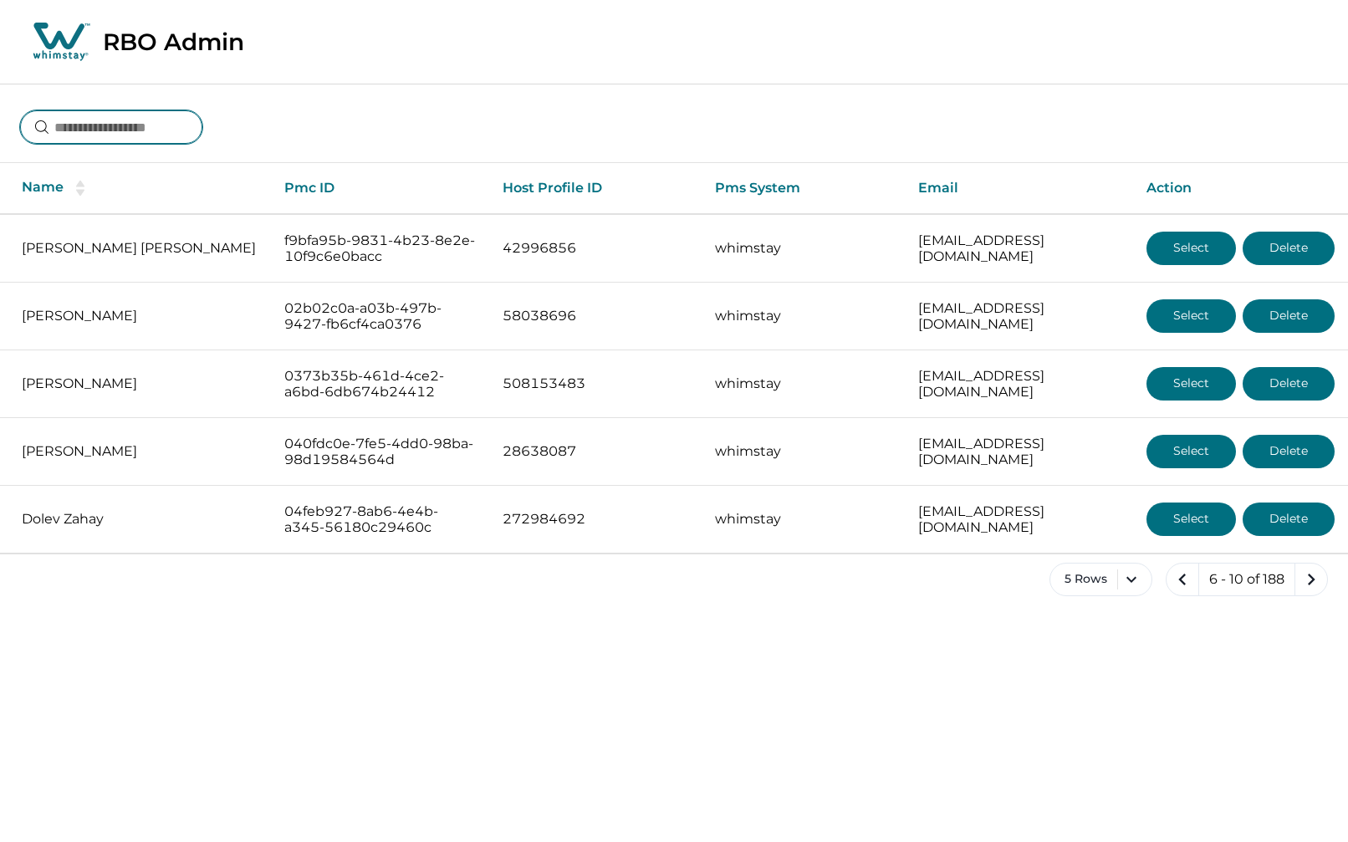
click at [88, 121] on input at bounding box center [111, 126] width 182 height 33
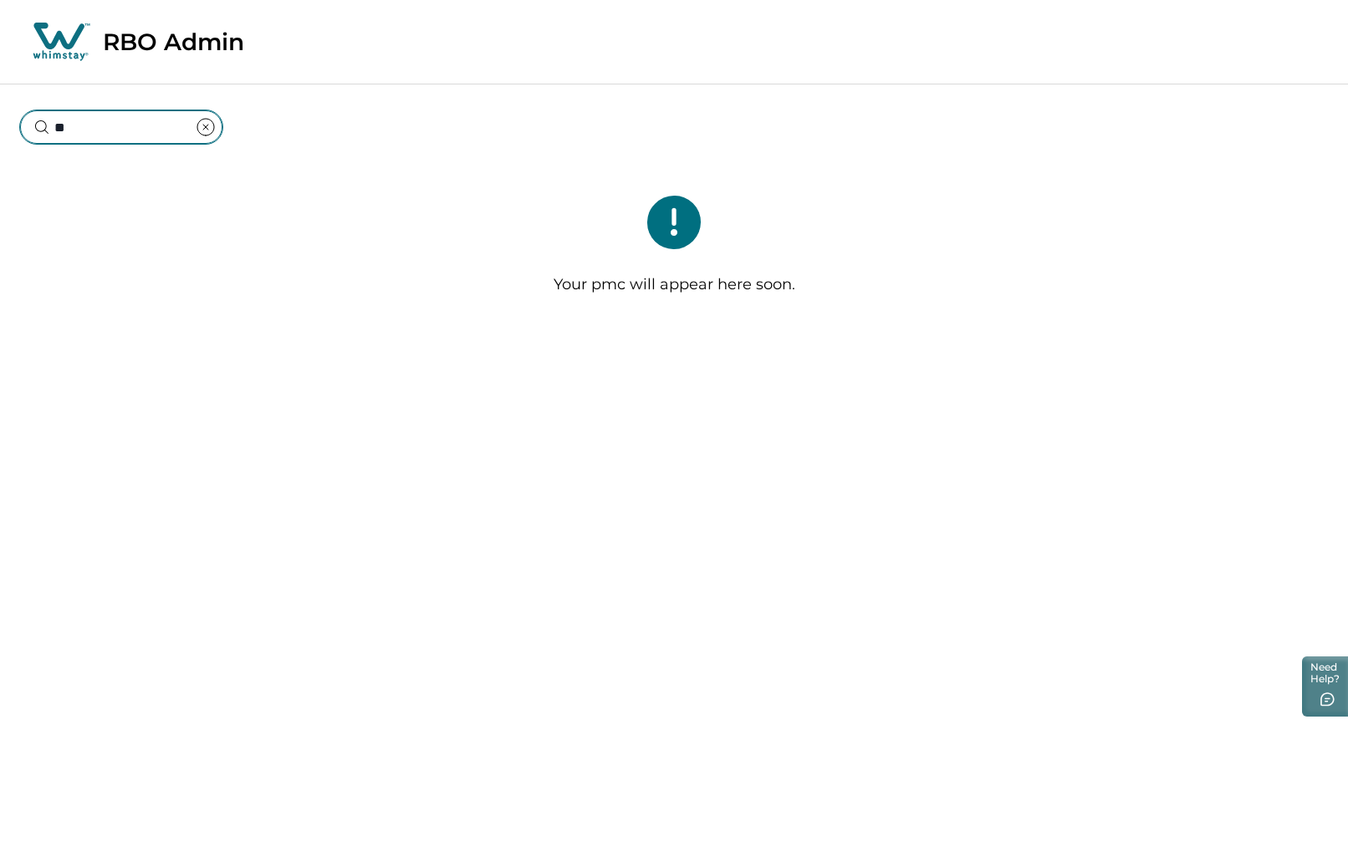
type input "*"
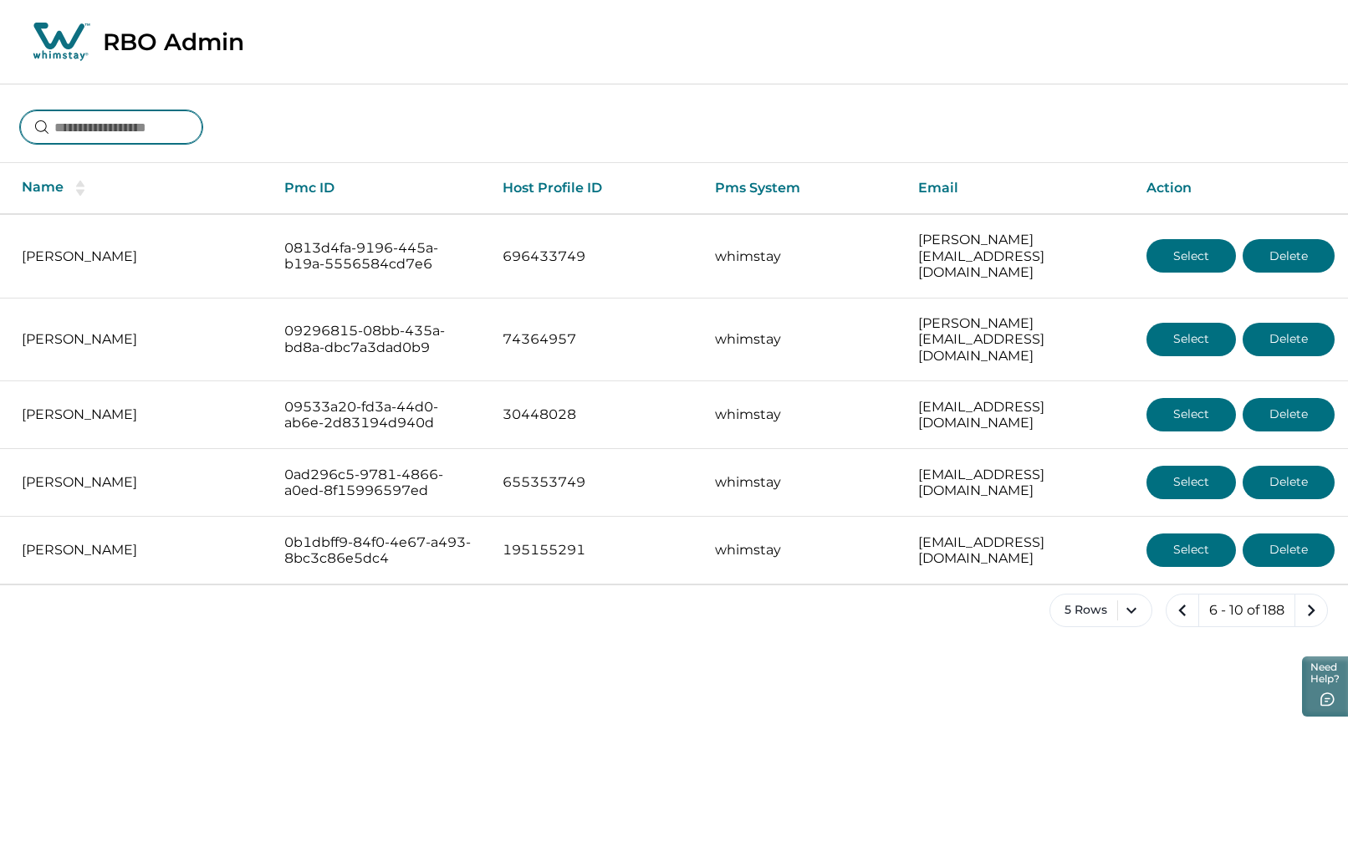
type input "*"
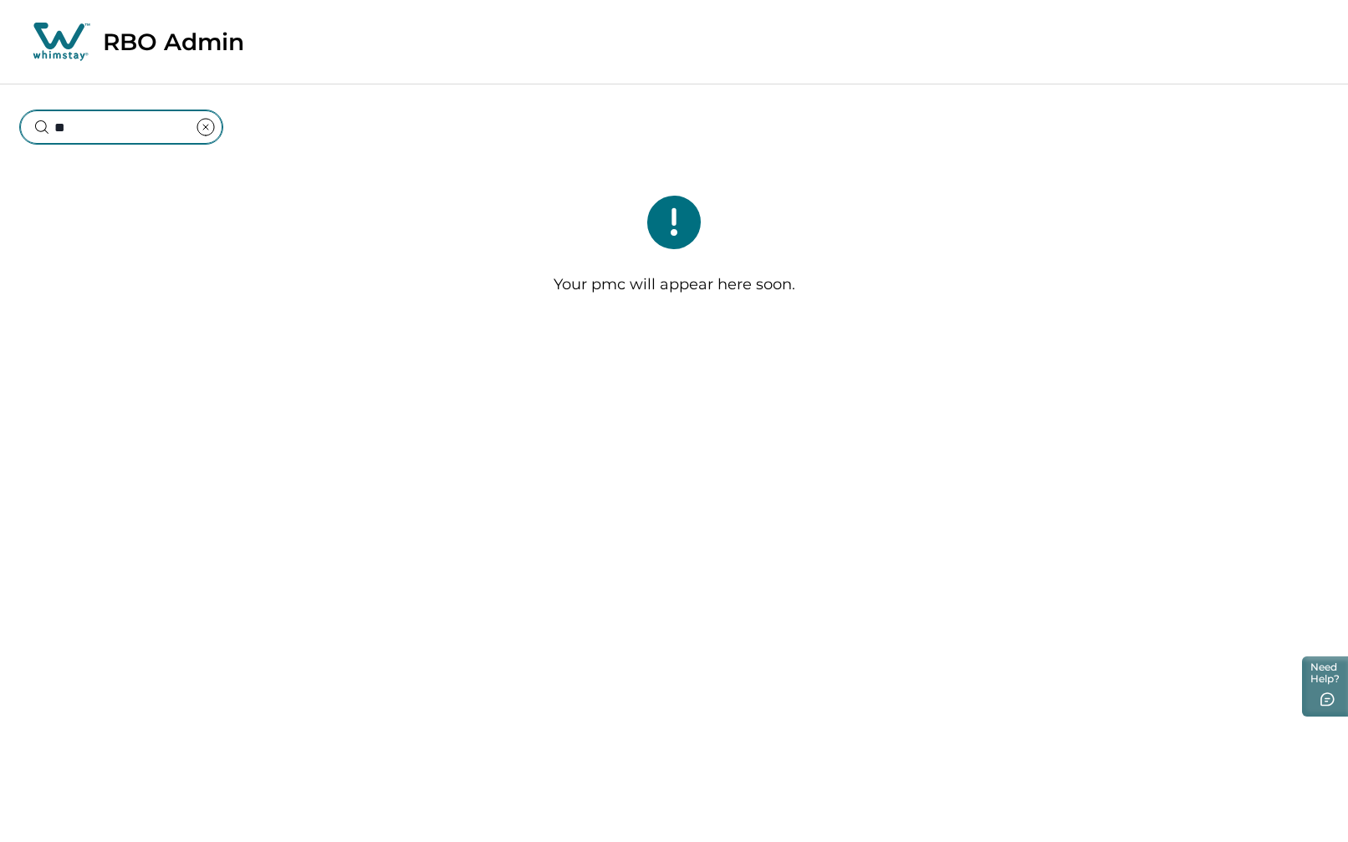
type input "*"
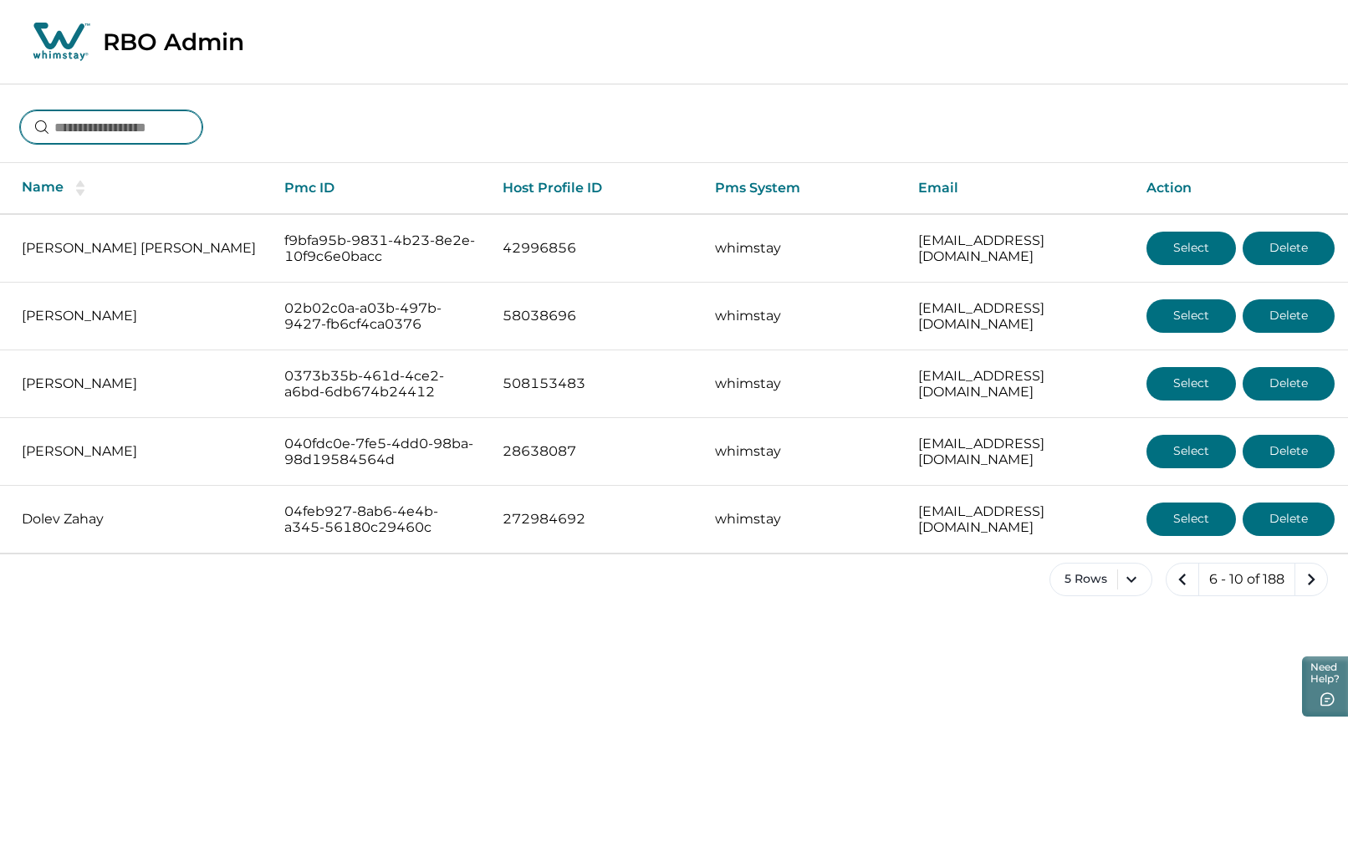
click at [128, 125] on input at bounding box center [111, 126] width 182 height 33
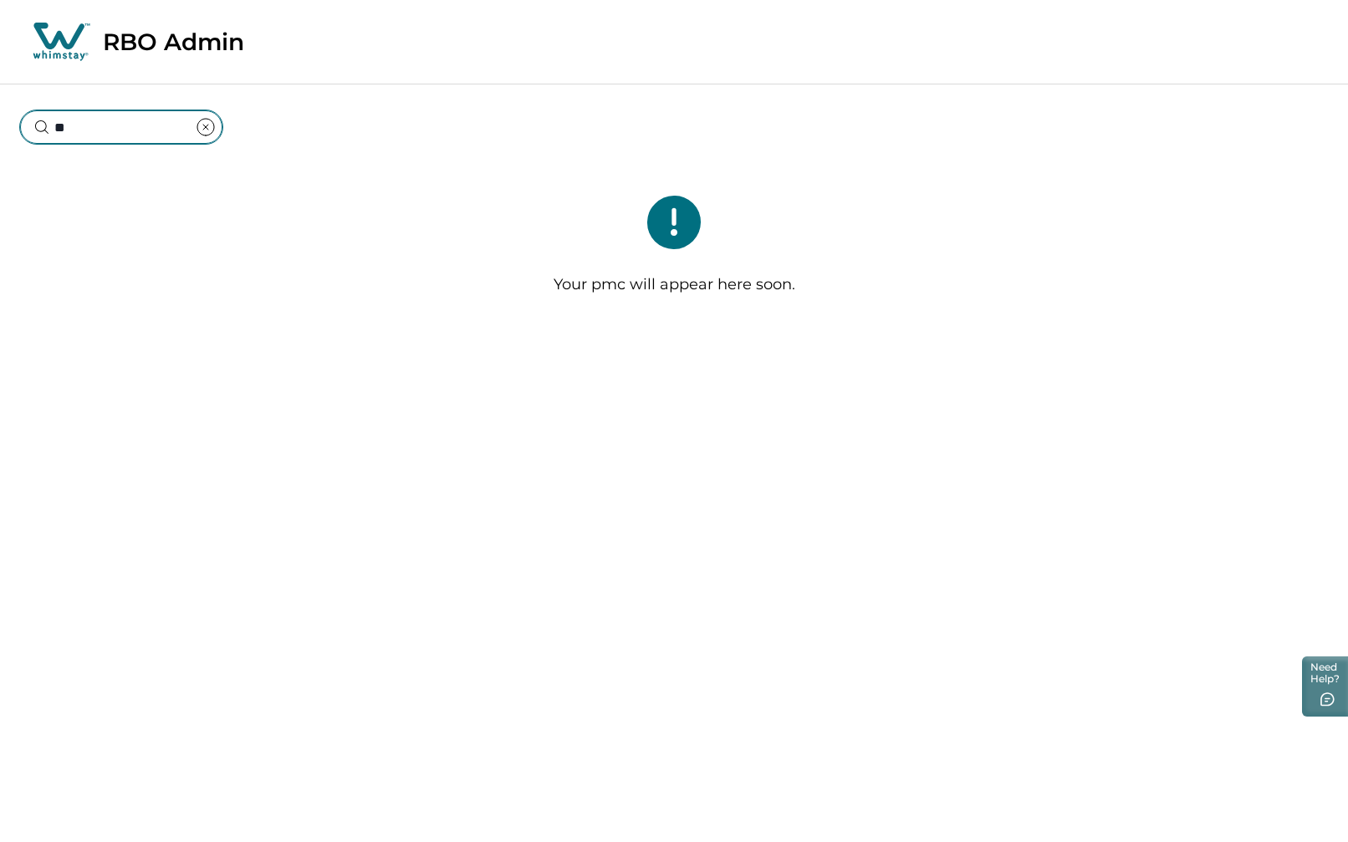
type input "*"
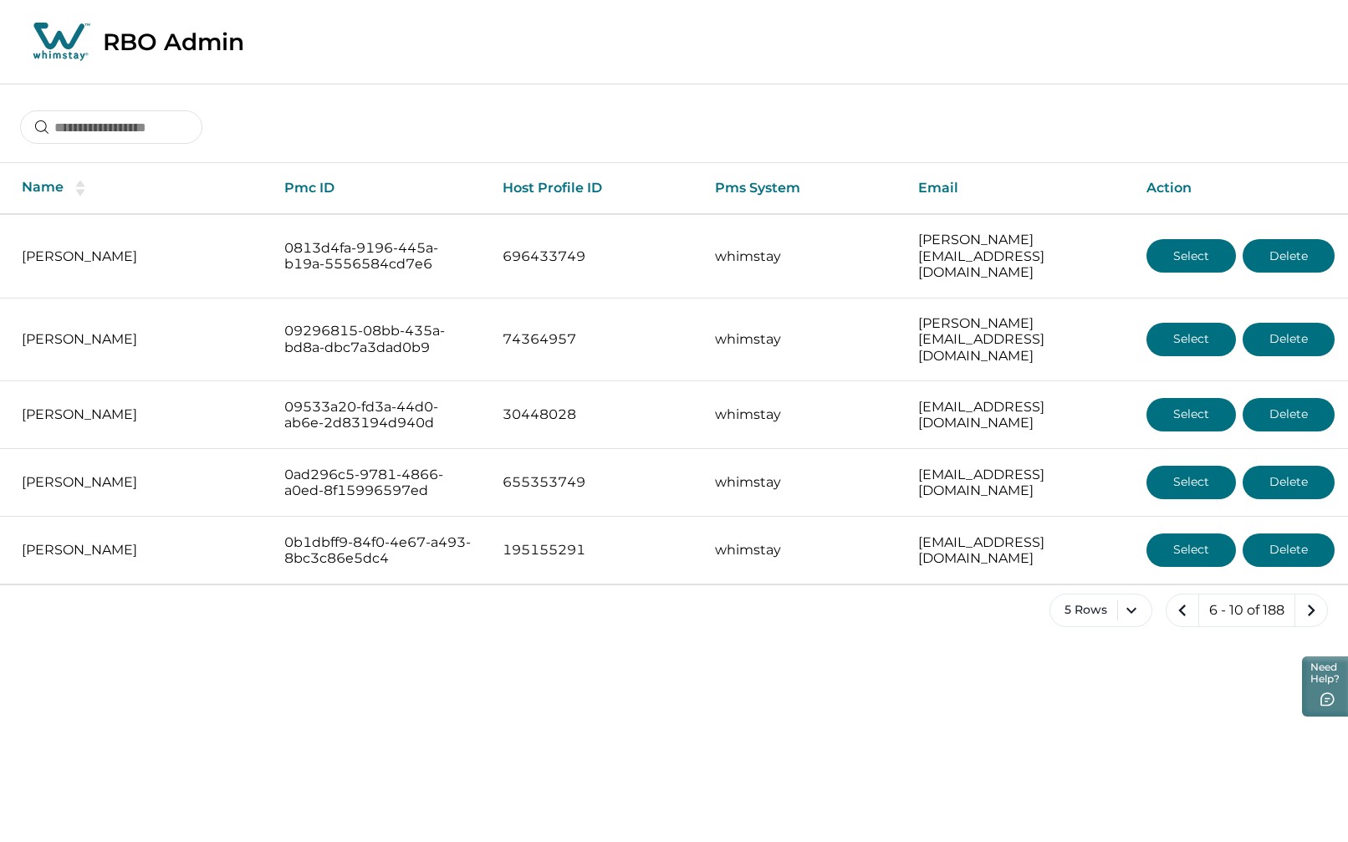
click at [59, 34] on icon at bounding box center [58, 36] width 51 height 27
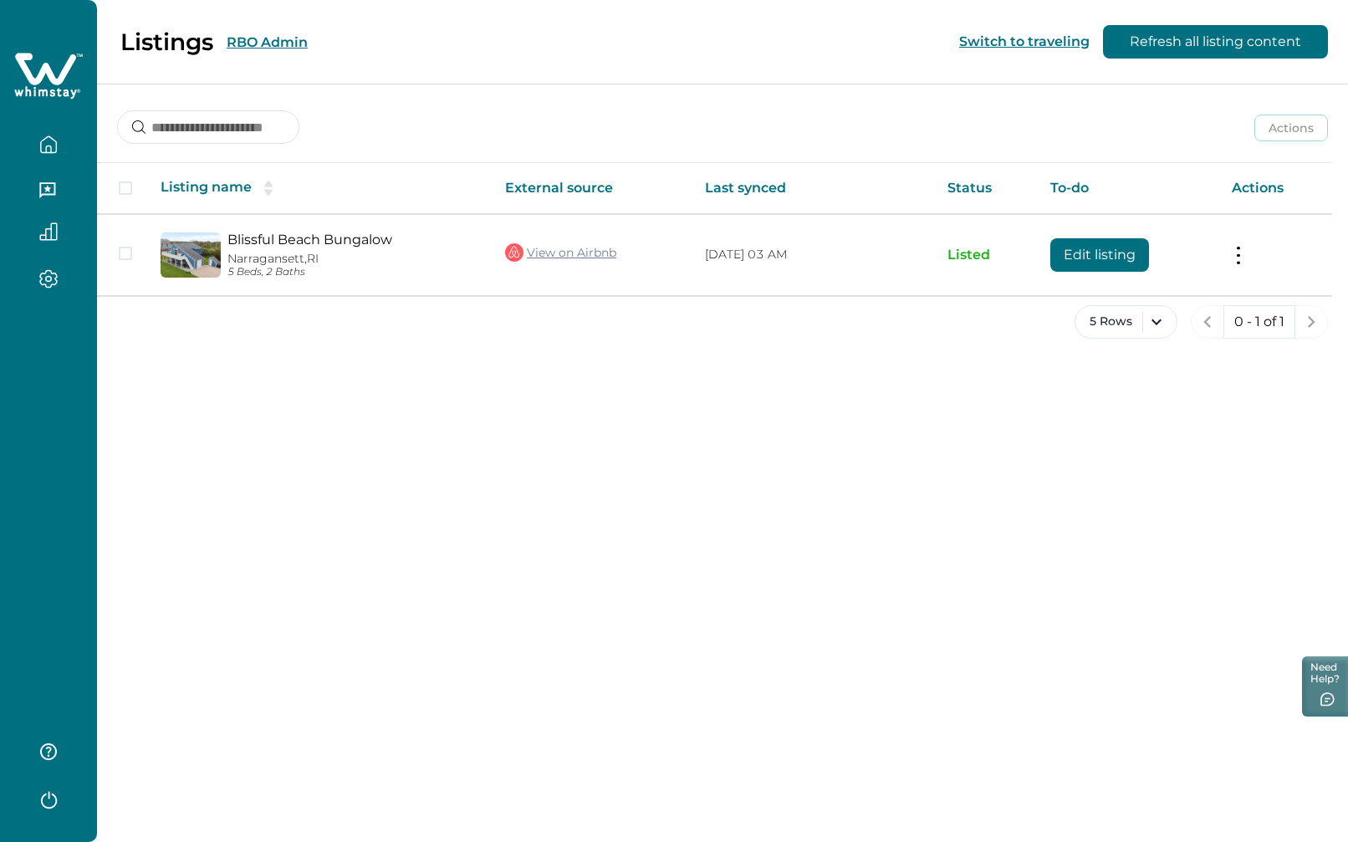
click at [258, 43] on button "RBO Admin" at bounding box center [267, 42] width 81 height 16
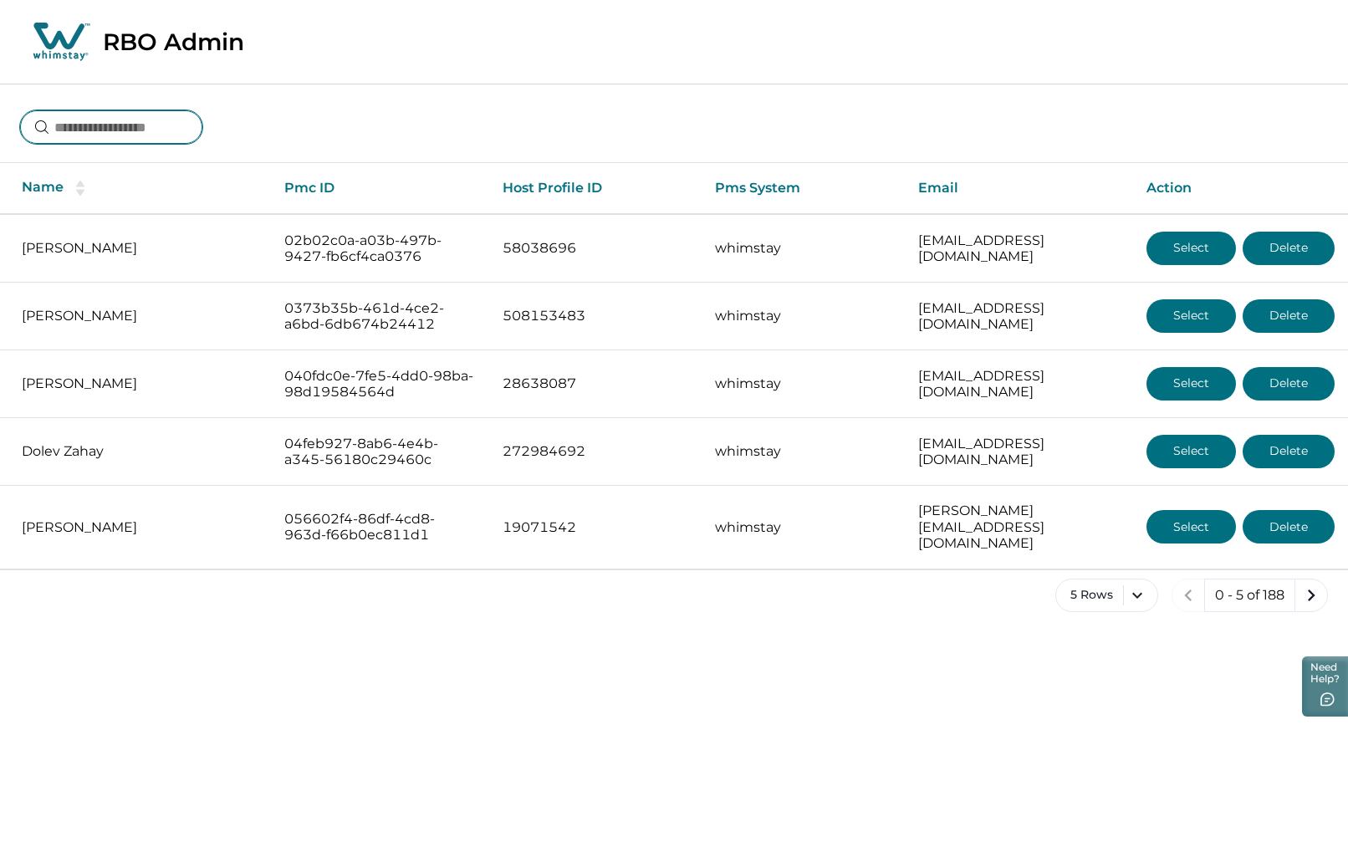
click at [119, 130] on input at bounding box center [111, 126] width 182 height 33
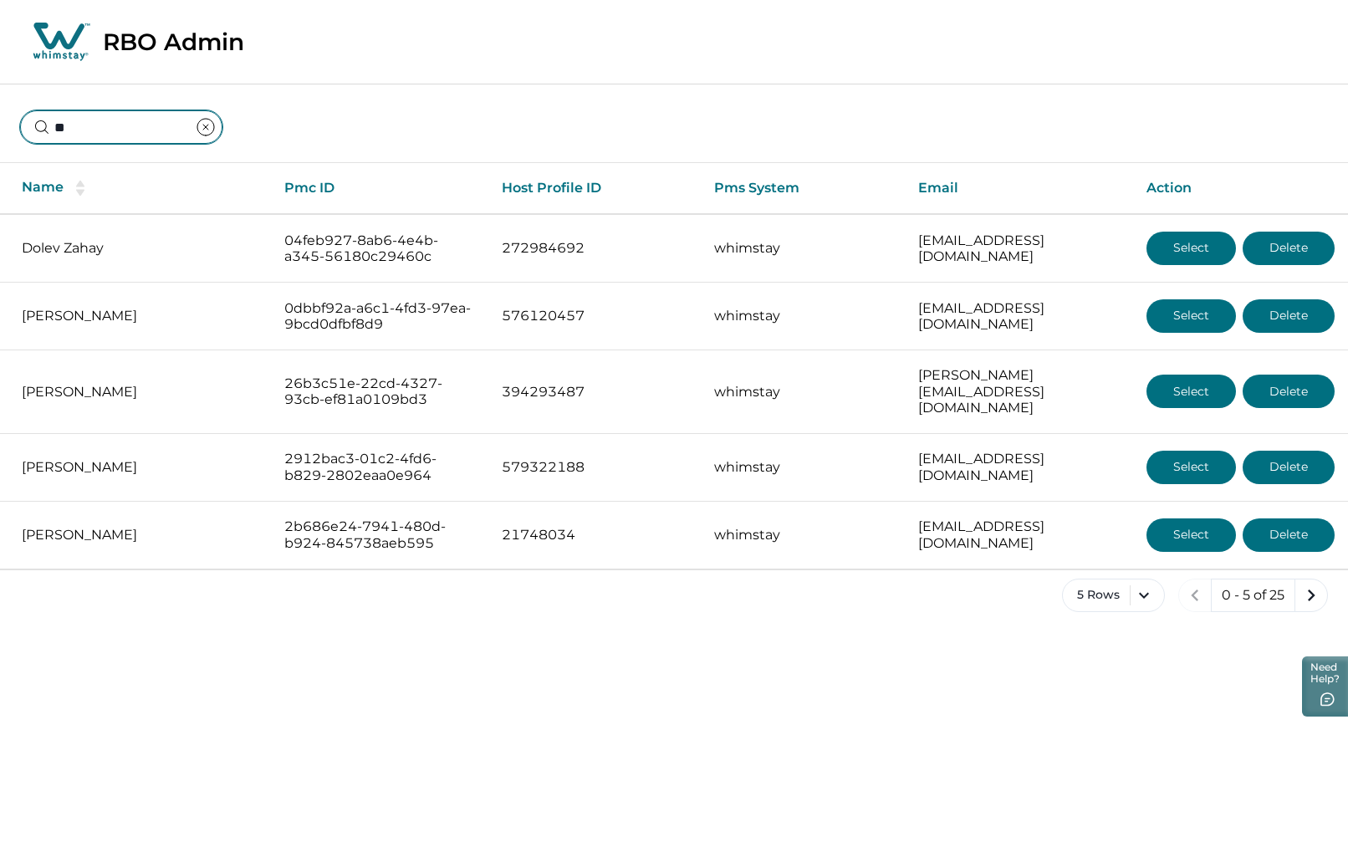
drag, startPoint x: 110, startPoint y: 123, endPoint x: -47, endPoint y: 131, distance: 156.6
click at [0, 131] on html "Skip to Content RBO Admin ** Name Pmc ID Host Profile ID Pms System Email Actio…" at bounding box center [674, 319] width 1348 height 639
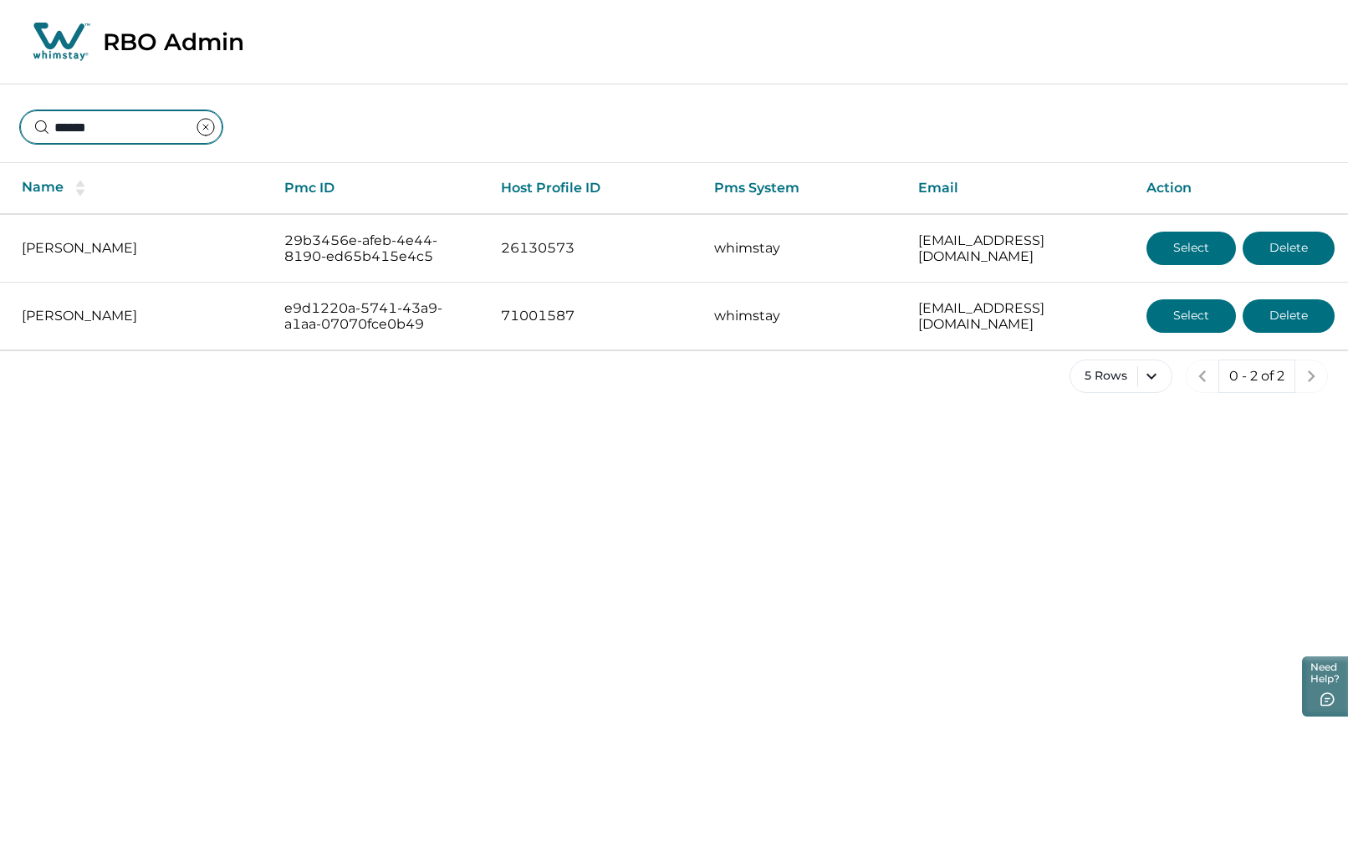
drag, startPoint x: 103, startPoint y: 135, endPoint x: -79, endPoint y: 127, distance: 182.5
click at [0, 127] on html "Skip to Content RBO Admin ****** Name Pmc ID Host Profile ID Pms System Email A…" at bounding box center [674, 210] width 1348 height 420
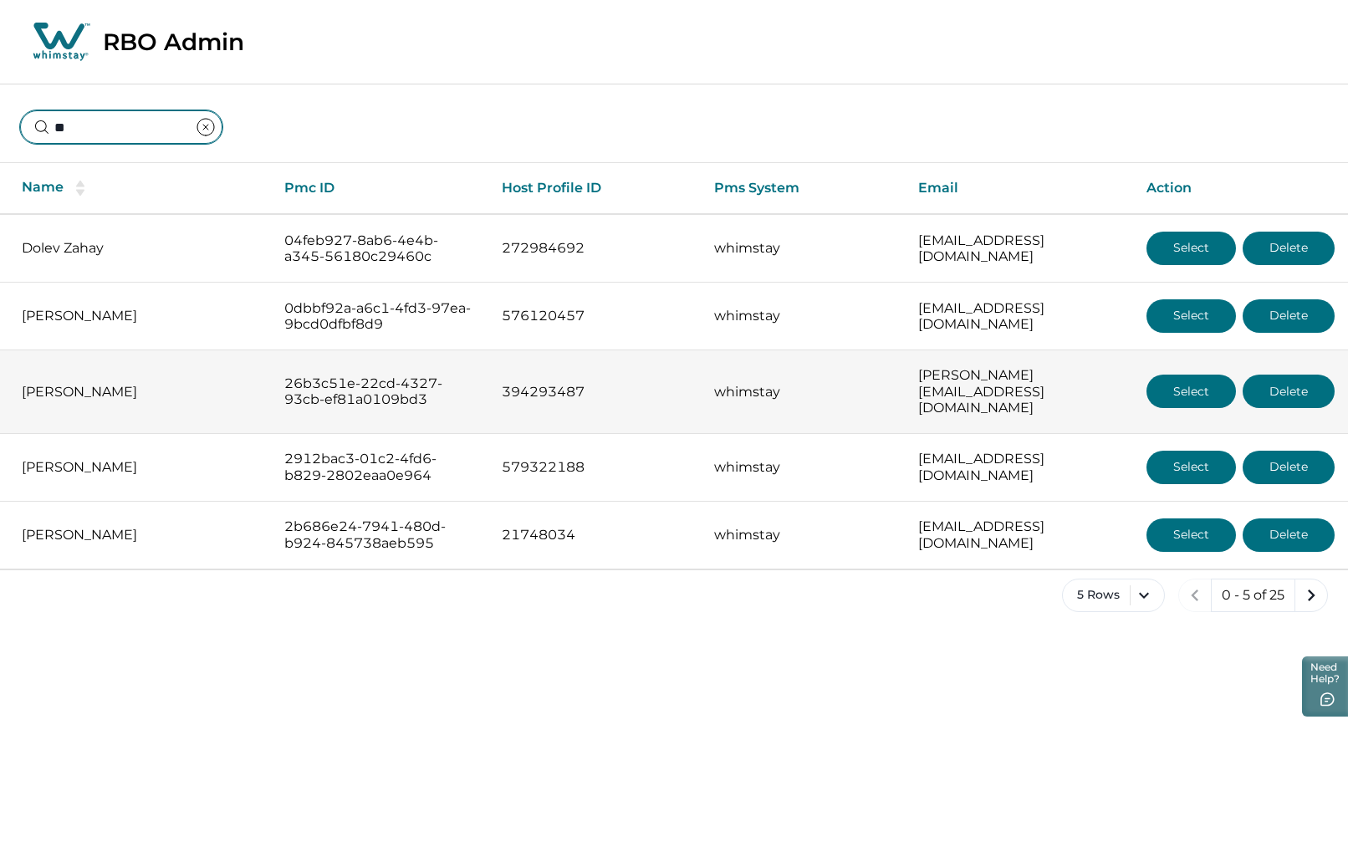
type input "**"
click at [1187, 381] on button "Select" at bounding box center [1191, 391] width 89 height 33
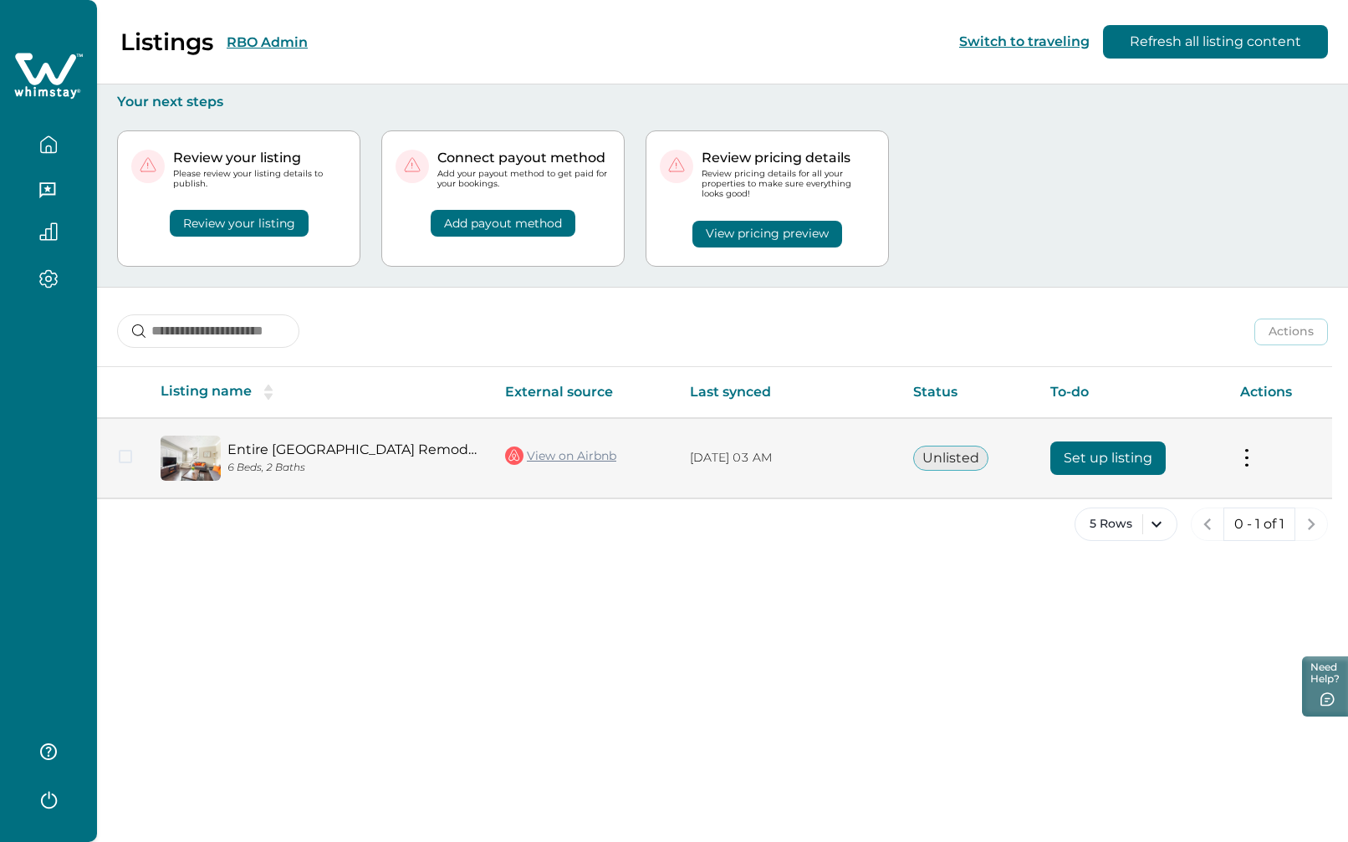
click at [1113, 450] on button "Set up listing" at bounding box center [1107, 458] width 115 height 33
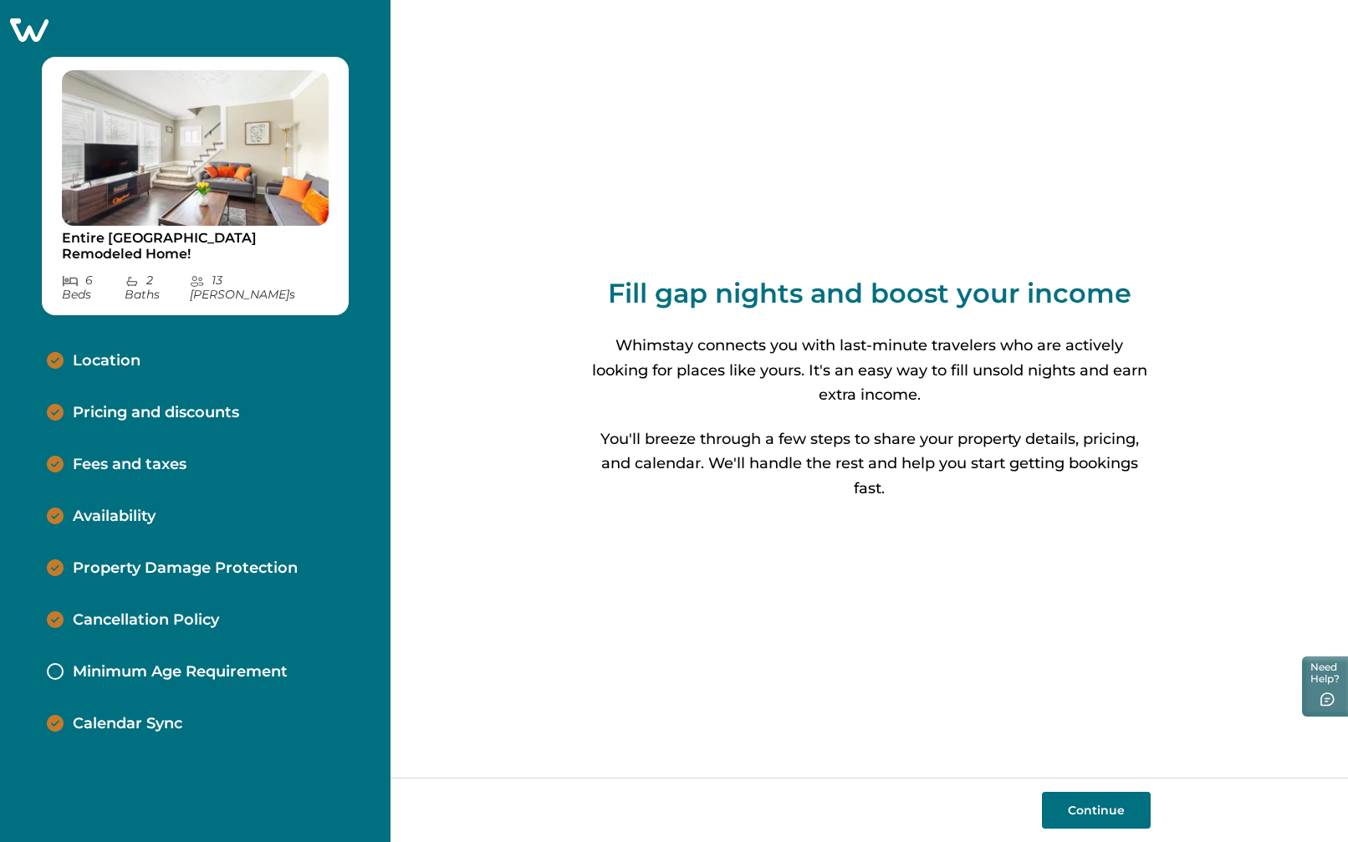
click at [41, 33] on icon at bounding box center [29, 29] width 38 height 23
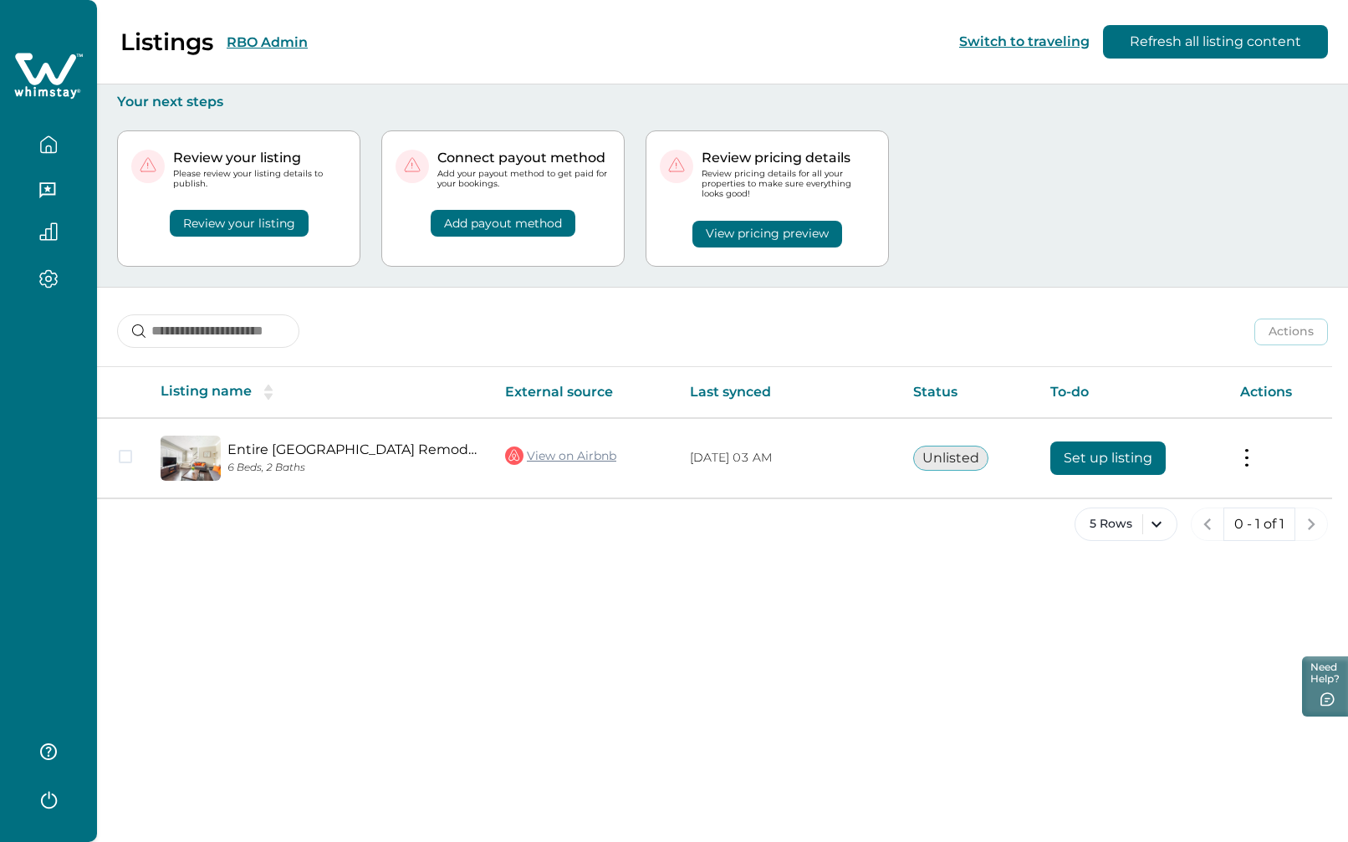
click at [261, 44] on button "RBO Admin" at bounding box center [267, 42] width 81 height 16
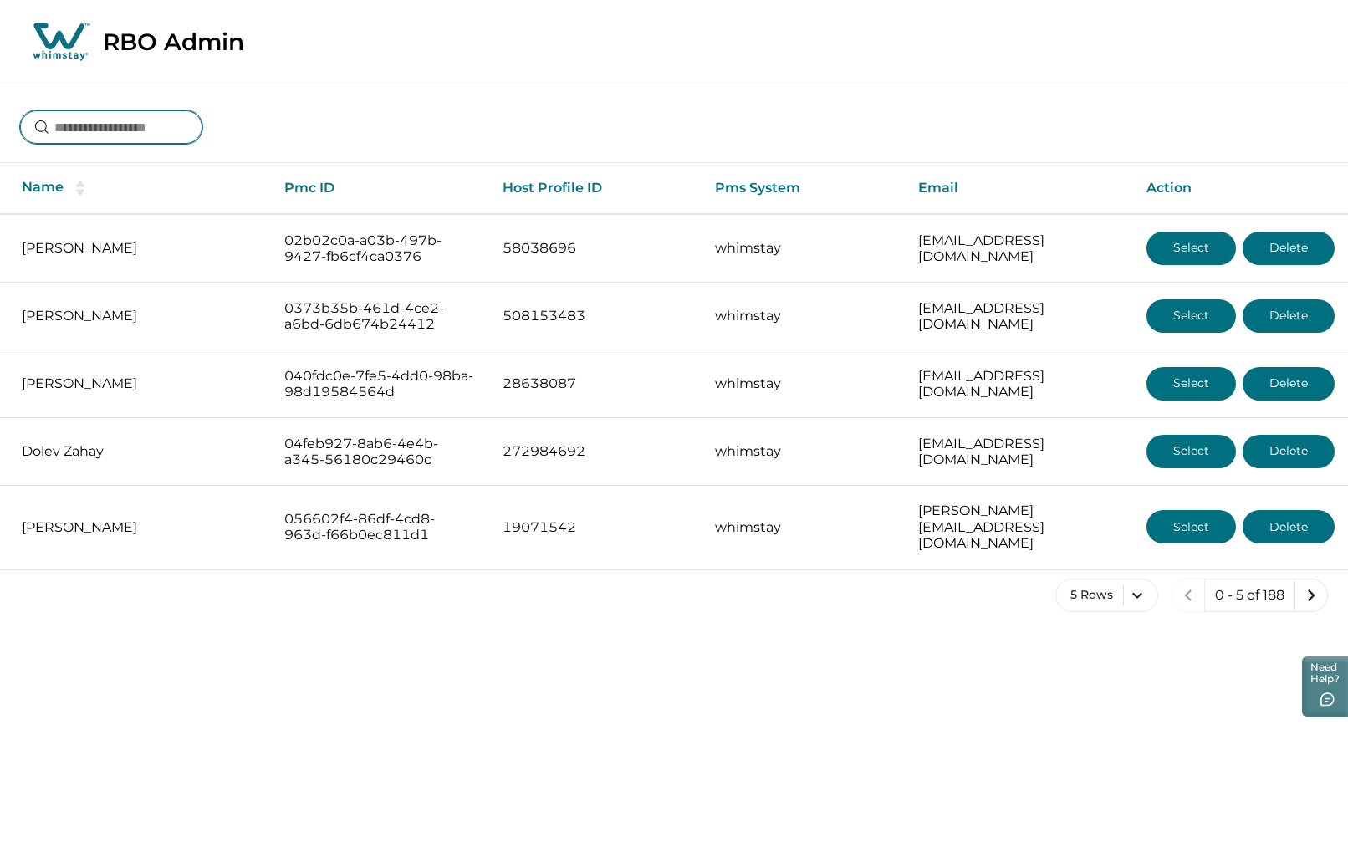
click at [123, 128] on input at bounding box center [111, 126] width 182 height 33
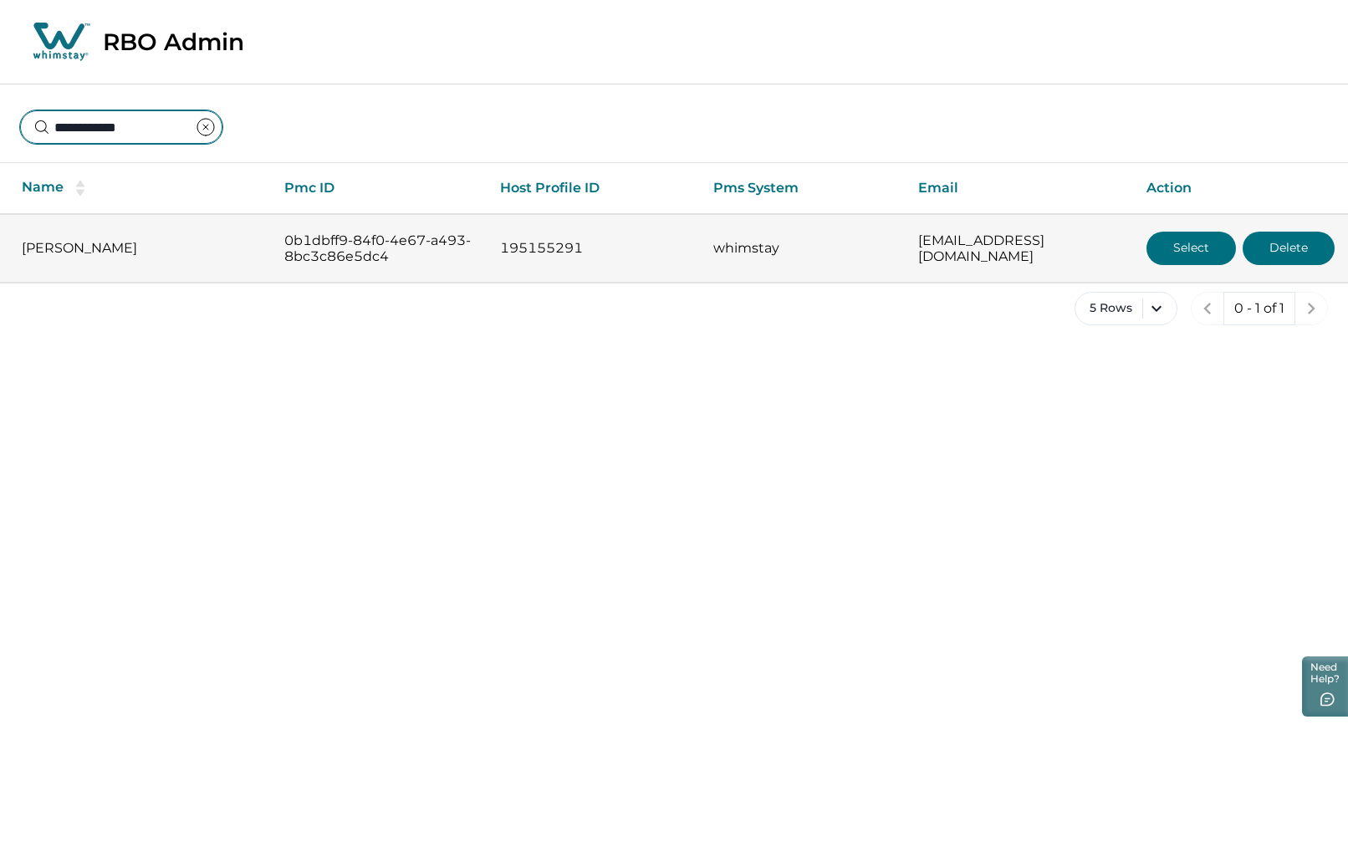
type input "**********"
click at [1191, 243] on button "Select" at bounding box center [1191, 248] width 89 height 33
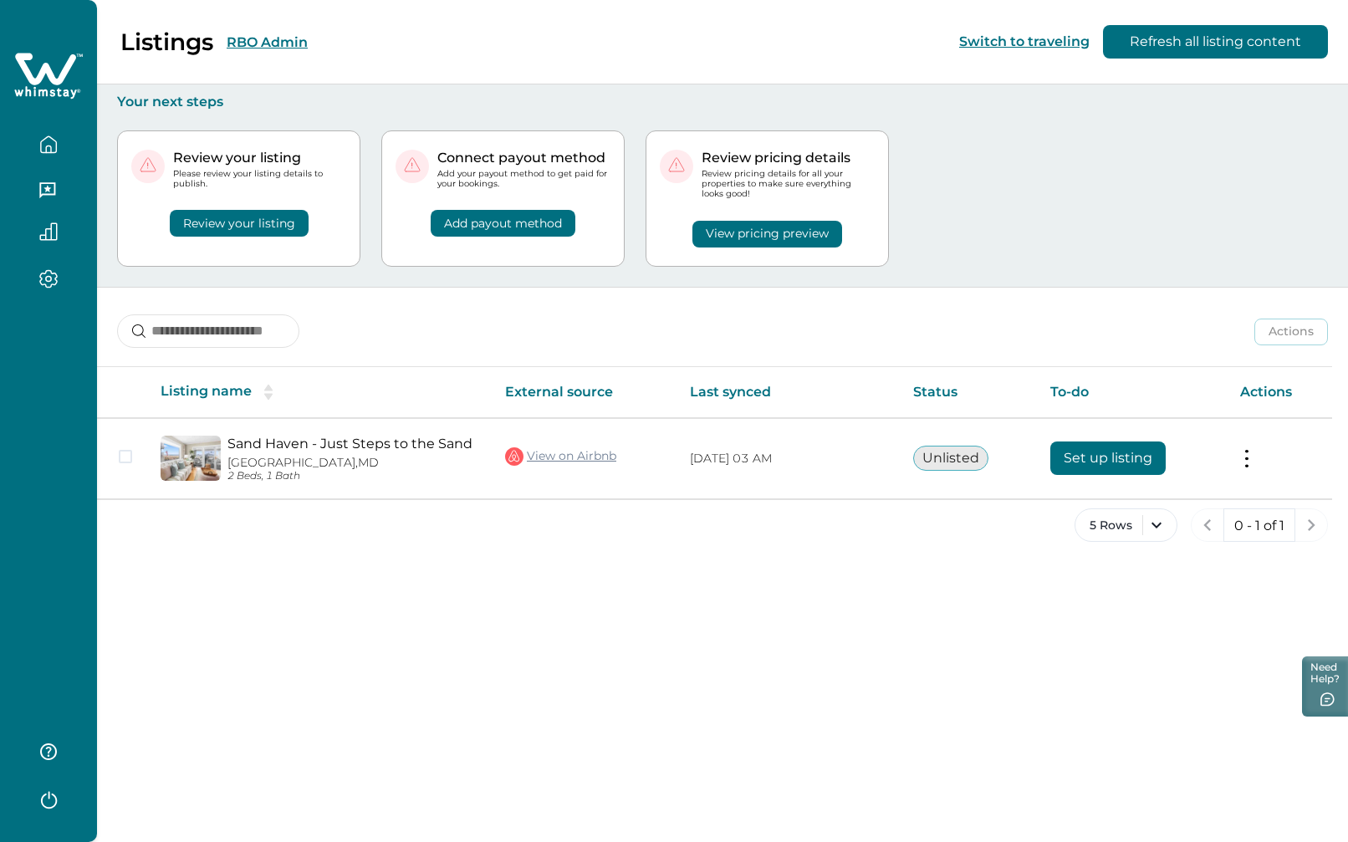
click at [286, 38] on button "RBO Admin" at bounding box center [267, 42] width 81 height 16
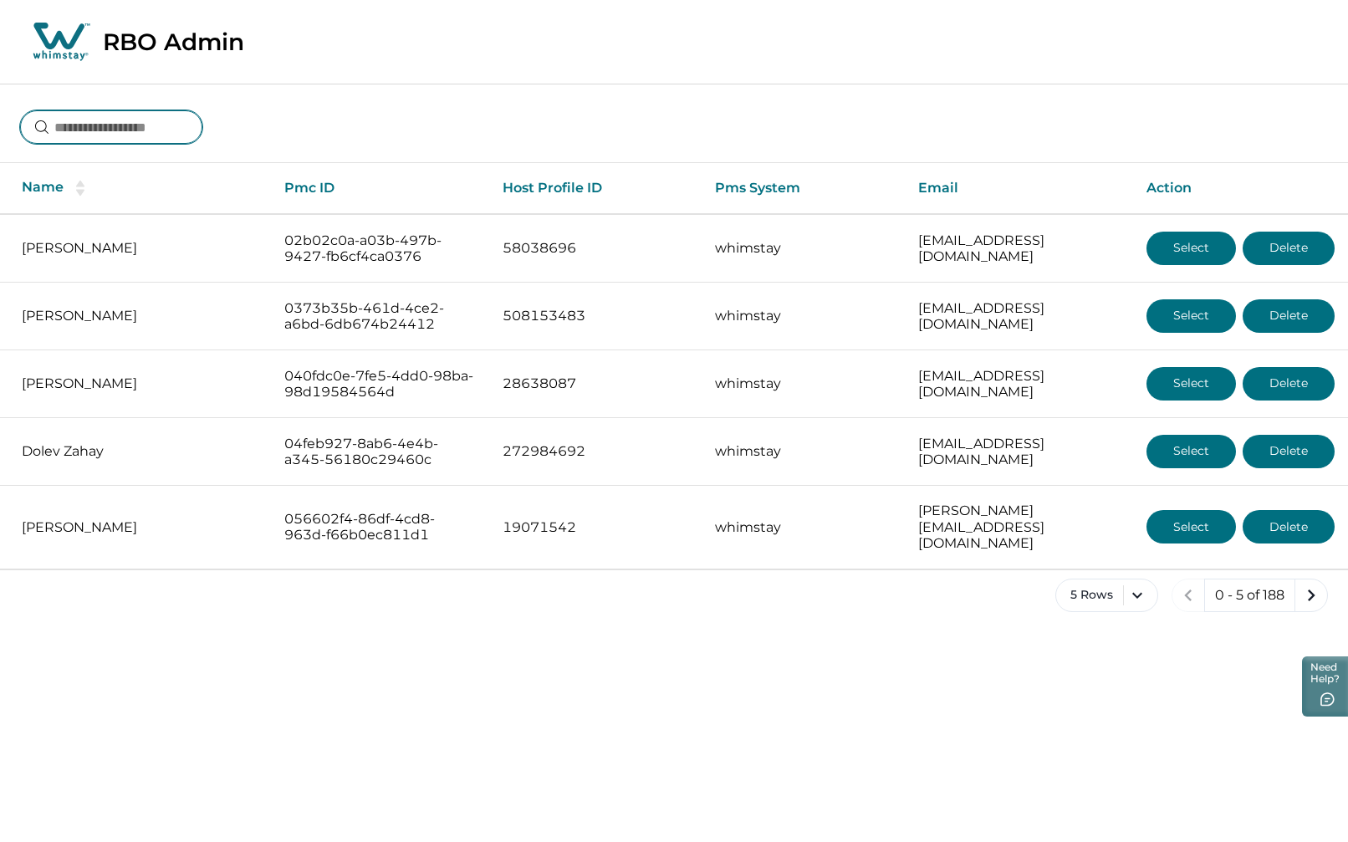
drag, startPoint x: 79, startPoint y: 126, endPoint x: 789, endPoint y: 212, distance: 715.1
click at [80, 126] on input at bounding box center [111, 126] width 182 height 33
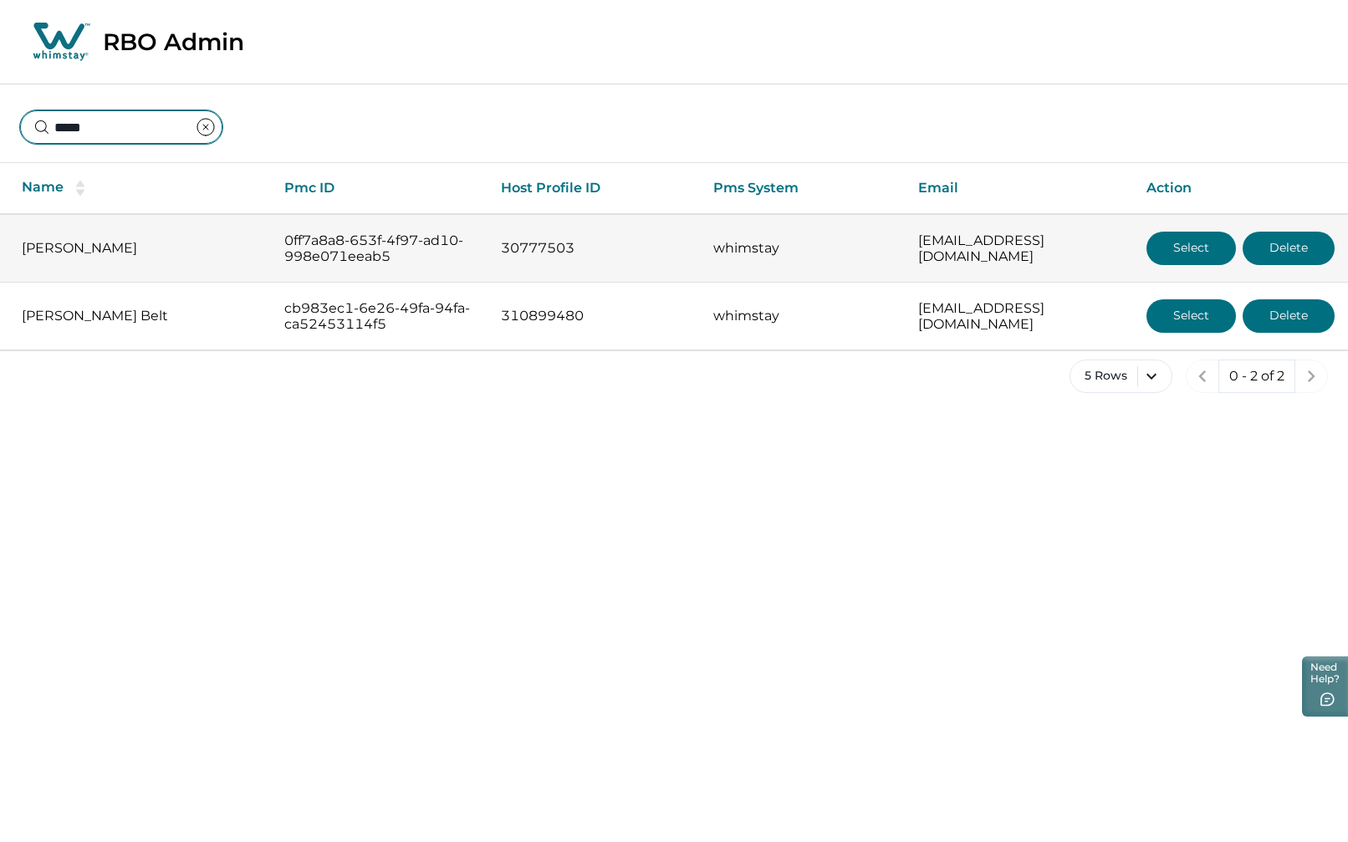
type input "*****"
click at [1177, 257] on button "Select" at bounding box center [1191, 248] width 89 height 33
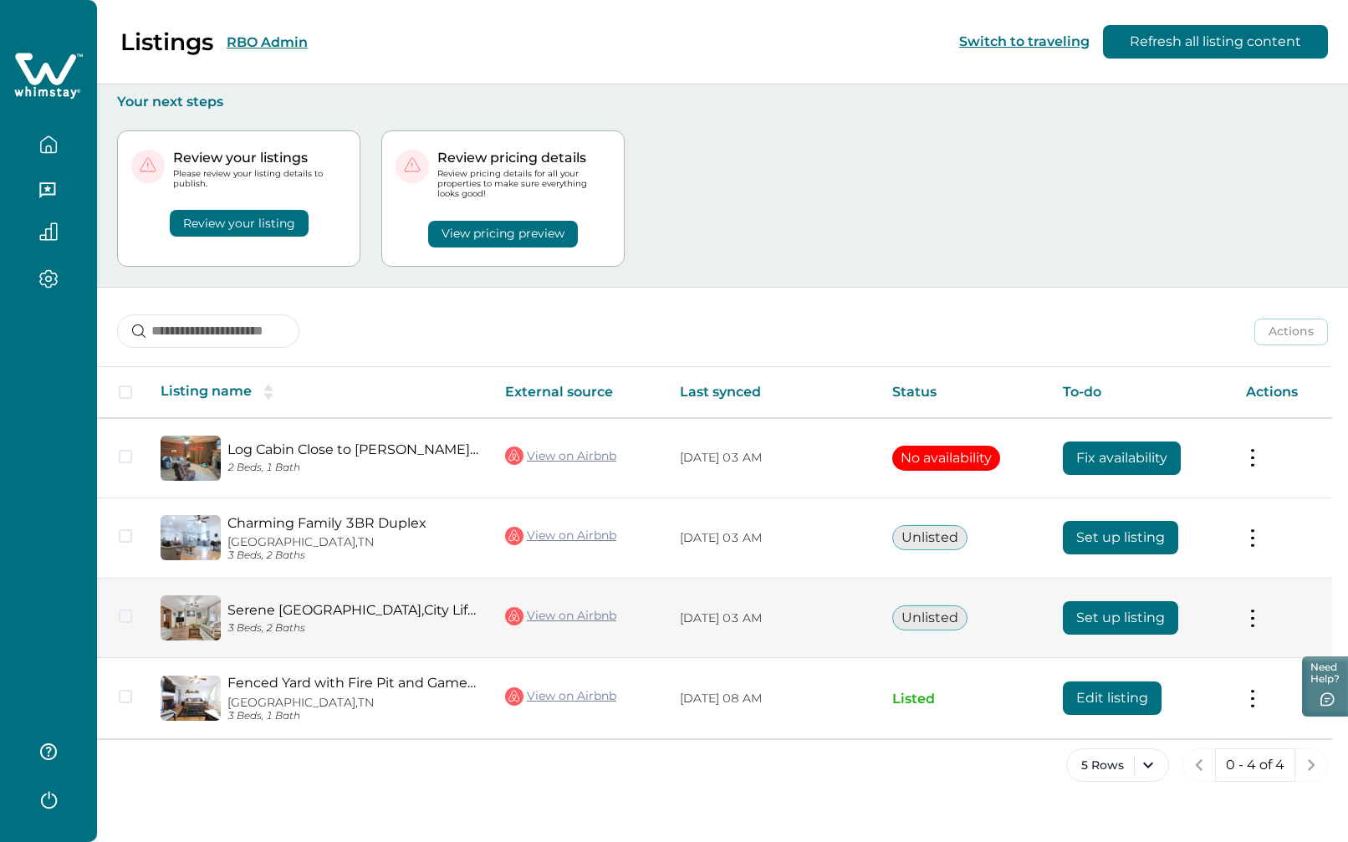
click at [1130, 619] on button "Set up listing" at bounding box center [1120, 617] width 115 height 33
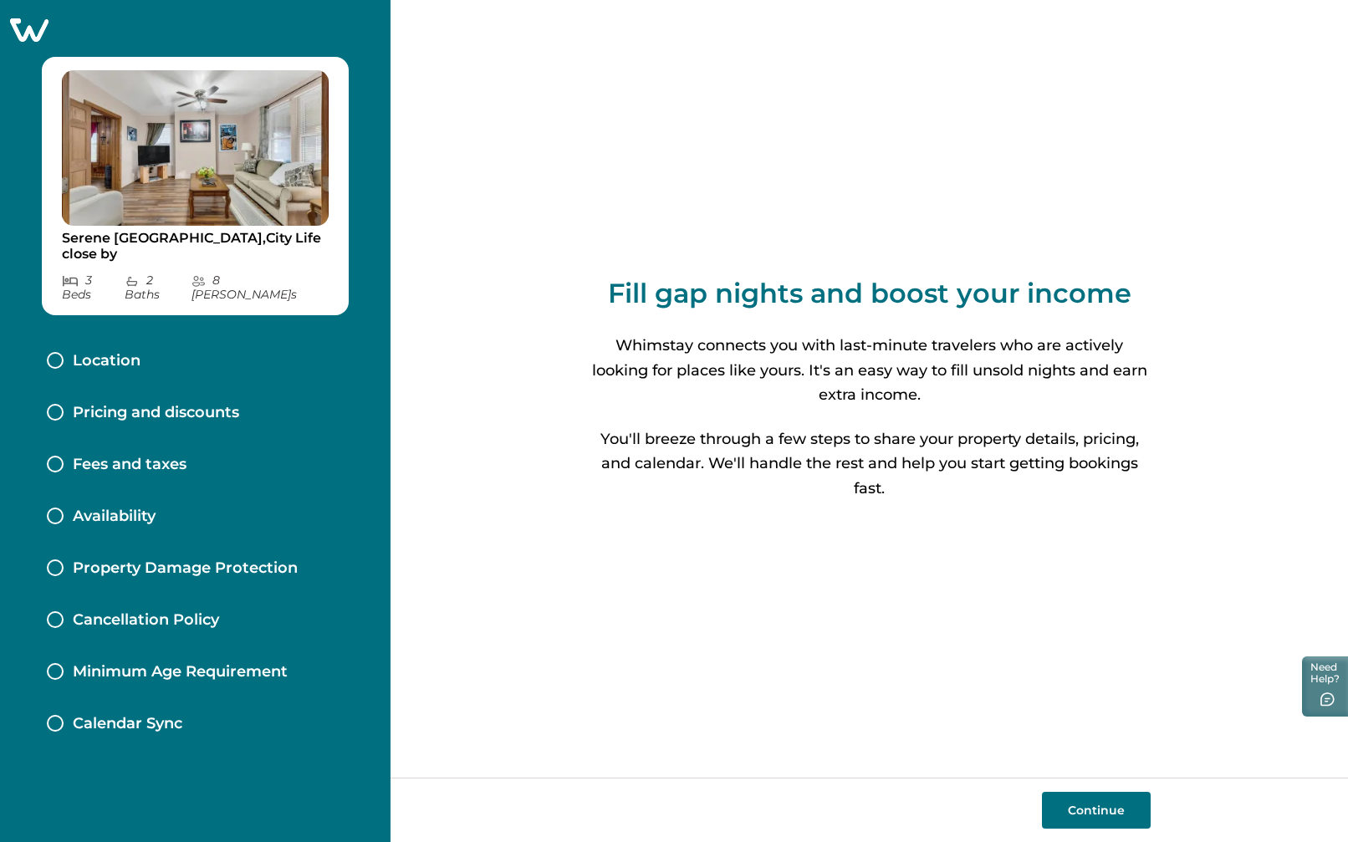
click at [25, 21] on div "Serene Nashville Escape-Airport,City Life close by 3 Bed s 2 Bath s 8 Max Guest…" at bounding box center [195, 421] width 391 height 842
click at [40, 31] on icon at bounding box center [28, 30] width 41 height 26
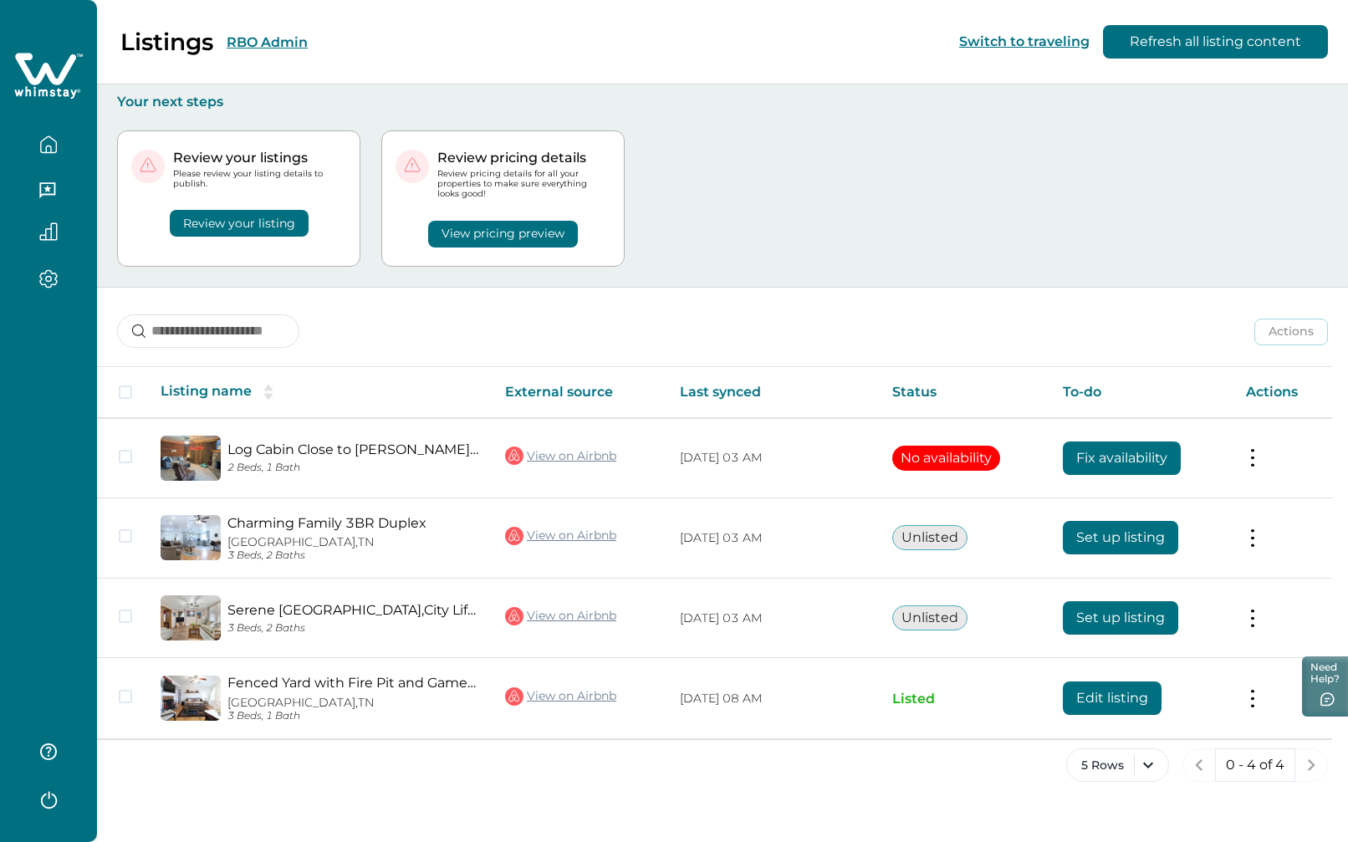
click at [280, 42] on button "RBO Admin" at bounding box center [267, 42] width 81 height 16
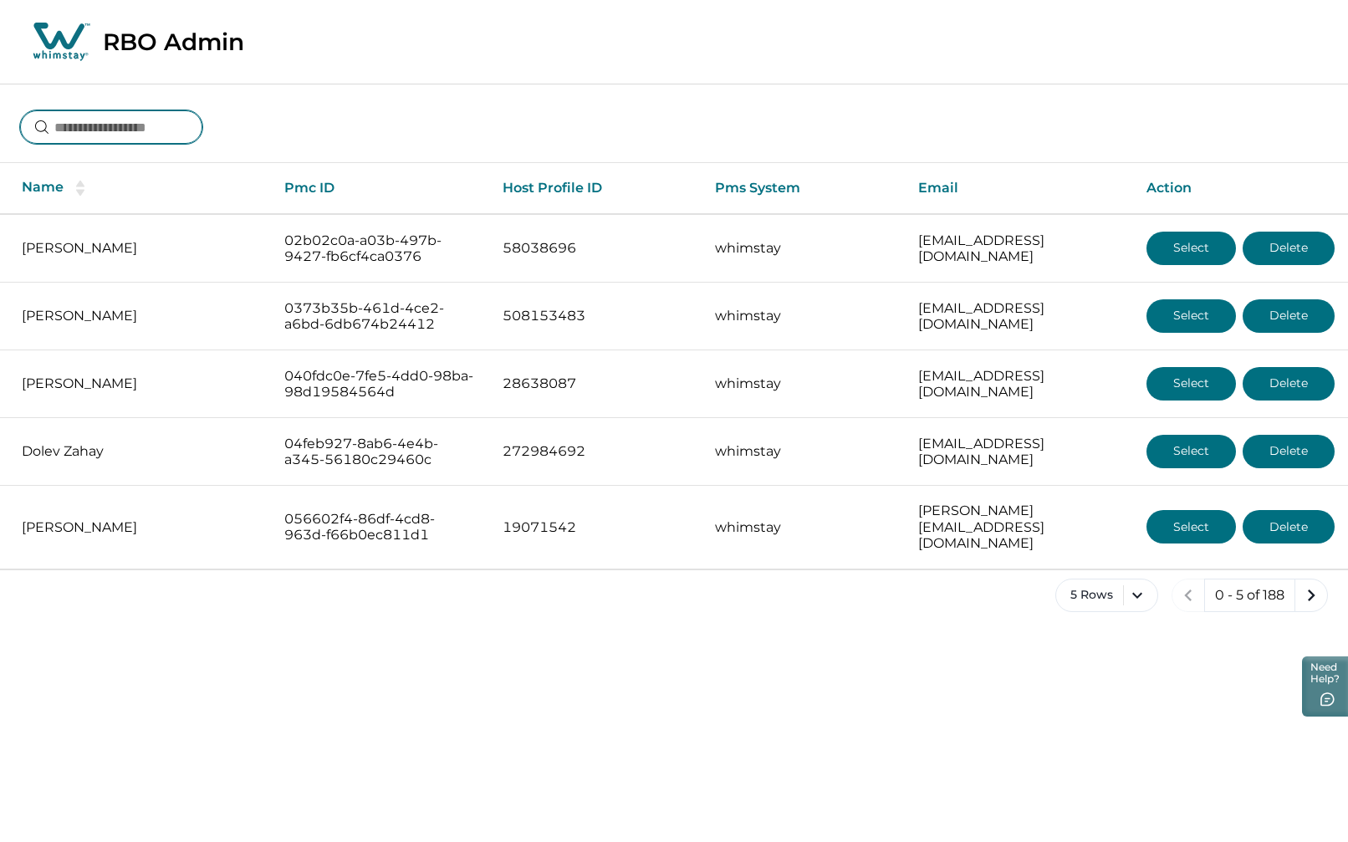
click at [168, 128] on input at bounding box center [111, 126] width 182 height 33
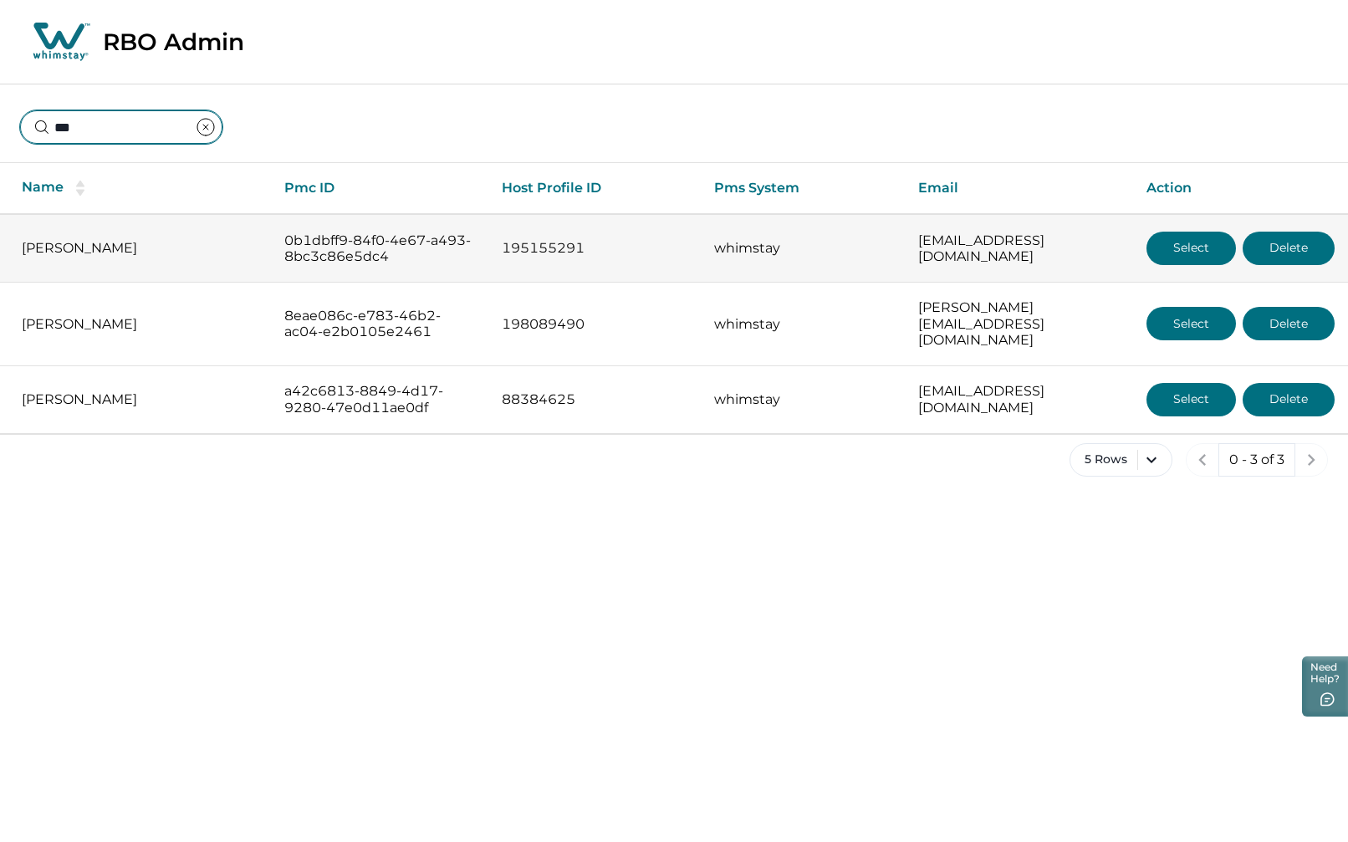
type input "***"
click at [1178, 256] on button "Select" at bounding box center [1191, 248] width 89 height 33
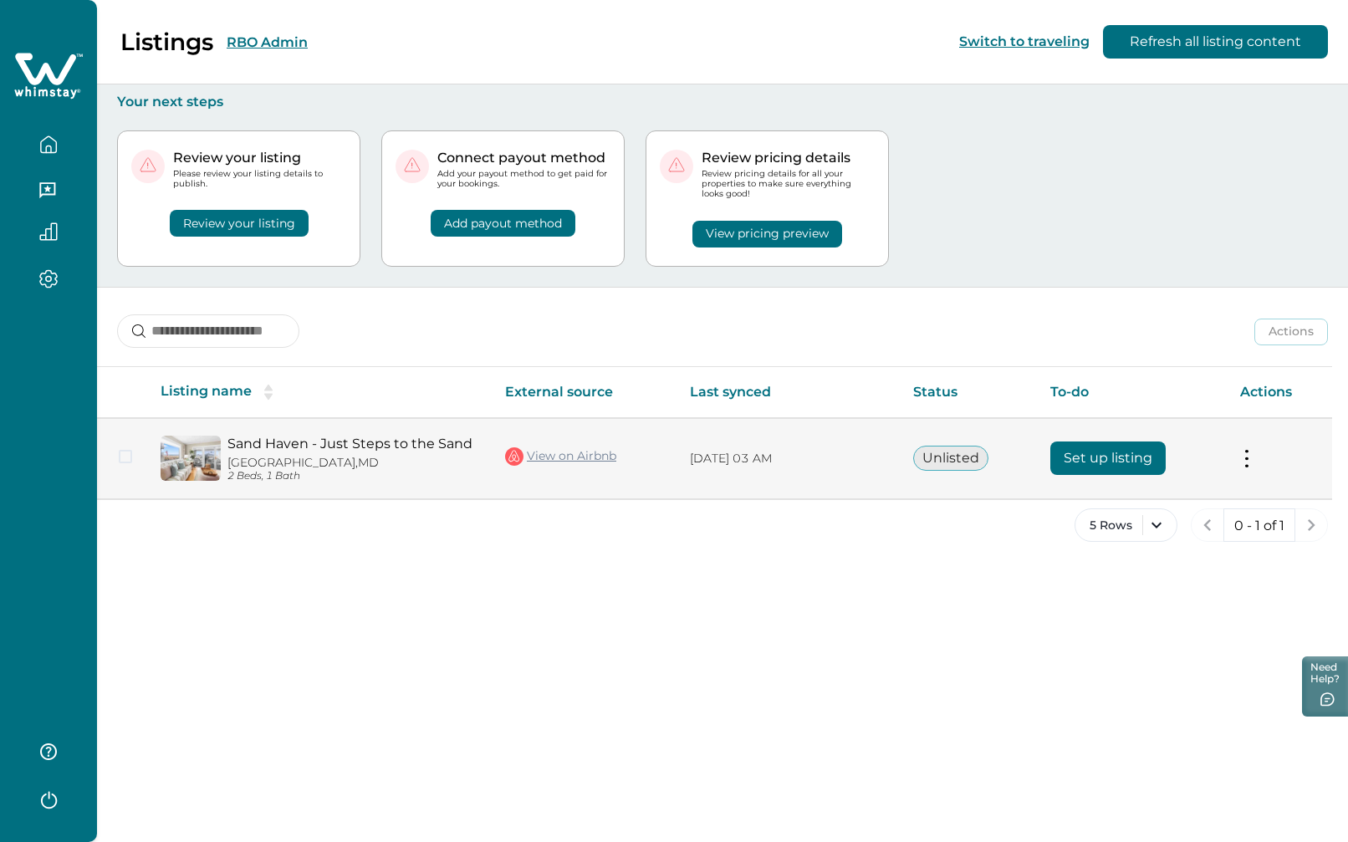
click at [1133, 462] on button "Set up listing" at bounding box center [1107, 458] width 115 height 33
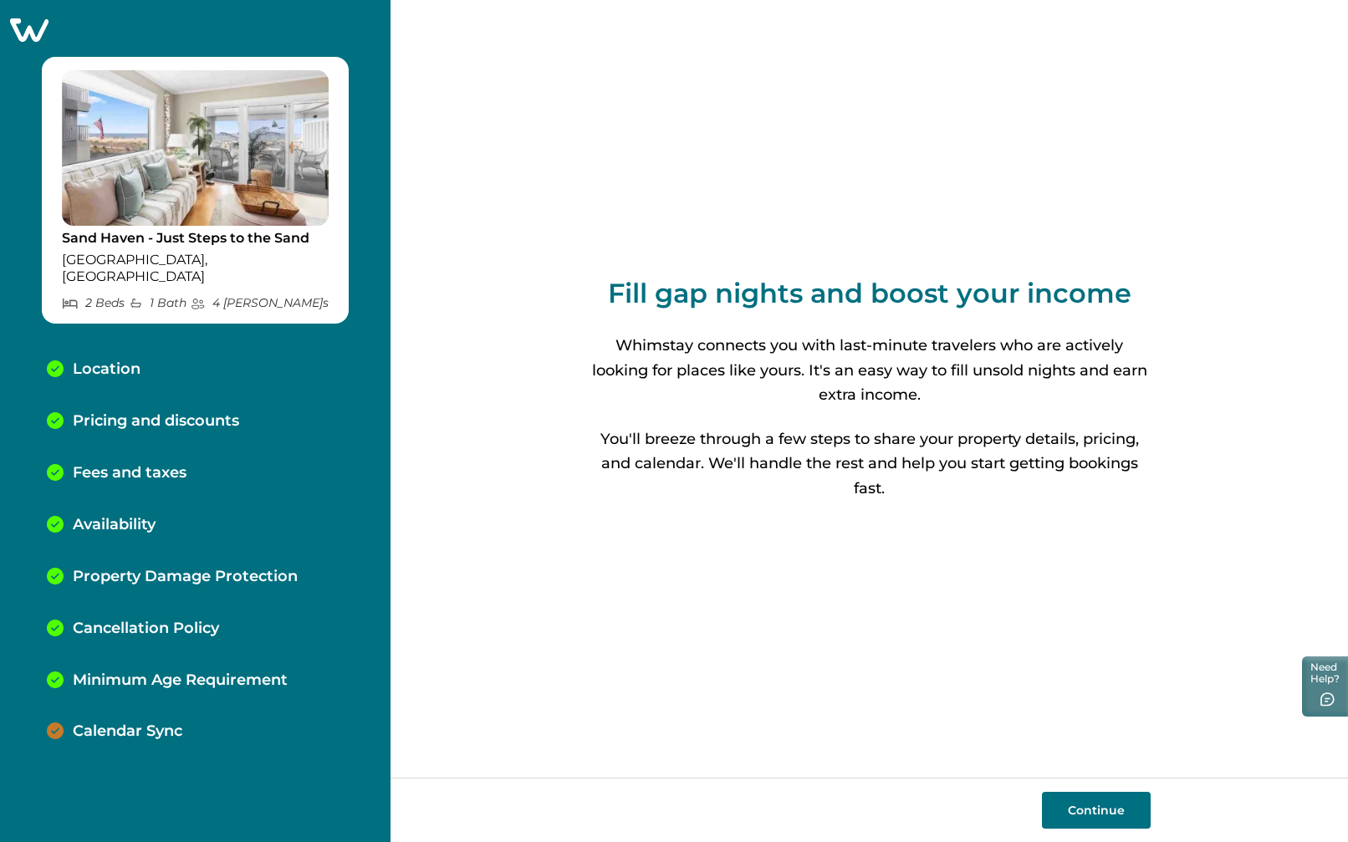
click at [130, 723] on p "Calendar Sync" at bounding box center [128, 732] width 110 height 18
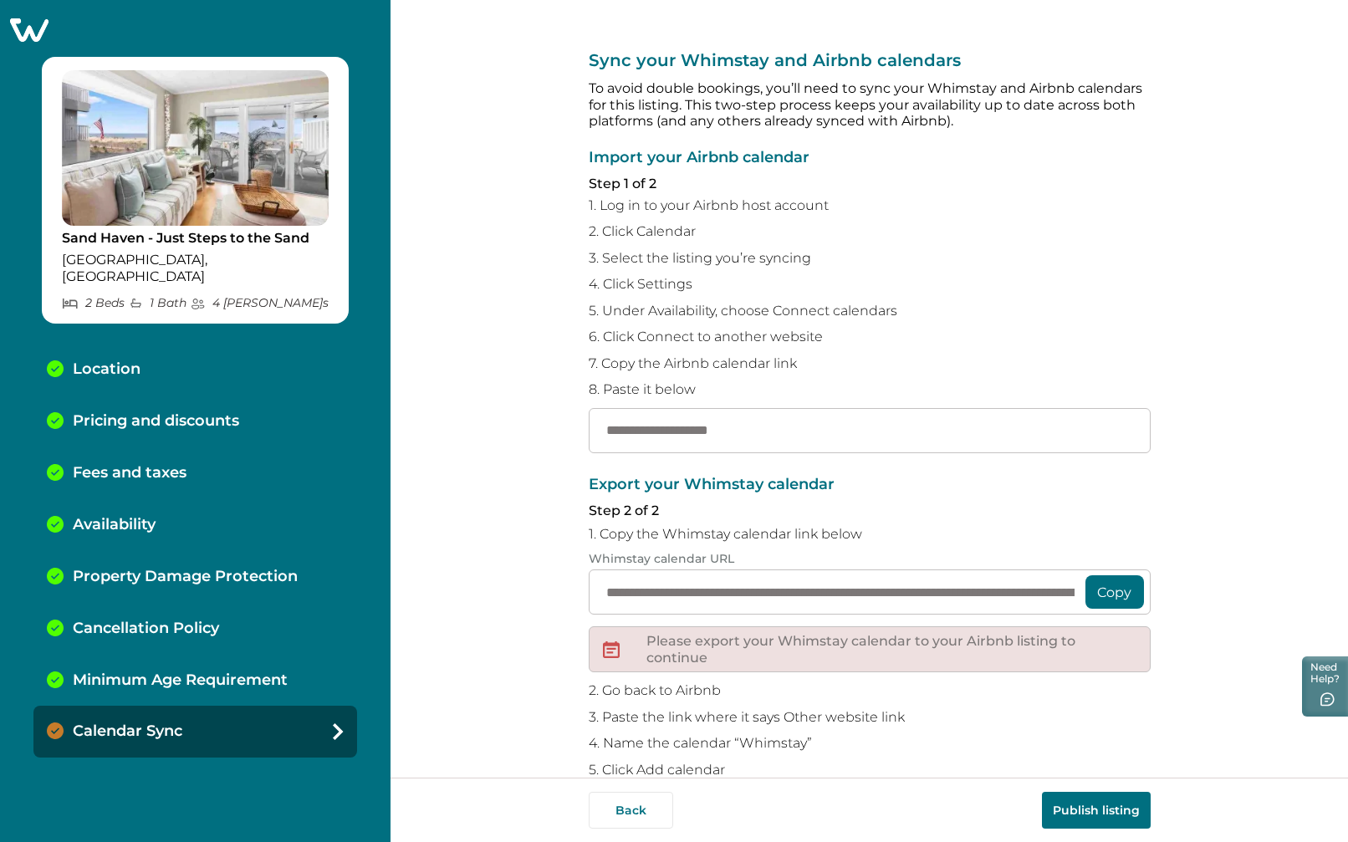
click at [30, 39] on icon at bounding box center [29, 29] width 38 height 23
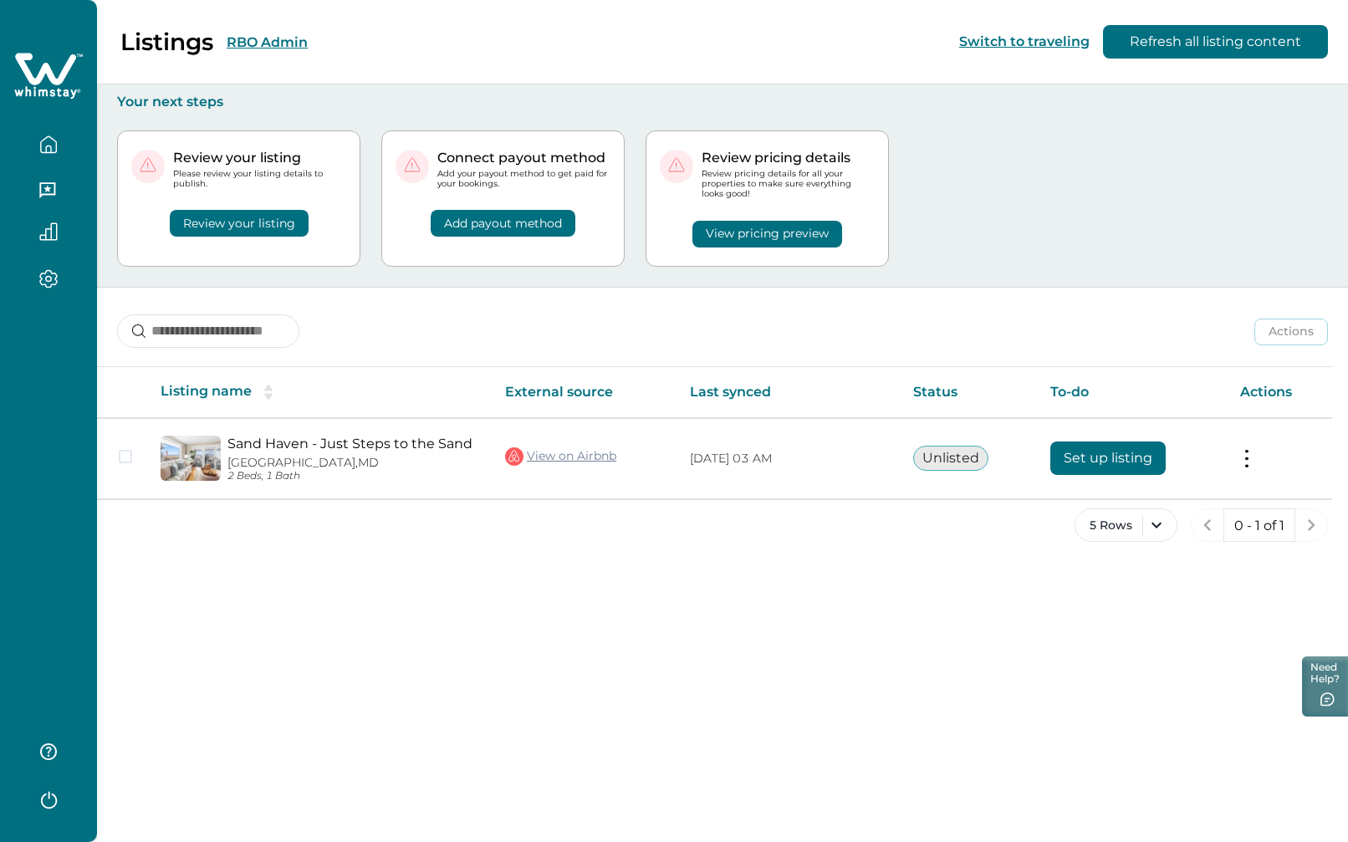
drag, startPoint x: 263, startPoint y: 31, endPoint x: 271, endPoint y: 43, distance: 15.1
click at [263, 31] on div "Listings RBO Admin" at bounding box center [164, 42] width 288 height 28
click at [273, 49] on button "RBO Admin" at bounding box center [267, 42] width 81 height 16
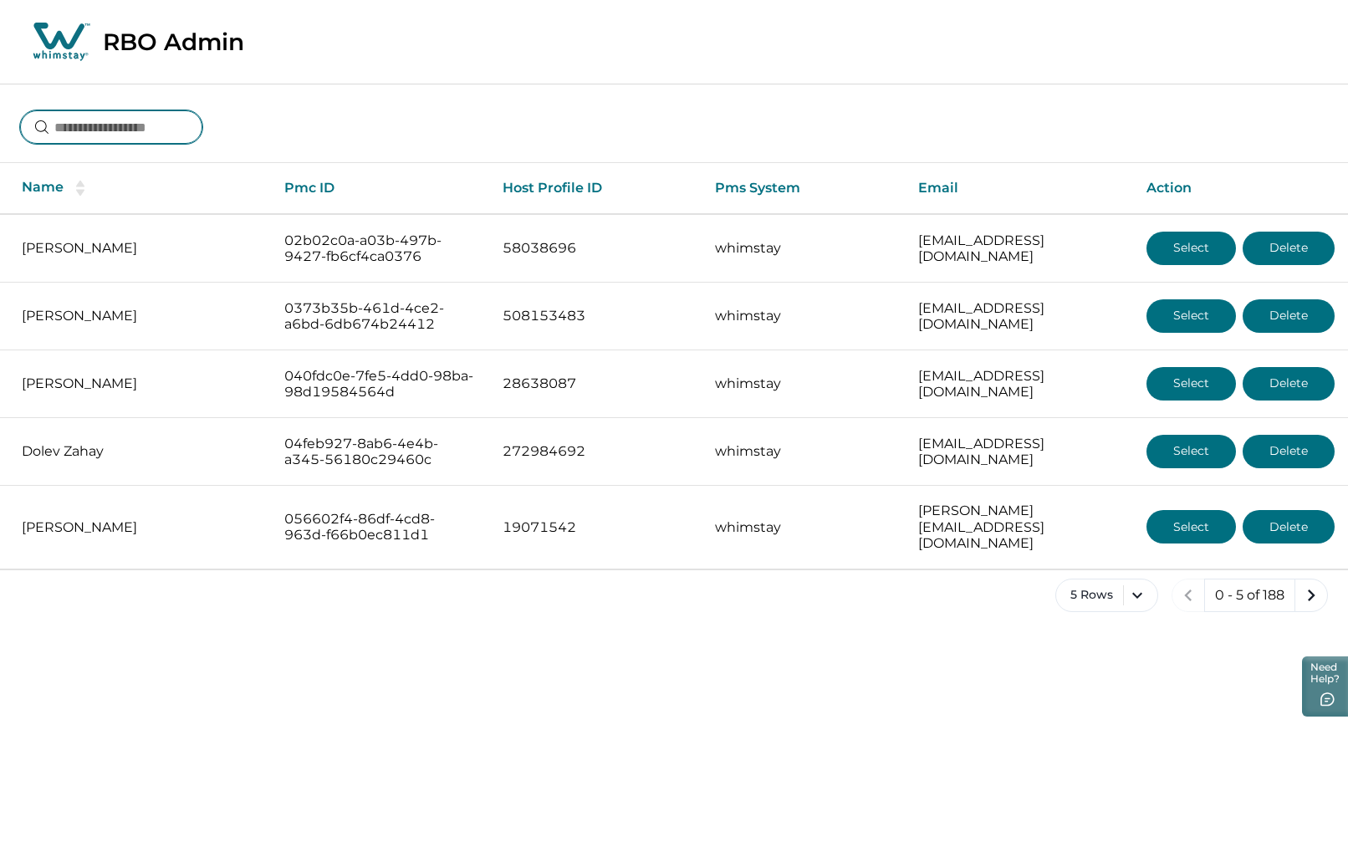
click at [120, 133] on input at bounding box center [111, 126] width 182 height 33
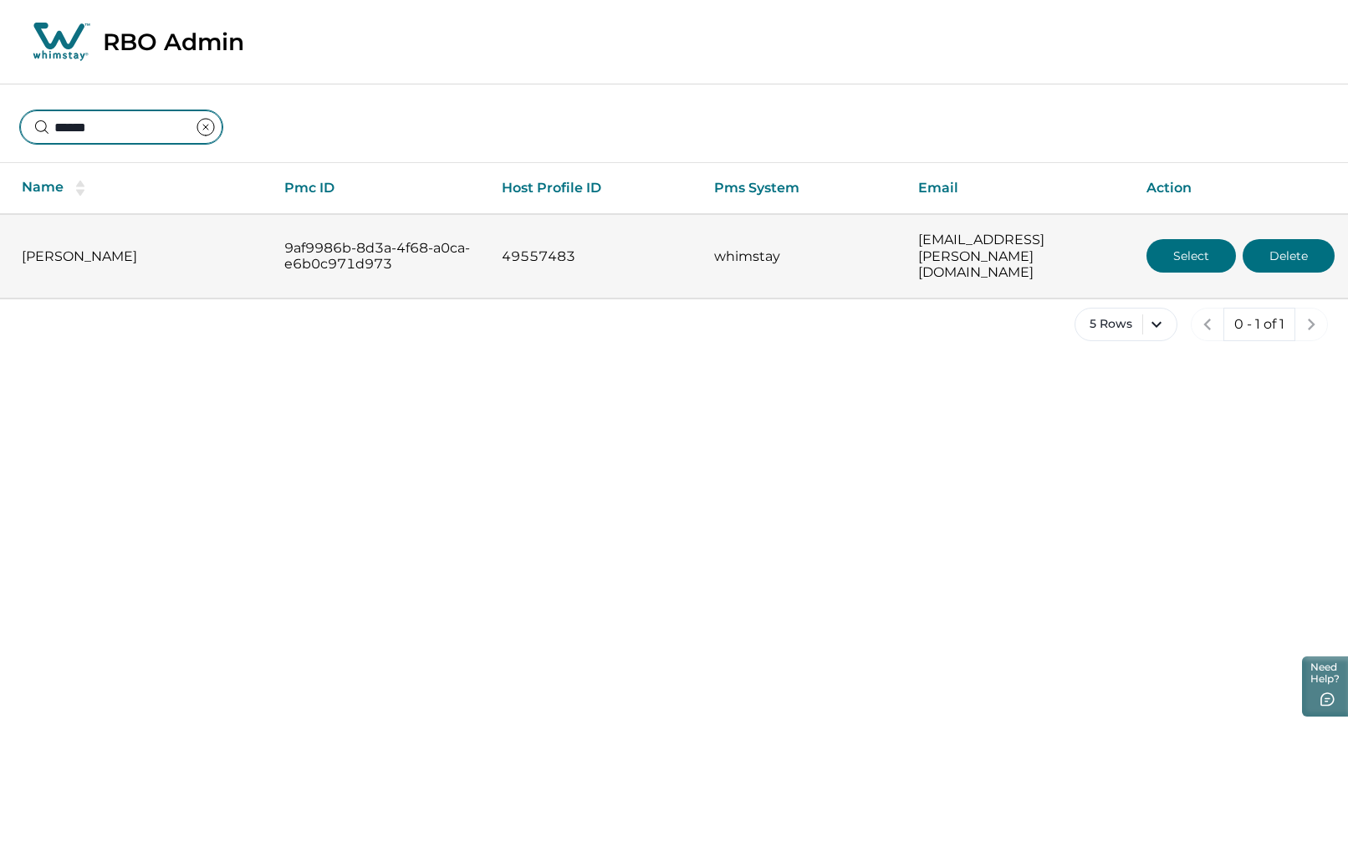
type input "******"
click at [1162, 249] on button "Select" at bounding box center [1191, 255] width 89 height 33
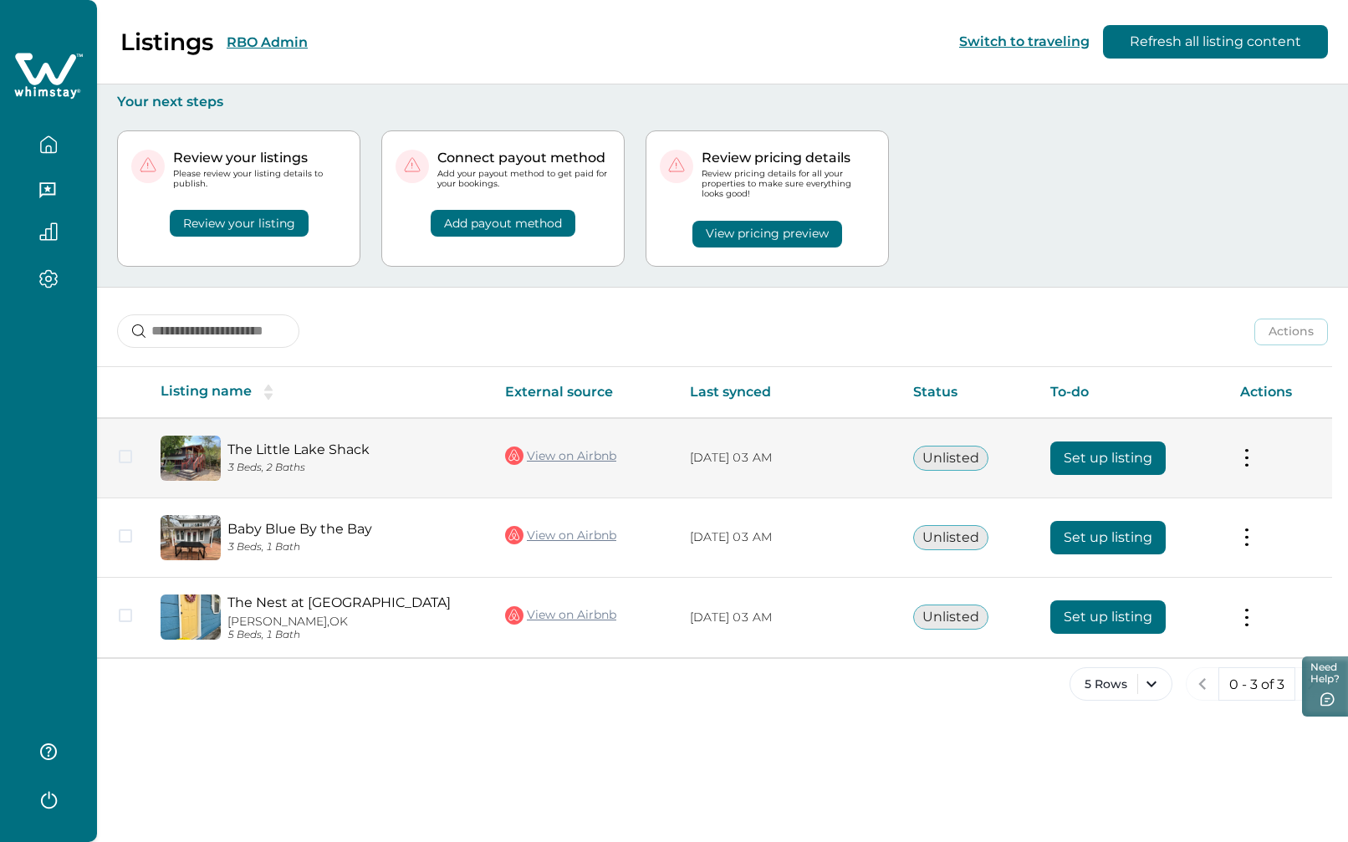
click at [1065, 460] on button "Set up listing" at bounding box center [1107, 458] width 115 height 33
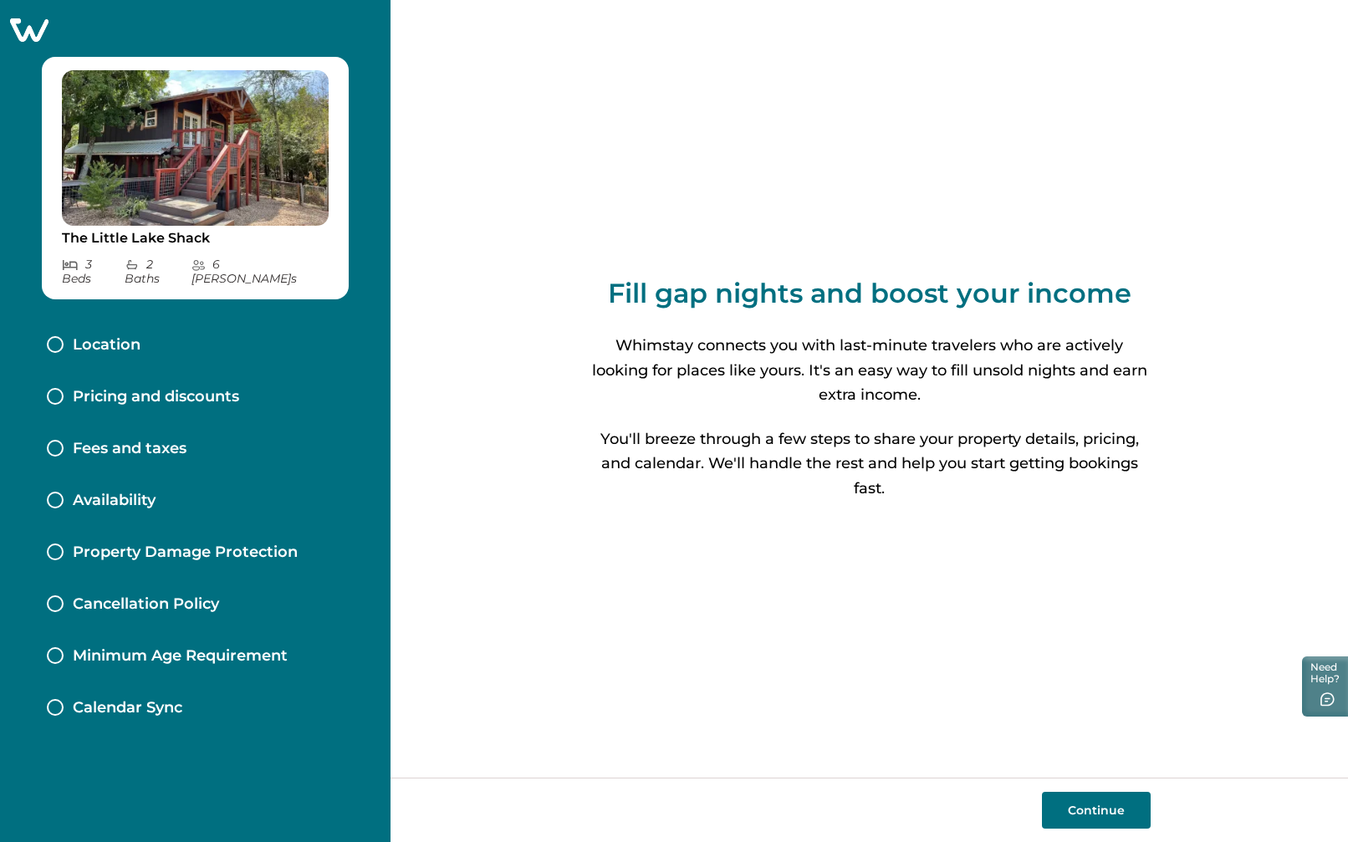
click at [34, 27] on icon at bounding box center [29, 29] width 38 height 23
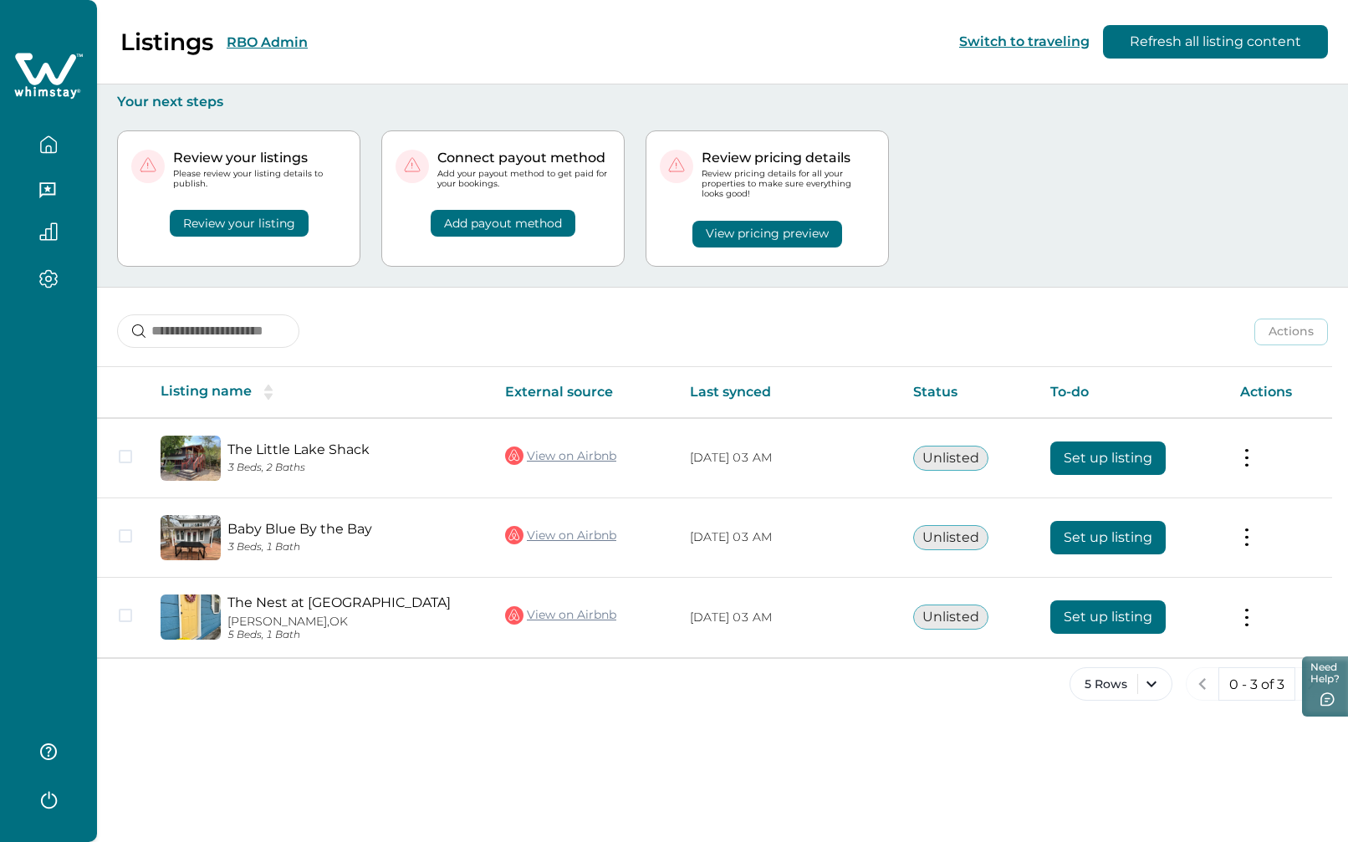
click at [285, 40] on button "RBO Admin" at bounding box center [267, 42] width 81 height 16
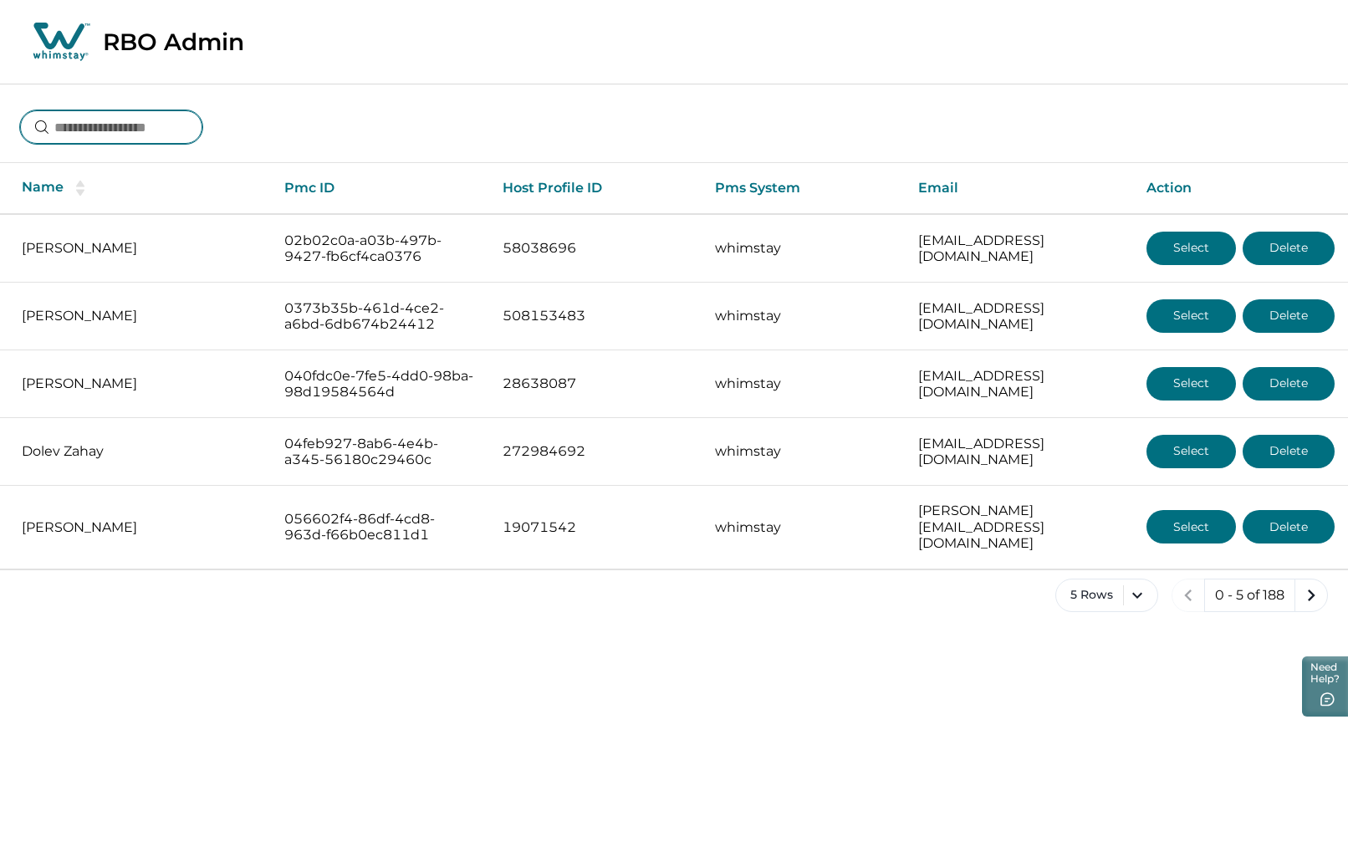
click at [135, 126] on input at bounding box center [111, 126] width 182 height 33
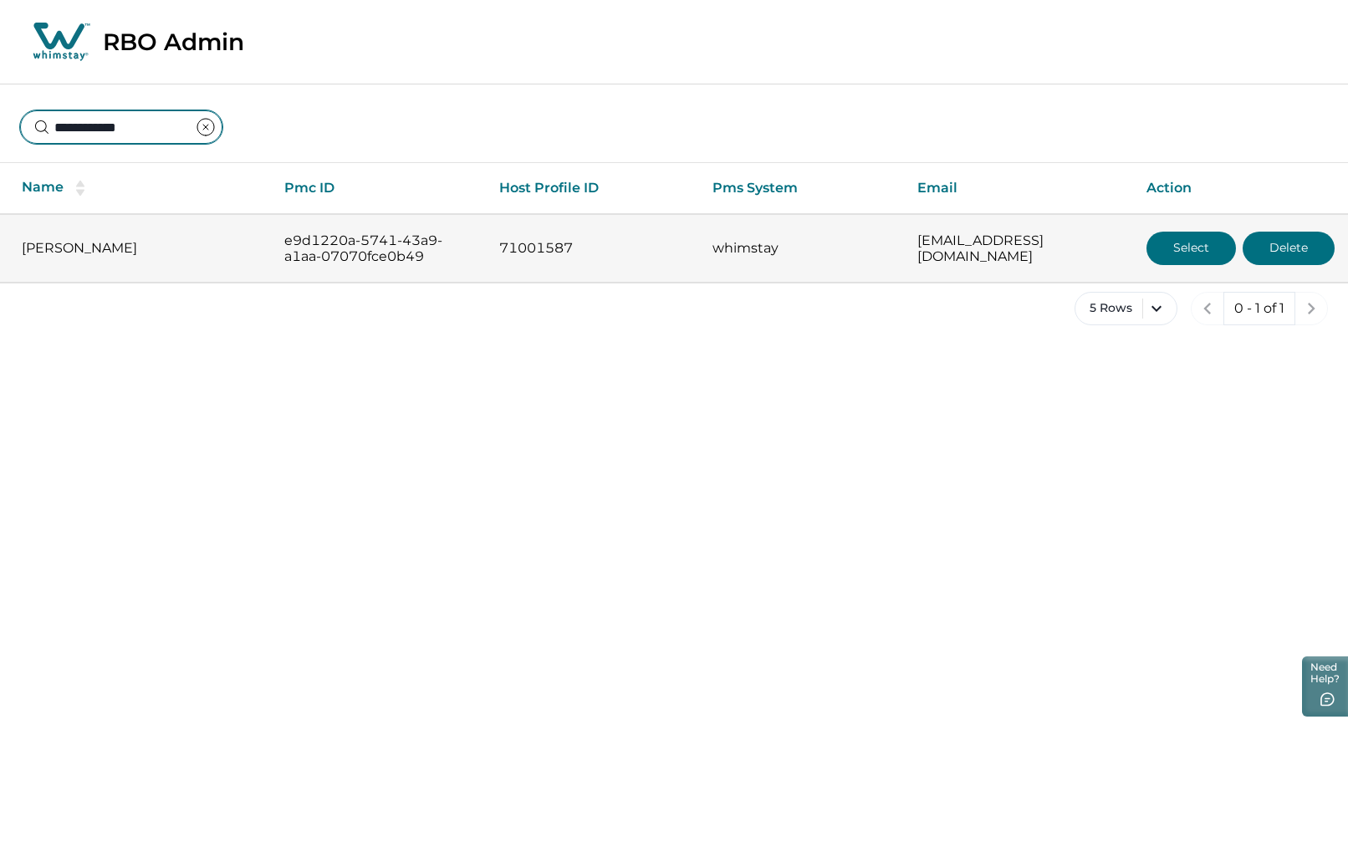
type input "**********"
click at [1185, 250] on button "Select" at bounding box center [1191, 248] width 89 height 33
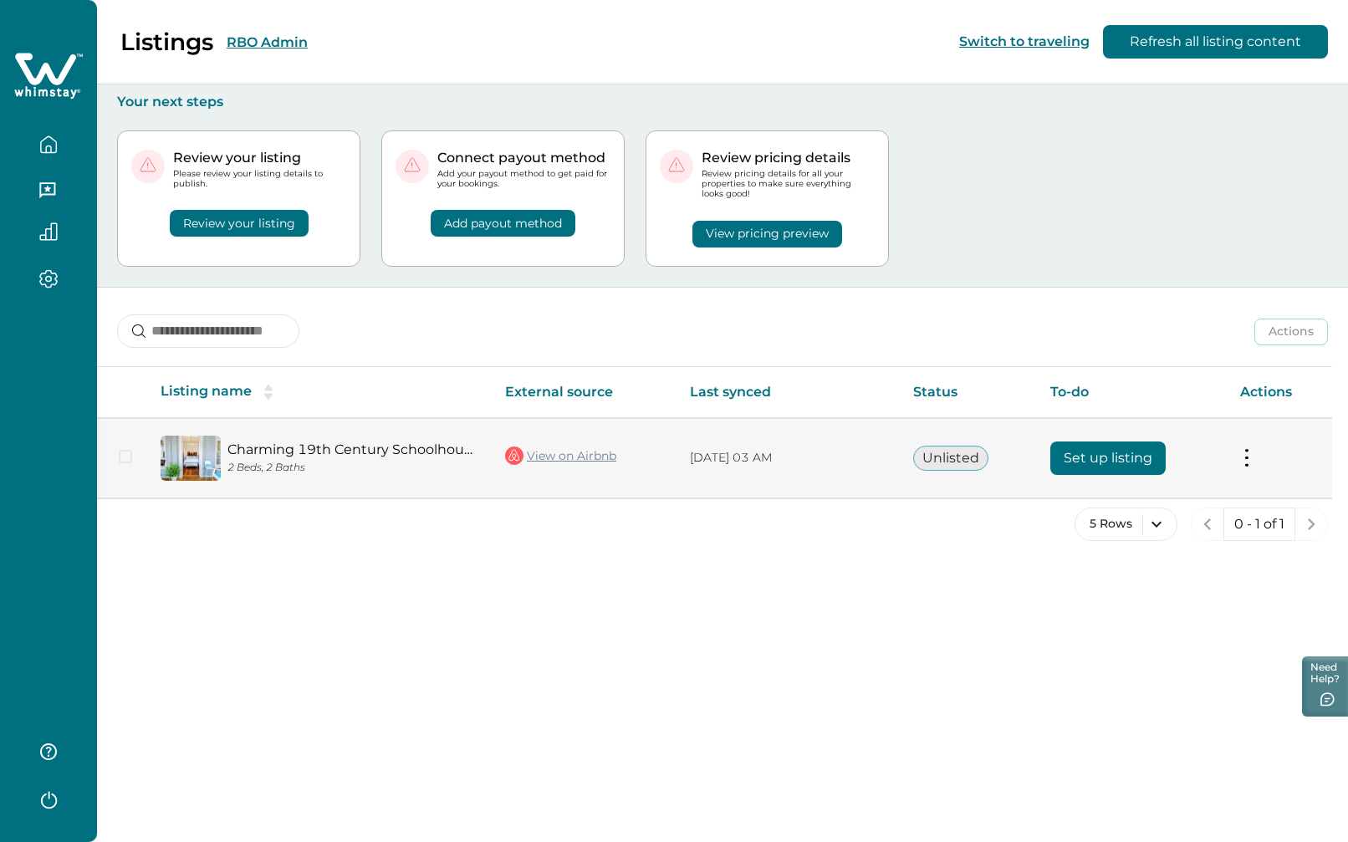
click at [1115, 460] on button "Set up listing" at bounding box center [1107, 458] width 115 height 33
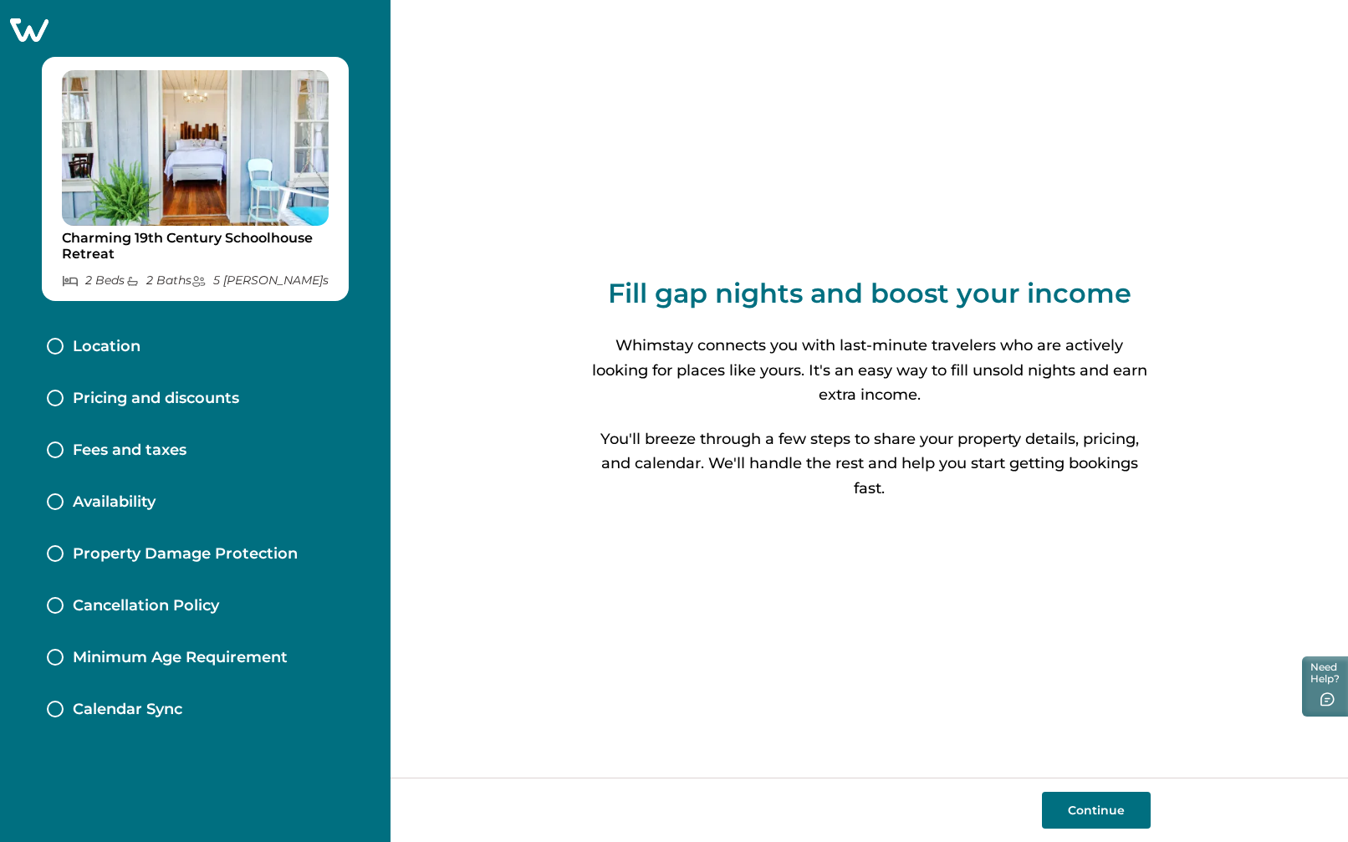
click at [1095, 815] on button "Continue" at bounding box center [1096, 810] width 109 height 37
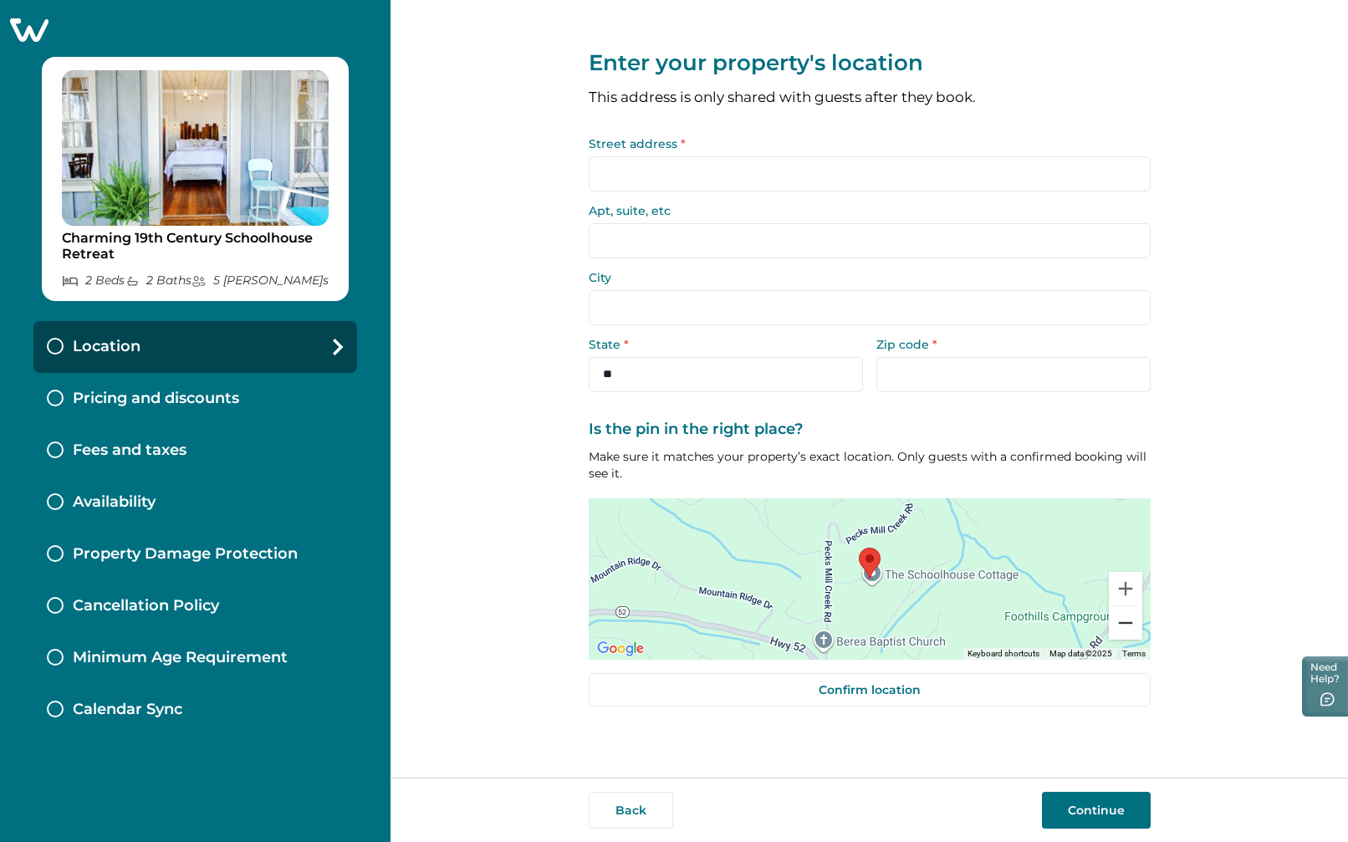
click at [1125, 625] on button "Zoom out" at bounding box center [1125, 622] width 33 height 33
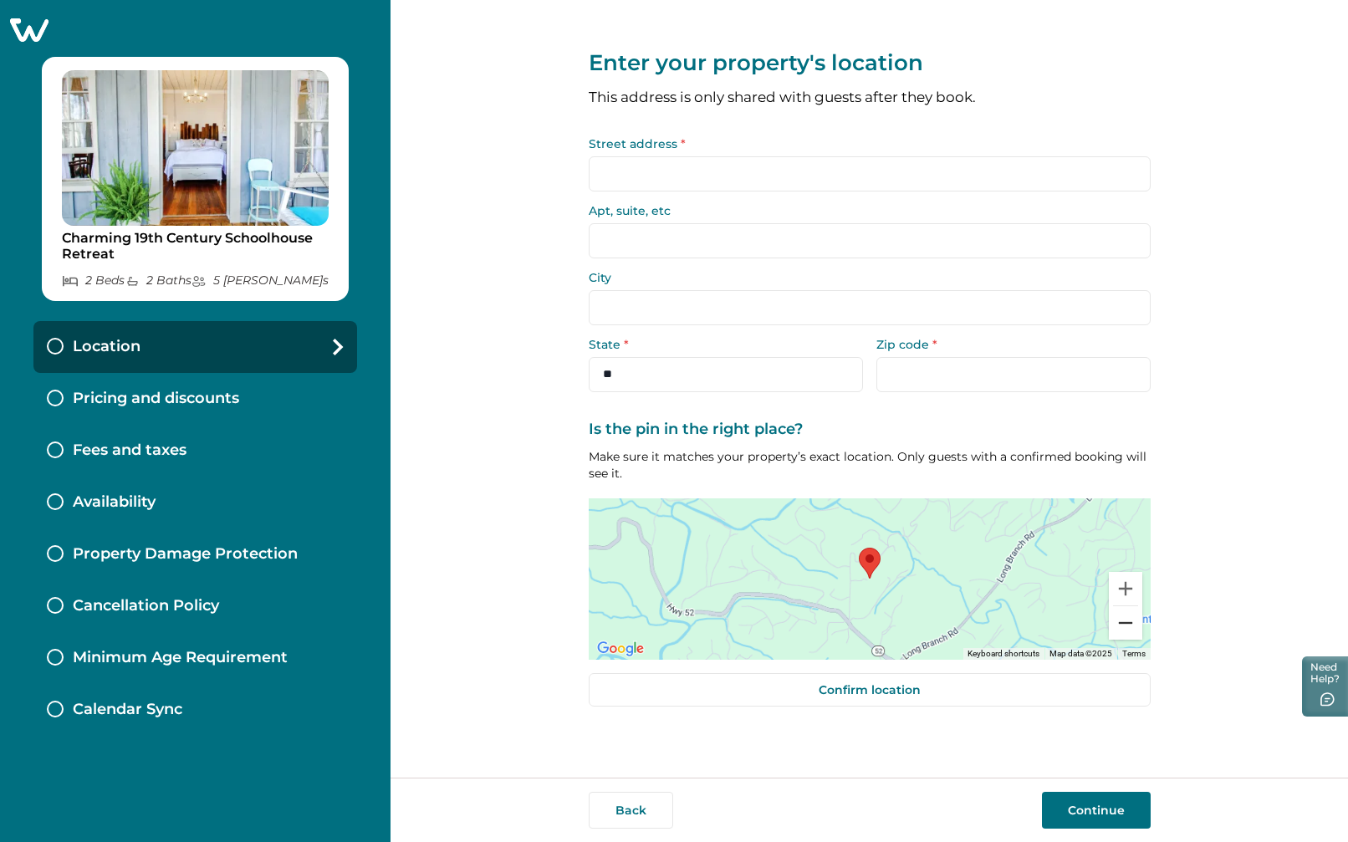
click at [1125, 625] on button "Zoom out" at bounding box center [1125, 622] width 33 height 33
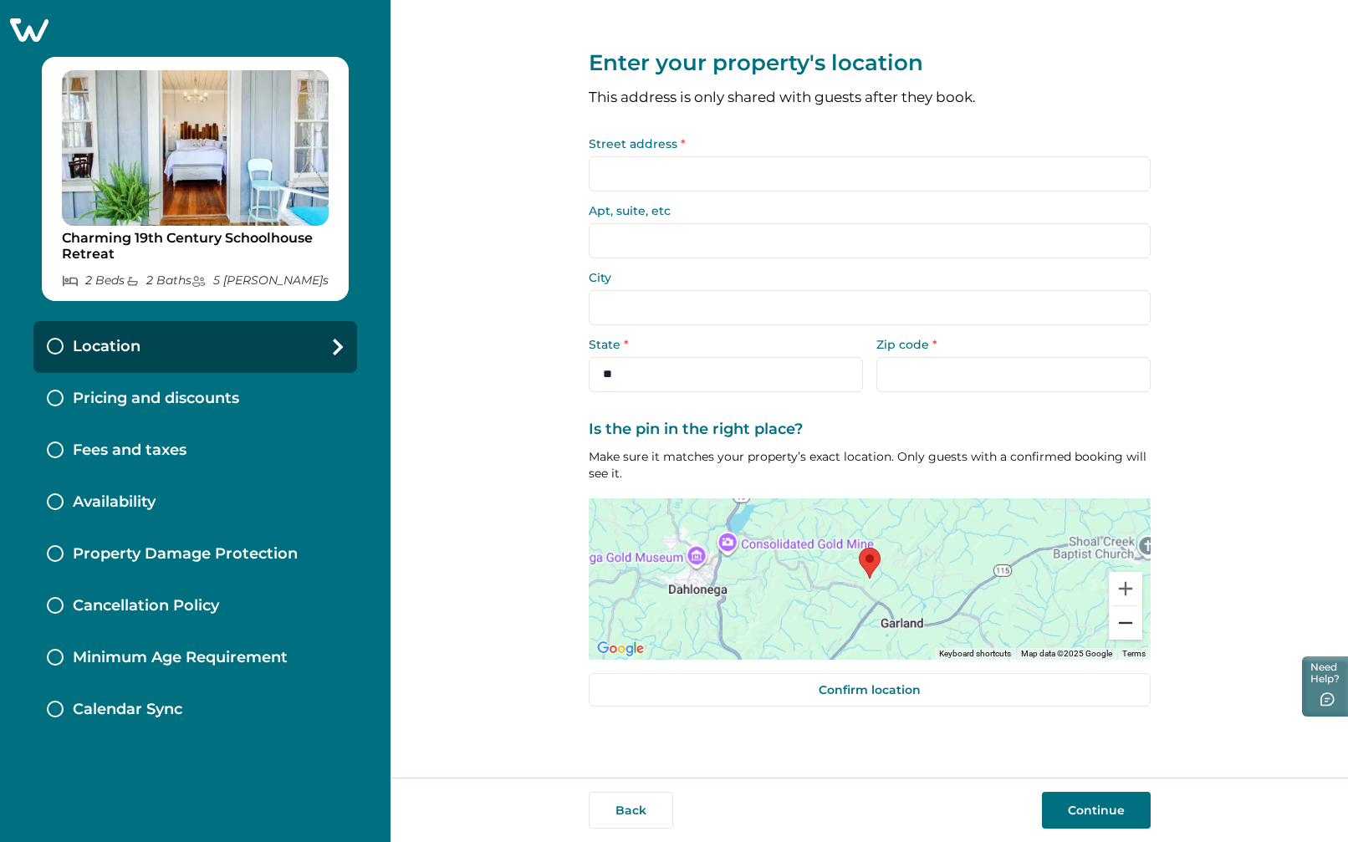
click at [1125, 625] on button "Zoom out" at bounding box center [1125, 622] width 33 height 33
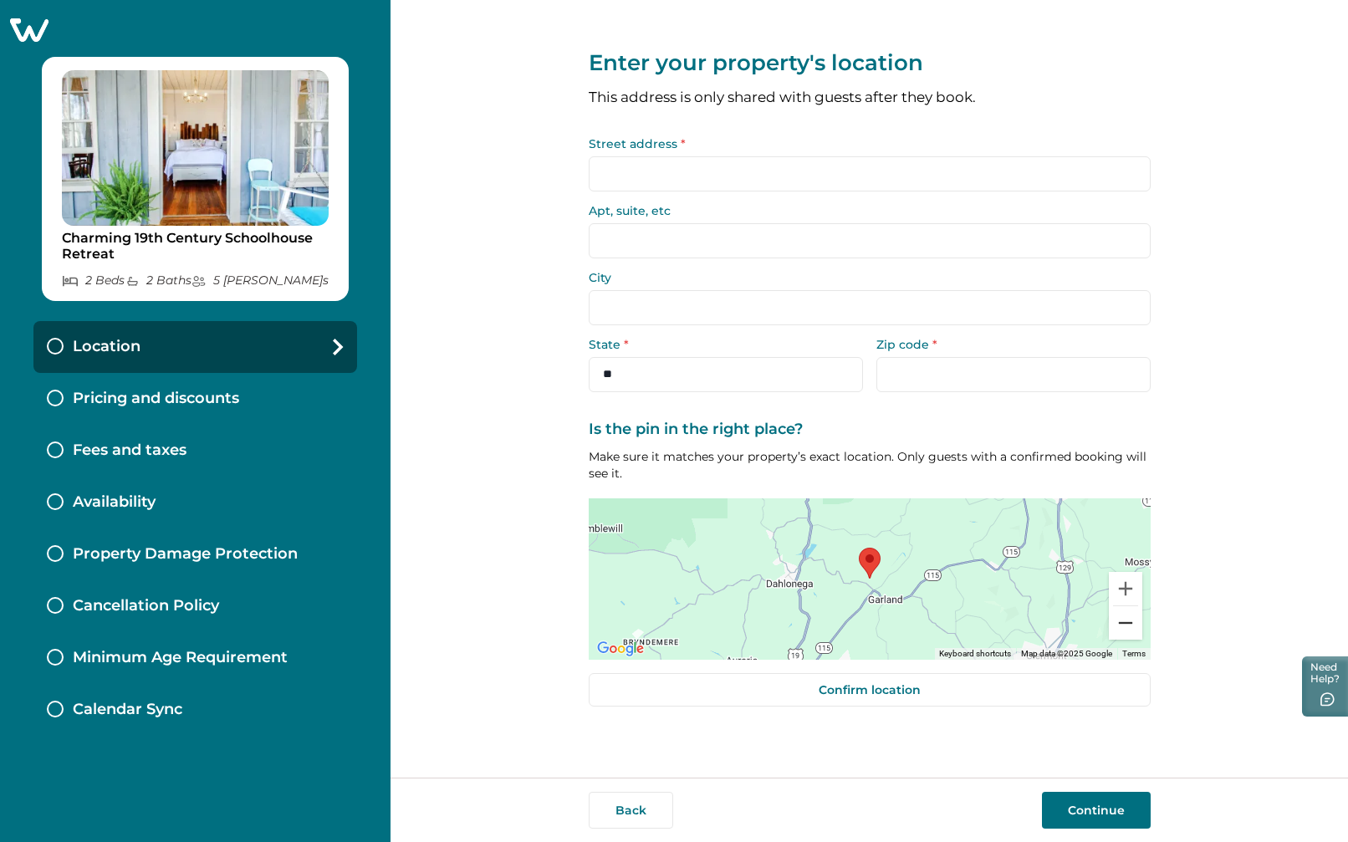
click at [1125, 625] on button "Zoom out" at bounding box center [1125, 622] width 33 height 33
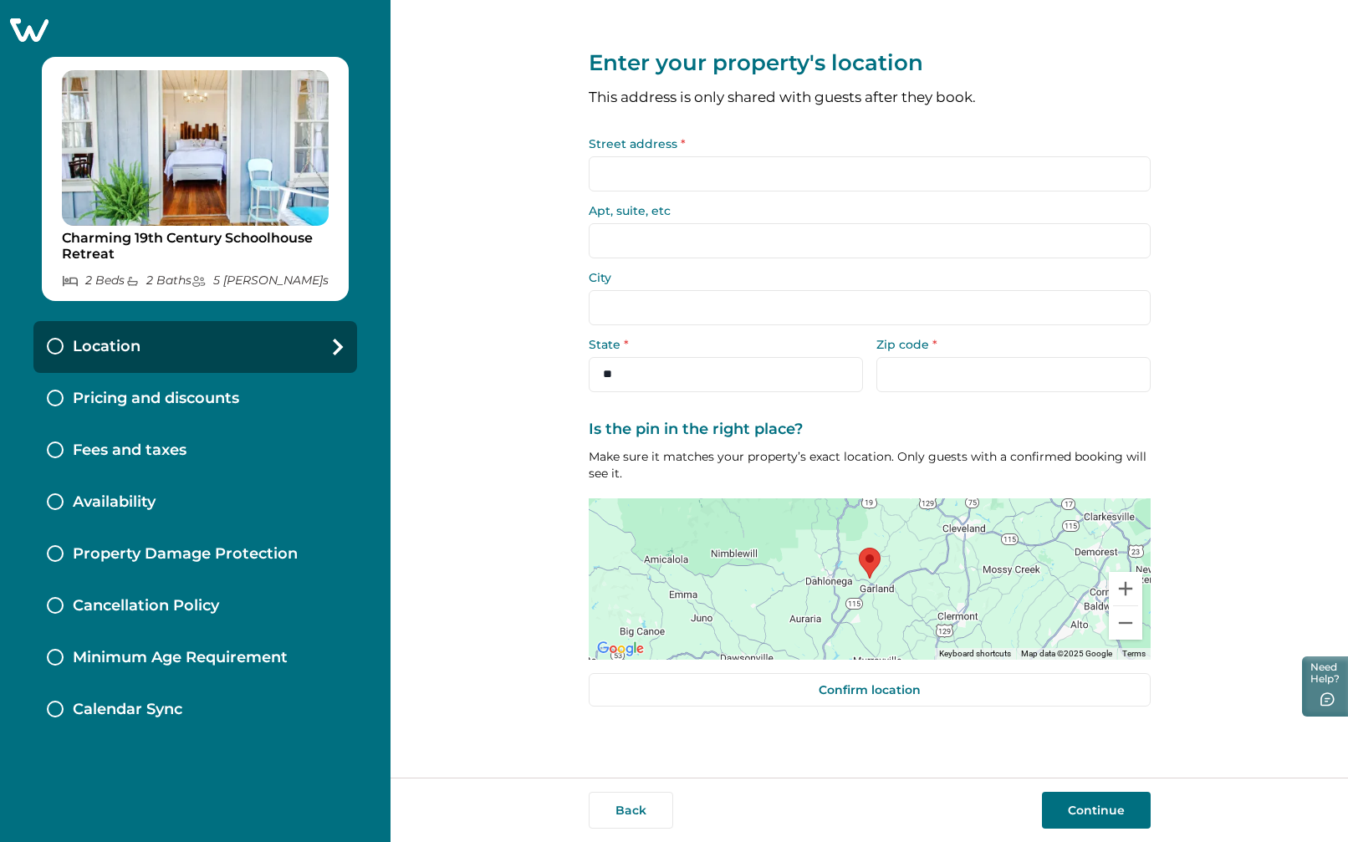
click at [33, 29] on icon at bounding box center [28, 30] width 41 height 26
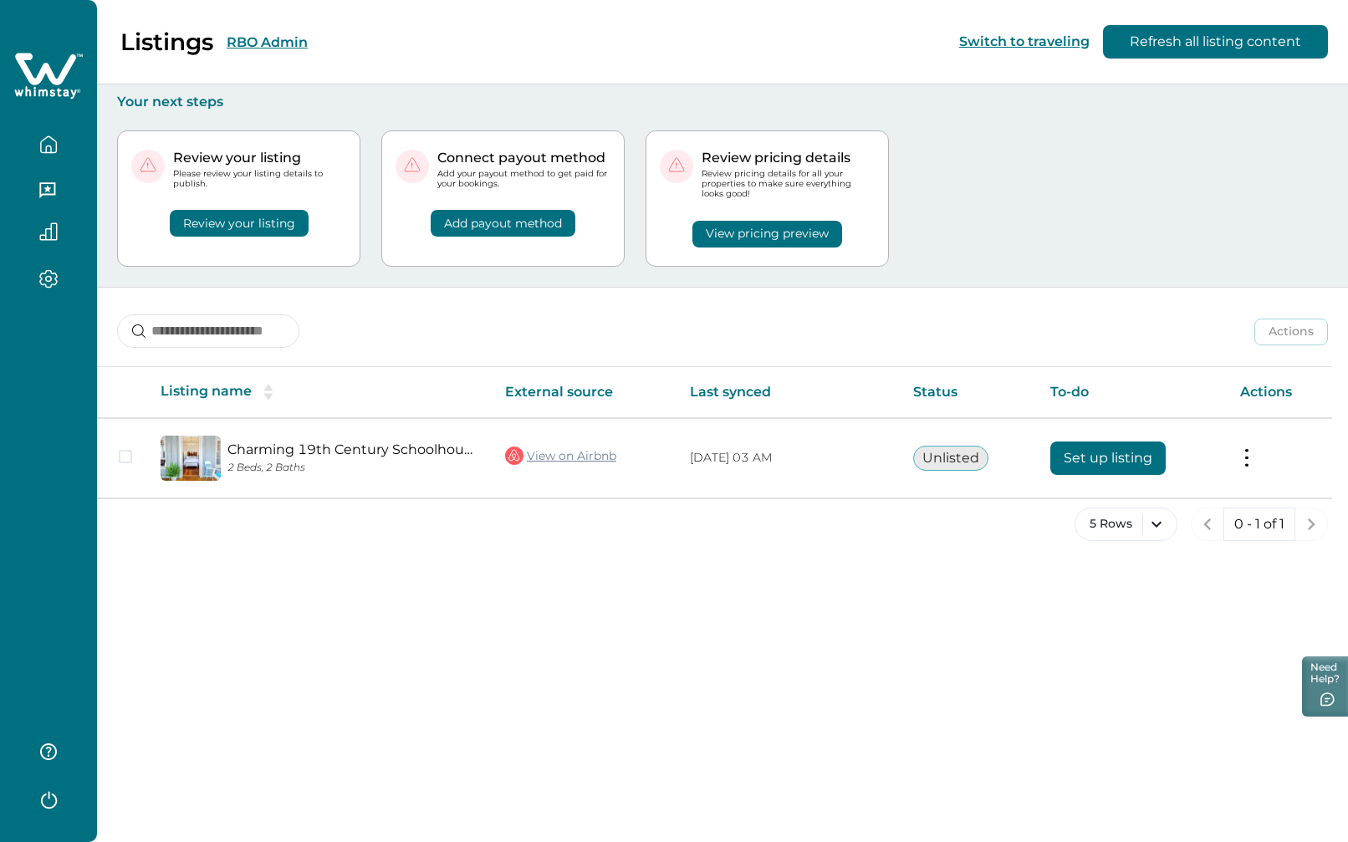
click at [258, 38] on button "RBO Admin" at bounding box center [267, 42] width 81 height 16
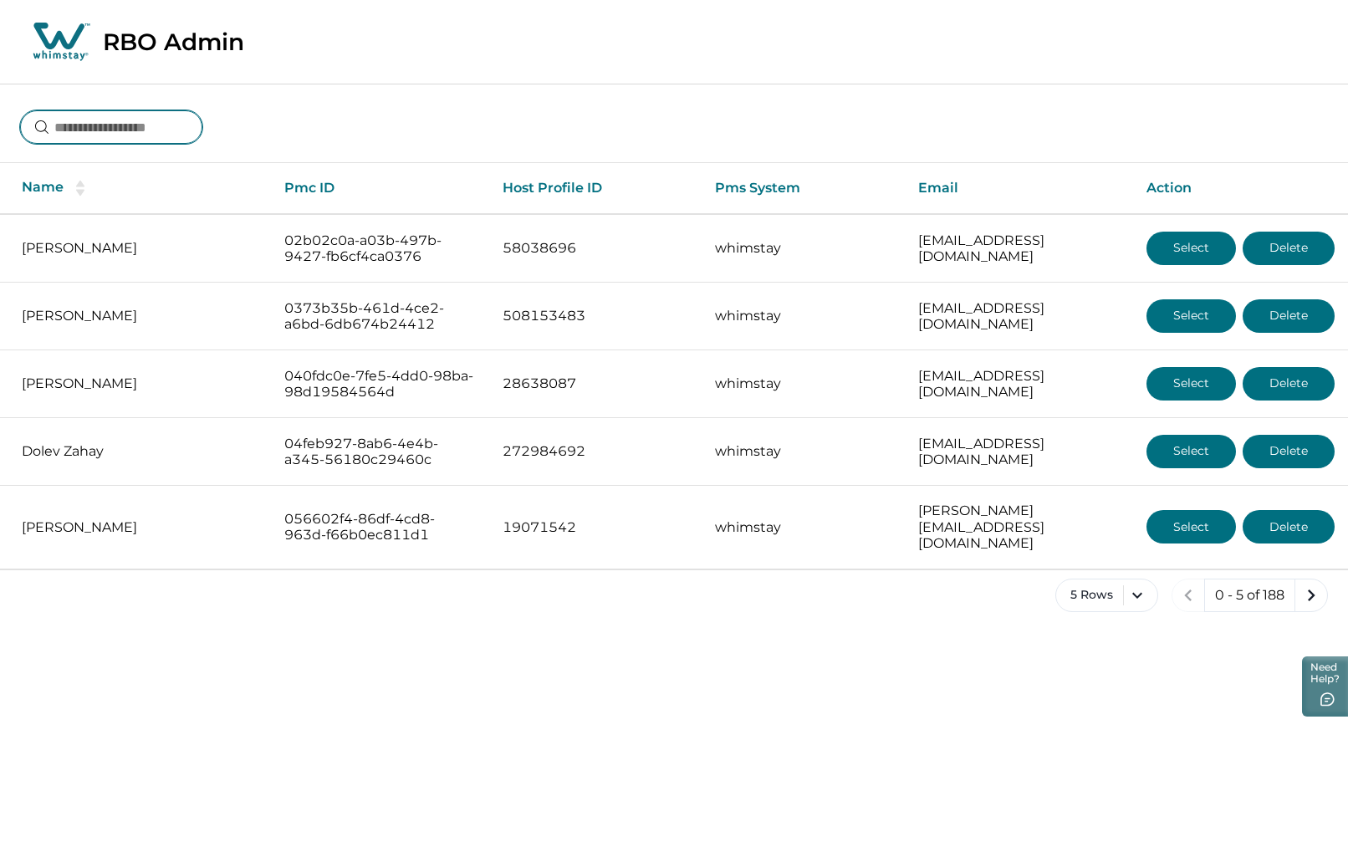
click at [126, 127] on input at bounding box center [111, 126] width 182 height 33
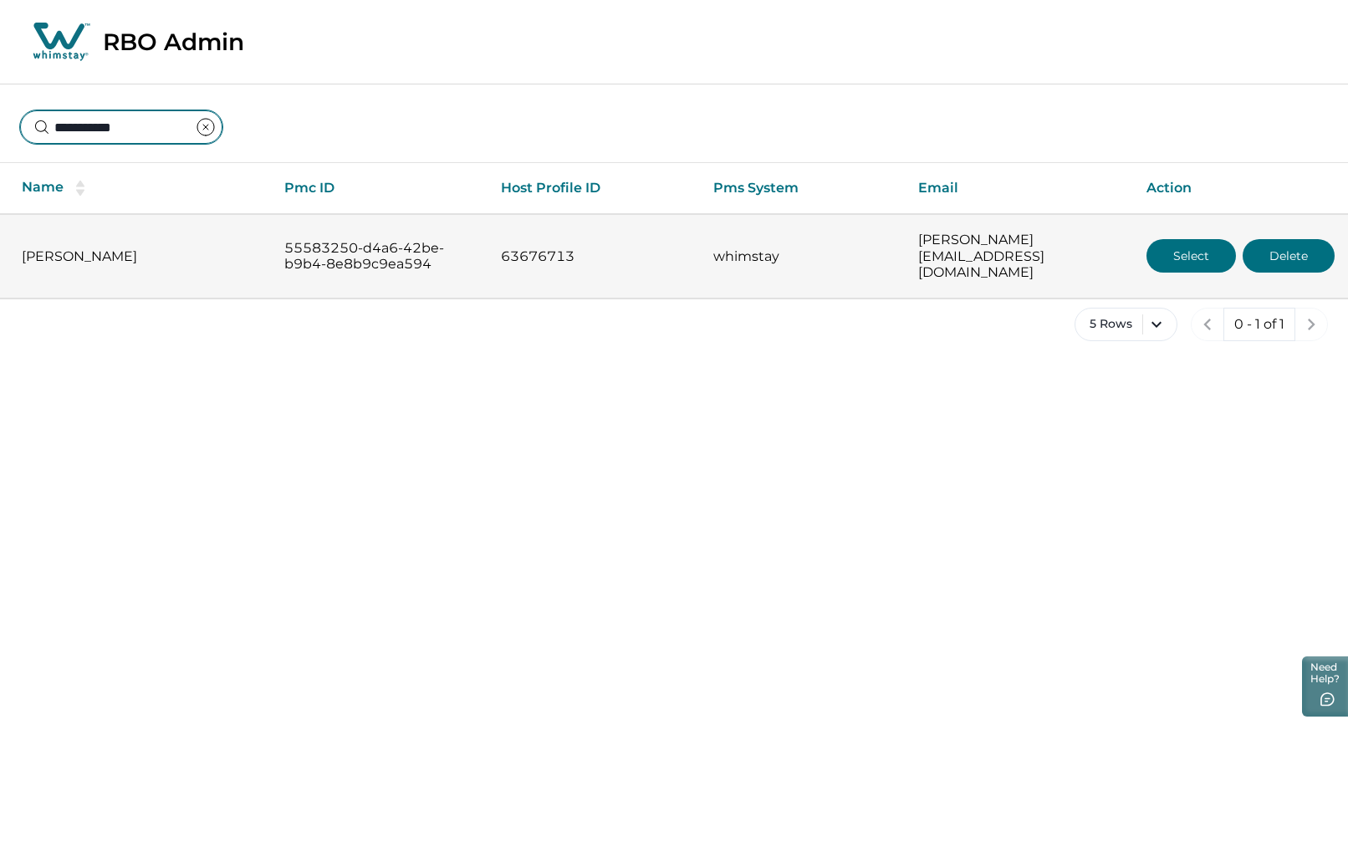
type input "**********"
click at [1183, 251] on button "Select" at bounding box center [1191, 255] width 89 height 33
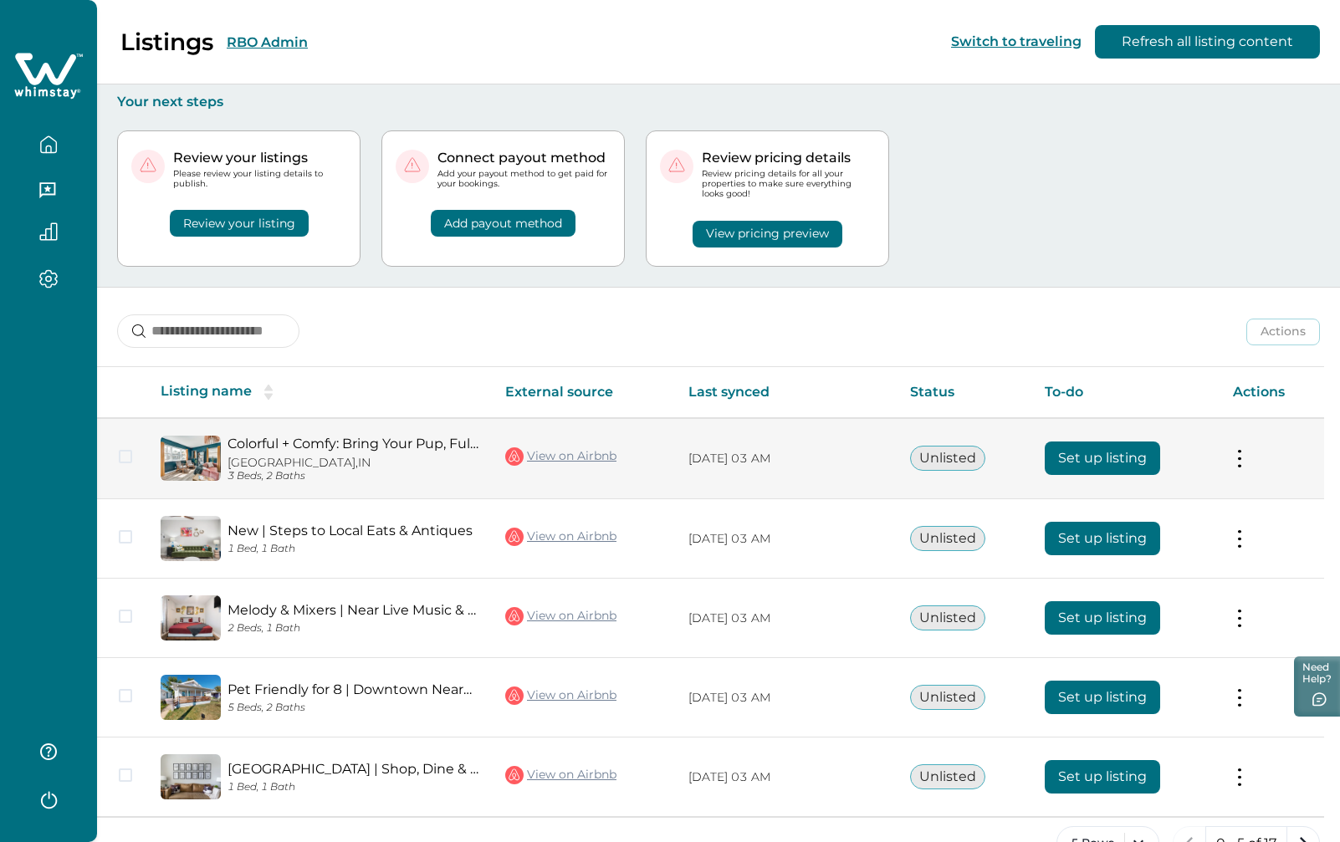
scroll to position [44, 0]
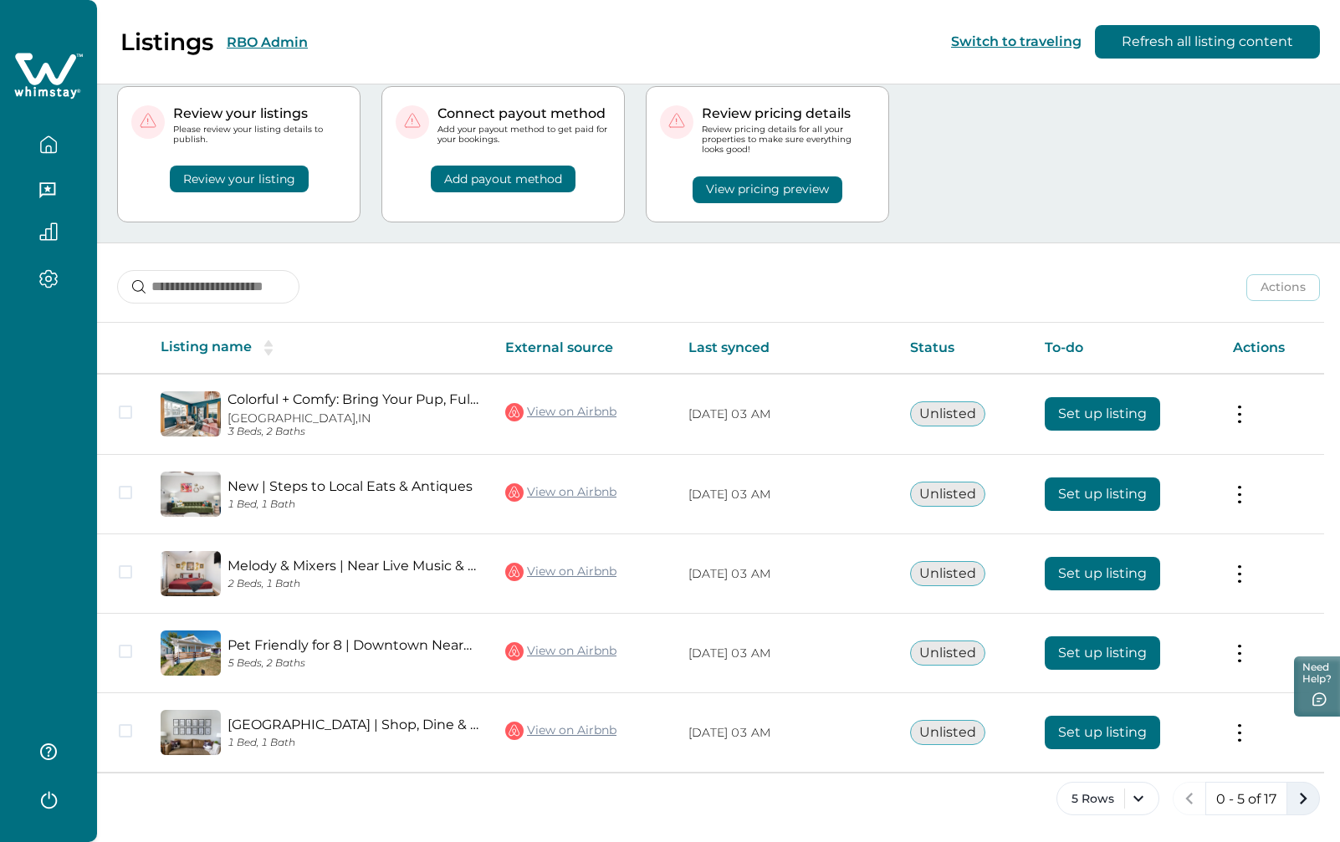
click at [1303, 800] on icon "next page" at bounding box center [1304, 799] width 8 height 12
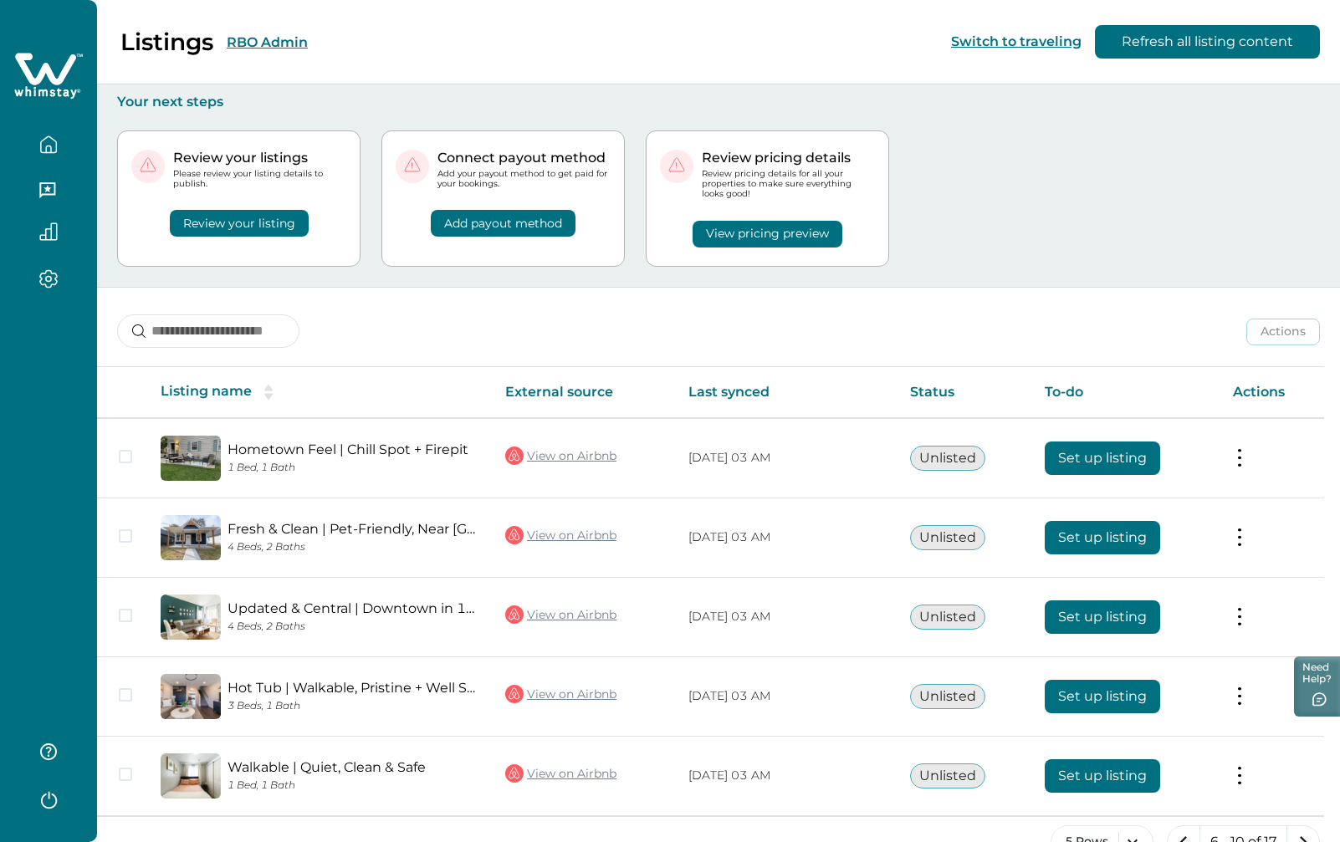
click at [1303, 800] on td "Actions View listing on Whimstay" at bounding box center [1271, 775] width 105 height 79
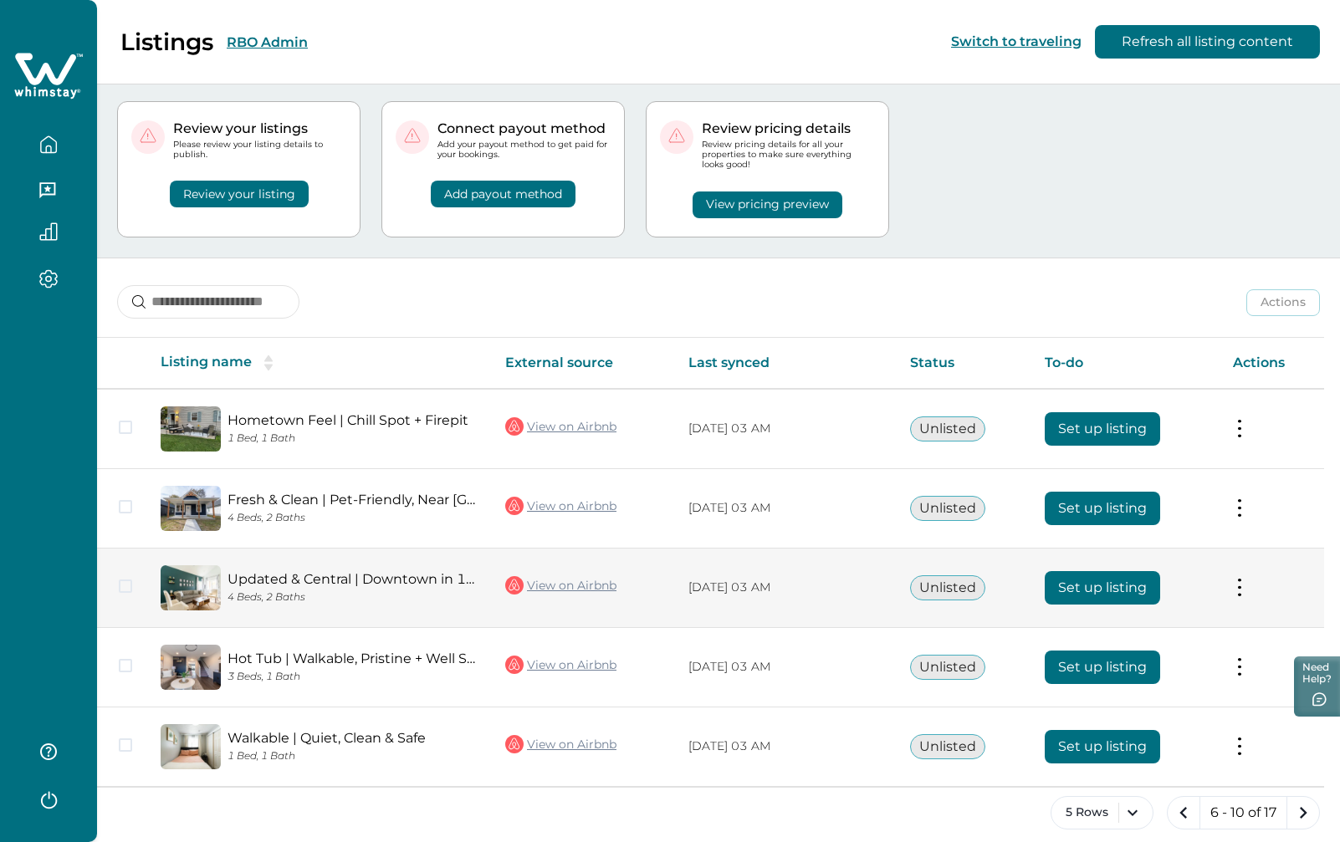
scroll to position [43, 0]
